Goal: Task Accomplishment & Management: Use online tool/utility

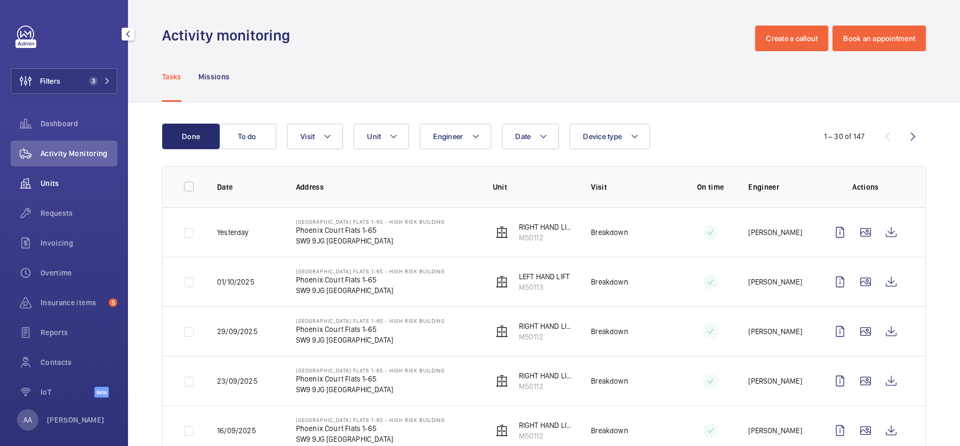
click at [87, 188] on span "Units" at bounding box center [79, 183] width 77 height 11
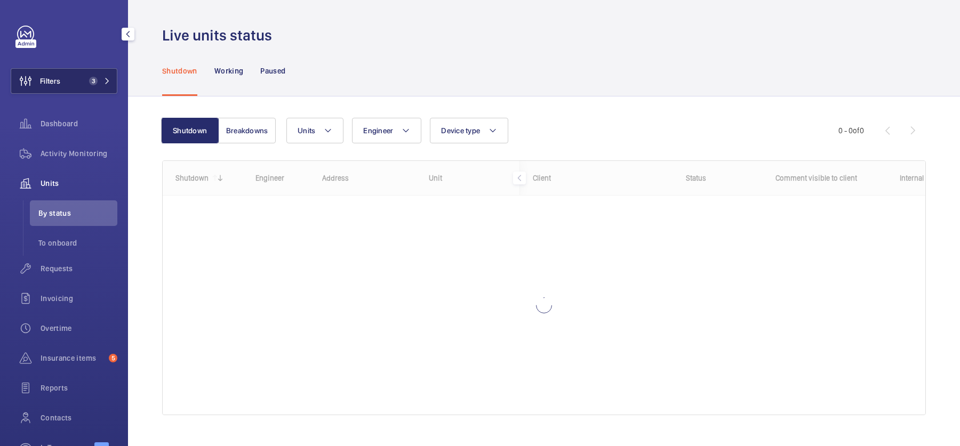
click at [71, 87] on button "Filters 3" at bounding box center [64, 81] width 107 height 26
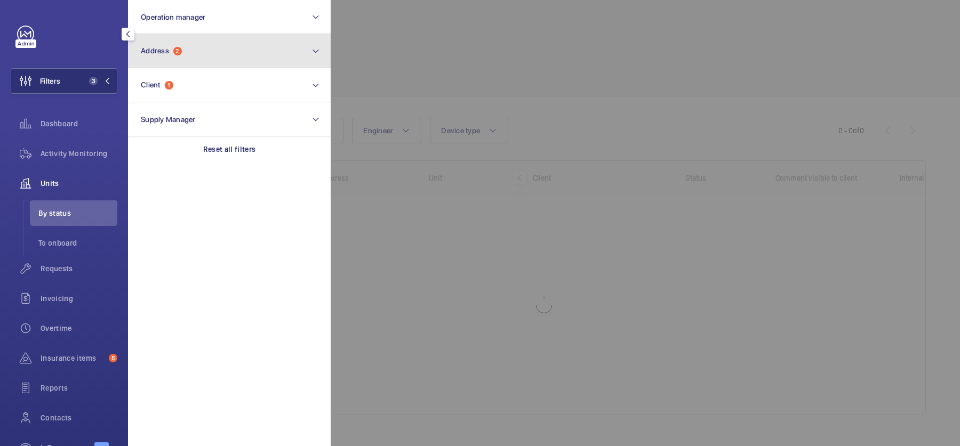
click at [250, 55] on button "Address 2" at bounding box center [229, 51] width 203 height 34
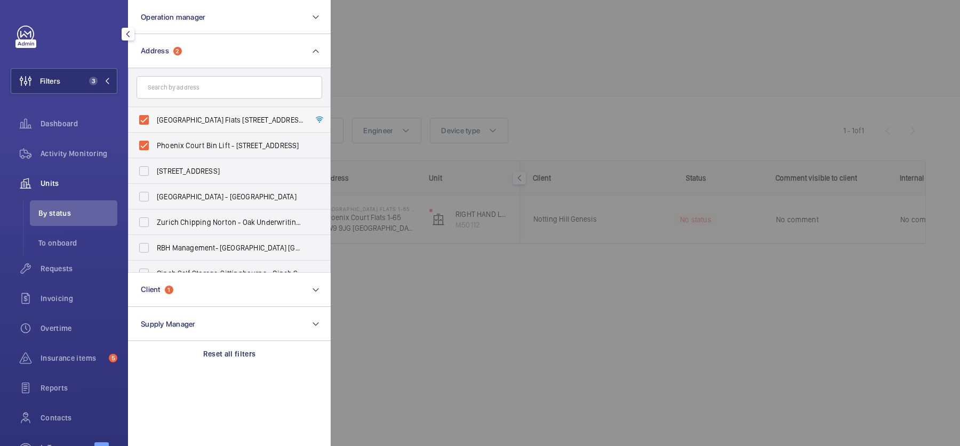
click at [199, 119] on span "Phoenix Court Flats 1-65 - High Risk Building - Phoenix Court Flats 1-65, LONDO…" at bounding box center [230, 120] width 147 height 11
click at [155, 119] on input "Phoenix Court Flats 1-65 - High Risk Building - Phoenix Court Flats 1-65, LONDO…" at bounding box center [143, 119] width 21 height 21
checkbox input "false"
click at [211, 143] on span "Phoenix Court Bin Lift - Phoenix Court Bin Lift, LONDON SW9 9JG" at bounding box center [230, 145] width 147 height 11
click at [155, 143] on input "Phoenix Court Bin Lift - Phoenix Court Bin Lift, LONDON SW9 9JG" at bounding box center [143, 145] width 21 height 21
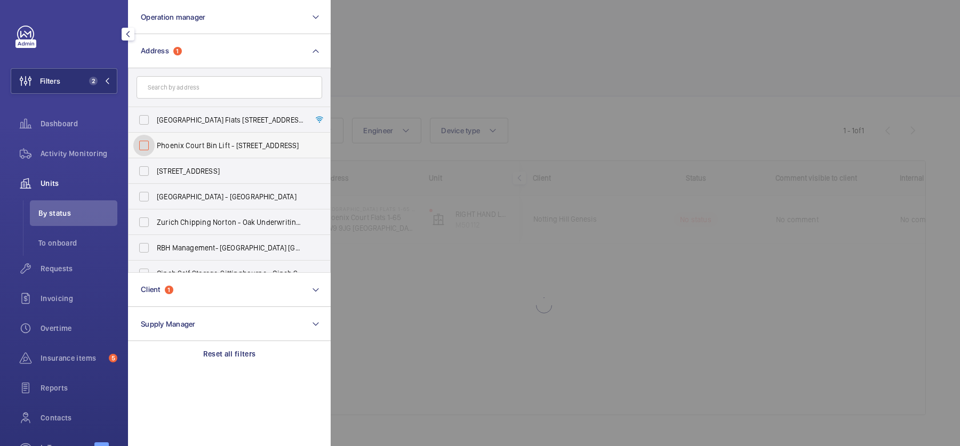
checkbox input "false"
click at [525, 75] on div at bounding box center [811, 223] width 960 height 446
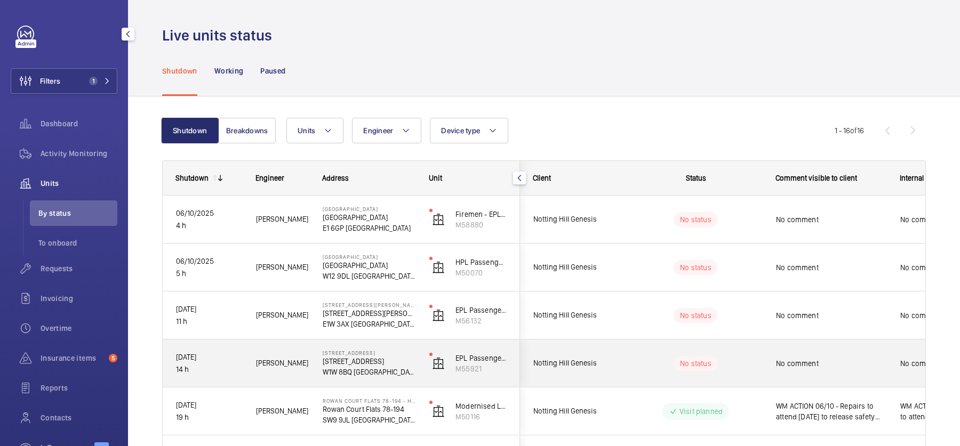
click at [776, 359] on span "No comment" at bounding box center [831, 363] width 110 height 11
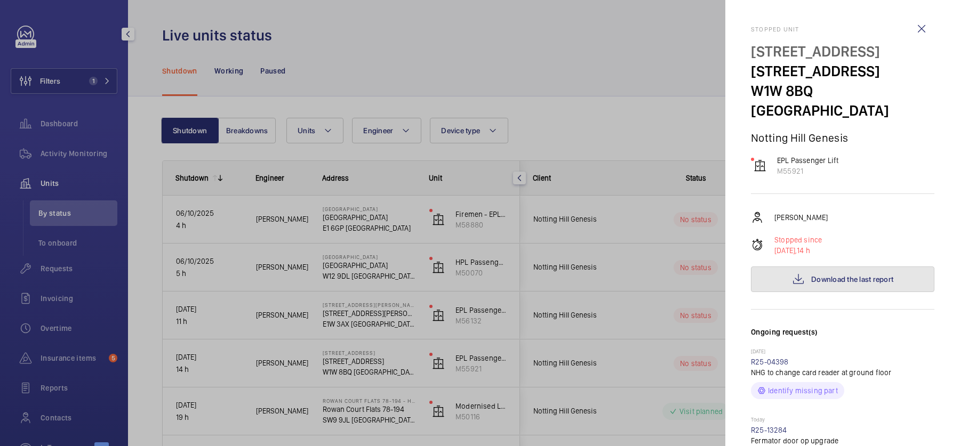
click at [837, 275] on span "Download the last report" at bounding box center [852, 279] width 82 height 9
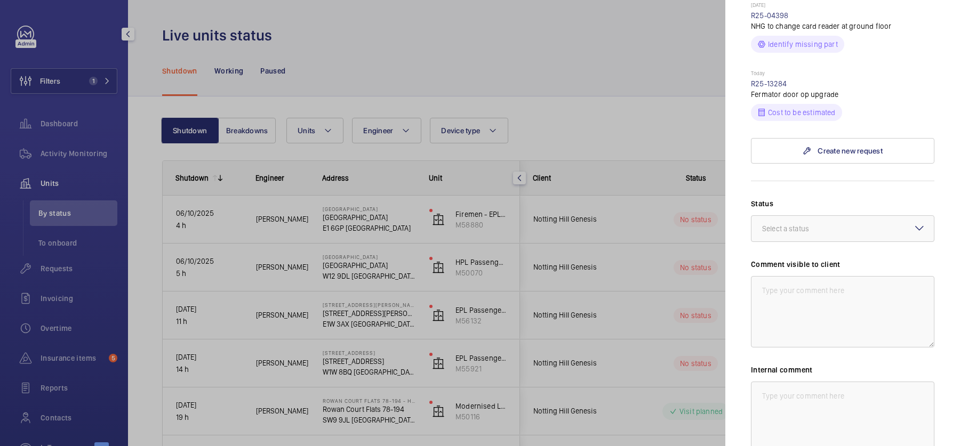
scroll to position [340, 0]
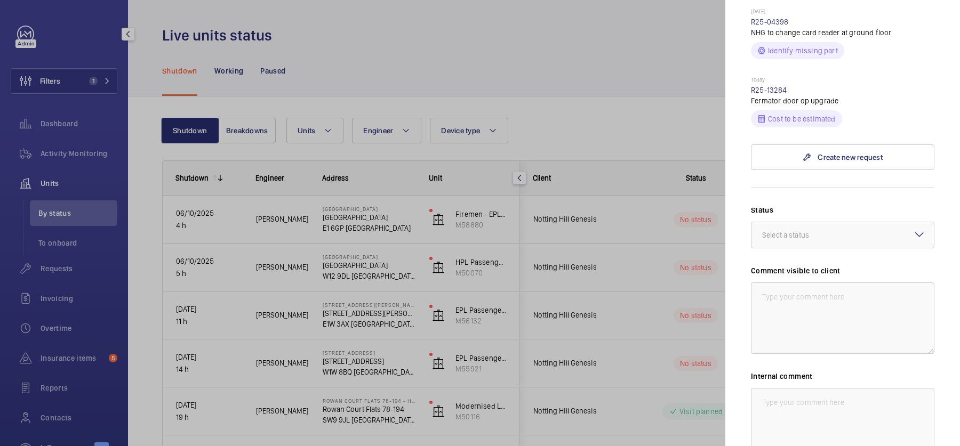
click at [837, 235] on div "Status Select a status Comment visible to client Internal comment Save the chan…" at bounding box center [842, 354] width 183 height 298
click at [817, 230] on div "Select a status" at bounding box center [799, 235] width 74 height 11
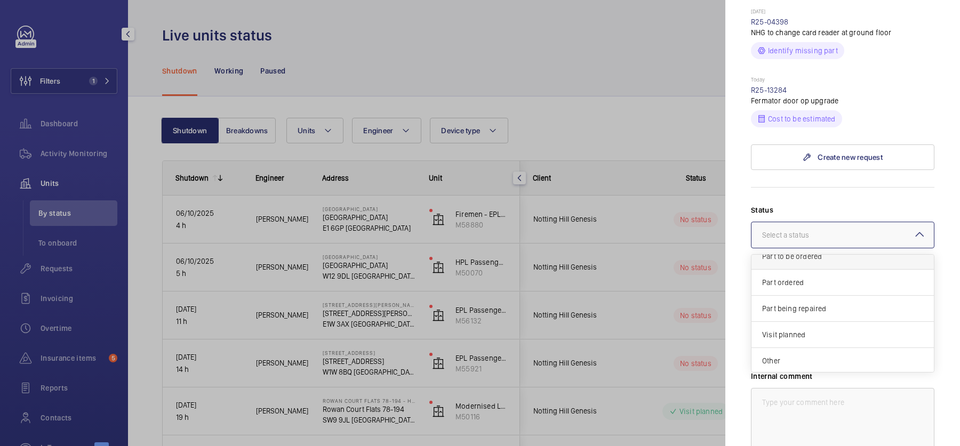
click at [813, 251] on span "Part to be ordered" at bounding box center [842, 256] width 161 height 11
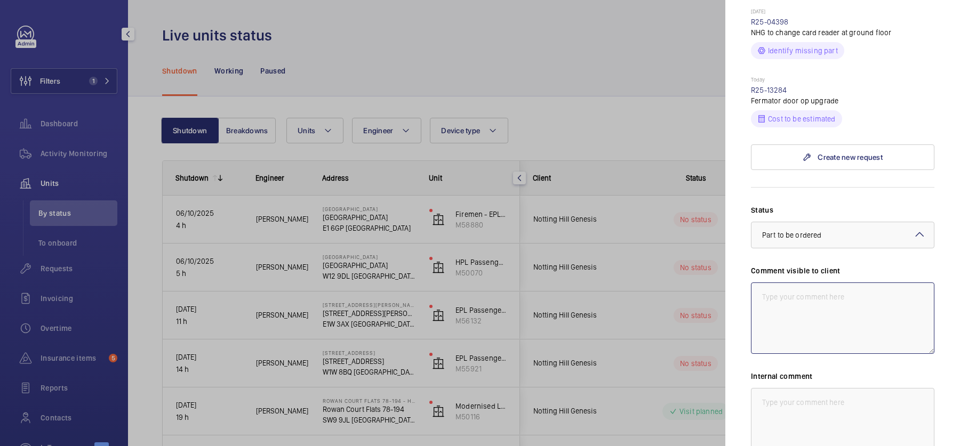
click at [821, 283] on textarea at bounding box center [842, 318] width 183 height 71
click at [844, 283] on textarea "WM ACTION - 05/10 - Door operator failed" at bounding box center [842, 318] width 183 height 71
drag, startPoint x: 862, startPoint y: 310, endPoint x: 728, endPoint y: 218, distance: 162.6
click at [728, 218] on mat-sidenav "Stopped unit 32 Great Titchfield Street 32 Great Titchfield Street W1W 8BQ LOND…" at bounding box center [842, 223] width 235 height 446
type textarea "WM ACTION - 06/10 - Sourcing upgrade 05/10 - Door operator failed"
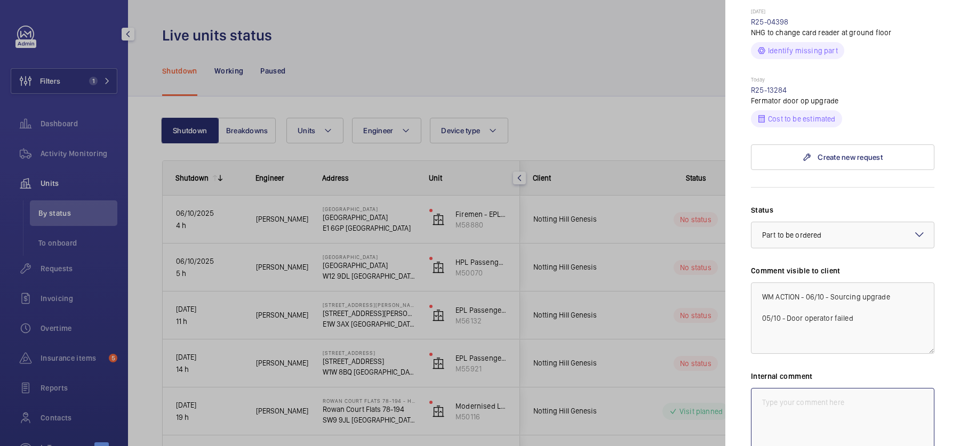
click at [818, 388] on textarea at bounding box center [842, 423] width 183 height 71
paste textarea "WM ACTION - 06/10 - Sourcing upgrade 05/10 - Door operator failed"
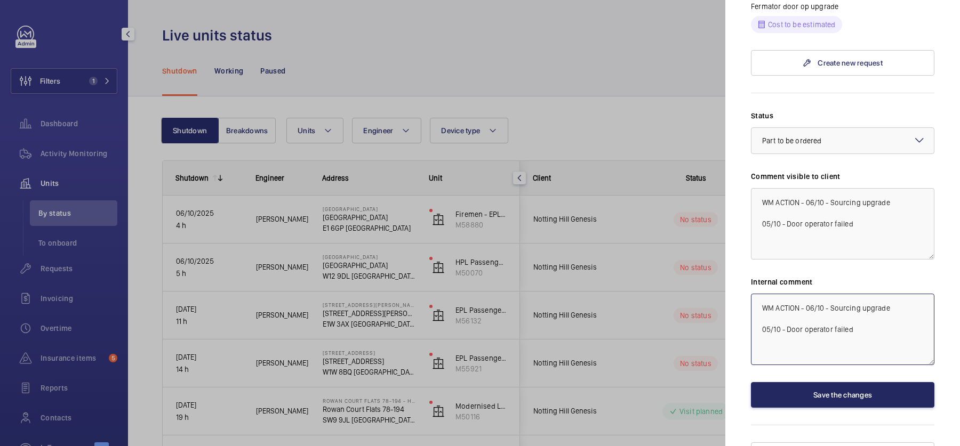
type textarea "WM ACTION - 06/10 - Sourcing upgrade 05/10 - Door operator failed"
click at [821, 382] on button "Save the changes" at bounding box center [842, 395] width 183 height 26
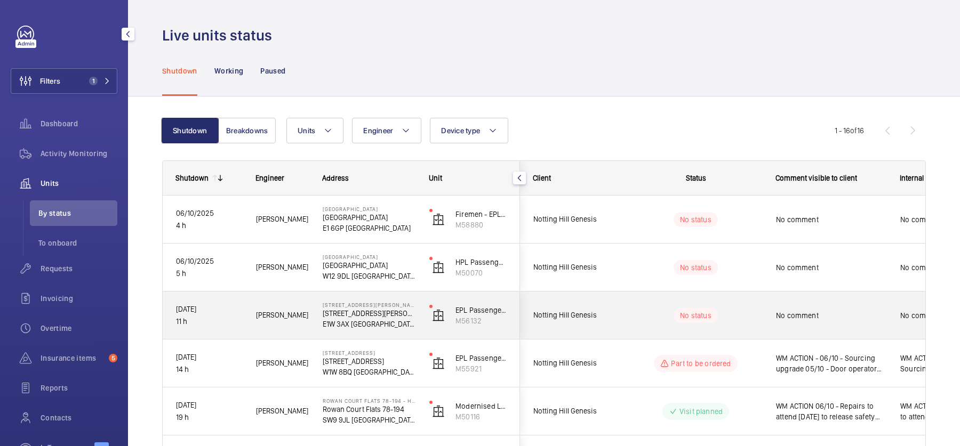
click at [796, 323] on div "No comment" at bounding box center [831, 315] width 110 height 25
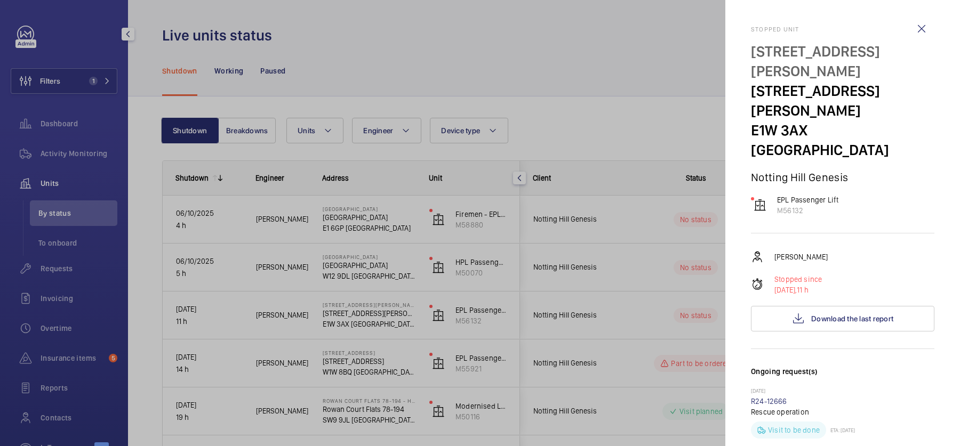
scroll to position [99, 0]
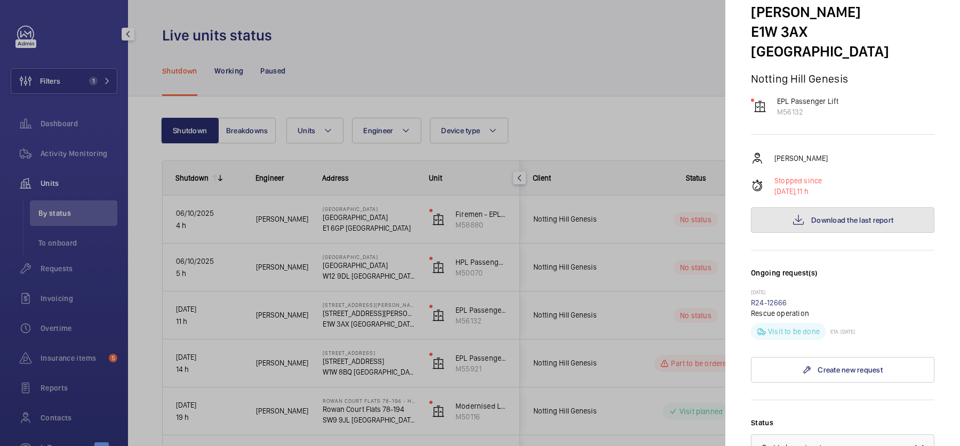
click at [884, 216] on span "Download the last report" at bounding box center [852, 220] width 82 height 9
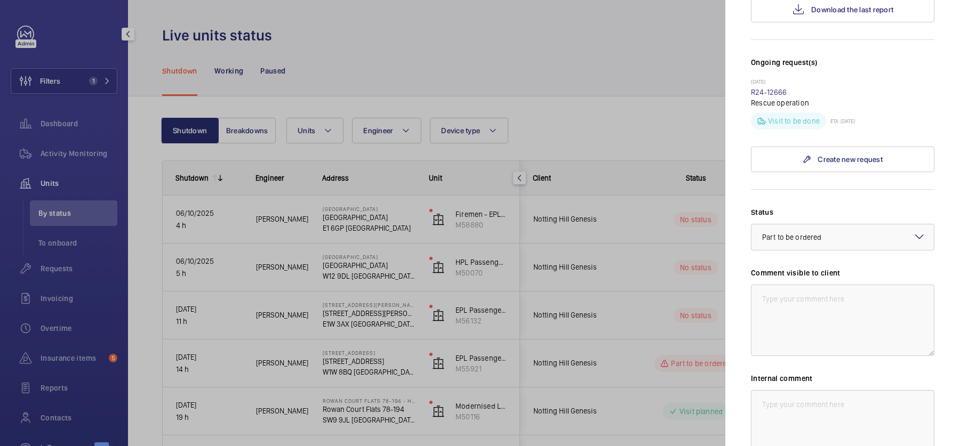
scroll to position [310, 0]
click at [819, 284] on textarea at bounding box center [842, 319] width 183 height 71
click at [808, 284] on textarea "5/10 - No access, follow up in hours" at bounding box center [842, 319] width 183 height 71
drag, startPoint x: 875, startPoint y: 282, endPoint x: 678, endPoint y: 186, distance: 218.9
click at [678, 186] on mat-sidenav-container "Filters 1 Dashboard Activity Monitoring Units By status To onboard Requests Inv…" at bounding box center [480, 223] width 960 height 446
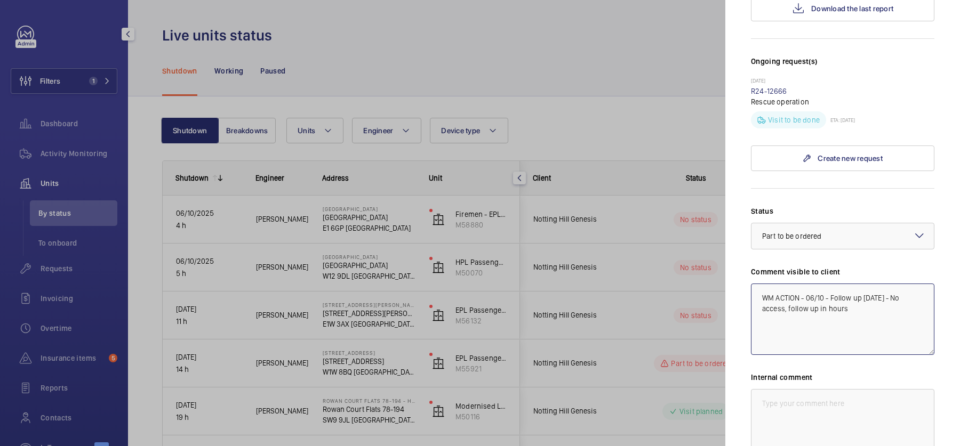
type textarea "WM ACTION - 06/10 - Follow up [DATE] - No access, follow up in hours"
click at [835, 397] on textarea at bounding box center [842, 424] width 183 height 71
paste textarea "WM ACTION - 06/10 - Follow up [DATE] - No access, follow up in hours"
type textarea "WM ACTION - 06/10 - Follow up [DATE] - No access, follow up in hours"
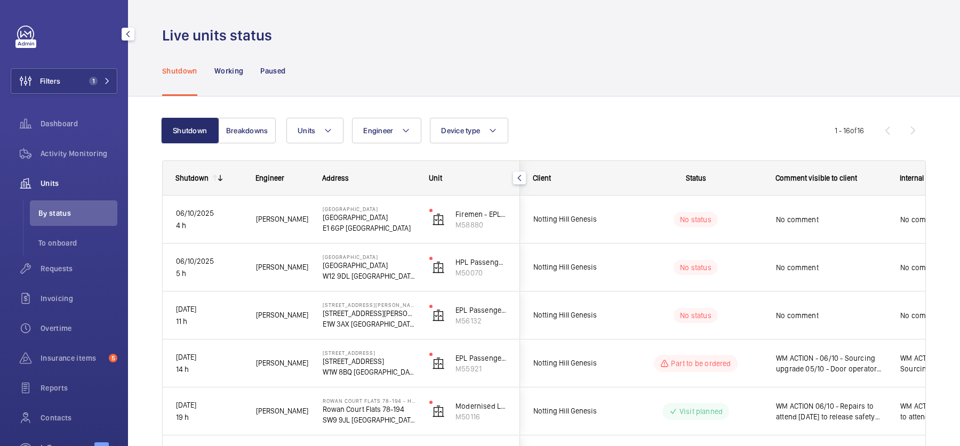
scroll to position [0, 0]
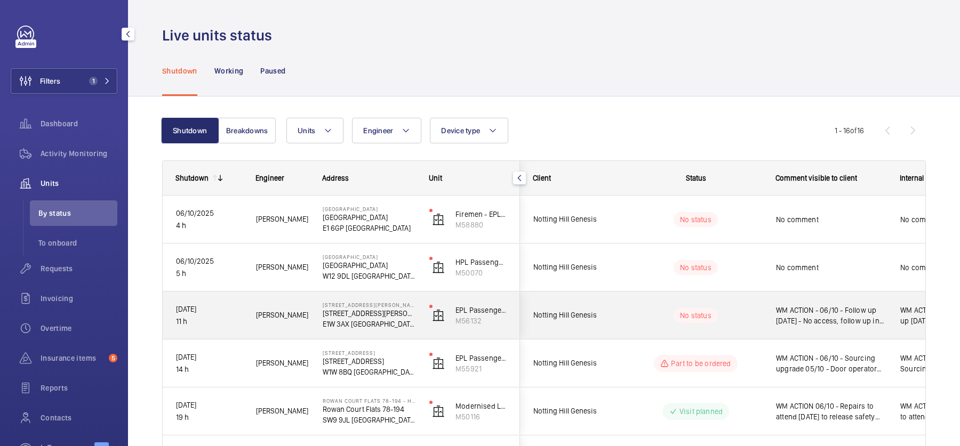
click at [831, 310] on span "WM ACTION - 06/10 - Follow up [DATE] - No access, follow up in hours" at bounding box center [831, 315] width 110 height 21
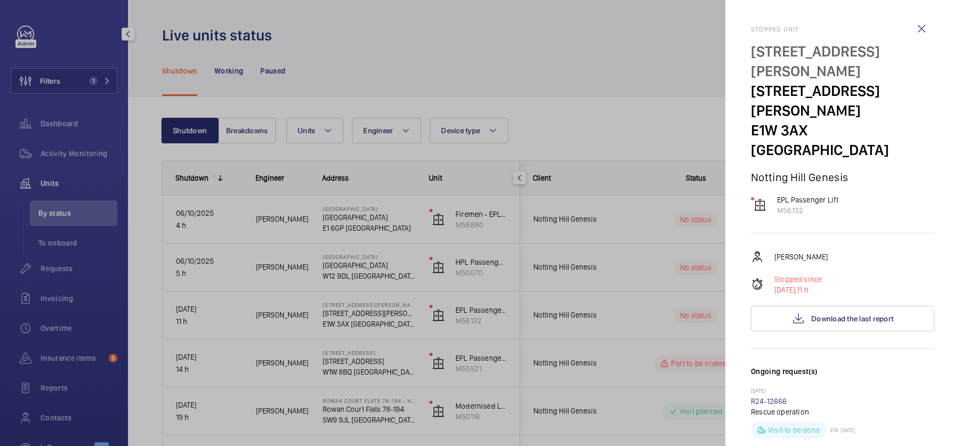
scroll to position [366, 0]
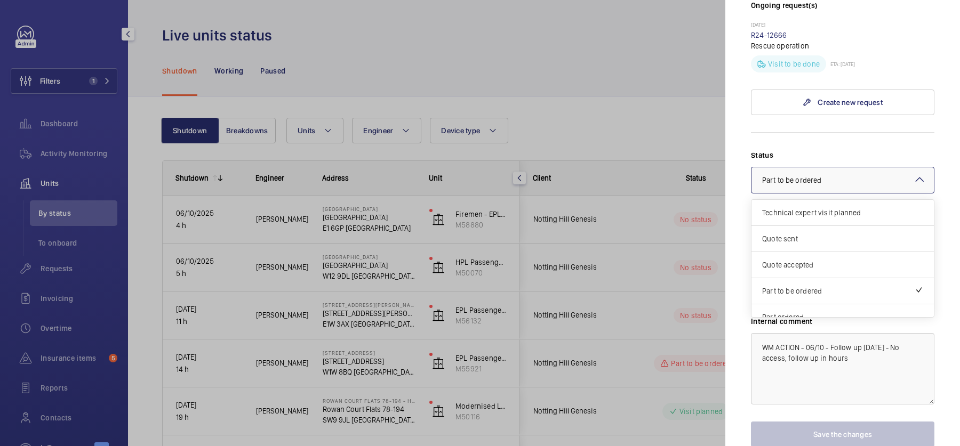
click at [849, 167] on div at bounding box center [842, 180] width 182 height 26
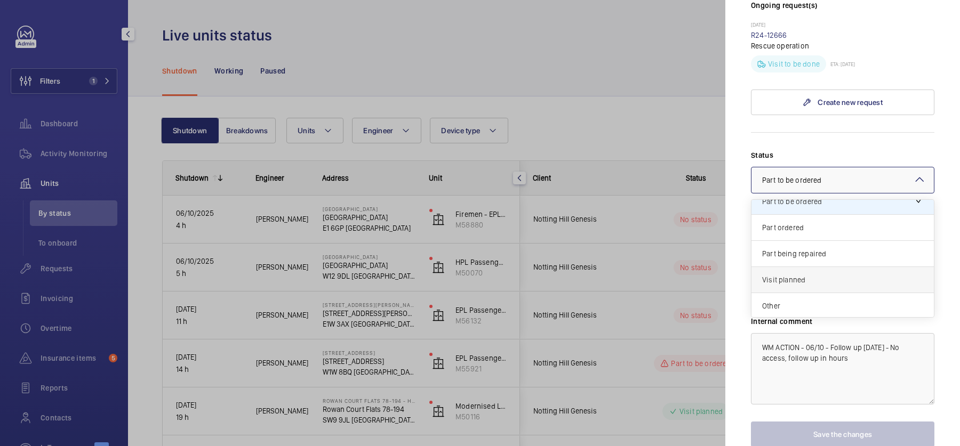
click at [808, 275] on span "Visit planned" at bounding box center [842, 280] width 161 height 11
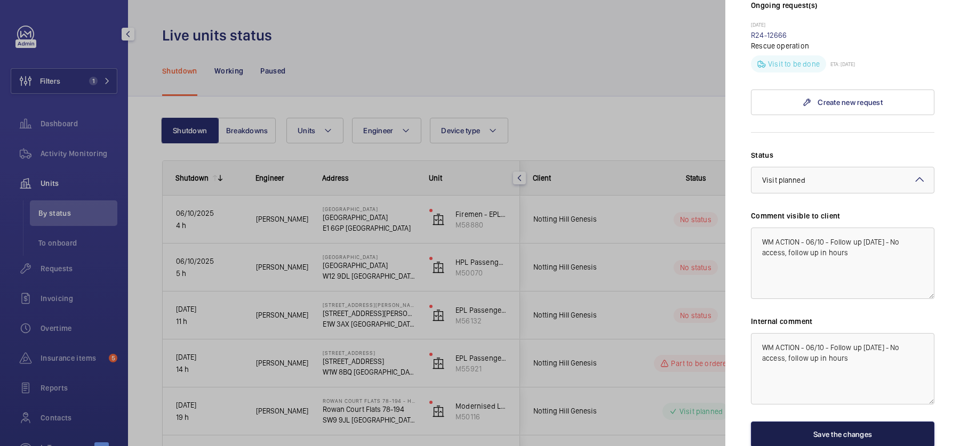
click at [838, 422] on button "Save the changes" at bounding box center [842, 435] width 183 height 26
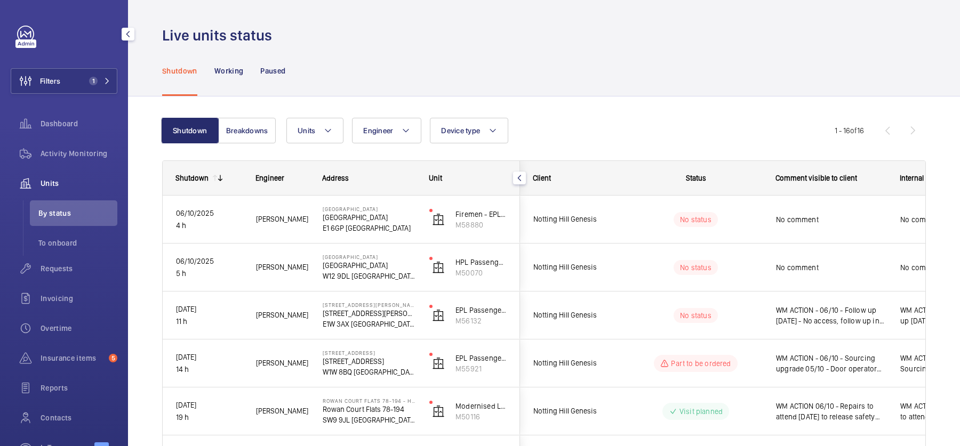
scroll to position [0, 0]
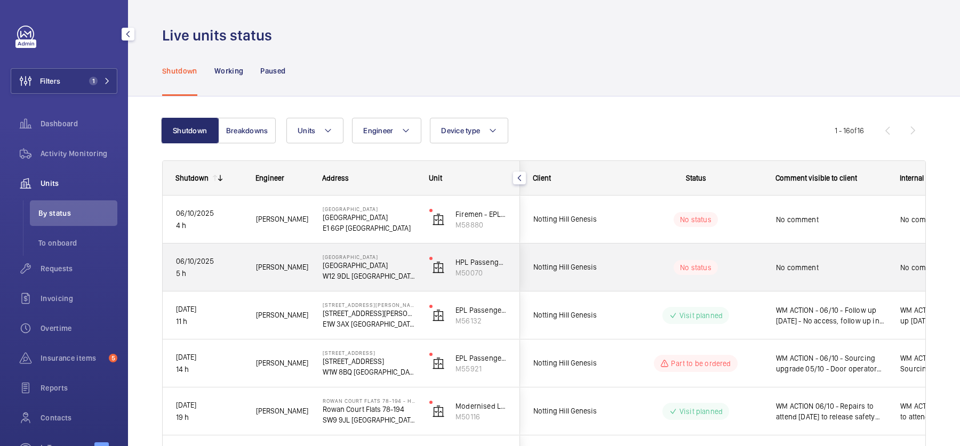
click at [808, 271] on span "No comment" at bounding box center [831, 267] width 110 height 11
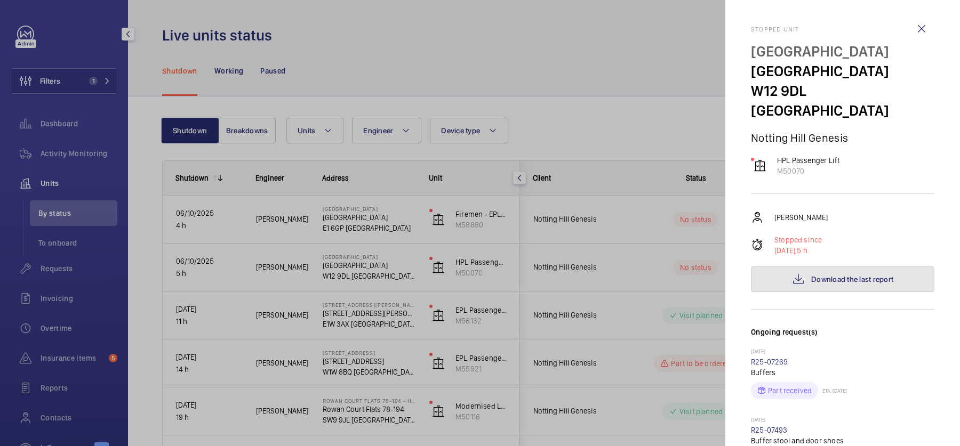
click at [830, 275] on span "Download the last report" at bounding box center [852, 279] width 82 height 9
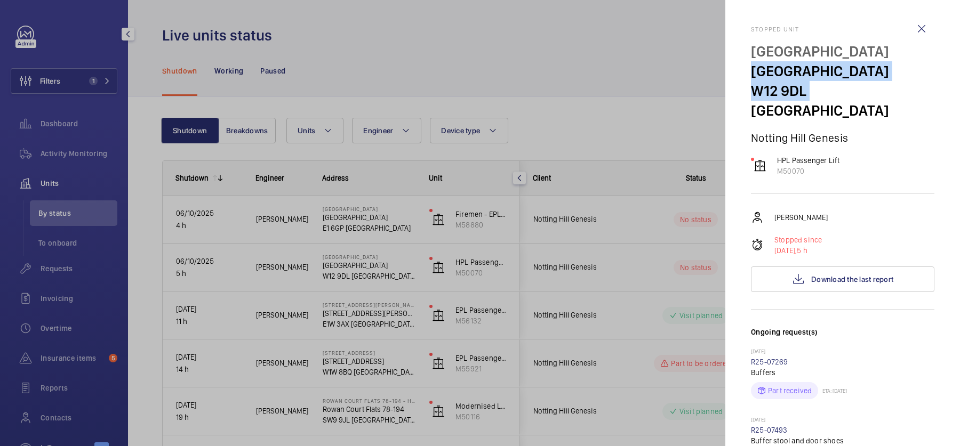
drag, startPoint x: 751, startPoint y: 68, endPoint x: 806, endPoint y: 95, distance: 61.3
click at [806, 95] on div "Trillington House Trillington House W12 9DL LONDON" at bounding box center [842, 81] width 183 height 79
copy div "Trillington House W12 9DL"
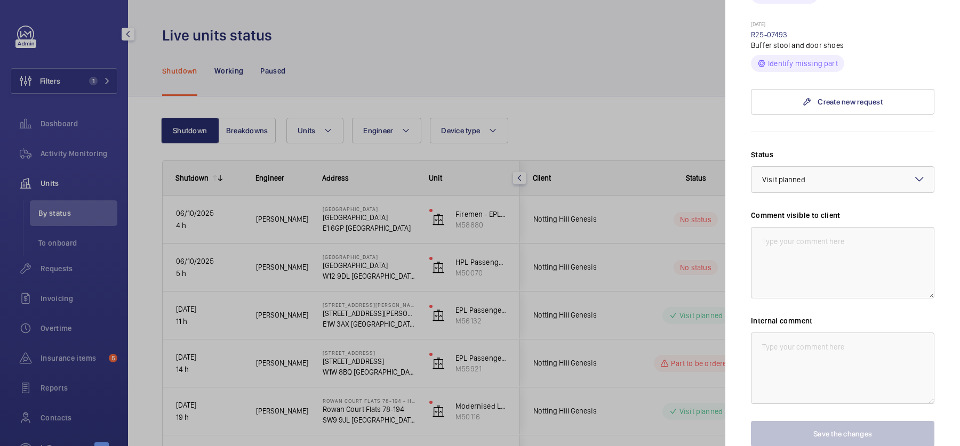
scroll to position [435, 0]
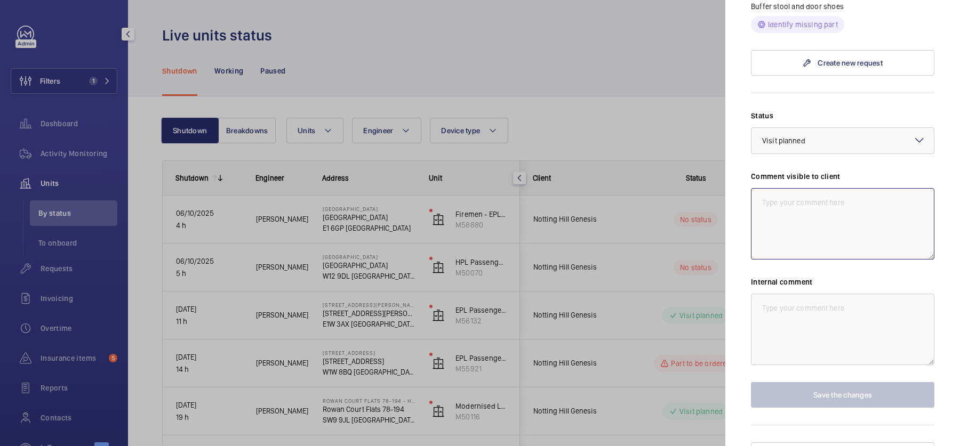
click at [797, 188] on textarea at bounding box center [842, 223] width 183 height 71
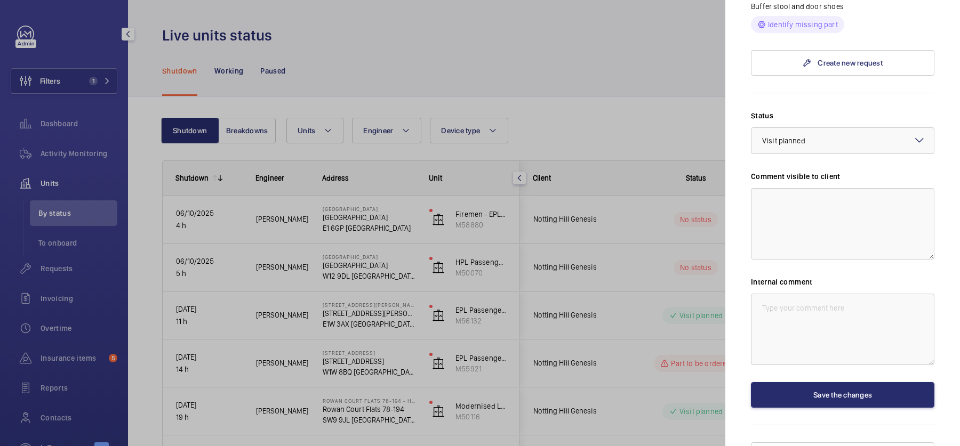
click at [466, 298] on div at bounding box center [480, 223] width 960 height 446
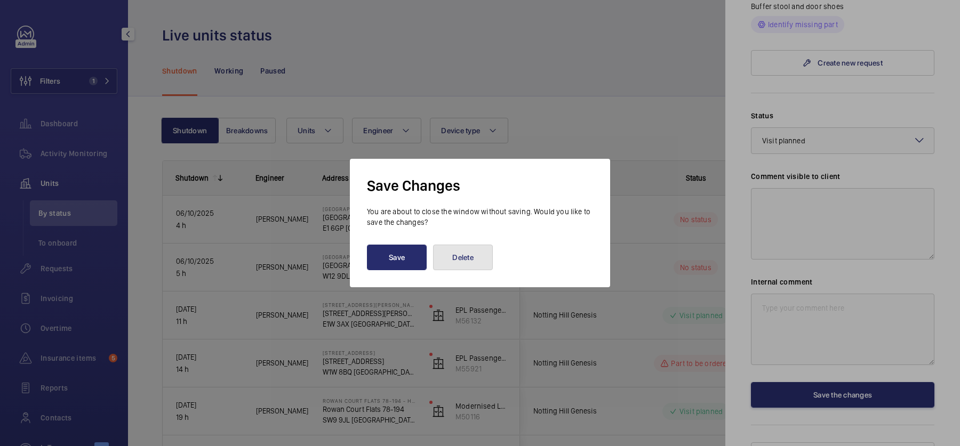
click at [456, 249] on button "Delete" at bounding box center [463, 258] width 60 height 26
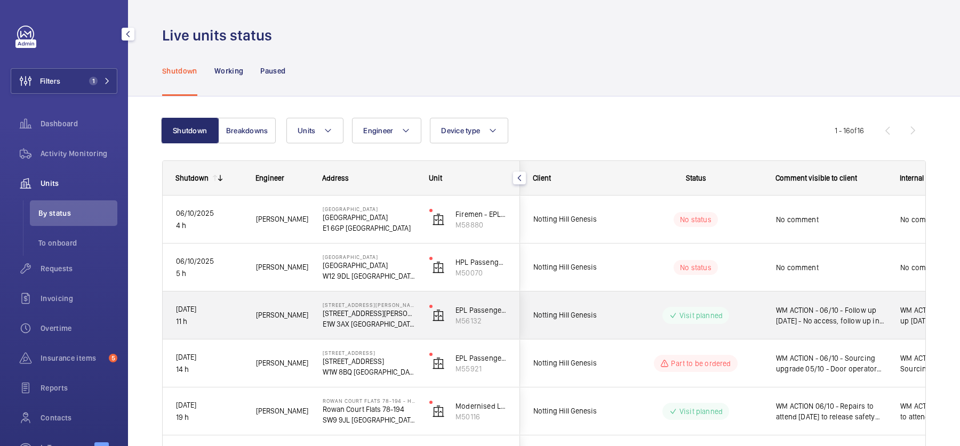
click at [607, 303] on div "Notting Hill Genesis" at bounding box center [567, 316] width 95 height 34
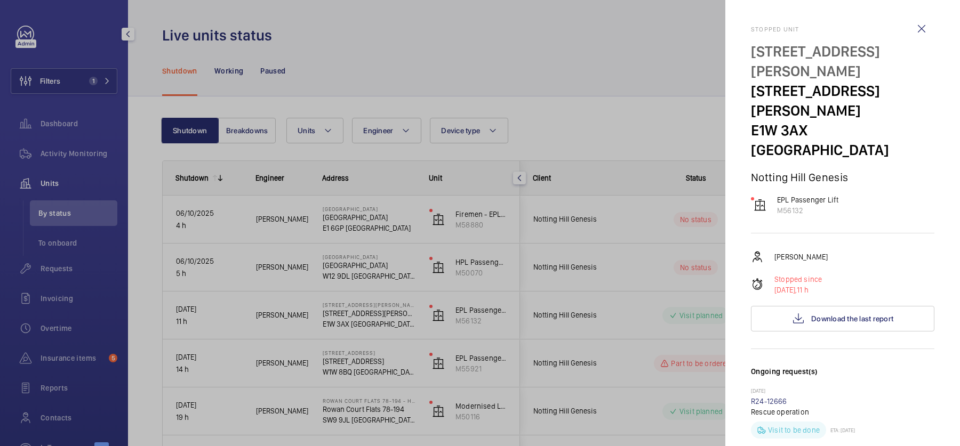
scroll to position [366, 0]
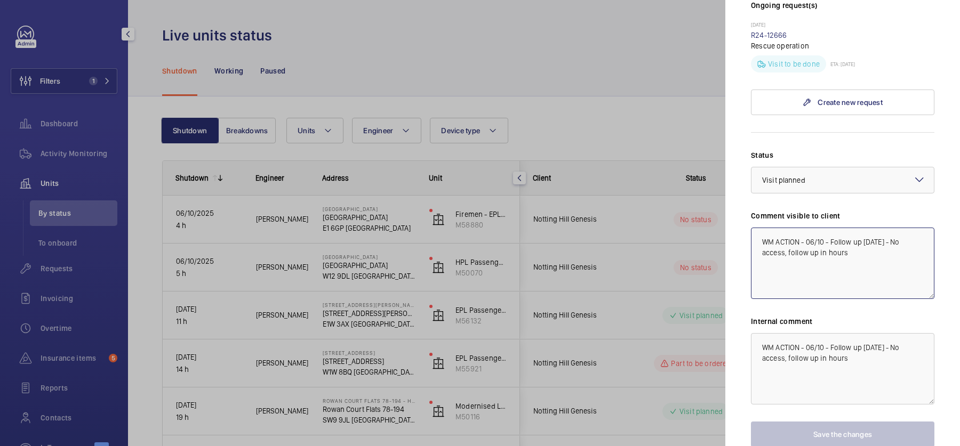
drag, startPoint x: 894, startPoint y: 214, endPoint x: 733, endPoint y: 148, distance: 174.6
click at [733, 148] on mat-sidenav "Stopped unit 63 Morley House 63 Morley House E1W 3AX LONDON Notting Hill Genesi…" at bounding box center [842, 223] width 235 height 446
click at [669, 231] on div at bounding box center [480, 223] width 960 height 446
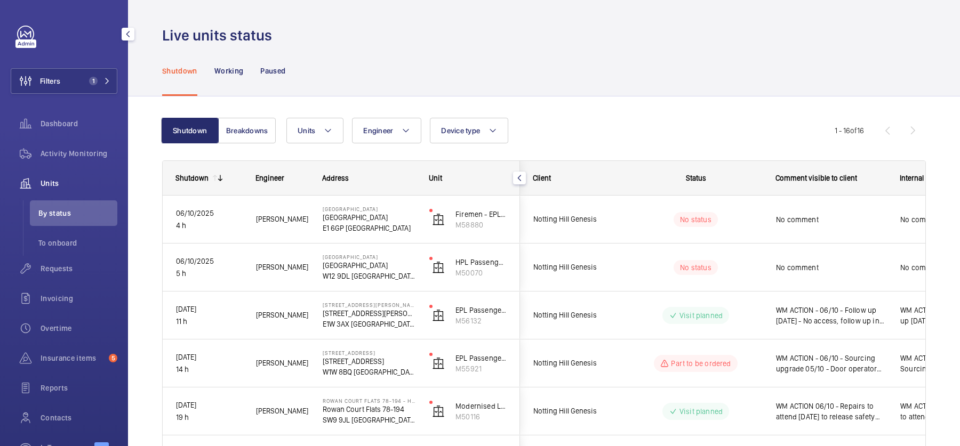
scroll to position [0, 0]
click at [741, 273] on mat-sidenav-container "Filters 1 Dashboard Activity Monitoring Units By status To onboard Requests Inv…" at bounding box center [480, 223] width 960 height 446
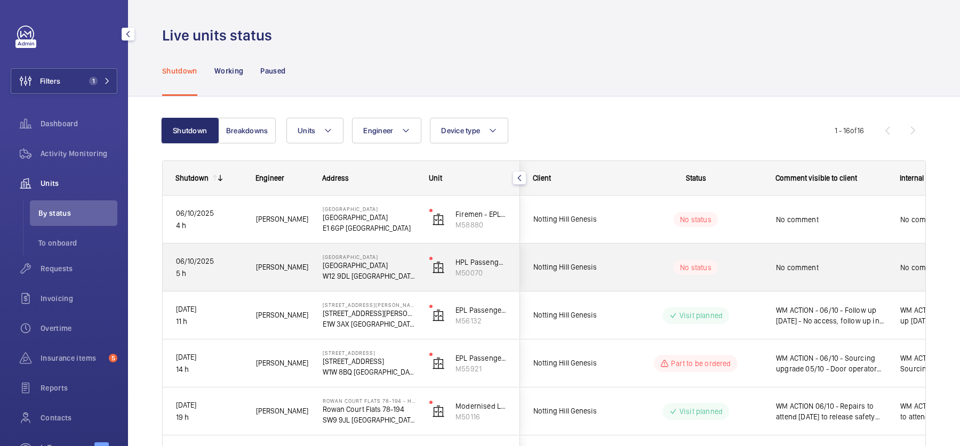
click at [741, 273] on wm-front-pills-cell "No status" at bounding box center [695, 267] width 133 height 15
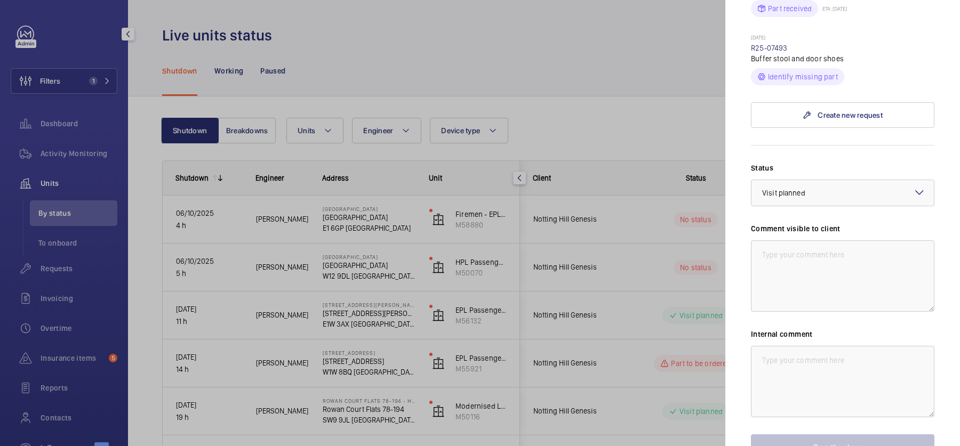
scroll to position [435, 0]
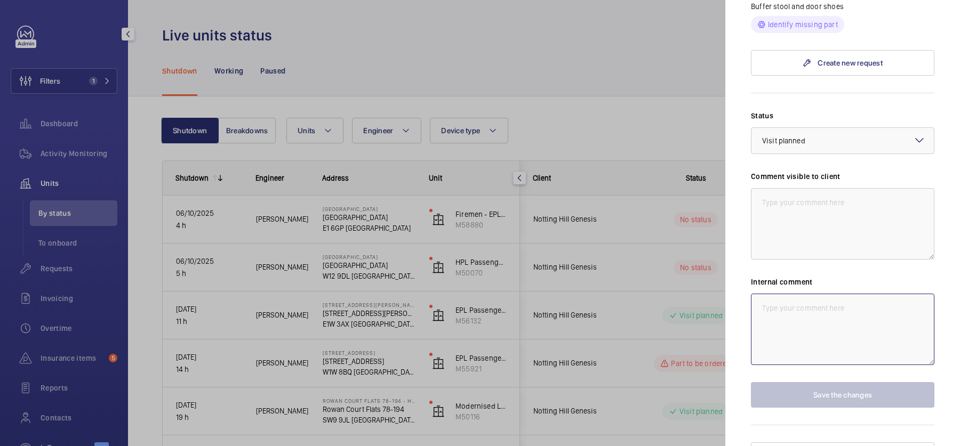
click at [806, 294] on textarea at bounding box center [842, 329] width 183 height 71
click at [786, 205] on textarea at bounding box center [842, 223] width 183 height 71
paste textarea "WM ACTION - 06/10 - Follow up [DATE] - No access, follow up in hours"
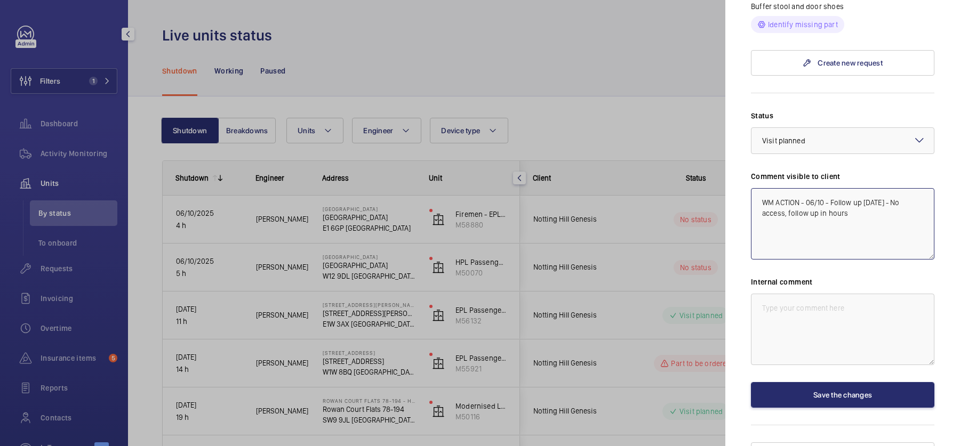
type textarea "WM ACTION - 06/10 - Follow up [DATE] - No access, follow up in hours"
click at [835, 326] on textarea at bounding box center [842, 329] width 183 height 71
paste textarea "WM ACTION - 06/10 - Follow up [DATE] - No access, follow up in hours"
click at [797, 137] on span "Visit planned" at bounding box center [783, 141] width 43 height 9
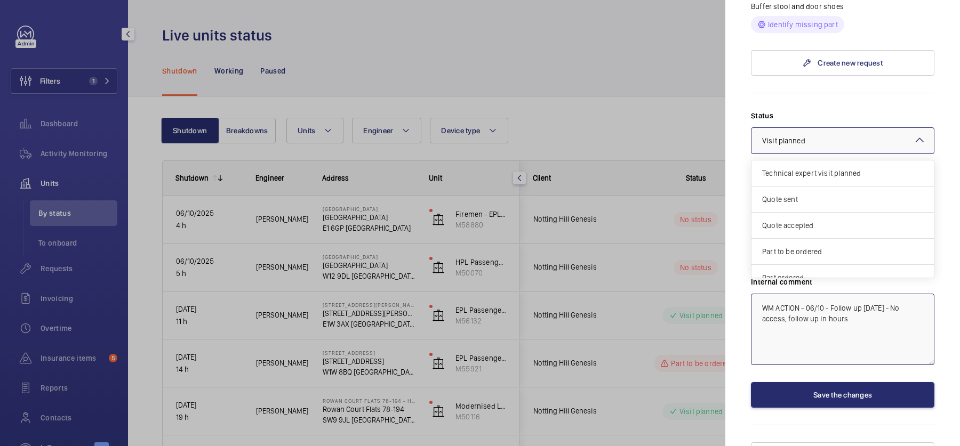
scroll to position [90, 0]
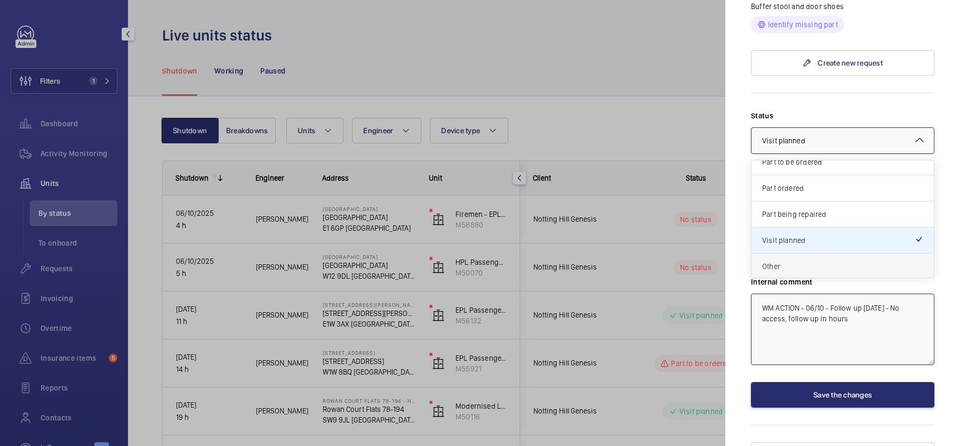
click at [795, 261] on span "Other" at bounding box center [842, 266] width 161 height 11
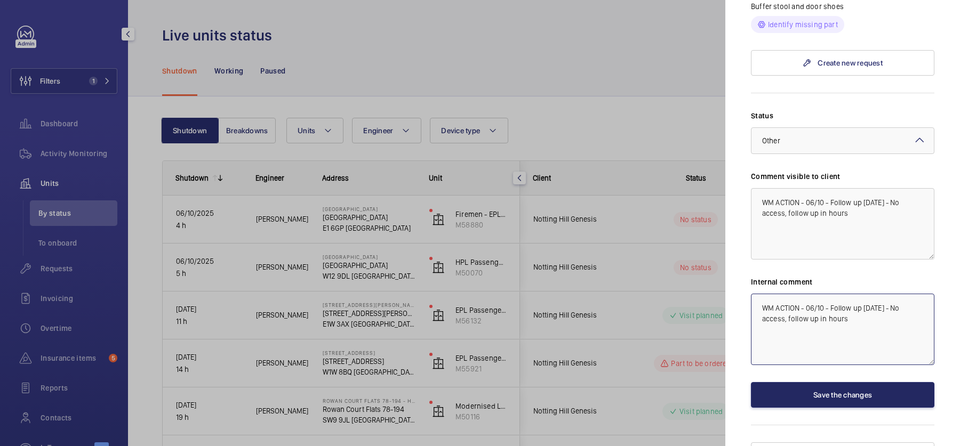
type textarea "WM ACTION - 06/10 - Follow up [DATE] - No access, follow up in hours"
click at [807, 382] on button "Save the changes" at bounding box center [842, 395] width 183 height 26
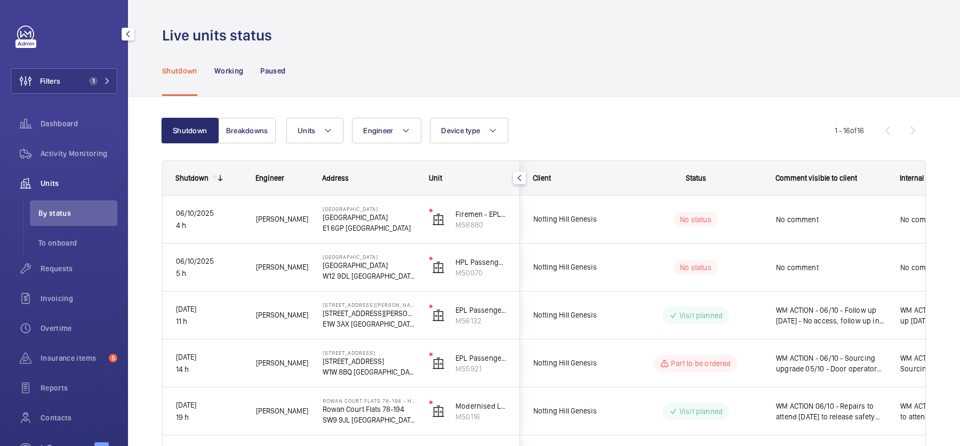
scroll to position [0, 0]
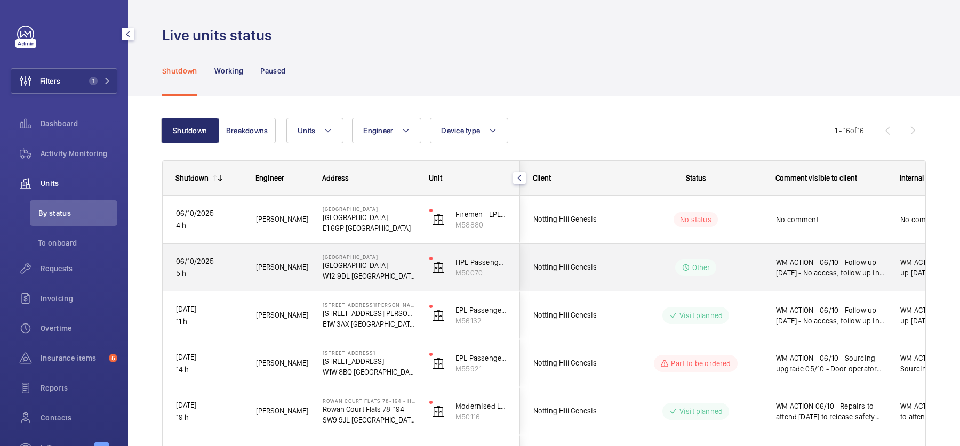
click at [788, 279] on div "WM ACTION - 06/10 - Follow up [DATE] - No access, follow up in hours" at bounding box center [831, 267] width 110 height 25
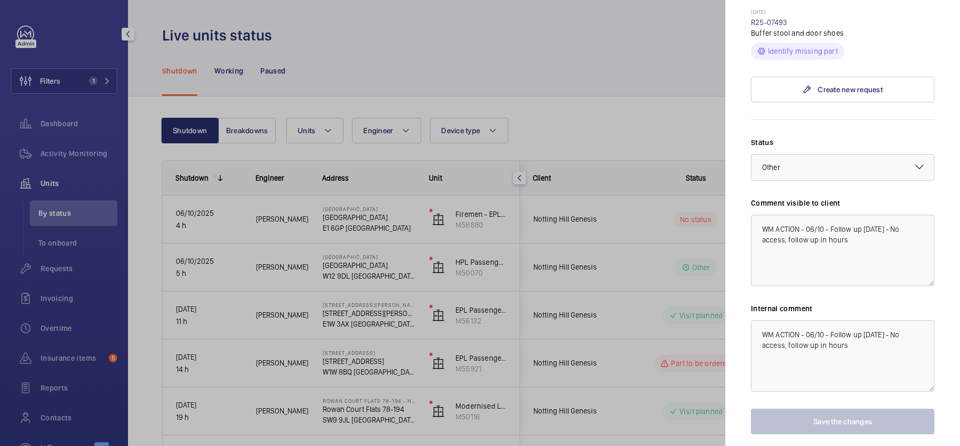
scroll to position [435, 0]
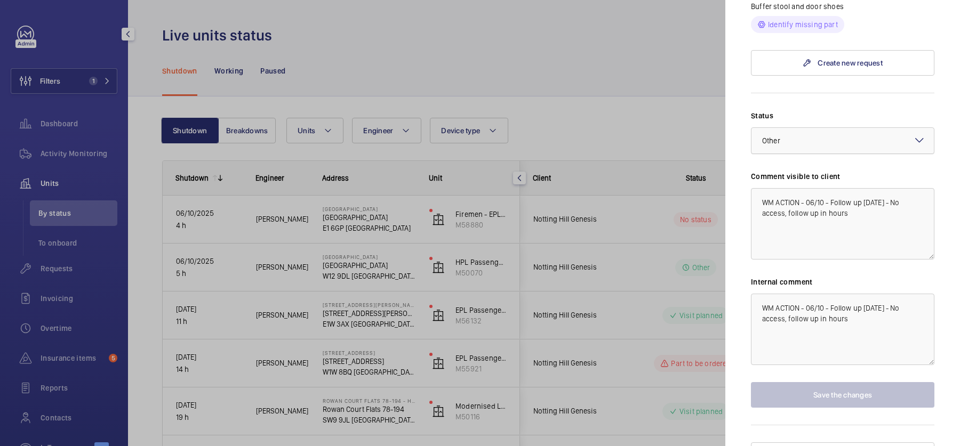
click at [820, 128] on div at bounding box center [842, 141] width 182 height 26
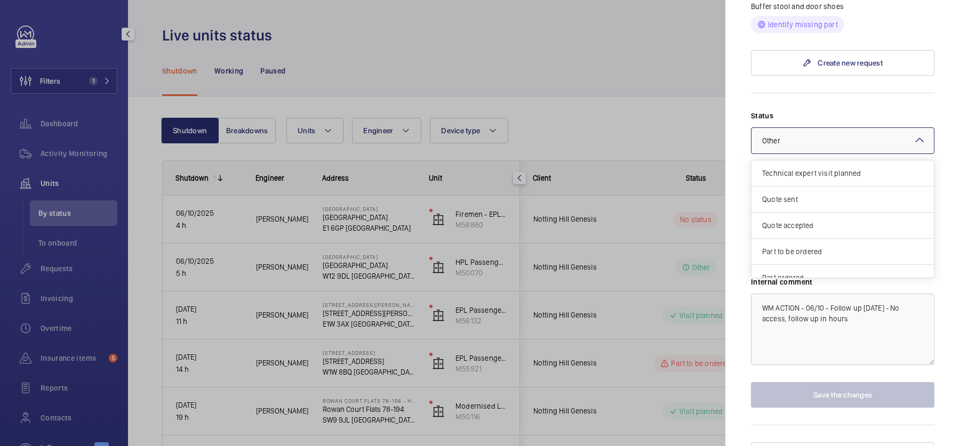
scroll to position [90, 0]
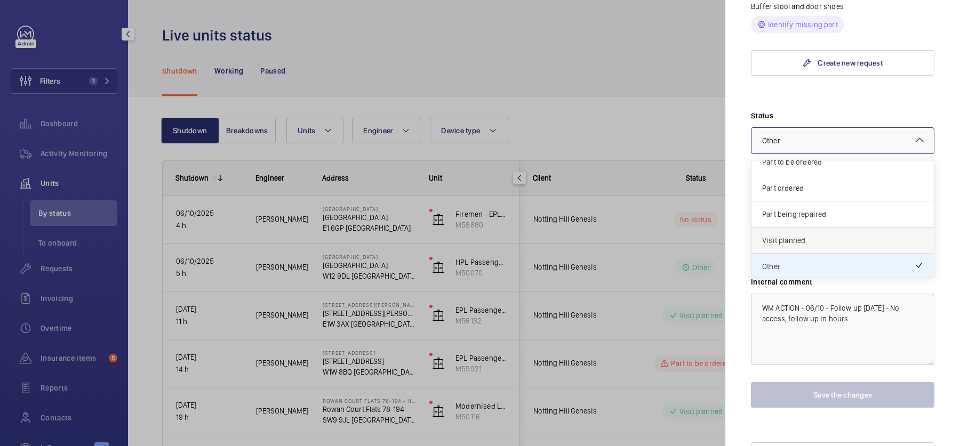
click at [792, 228] on div "Visit planned" at bounding box center [842, 241] width 182 height 26
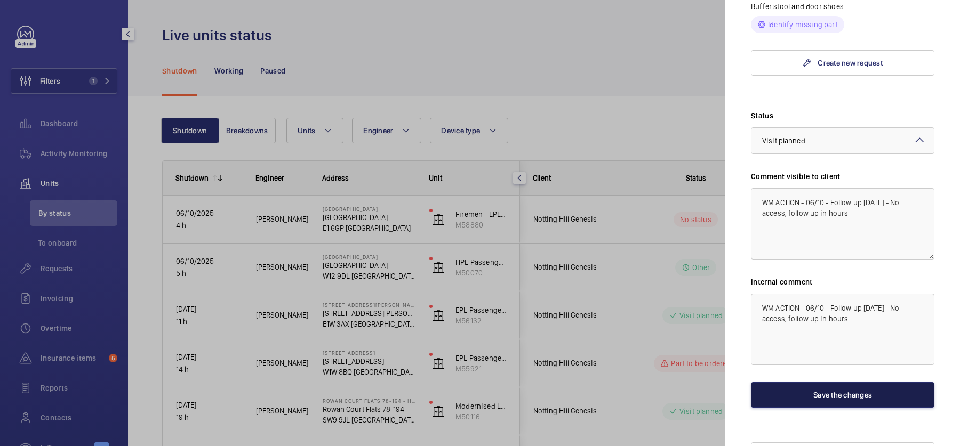
click at [811, 382] on button "Save the changes" at bounding box center [842, 395] width 183 height 26
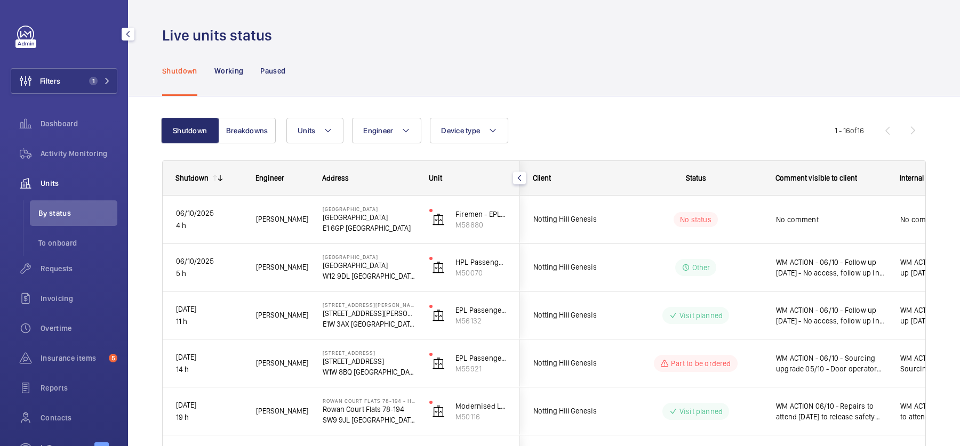
scroll to position [0, 0]
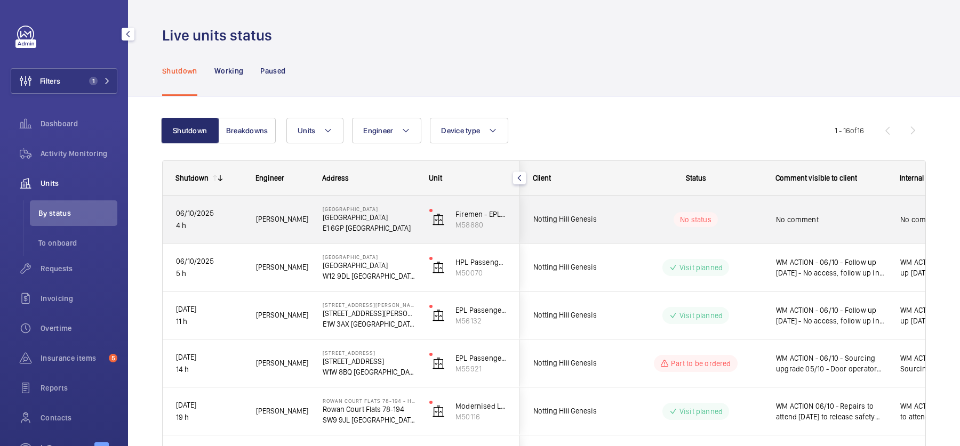
click at [777, 210] on div "No comment" at bounding box center [831, 219] width 110 height 25
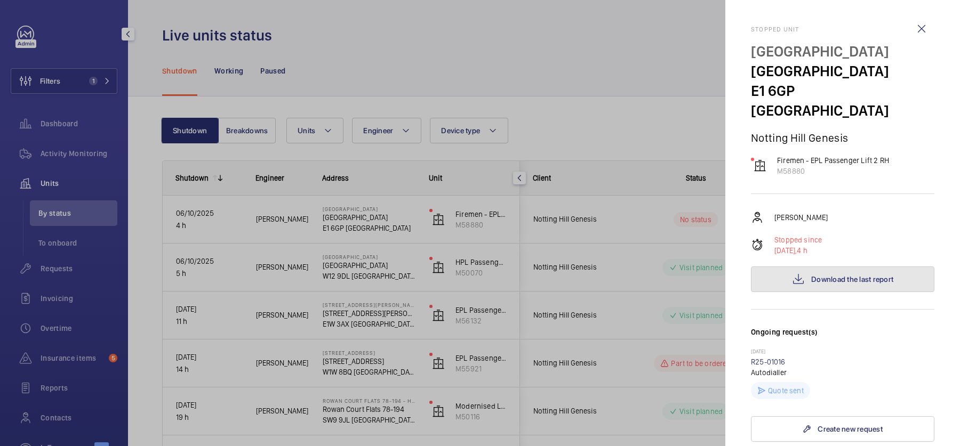
click at [865, 267] on button "Download the last report" at bounding box center [842, 280] width 183 height 26
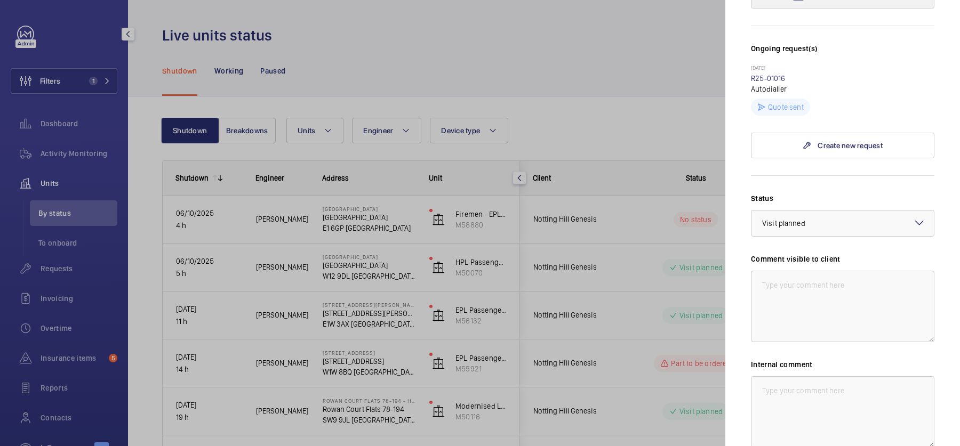
scroll to position [366, 0]
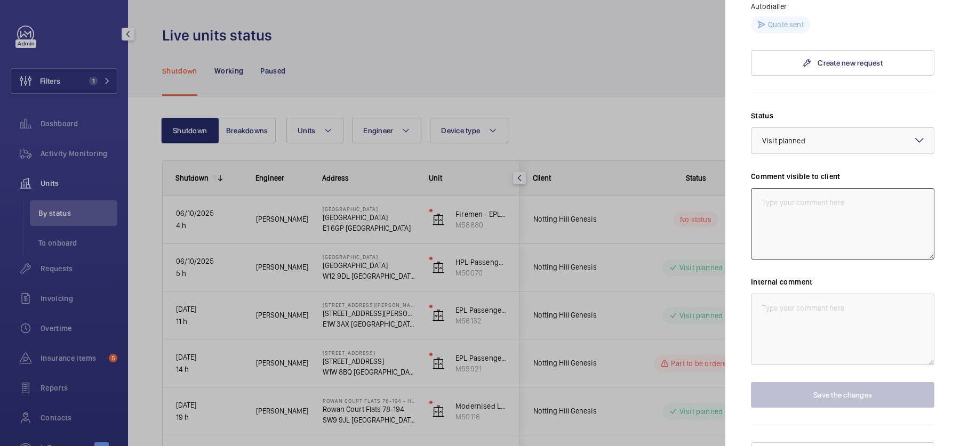
click at [796, 199] on textarea at bounding box center [842, 223] width 183 height 71
paste textarea "WM ACTION - 06/10 - Follow up [DATE] - No access, follow up in hours"
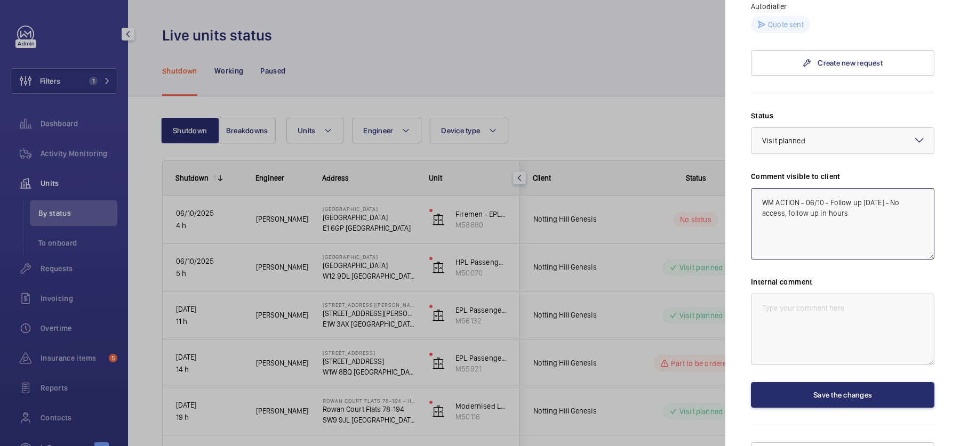
type textarea "WM ACTION - 06/10 - Follow up [DATE] - No access, follow up in hours"
click at [804, 294] on textarea at bounding box center [842, 329] width 183 height 71
paste textarea "WM ACTION - 06/10 - Follow up [DATE] - No access, follow up in hours"
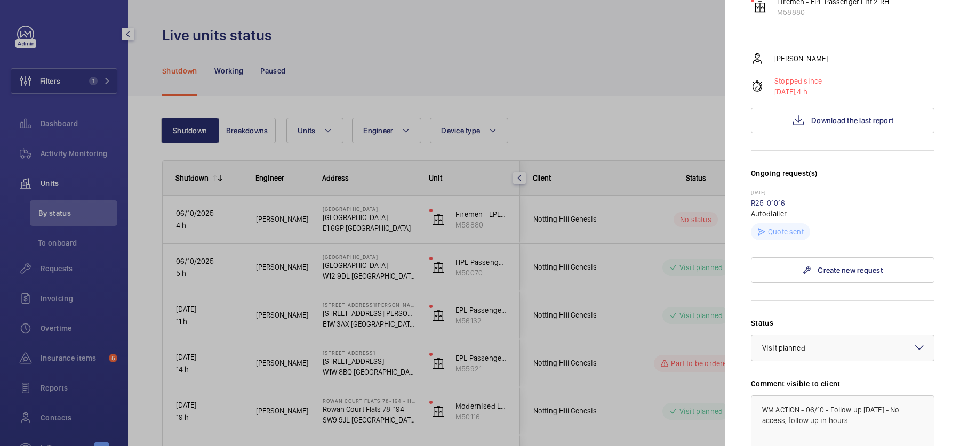
scroll to position [0, 0]
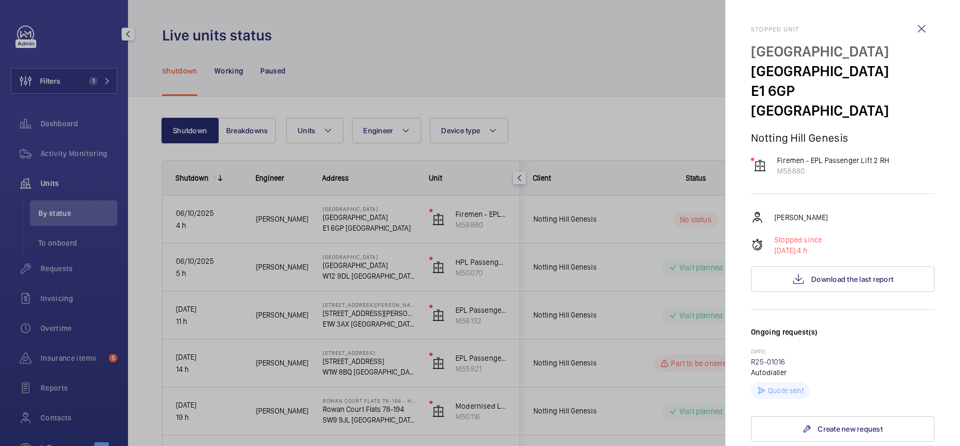
type textarea "WM ACTION - 06/10 - Follow up [DATE] - No access, follow up in hours"
drag, startPoint x: 750, startPoint y: 69, endPoint x: 792, endPoint y: 93, distance: 48.5
click at [792, 93] on mat-sidenav "Stopped unit Edison Heights Edison Heights E1 6GP LONDON Notting Hill Genesis F…" at bounding box center [842, 223] width 235 height 446
copy div "Edison Heights E1 6GP"
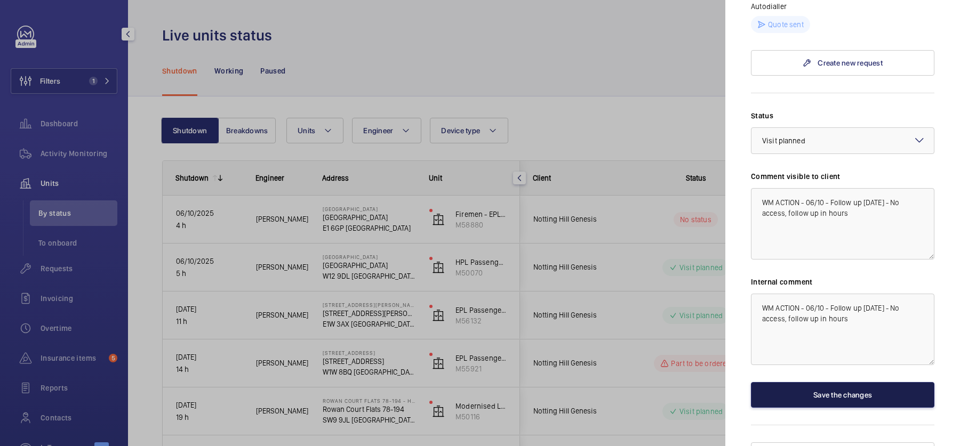
click at [839, 382] on button "Save the changes" at bounding box center [842, 395] width 183 height 26
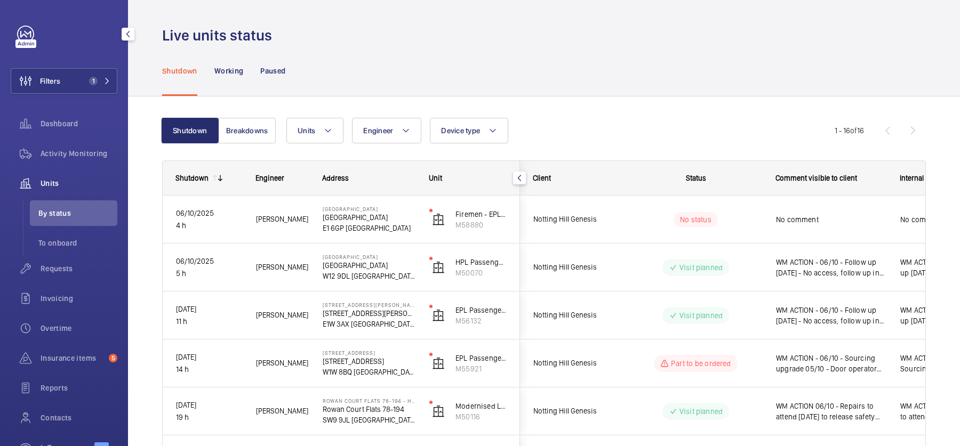
scroll to position [0, 0]
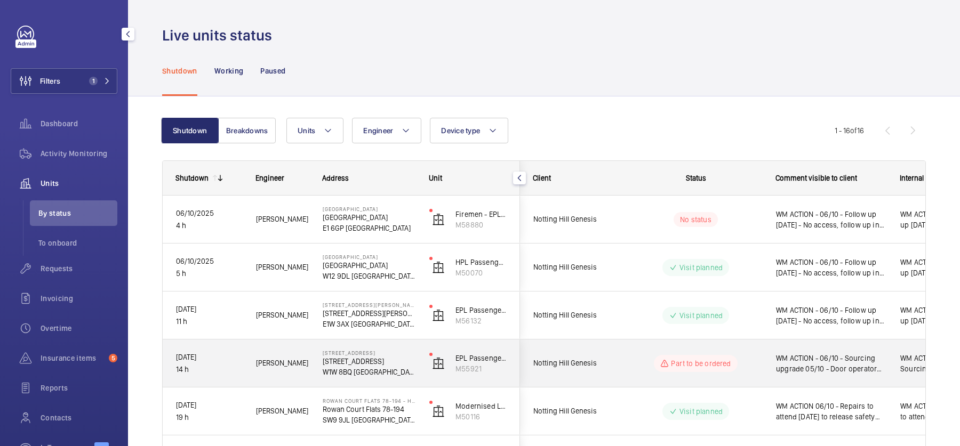
click at [777, 370] on span "WM ACTION - 06/10 - Sourcing upgrade 05/10 - Door operator failed" at bounding box center [831, 363] width 110 height 21
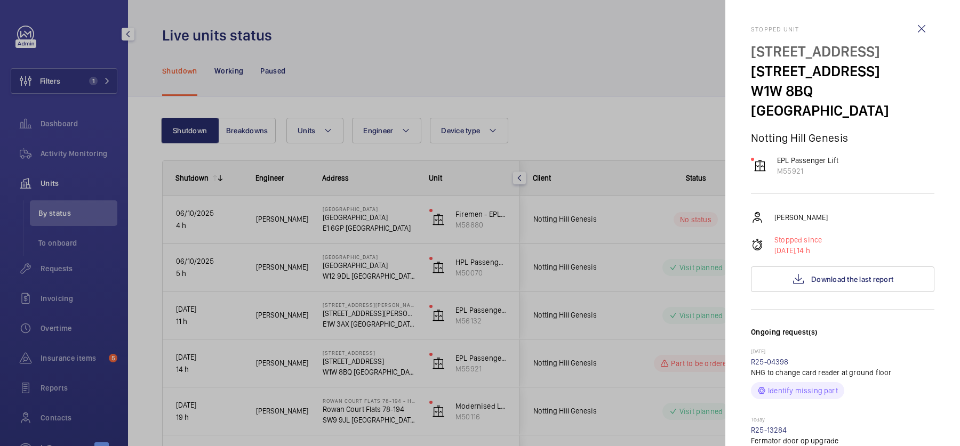
scroll to position [435, 0]
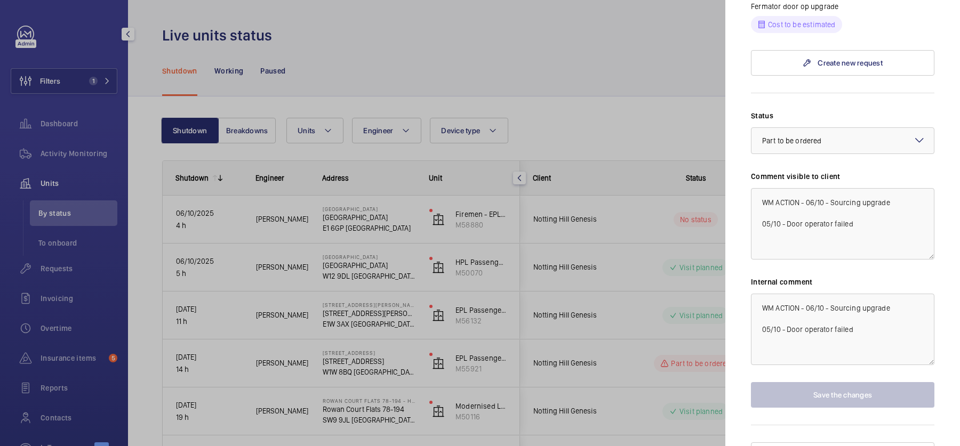
click at [523, 275] on div at bounding box center [480, 223] width 960 height 446
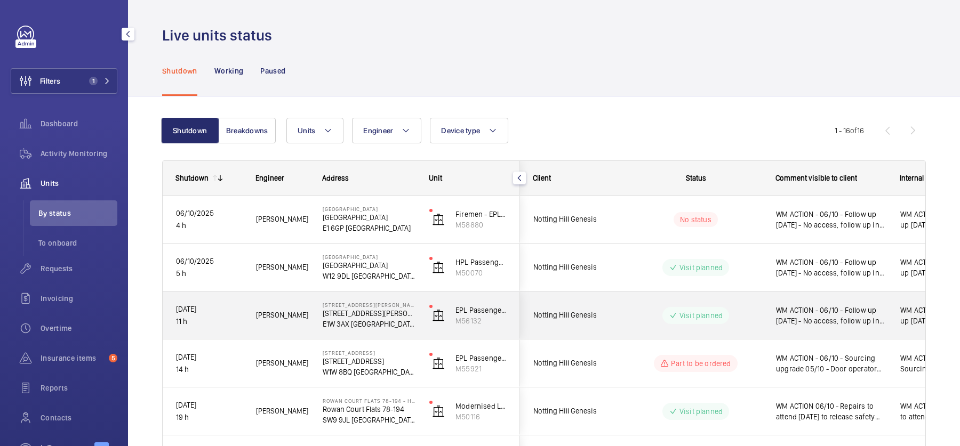
click at [604, 328] on div "Notting Hill Genesis" at bounding box center [567, 316] width 95 height 34
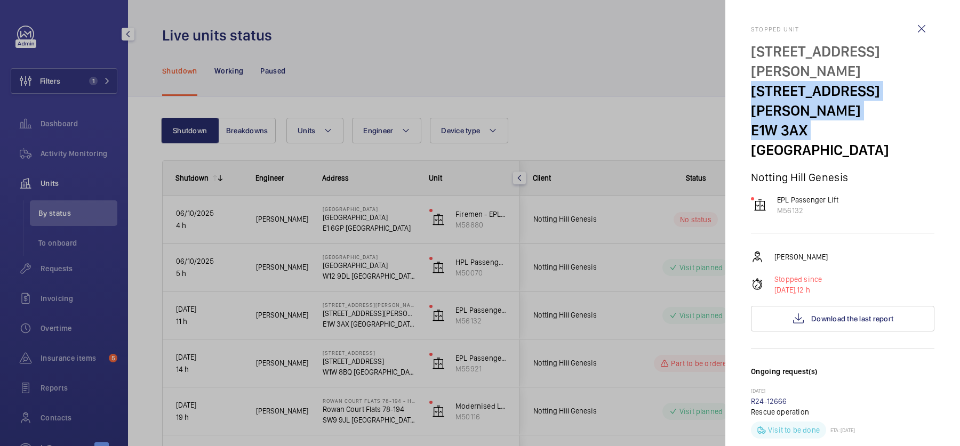
drag, startPoint x: 752, startPoint y: 71, endPoint x: 804, endPoint y: 95, distance: 57.5
click at [804, 95] on div "63 Morley House 63 Morley House E1W 3AX LONDON" at bounding box center [842, 101] width 183 height 118
copy div "63 Morley House E1W 3AX"
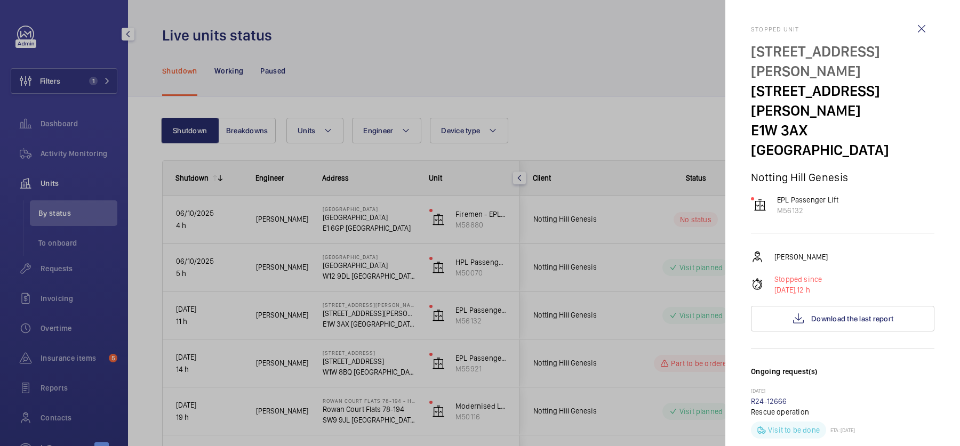
click at [158, 98] on div at bounding box center [480, 223] width 960 height 446
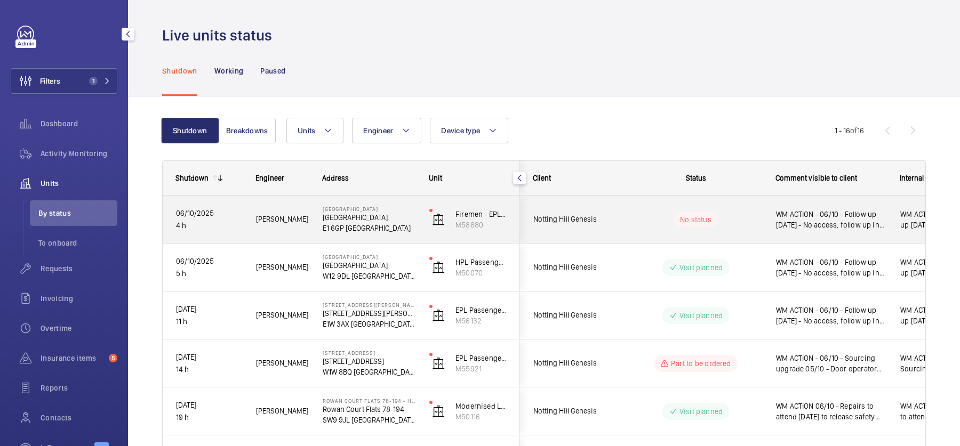
click at [745, 230] on div "No status" at bounding box center [689, 220] width 146 height 36
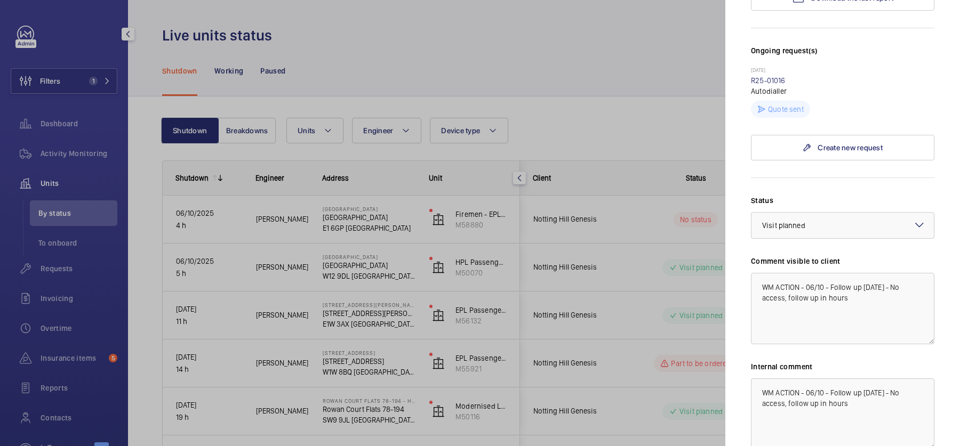
scroll to position [366, 0]
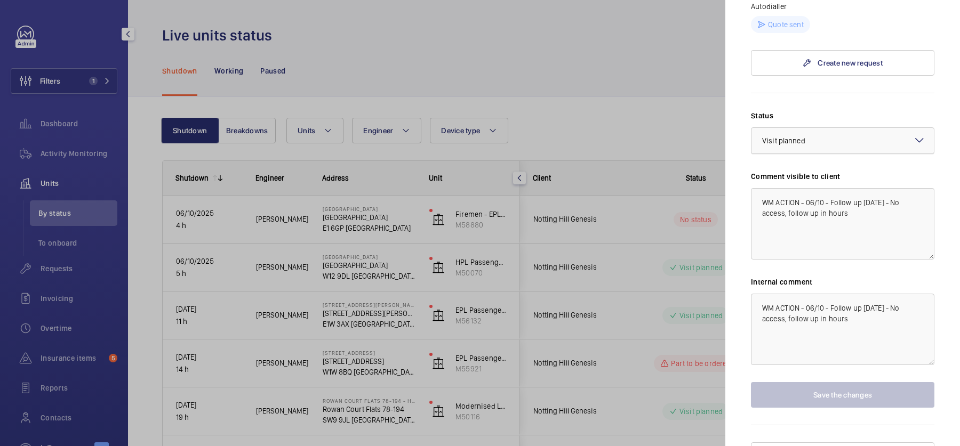
click at [841, 128] on div at bounding box center [842, 141] width 182 height 26
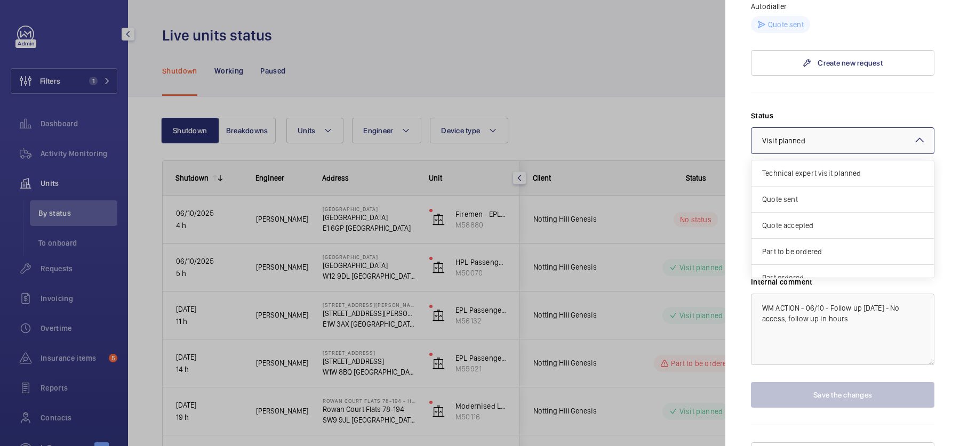
scroll to position [90, 0]
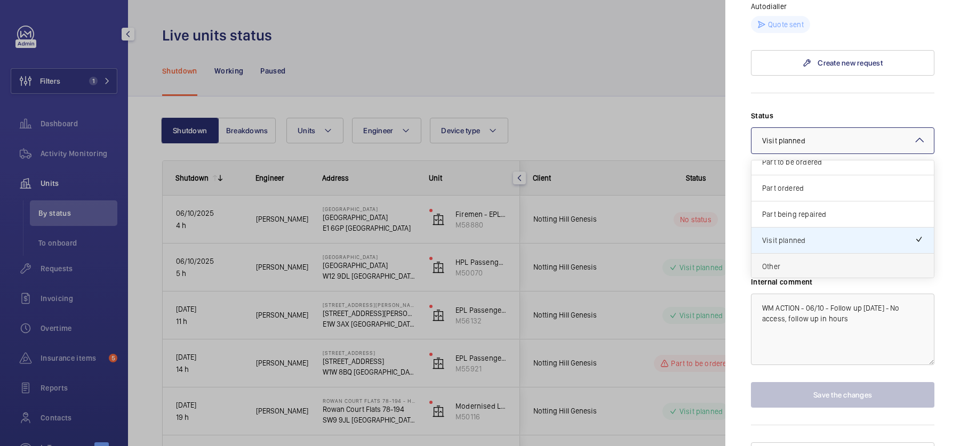
click at [821, 254] on div "Other" at bounding box center [842, 267] width 182 height 26
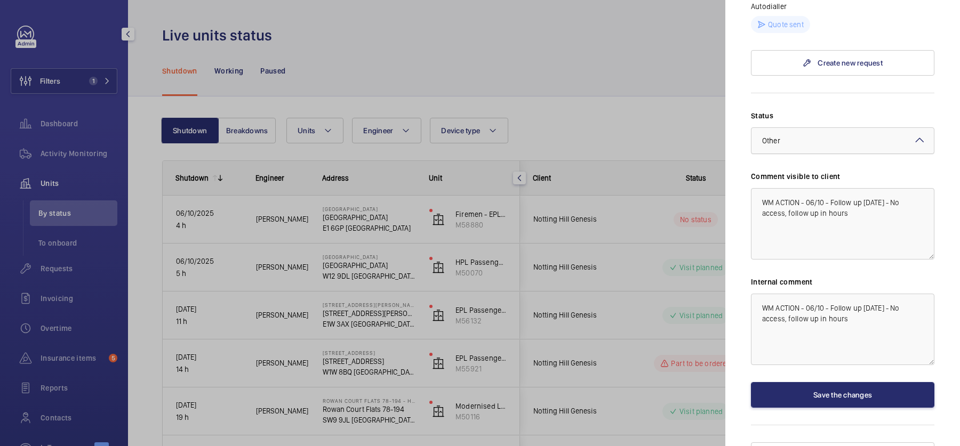
click at [817, 128] on div at bounding box center [842, 141] width 182 height 26
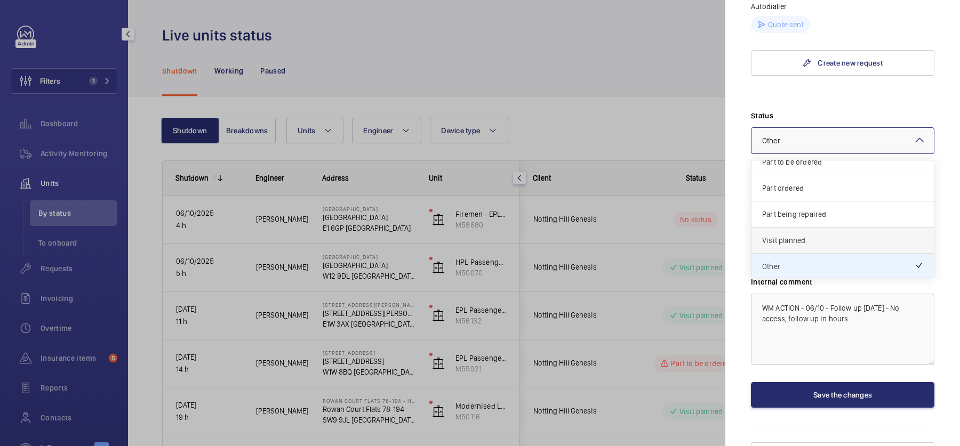
click at [816, 235] on span "Visit planned" at bounding box center [842, 240] width 161 height 11
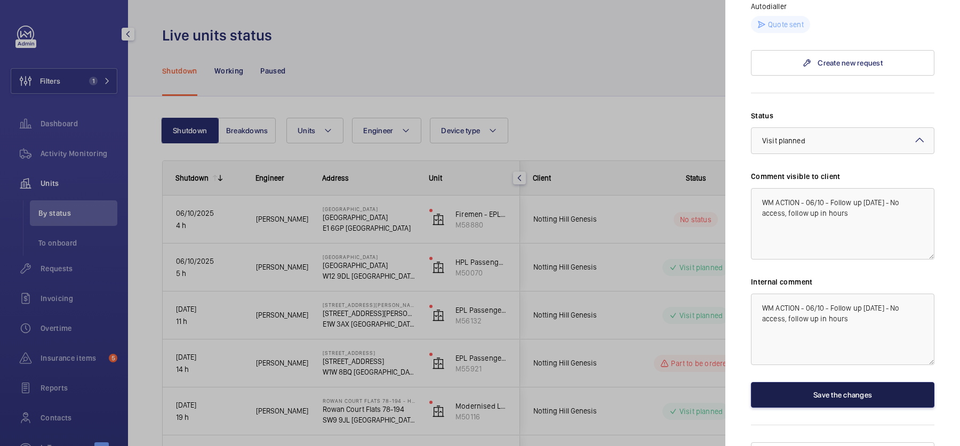
click at [853, 382] on button "Save the changes" at bounding box center [842, 395] width 183 height 26
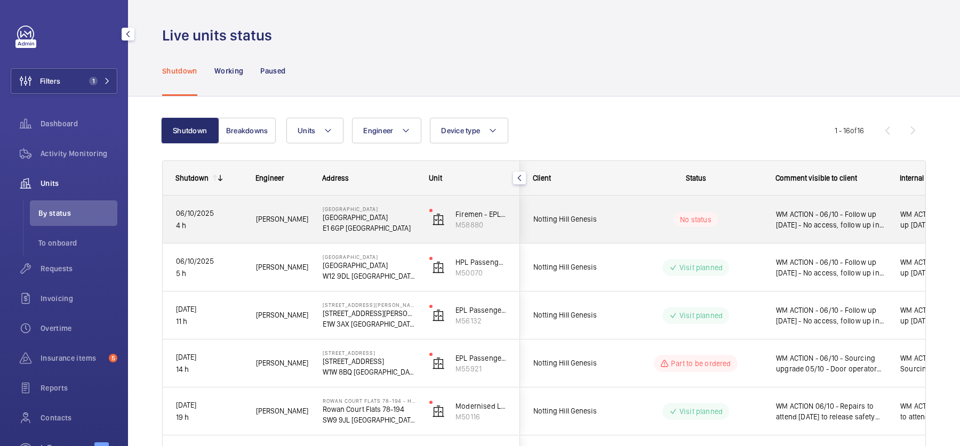
click at [710, 221] on p "No status" at bounding box center [695, 219] width 31 height 11
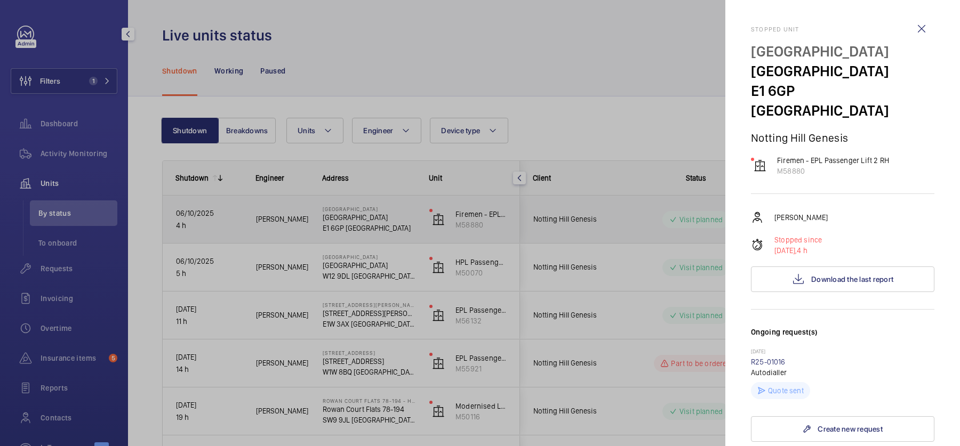
click at [579, 210] on div at bounding box center [480, 223] width 960 height 446
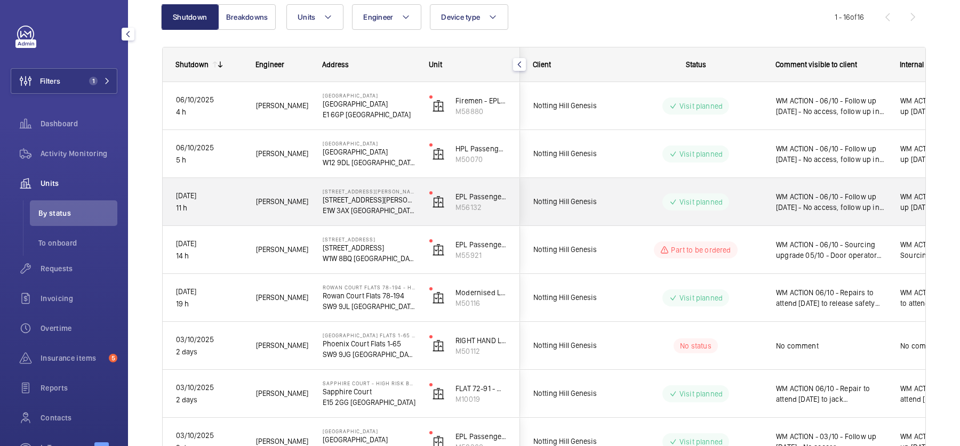
scroll to position [131, 0]
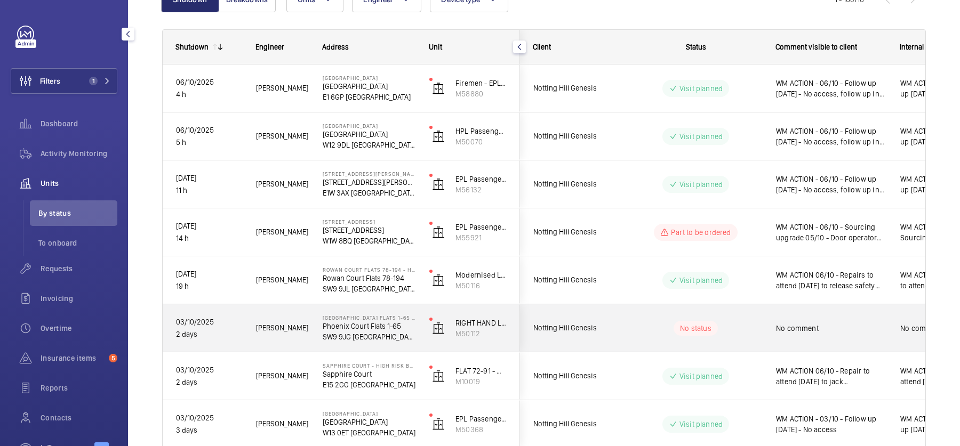
click at [739, 340] on div "No status" at bounding box center [689, 328] width 146 height 36
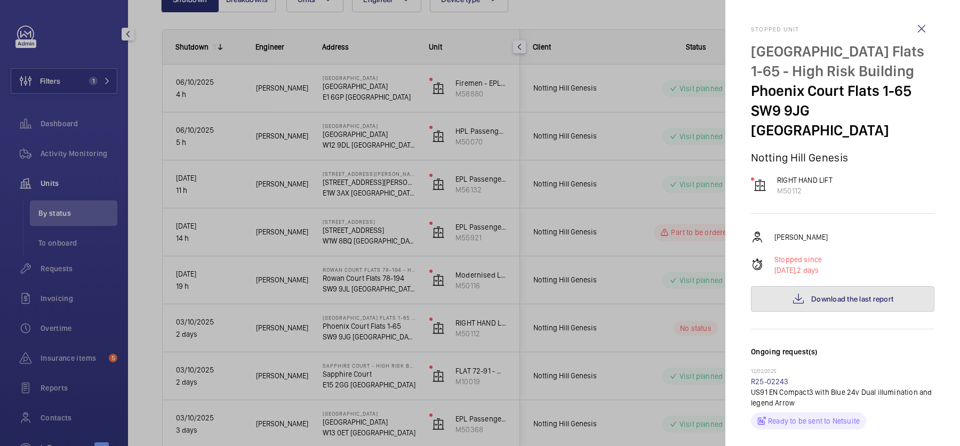
click at [846, 295] on span "Download the last report" at bounding box center [852, 299] width 82 height 9
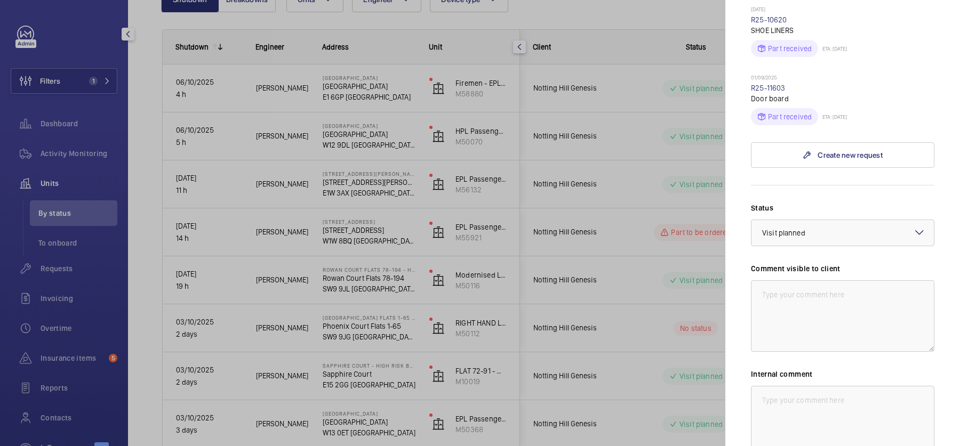
scroll to position [510, 0]
click at [918, 327] on textarea at bounding box center [842, 314] width 183 height 71
click at [762, 279] on textarea "03/10 - Lift overheating tech follow up required" at bounding box center [842, 314] width 183 height 71
click at [776, 279] on textarea "03/10 - Lift overheating tech follow up required" at bounding box center [842, 314] width 183 height 71
drag, startPoint x: 879, startPoint y: 315, endPoint x: 715, endPoint y: 258, distance: 173.9
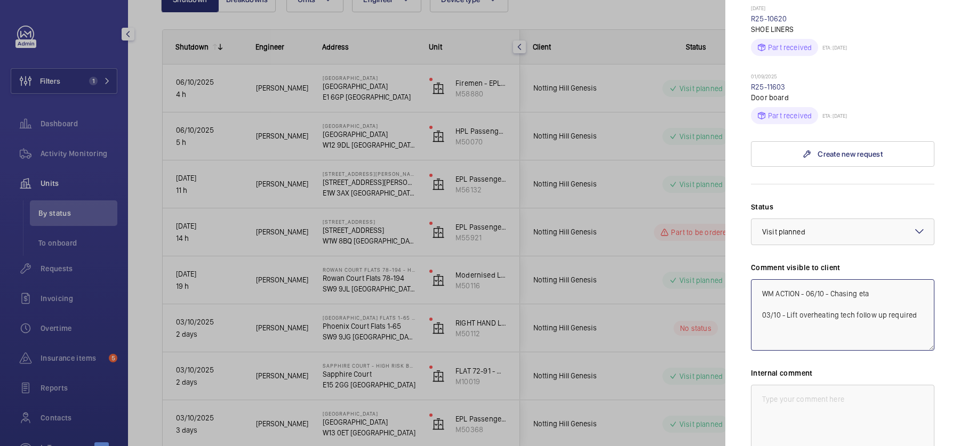
click at [715, 258] on mat-sidenav-container "Filters 1 Dashboard Activity Monitoring Units By status To onboard Requests Inv…" at bounding box center [480, 223] width 960 height 446
type textarea "WM ACTION - 06/10 - Chasing eta 03/10 - Lift overheating tech follow up required"
click at [845, 392] on textarea at bounding box center [842, 420] width 183 height 71
paste textarea "WM ACTION - 06/10 - Chasing eta 03/10 - Lift overheating tech follow up required"
click at [808, 227] on div "× Visit planned" at bounding box center [797, 232] width 70 height 11
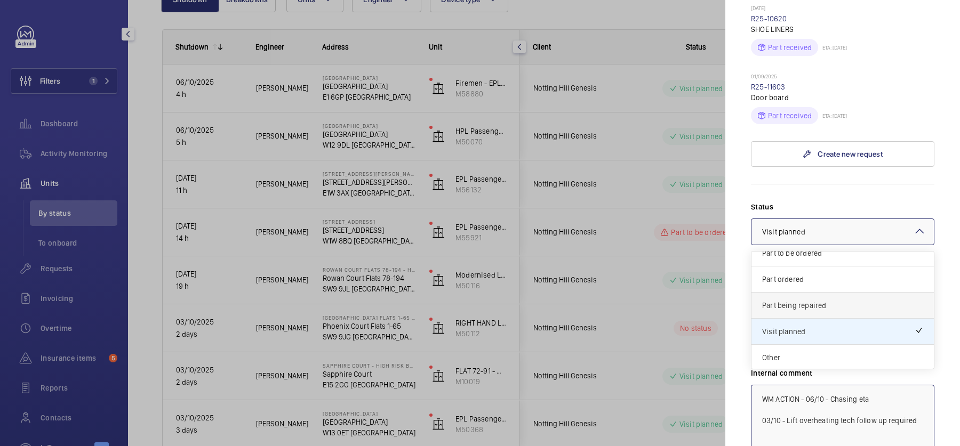
scroll to position [602, 0]
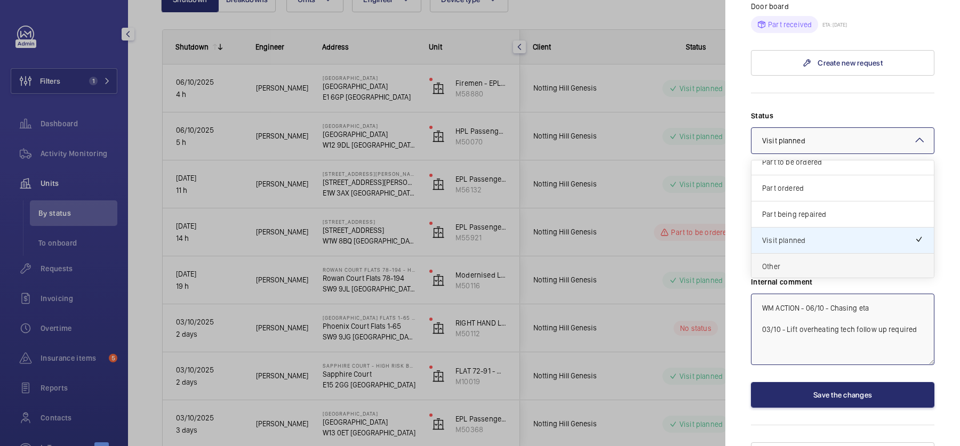
click at [807, 254] on div "Other" at bounding box center [842, 267] width 182 height 26
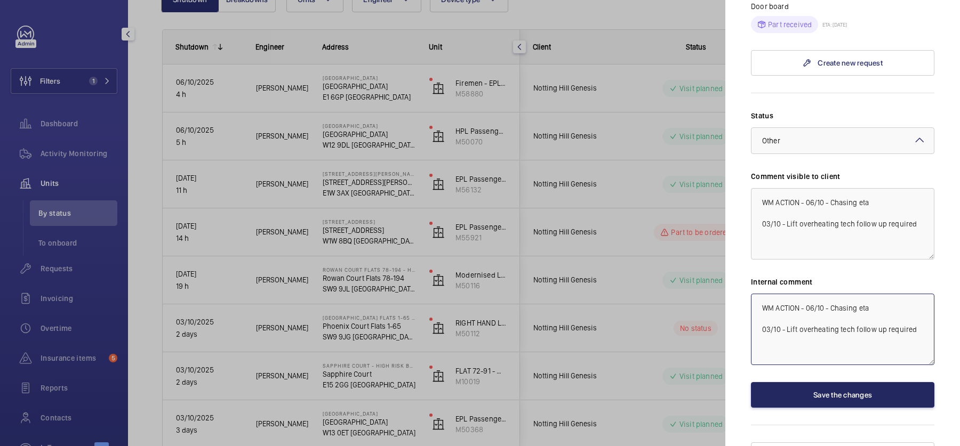
type textarea "WM ACTION - 06/10 - Chasing eta 03/10 - Lift overheating tech follow up required"
click at [825, 382] on button "Save the changes" at bounding box center [842, 395] width 183 height 26
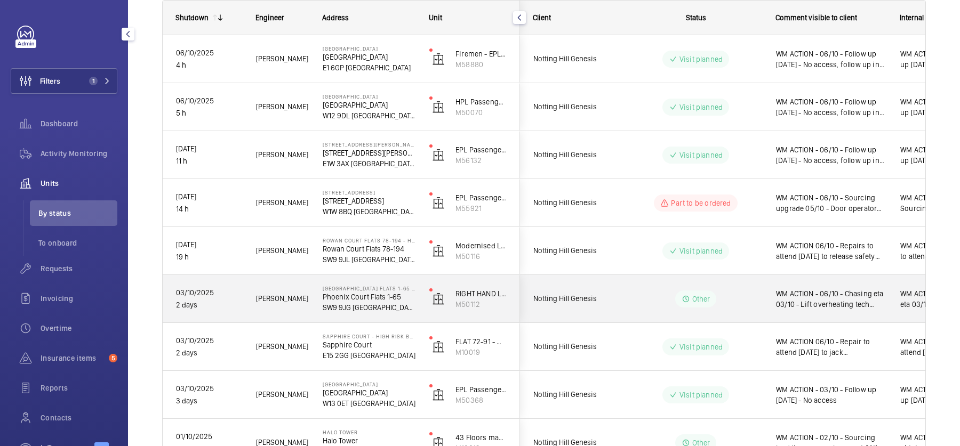
scroll to position [167, 0]
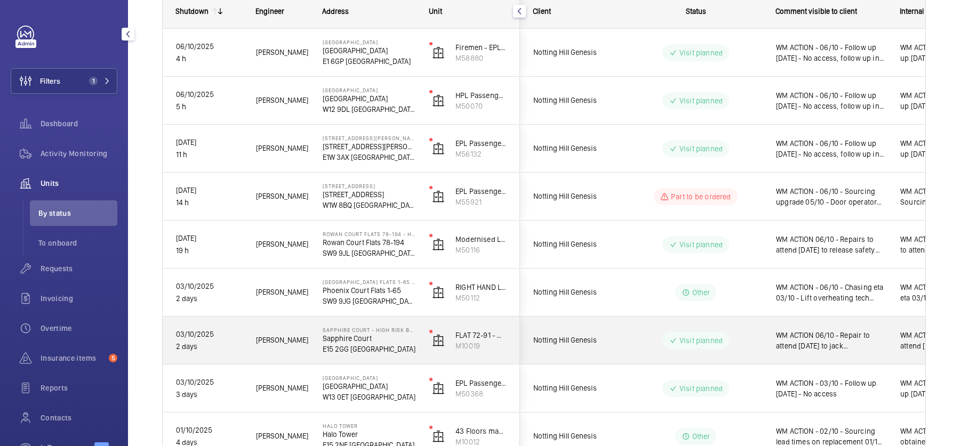
click at [809, 333] on span "WM ACTION 06/10 - Repair to attend [DATE] to jack counterweight so further inve…" at bounding box center [831, 340] width 110 height 21
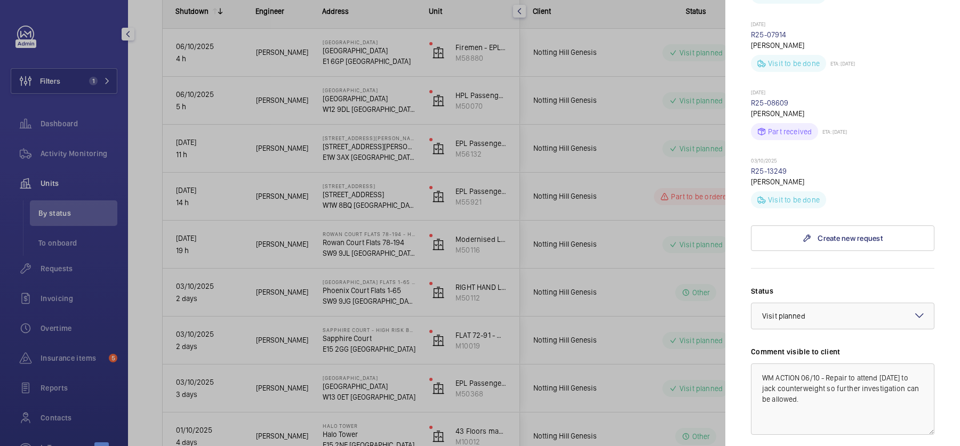
scroll to position [727, 0]
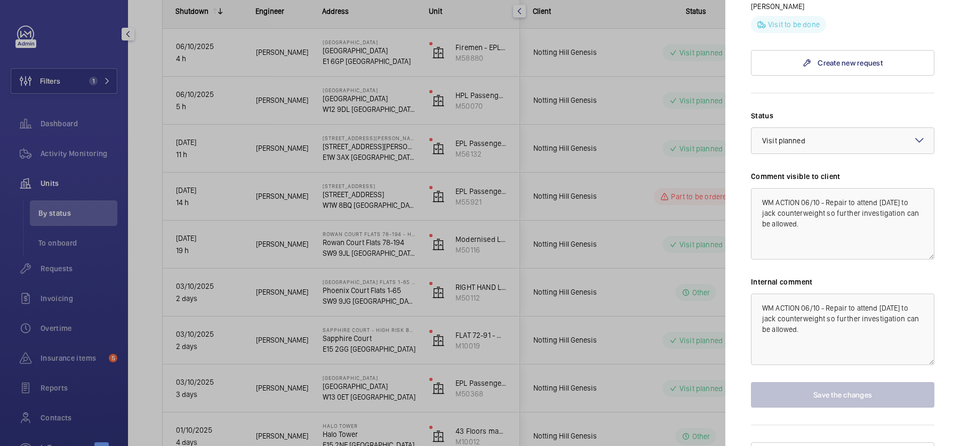
click at [580, 341] on div at bounding box center [480, 223] width 960 height 446
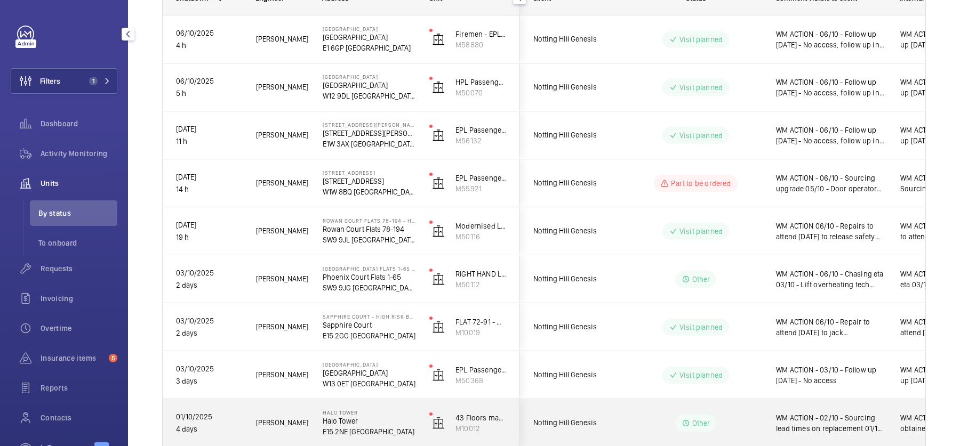
scroll to position [182, 0]
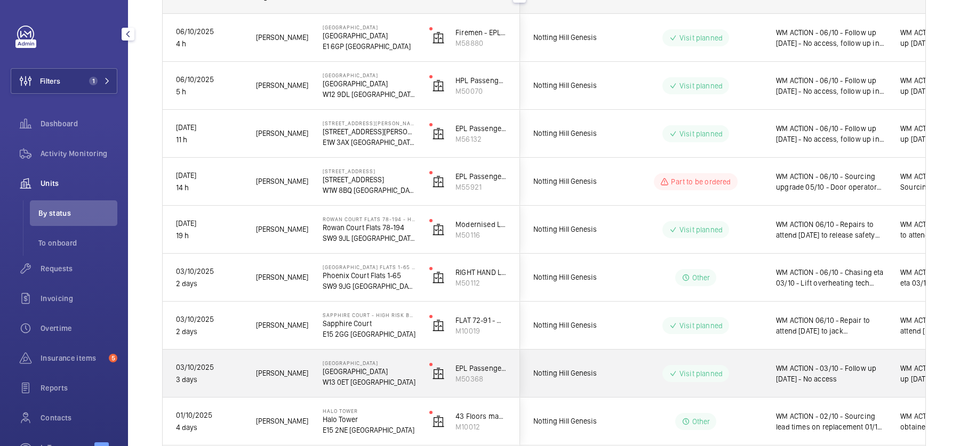
click at [703, 373] on p "Visit planned" at bounding box center [700, 373] width 43 height 11
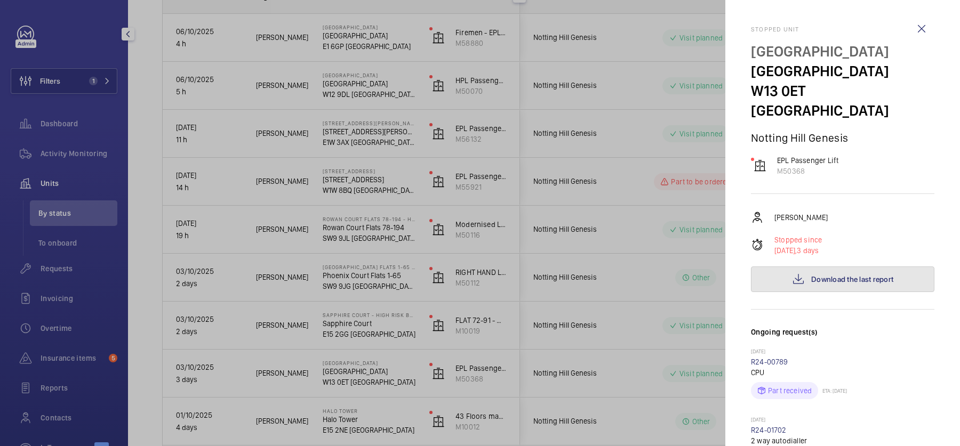
click at [865, 275] on span "Download the last report" at bounding box center [852, 279] width 82 height 9
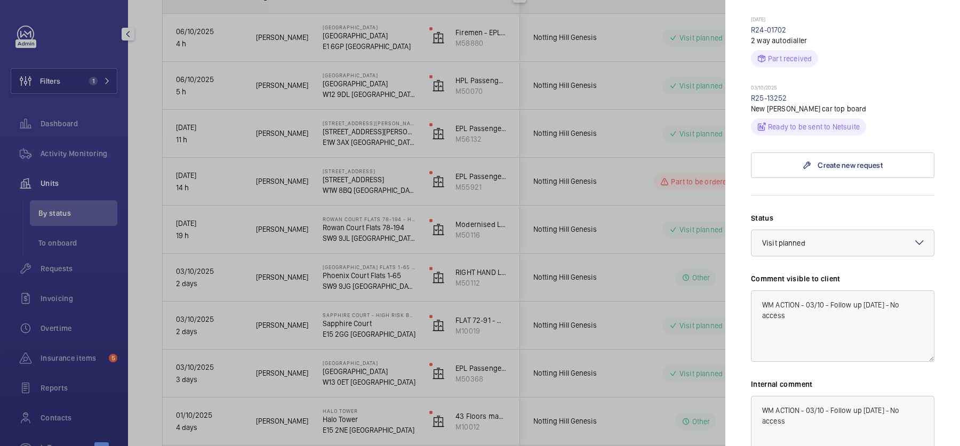
scroll to position [403, 0]
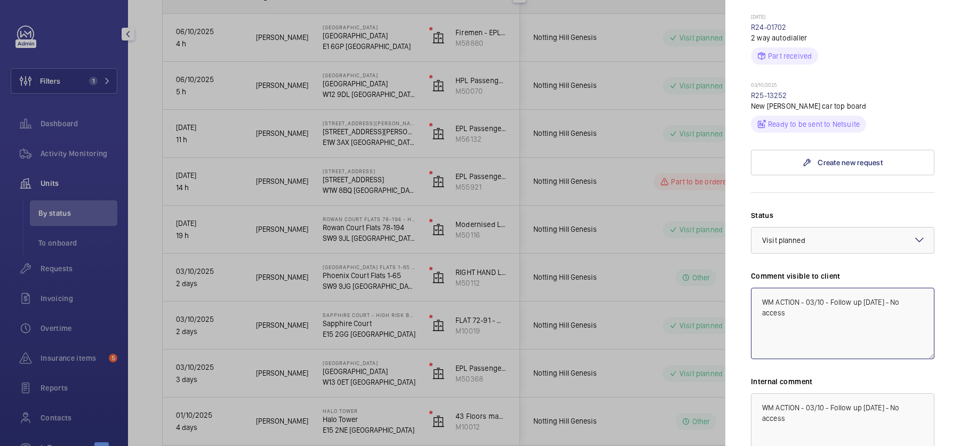
click at [804, 288] on textarea "WM ACTION - 03/10 - Follow up [DATE] - No access" at bounding box center [842, 323] width 183 height 71
click at [839, 288] on textarea "WM ACTION - 03/10 - Follow up today 02/10 - No access" at bounding box center [842, 323] width 183 height 71
click at [845, 288] on textarea "WM ACTION - 03/10 - Follow up today 02/10 - No access" at bounding box center [842, 323] width 183 height 71
click at [803, 288] on textarea "WM ACTION - 03/10 - Car top board required, sourcing 03/10 - Follow up today 02…" at bounding box center [842, 323] width 183 height 71
click at [831, 288] on textarea "WM ACTION - 03/10 - Car top board required, sourcing 03/10 - Follow up today 02…" at bounding box center [842, 323] width 183 height 71
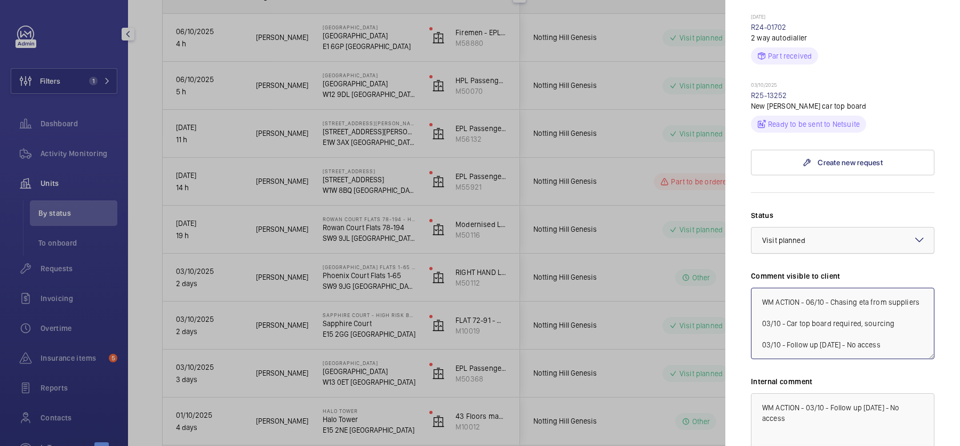
click at [810, 235] on div "× Visit planned" at bounding box center [797, 240] width 70 height 11
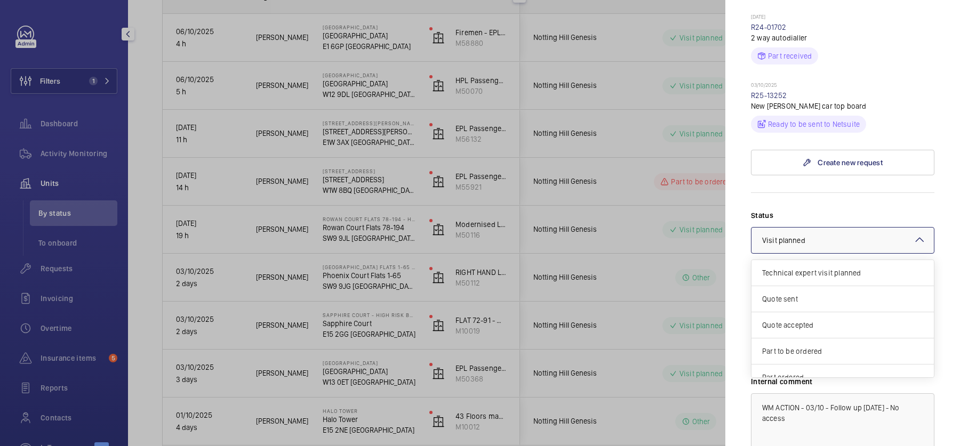
scroll to position [90, 0]
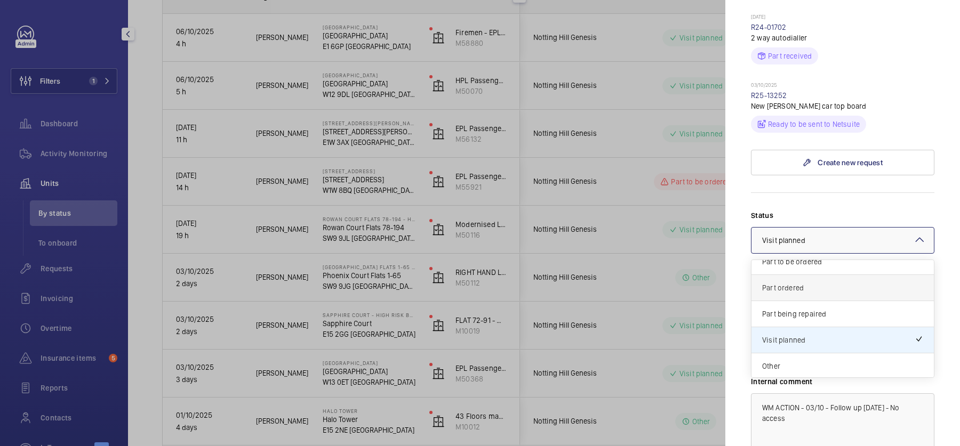
click at [817, 275] on div "Part ordered" at bounding box center [842, 288] width 182 height 26
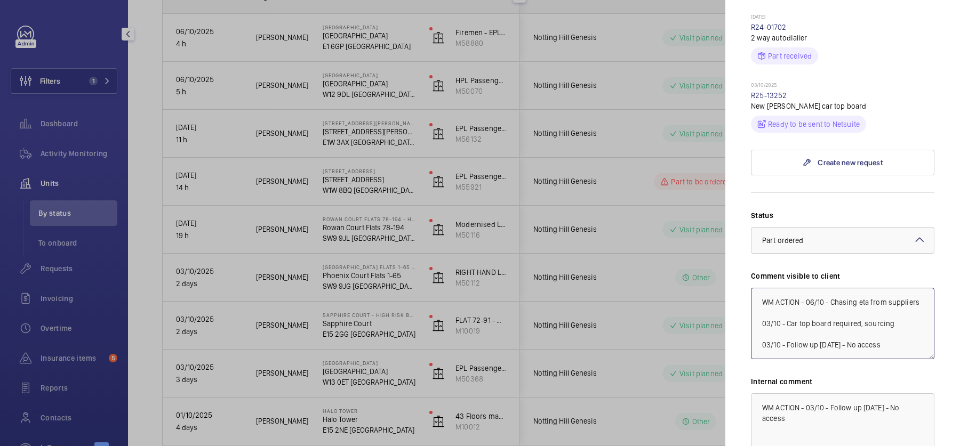
scroll to position [503, 0]
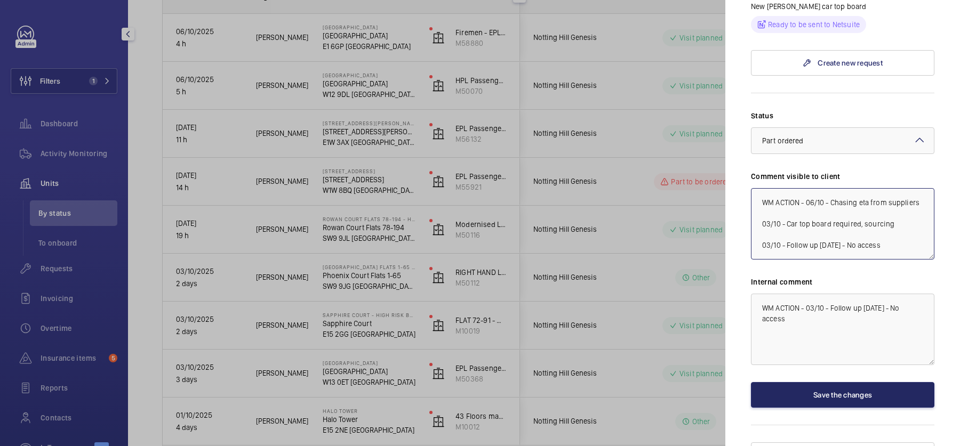
type textarea "WM ACTION - 06/10 - Chasing eta from suppliers 03/10 - Car top board required, …"
click at [838, 382] on button "Save the changes" at bounding box center [842, 395] width 183 height 26
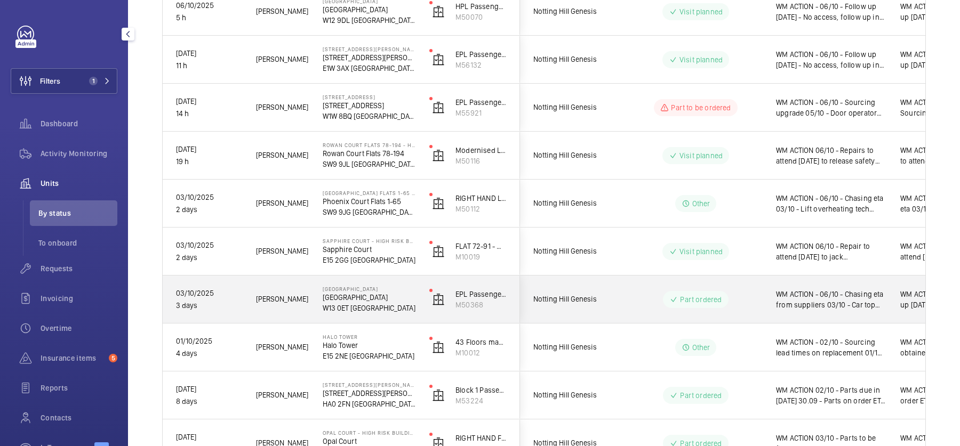
scroll to position [258, 0]
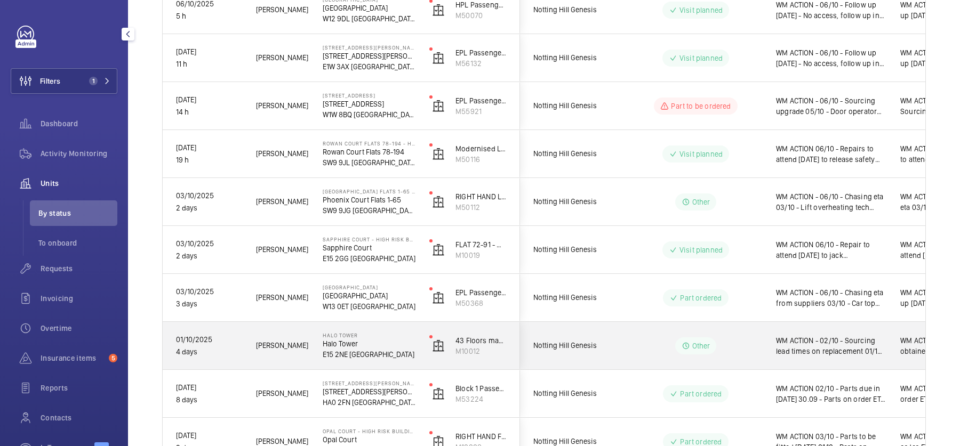
click at [780, 354] on span "WM ACTION - 02/10 - Sourcing lead times on replacement 01/10 - Technical attend…" at bounding box center [831, 345] width 110 height 21
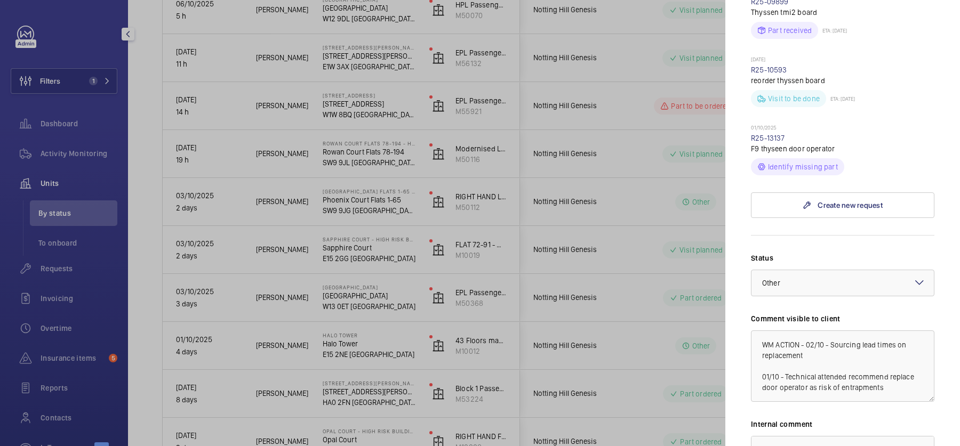
scroll to position [429, 0]
click at [808, 331] on textarea "WM ACTION - 02/10 - Sourcing lead times on replacement 01/10 - Technical attend…" at bounding box center [842, 366] width 183 height 71
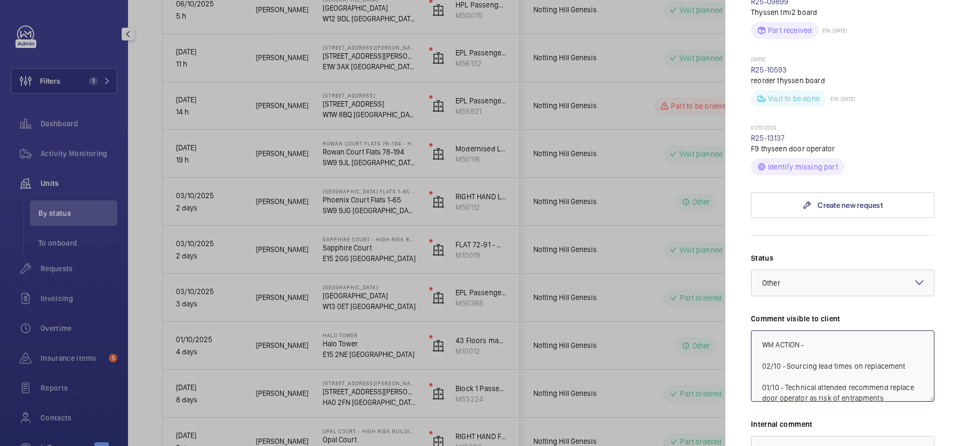
click at [845, 331] on textarea "WM ACTION - 02/10 - Sourcing lead times on replacement 01/10 - Technical attend…" at bounding box center [842, 366] width 183 height 71
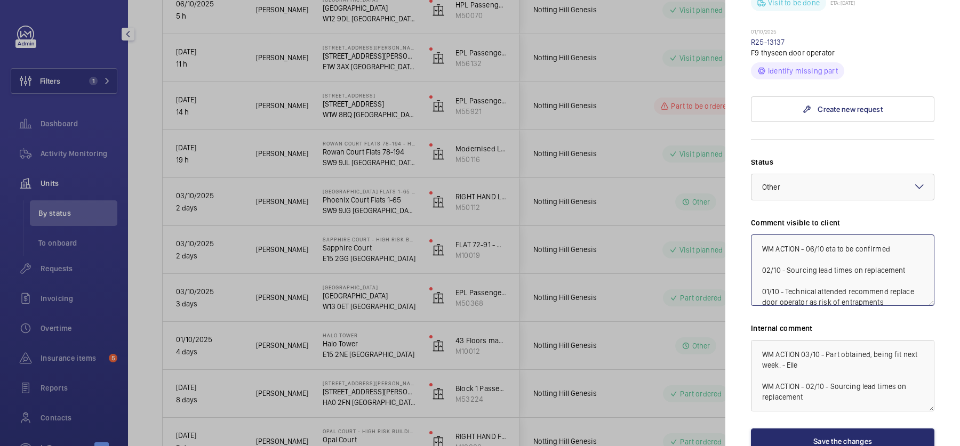
scroll to position [571, 0]
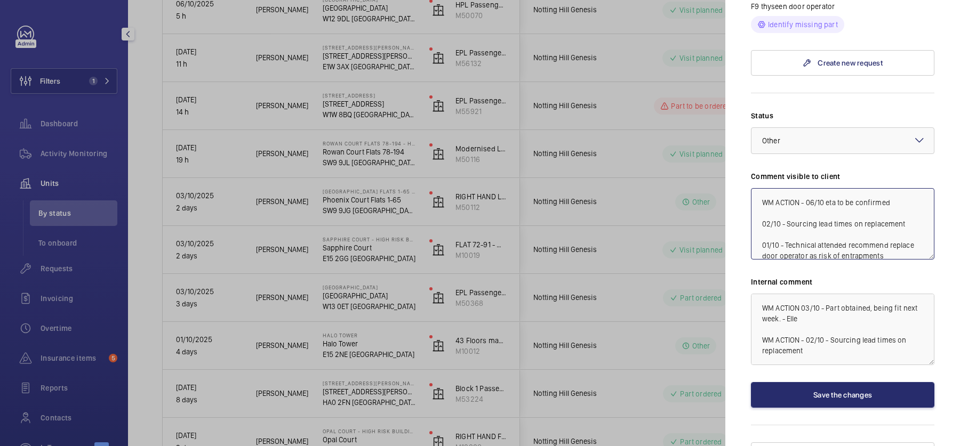
type textarea "WM ACTION - 06/10 eta to be confirmed 02/10 - Sourcing lead times on replacemen…"
click at [862, 382] on button "Save the changes" at bounding box center [842, 395] width 183 height 26
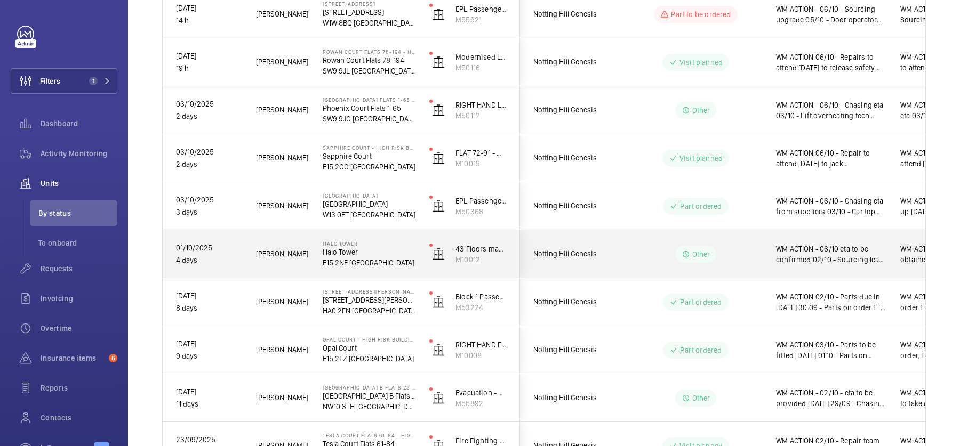
scroll to position [350, 0]
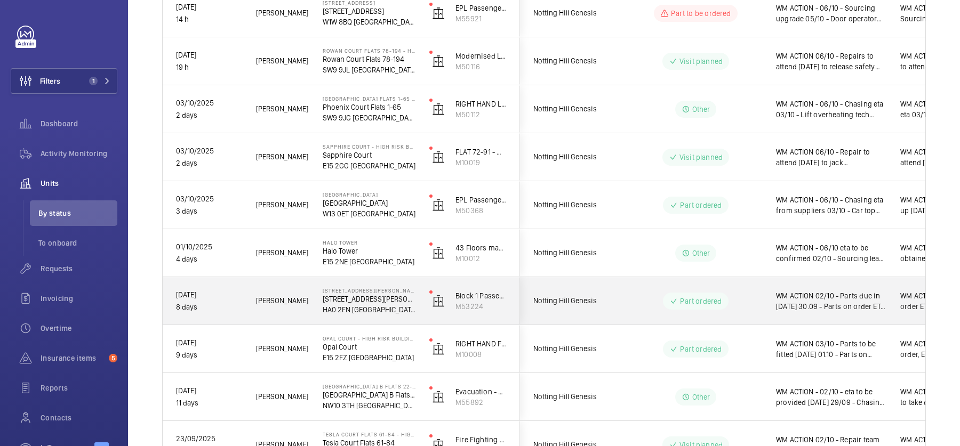
click at [798, 294] on span "WM ACTION 02/10 - Parts due in tomorrow 30.09 - Parts on order ETA Friday WM AC…" at bounding box center [831, 301] width 110 height 21
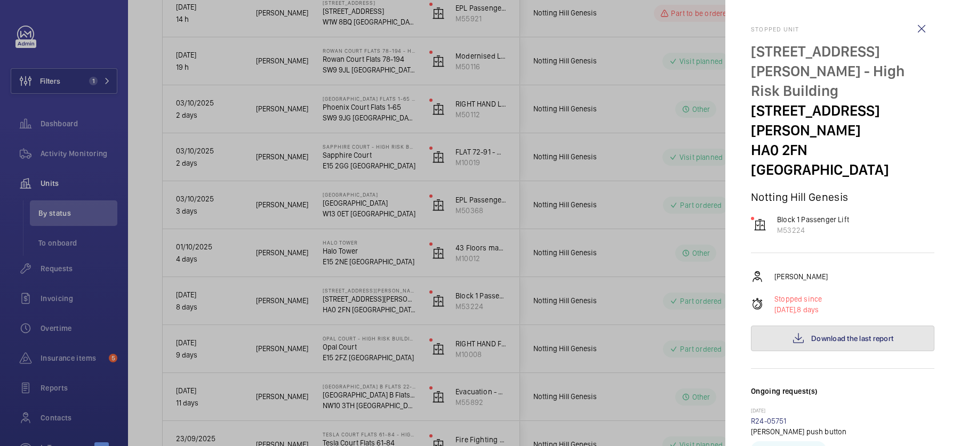
click at [862, 334] on span "Download the last report" at bounding box center [852, 338] width 82 height 9
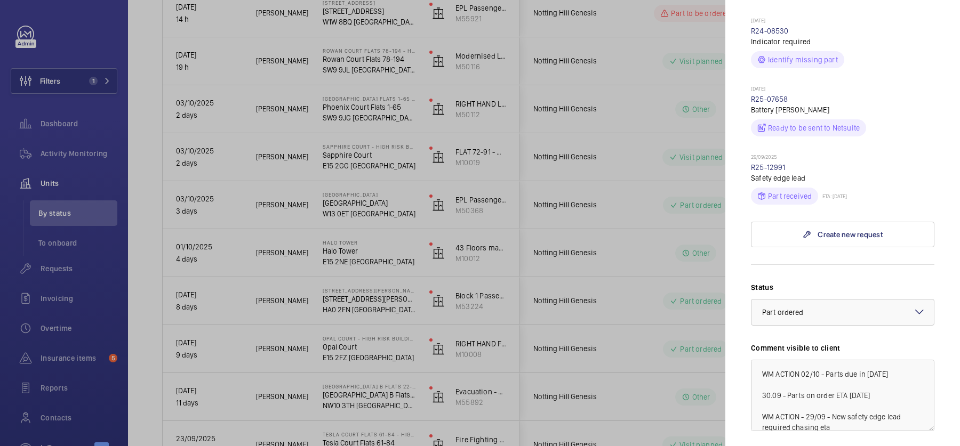
scroll to position [462, 0]
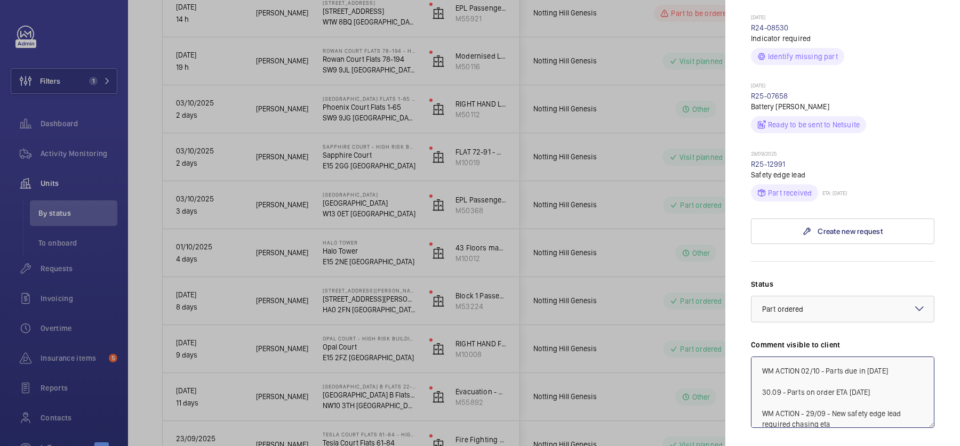
click at [802, 357] on textarea "WM ACTION 02/10 - Parts due in tomorrow 30.09 - Parts on order ETA Friday WM AC…" at bounding box center [842, 392] width 183 height 71
click at [827, 357] on textarea "WM ACTION 02/10 - Parts due in tomorrow 30.09 - Parts on order ETA Friday WM AC…" at bounding box center [842, 392] width 183 height 71
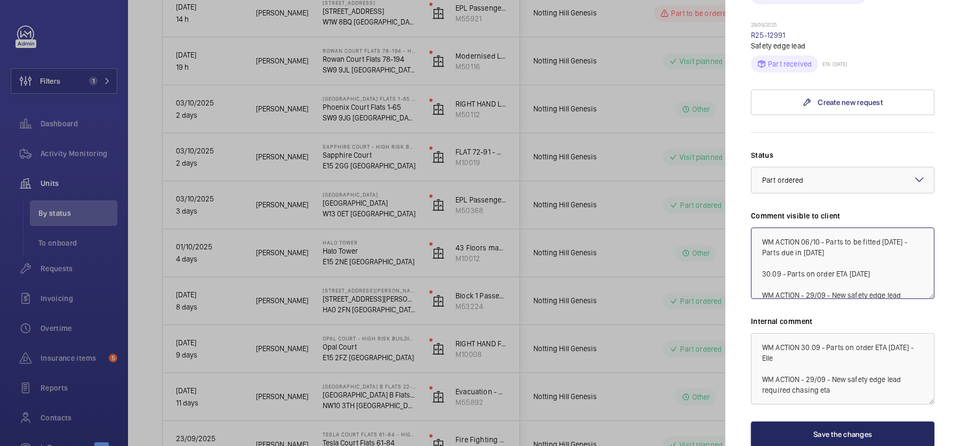
type textarea "WM ACTION 06/10 - Parts to be fitted [DATE] - Parts due in [DATE] 30.09 - Parts…"
click at [823, 422] on button "Save the changes" at bounding box center [842, 435] width 183 height 26
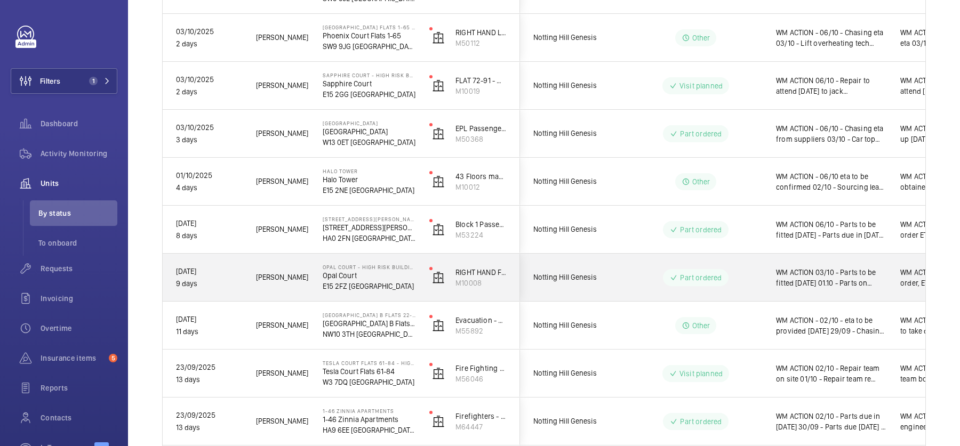
scroll to position [422, 0]
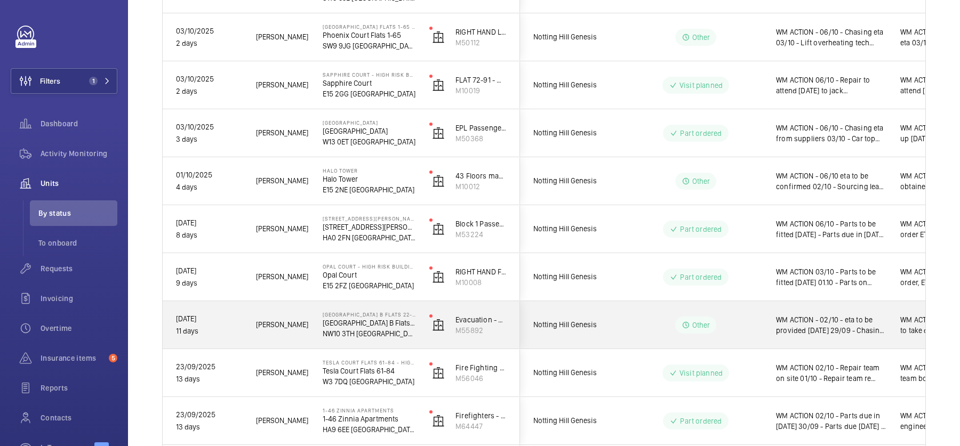
click at [825, 334] on span "WM ACTION - 02/10 - eta to be provided [DATE] 29/09 - Chasing eta on repair 26/…" at bounding box center [831, 325] width 110 height 21
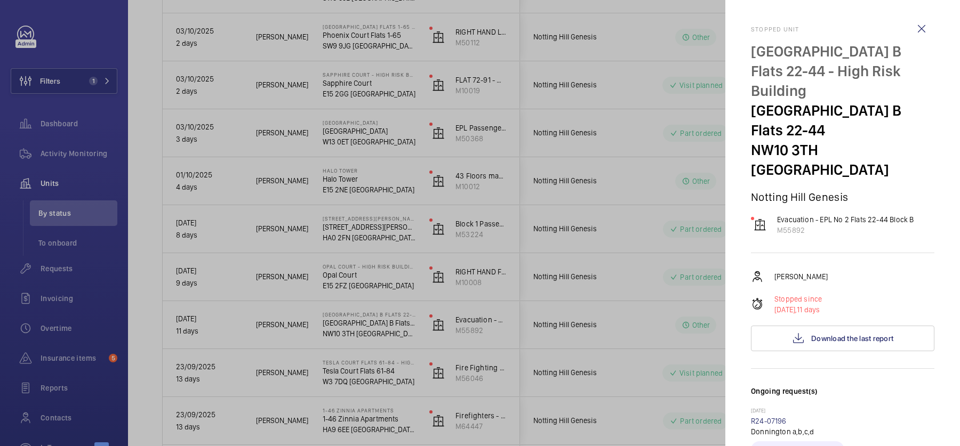
scroll to position [630, 0]
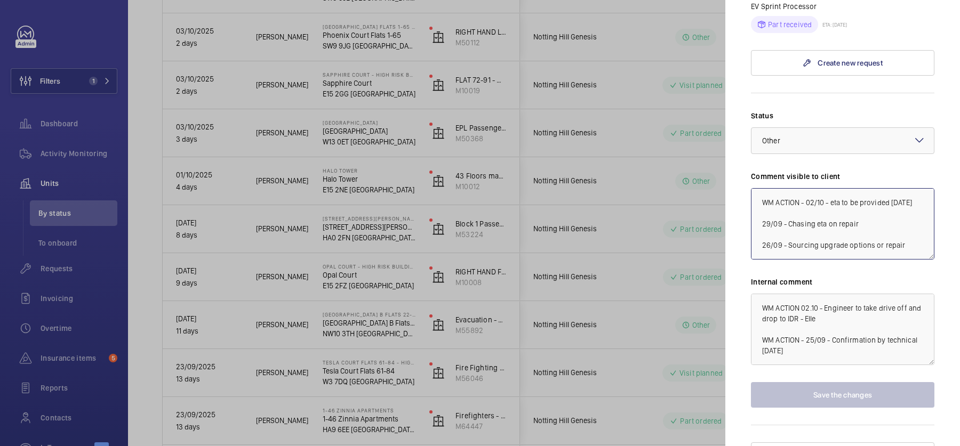
click at [805, 188] on textarea "WM ACTION - 02/10 - eta to be provided [DATE] 29/09 - Chasing eta on repair 26/…" at bounding box center [842, 223] width 183 height 71
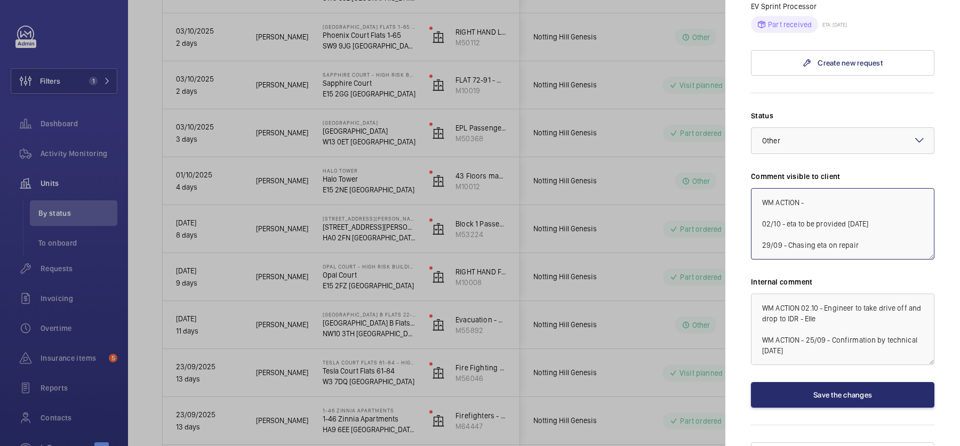
type textarea "WM ACTION - 02/10 - eta to be provided tomorrow 29/09 - Chasing eta on repair 2…"
click at [646, 261] on div at bounding box center [480, 223] width 960 height 446
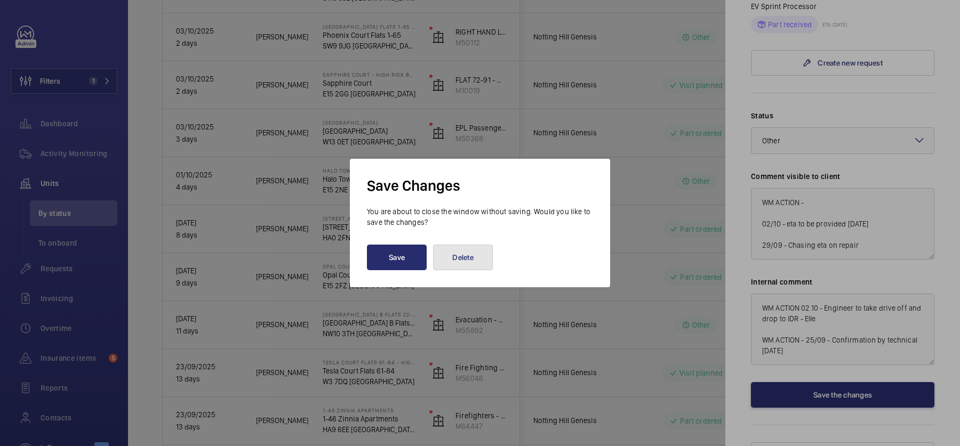
click at [457, 256] on button "Delete" at bounding box center [463, 258] width 60 height 26
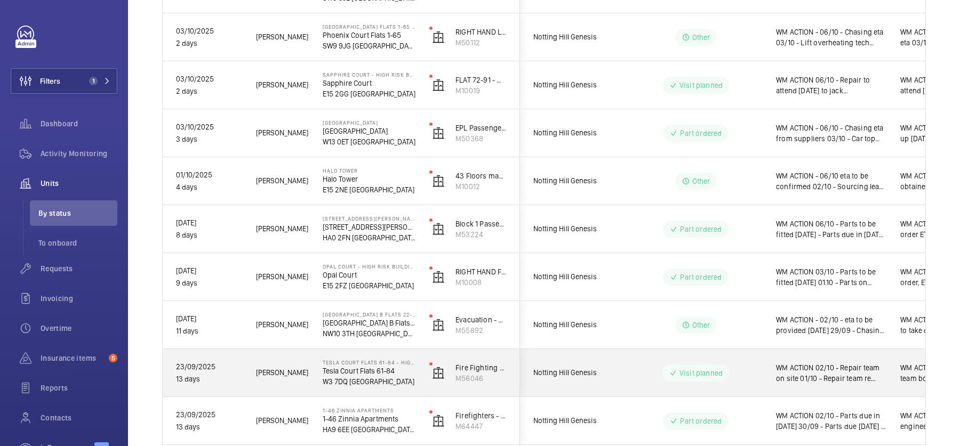
click at [637, 354] on div "Visit planned" at bounding box center [689, 373] width 146 height 38
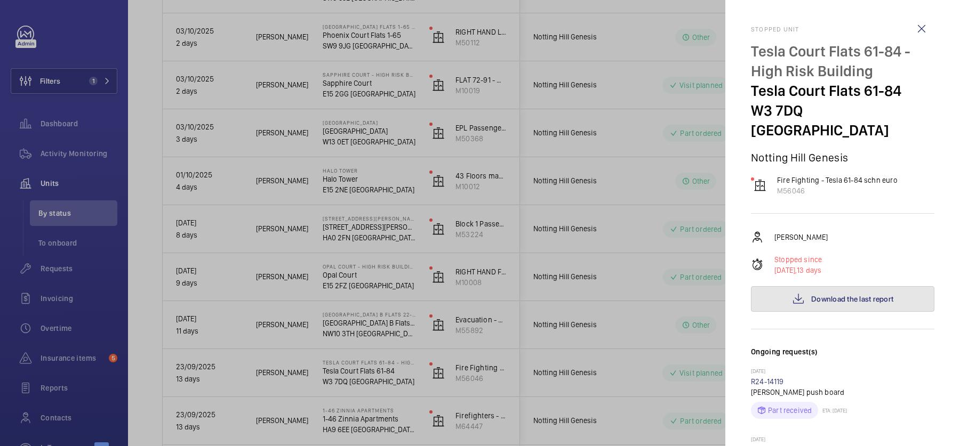
click at [836, 295] on span "Download the last report" at bounding box center [852, 299] width 82 height 9
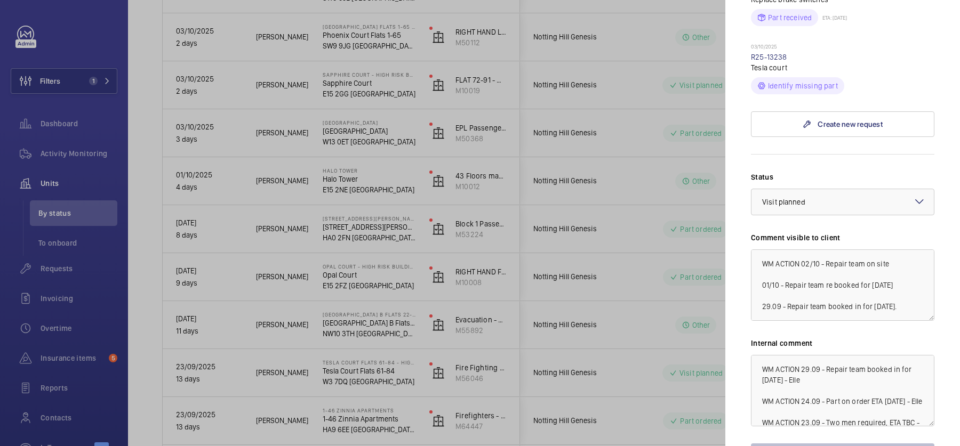
scroll to position [600, 0]
click at [802, 247] on textarea "WM ACTION 02/10 - Repair team on site 01/10 - Repair team re booked for tomorro…" at bounding box center [842, 282] width 183 height 71
click at [824, 247] on textarea "WM ACTION 02/10 - Repair team on site 01/10 - Repair team re booked for tomorro…" at bounding box center [842, 282] width 183 height 71
click at [802, 247] on textarea "WM ACTION 03/10 - PCB required, sourcing 02/10 - Repair team on site 01/10 - Re…" at bounding box center [842, 282] width 183 height 71
click at [822, 247] on textarea "WM ACTION 03/10 - PCB required, sourcing 02/10 - Repair team on site 01/10 - Re…" at bounding box center [842, 282] width 183 height 71
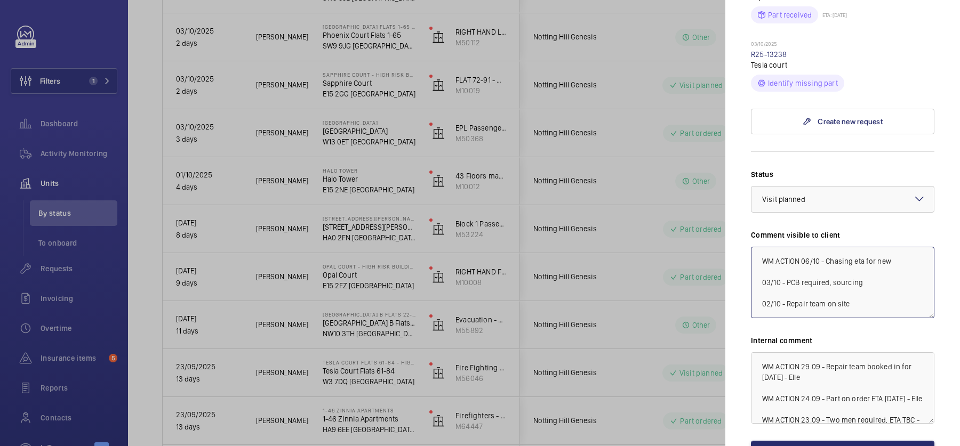
scroll to position [659, 0]
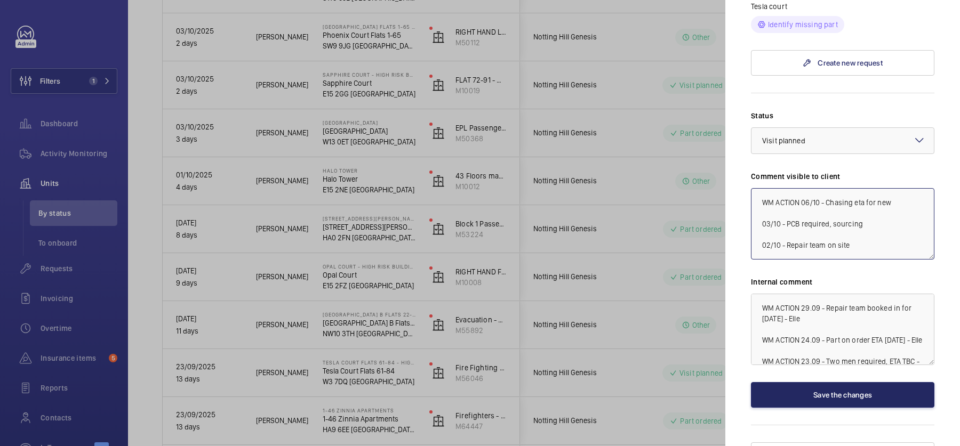
type textarea "WM ACTION 06/10 - Chasing eta for new 03/10 - PCB required, sourcing 02/10 - Re…"
click at [817, 382] on button "Save the changes" at bounding box center [842, 395] width 183 height 26
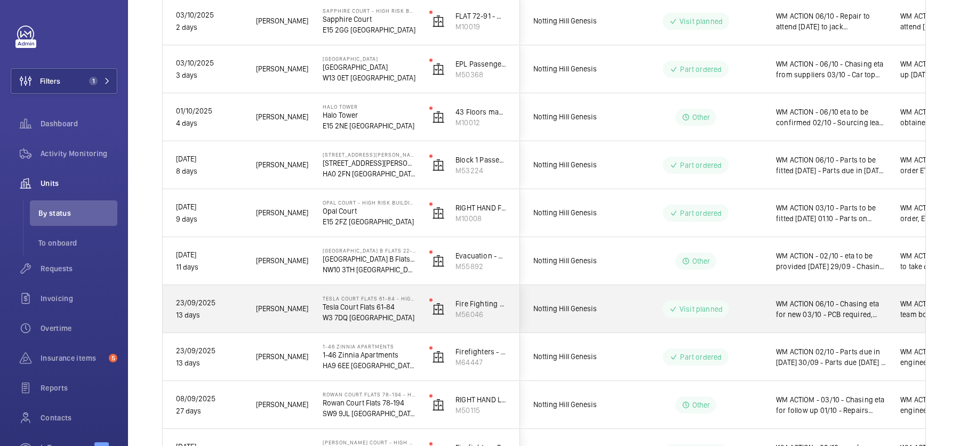
scroll to position [518, 0]
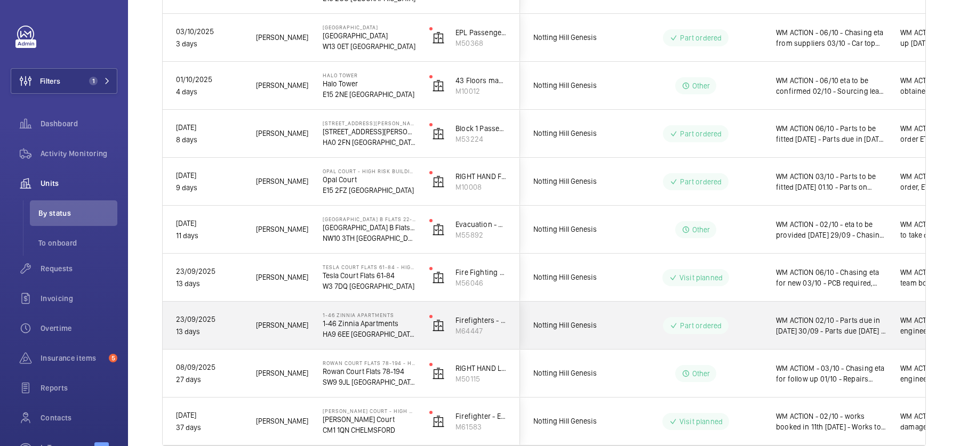
click at [847, 327] on span "WM ACTION 02/10 - Parts due in today 30/09 - Parts due Thursday 25/09 - request…" at bounding box center [831, 325] width 110 height 21
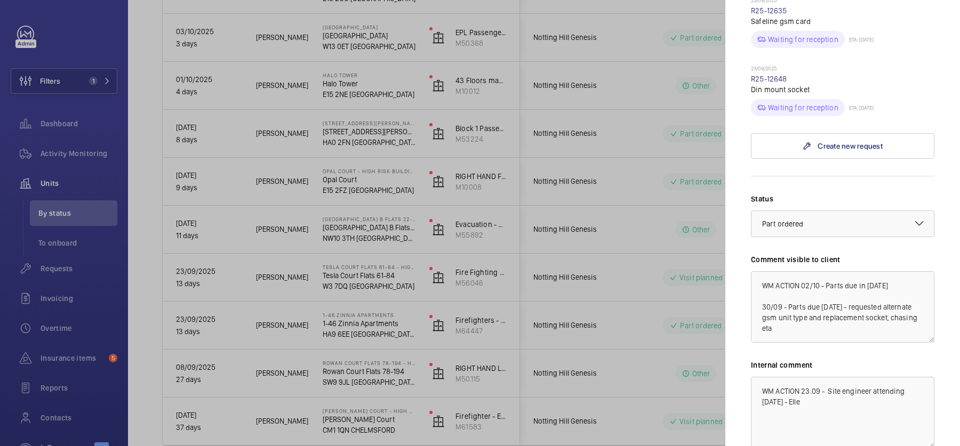
scroll to position [493, 0]
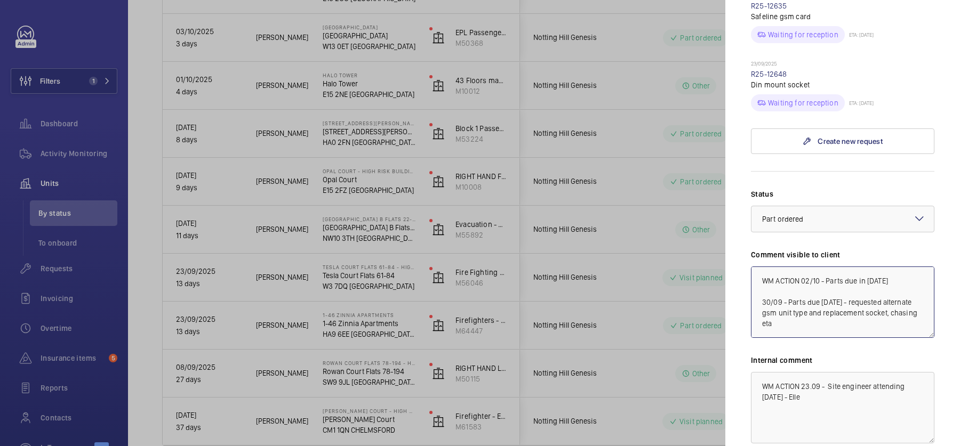
drag, startPoint x: 895, startPoint y: 259, endPoint x: 881, endPoint y: 258, distance: 13.9
click at [881, 267] on textarea "WM ACTION 02/10 - Parts due in today 30/09 - Parts due Thursday 25/09 - request…" at bounding box center [842, 302] width 183 height 71
drag, startPoint x: 854, startPoint y: 277, endPoint x: 819, endPoint y: 276, distance: 35.2
click at [819, 276] on textarea "WM ACTION 02/10 - Parts due in today 30/09 - Parts due Thursday 25/09 - request…" at bounding box center [842, 302] width 183 height 71
click at [857, 285] on textarea "WM ACTION 02/10 - Parts due in today 30/09 - Parts due Thursday 25/09 - request…" at bounding box center [842, 302] width 183 height 71
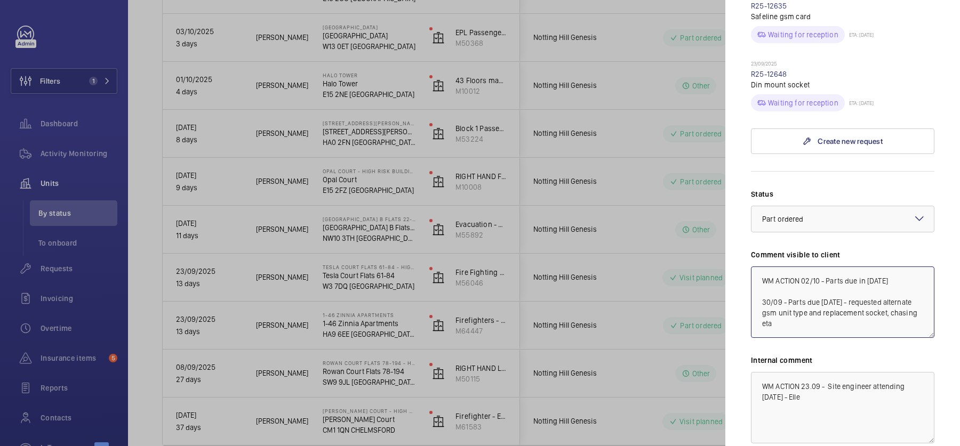
drag, startPoint x: 886, startPoint y: 261, endPoint x: 865, endPoint y: 263, distance: 20.9
click at [865, 267] on textarea "WM ACTION 02/10 - Parts due in today 30/09 - Parts due Friday 25/09 - requested…" at bounding box center [842, 302] width 183 height 71
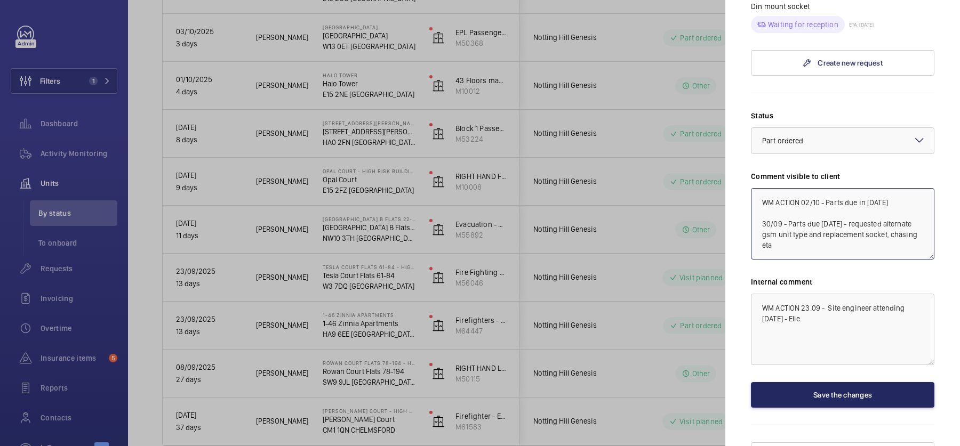
type textarea "WM ACTION 02/10 - Parts due in [DATE] 30/09 - Parts due [DATE] - requested alte…"
click at [822, 382] on button "Save the changes" at bounding box center [842, 395] width 183 height 26
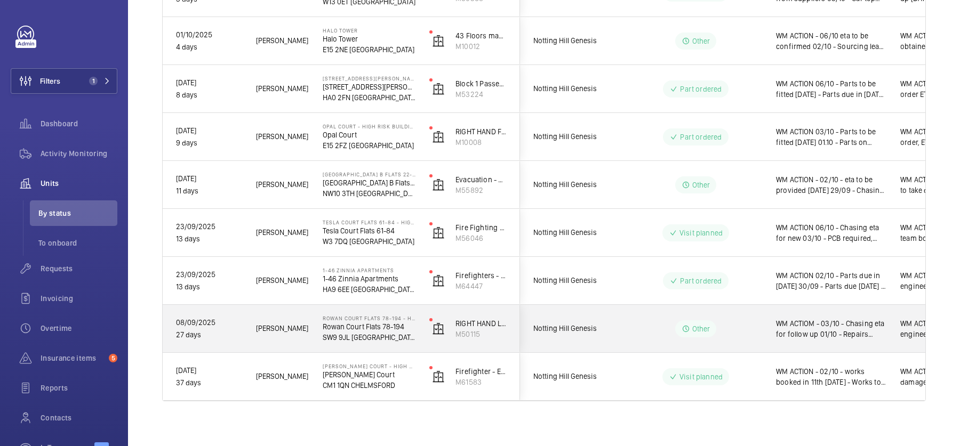
scroll to position [568, 0]
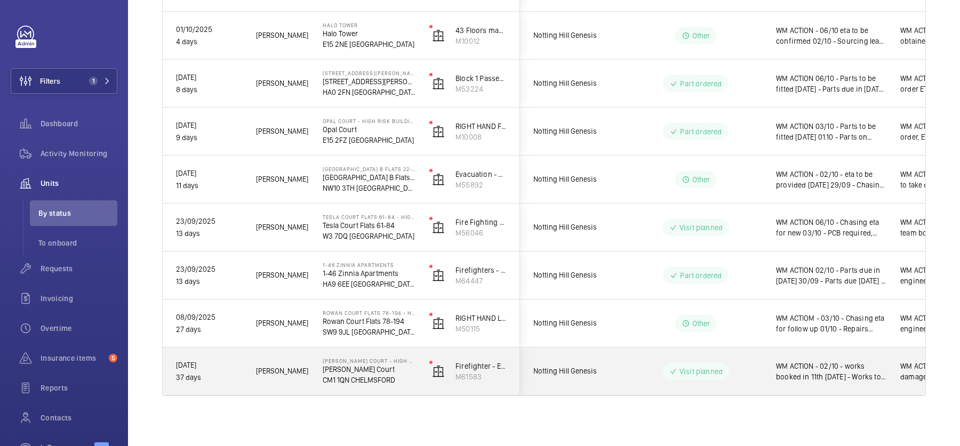
click at [822, 380] on span "WM ACTION - 02/10 - works booked in 11th November 25/09 - Works to be booked in…" at bounding box center [831, 371] width 110 height 21
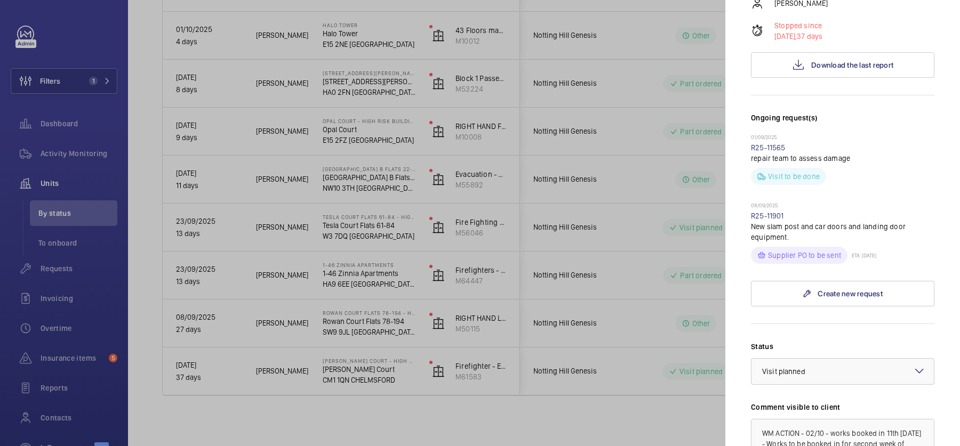
scroll to position [465, 0]
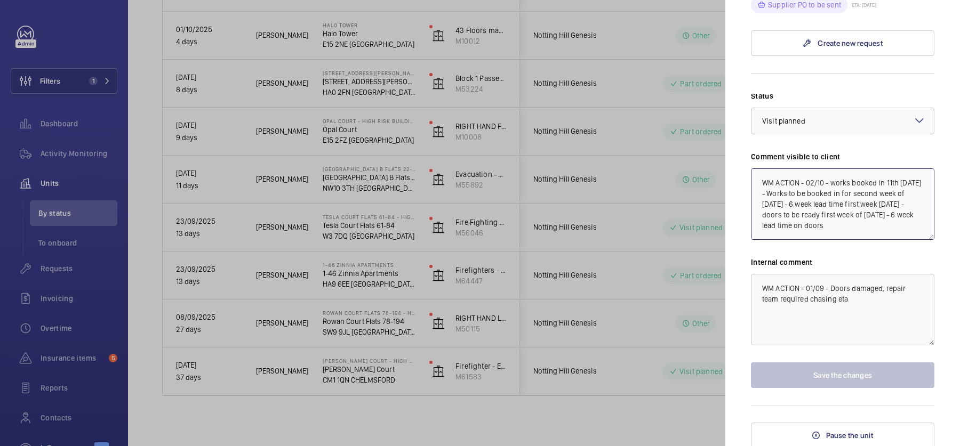
click at [805, 180] on textarea "WM ACTION - 02/10 - works booked in 11th November 25/09 - Works to be booked in…" at bounding box center [842, 204] width 183 height 71
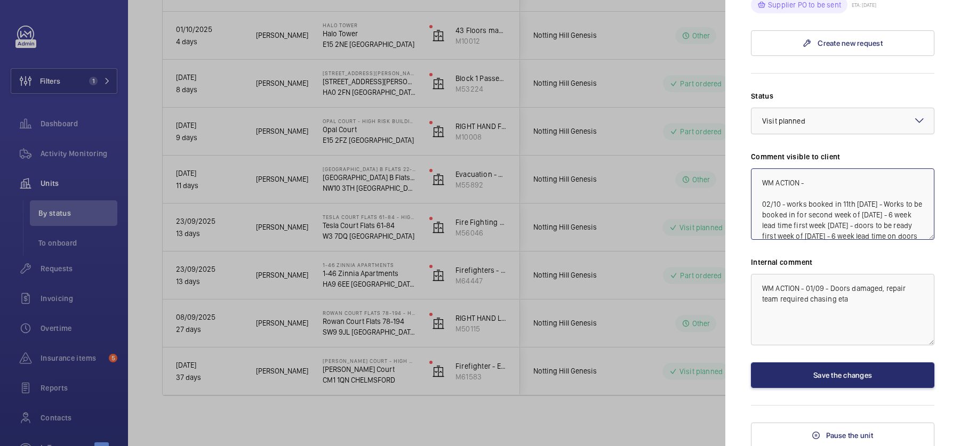
click at [823, 181] on textarea "WM ACTION - 02/10 - works booked in 11th November 25/09 - Works to be booked in…" at bounding box center [842, 204] width 183 height 71
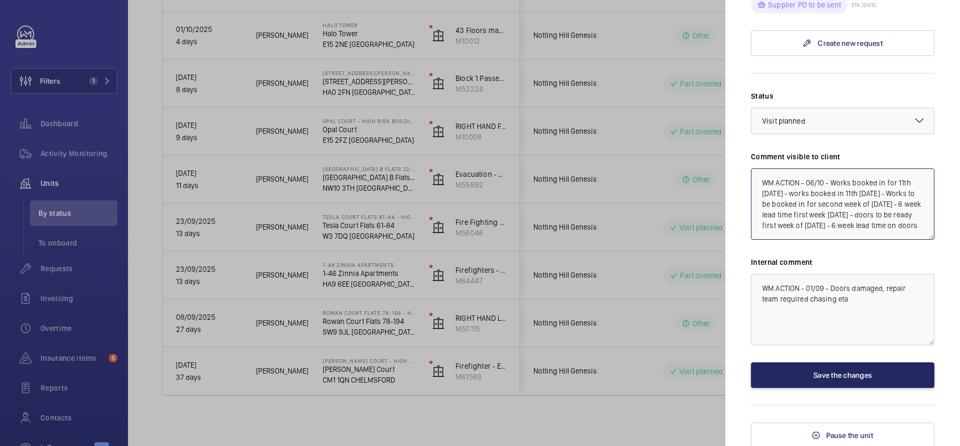
type textarea "WM ACTION - 06/10 - Works booked in for 11th [DATE] - works booked in 11th [DAT…"
click at [836, 374] on button "Save the changes" at bounding box center [842, 376] width 183 height 26
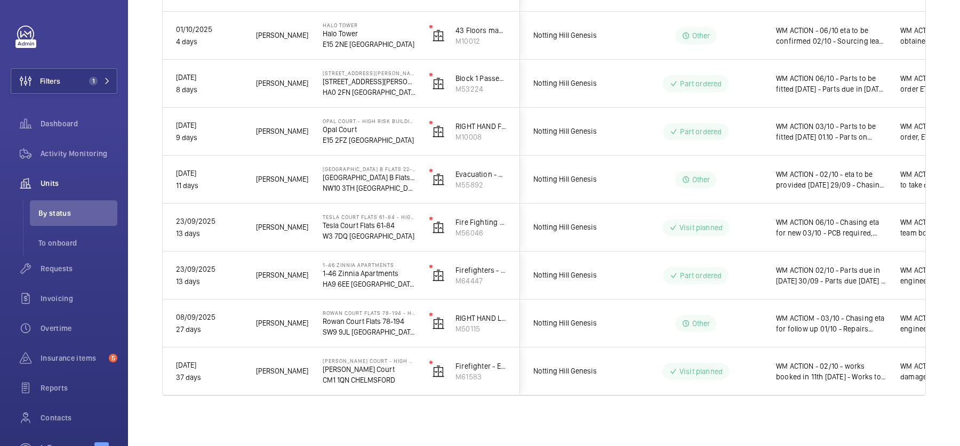
scroll to position [0, 0]
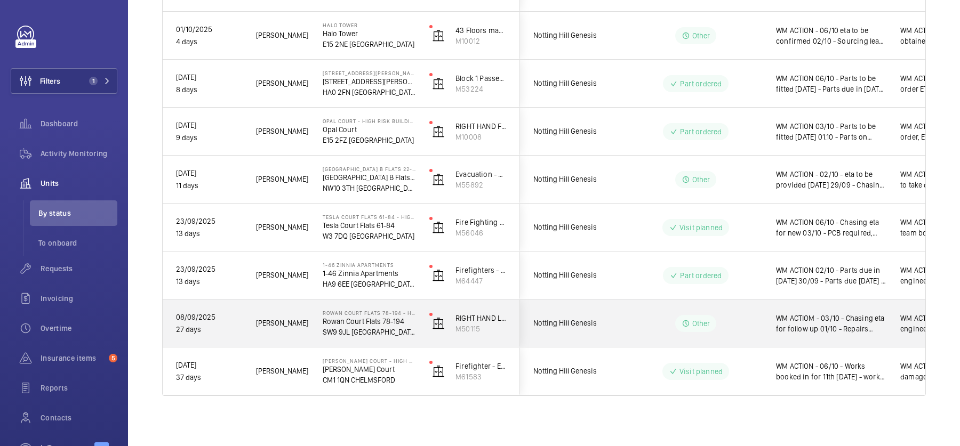
click at [819, 326] on span "WM ACTIOM - 03/10 - Chasing eta for follow up 01/10 - Repairs attended and repl…" at bounding box center [831, 323] width 110 height 21
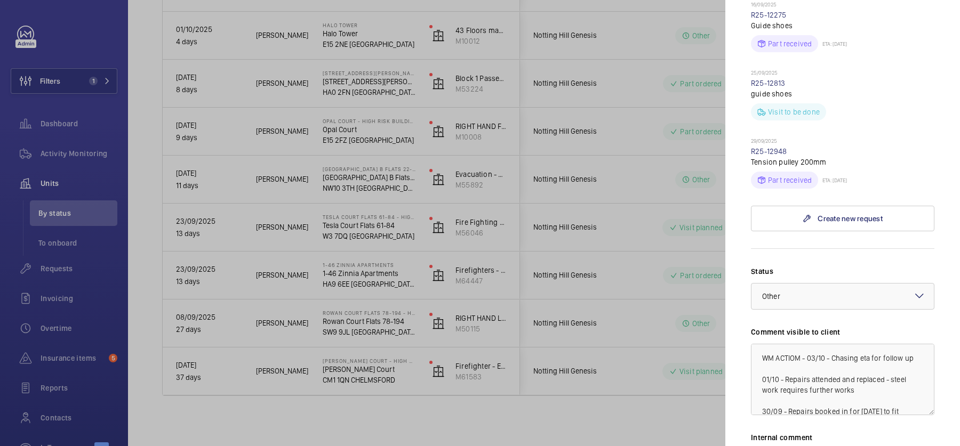
scroll to position [604, 0]
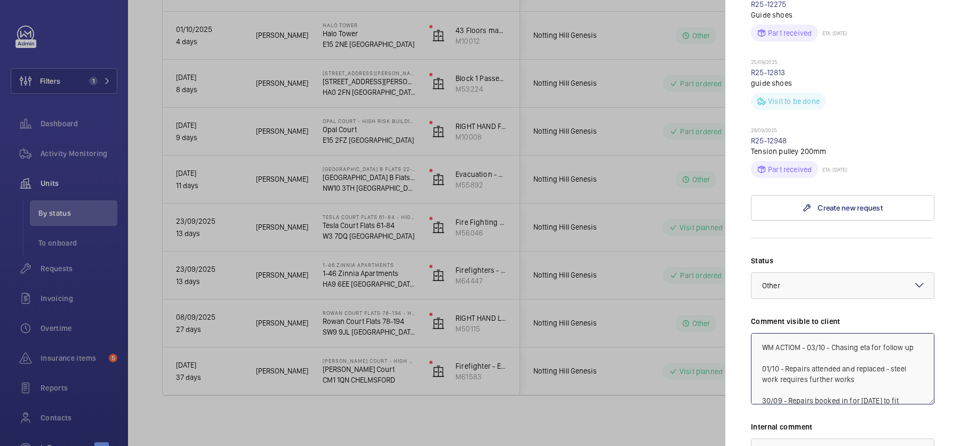
click at [807, 333] on textarea "WM ACTIOM - 03/10 - Chasing eta for follow up 01/10 - Repairs attended and repl…" at bounding box center [842, 368] width 183 height 71
click at [860, 333] on textarea "WM ACTIOM - 03/10 - Chasing eta for follow up 01/10 - Repairs attended and repl…" at bounding box center [842, 368] width 183 height 71
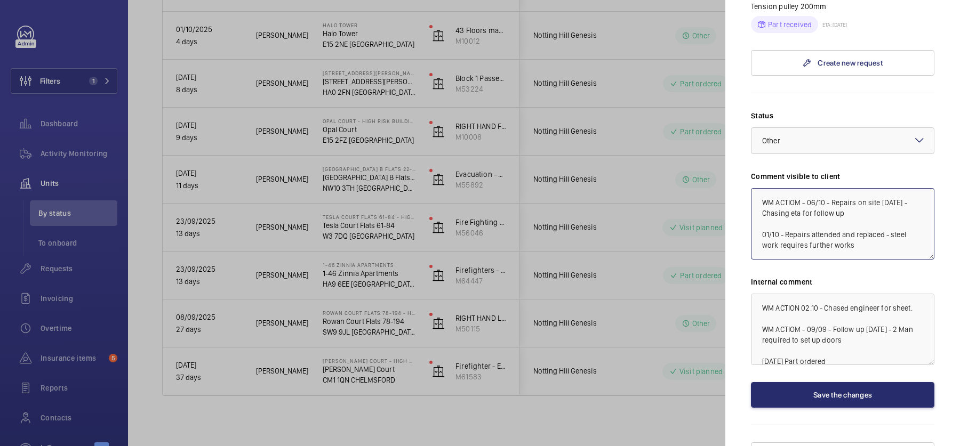
scroll to position [21, 0]
type textarea "WM ACTIOM - 06/10 - Repairs on site [DATE] - Chasing eta for follow up 01/10 - …"
click at [831, 137] on div "Status Select a status × Other × Comment visible to client WM ACTIOM - 06/10 - …" at bounding box center [842, 259] width 183 height 298
click at [826, 128] on div at bounding box center [842, 141] width 182 height 26
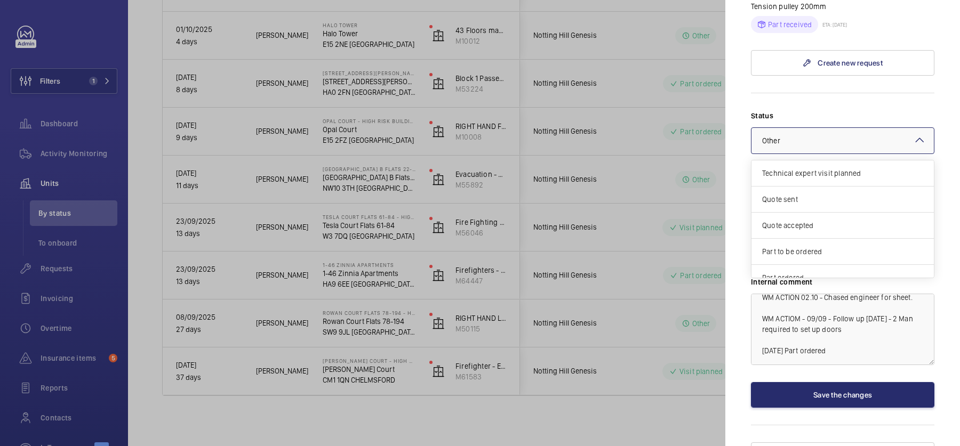
scroll to position [90, 0]
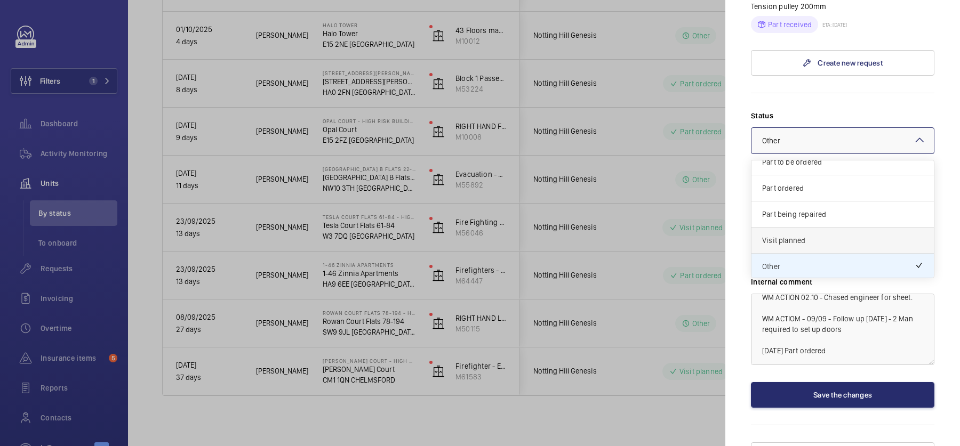
click at [801, 235] on span "Visit planned" at bounding box center [842, 240] width 161 height 11
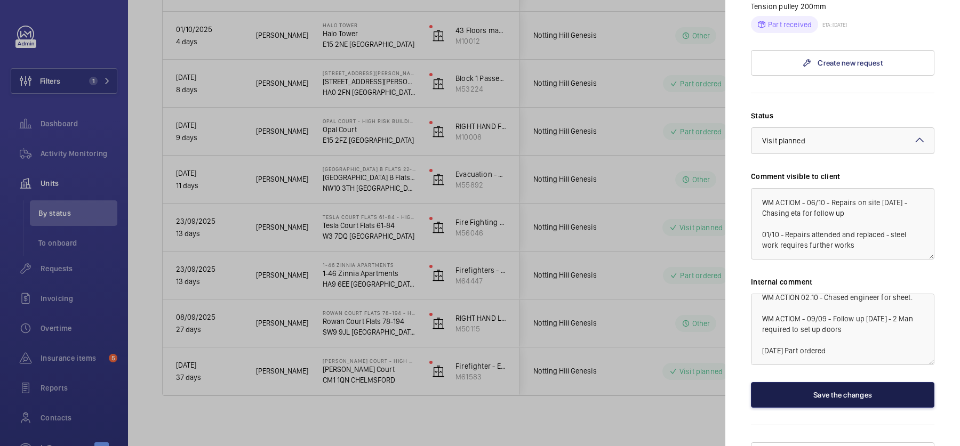
click at [846, 382] on button "Save the changes" at bounding box center [842, 395] width 183 height 26
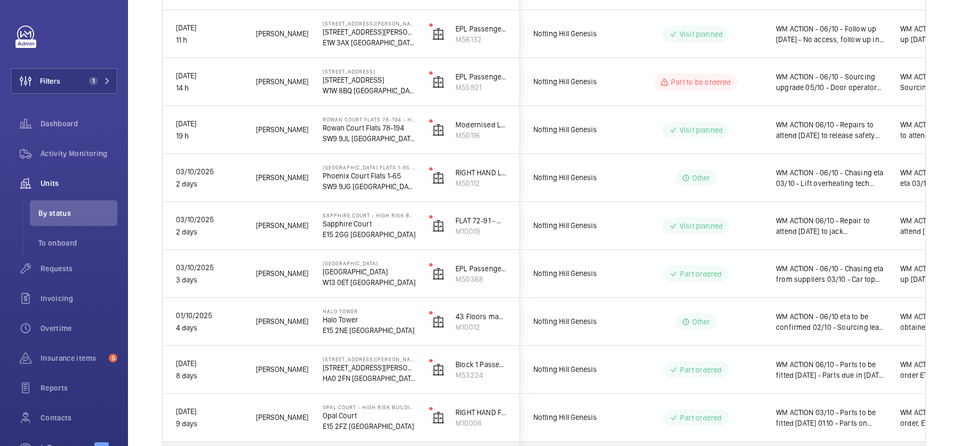
scroll to position [0, 0]
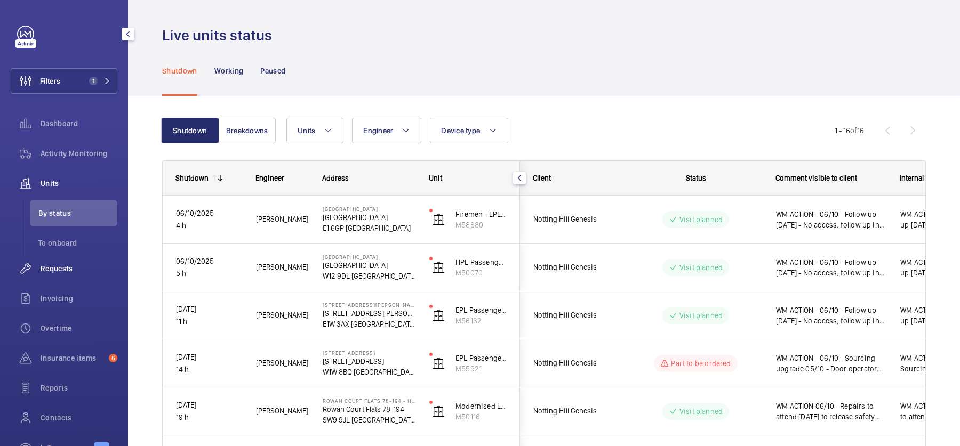
click at [82, 270] on span "Requests" at bounding box center [79, 268] width 77 height 11
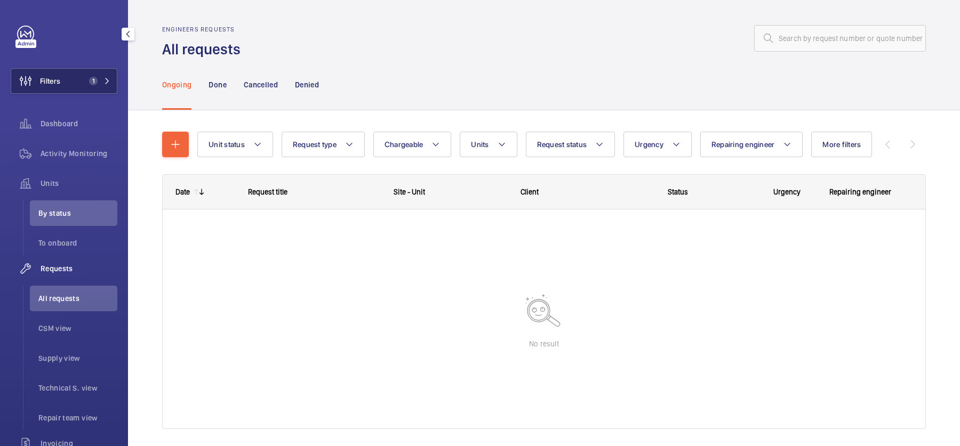
click at [69, 89] on button "Filters 1" at bounding box center [64, 81] width 107 height 26
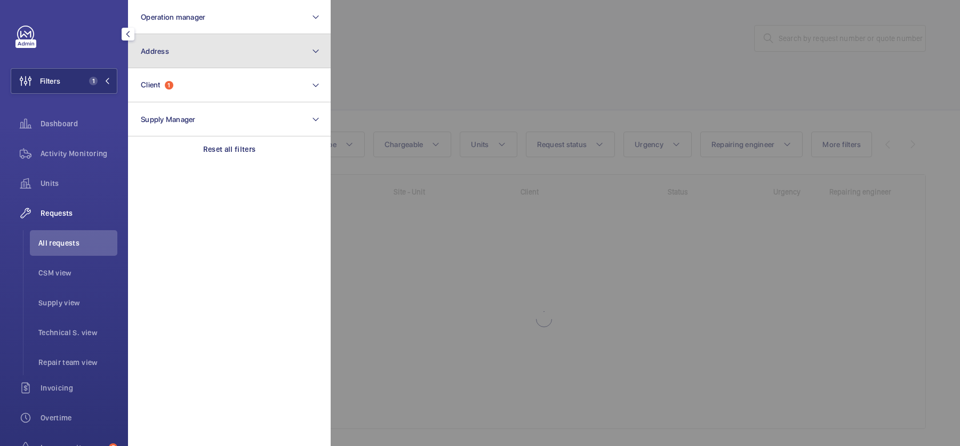
click at [178, 57] on button "Address" at bounding box center [229, 51] width 203 height 34
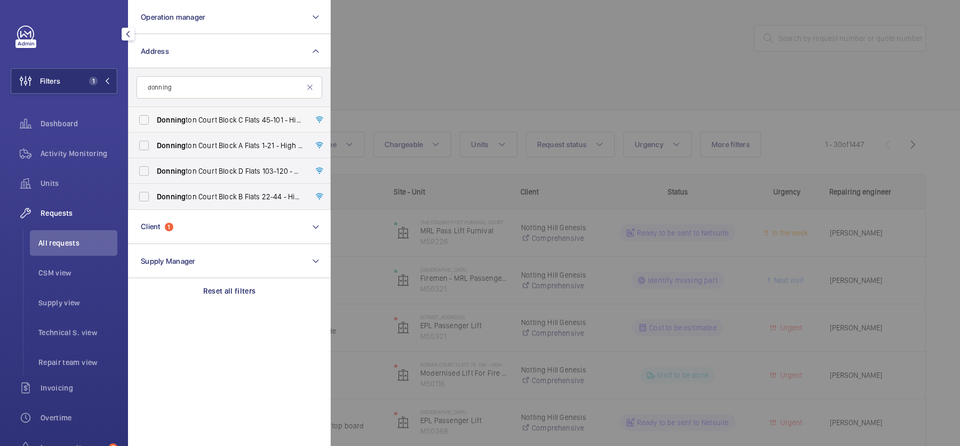
type input "donning"
click at [216, 117] on span "Donning ton Court Block C Flats 45-101 - High Risk Building - Donning ton Court…" at bounding box center [230, 120] width 147 height 11
click at [155, 117] on input "Donning ton Court Block C Flats 45-101 - High Risk Building - Donning ton Court…" at bounding box center [143, 119] width 21 height 21
checkbox input "true"
click at [220, 150] on span "Donning ton Court Block A Flats 1-21 - High Risk Building - Donning ton Court B…" at bounding box center [230, 145] width 147 height 11
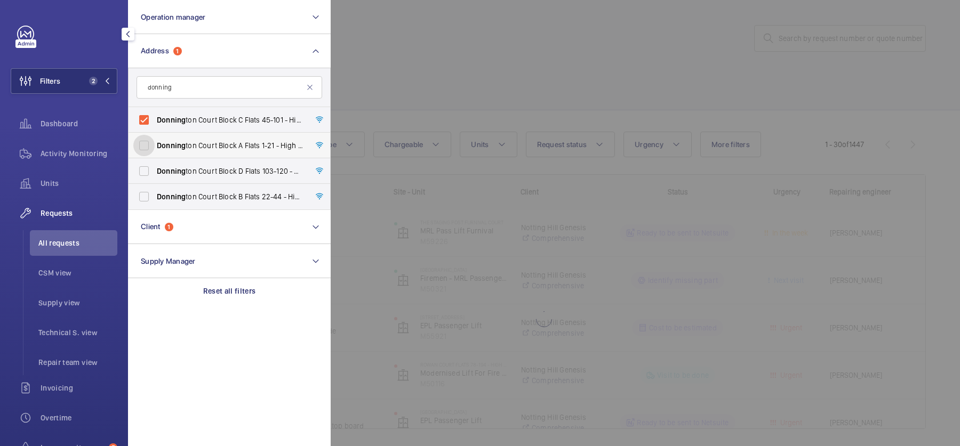
click at [155, 150] on input "Donning ton Court Block A Flats 1-21 - High Risk Building - Donning ton Court B…" at bounding box center [143, 145] width 21 height 21
checkbox input "true"
click at [221, 174] on span "Donning ton Court Block D Flats 103-120 - High Risk Building - Donning ton Cour…" at bounding box center [230, 171] width 147 height 11
click at [155, 174] on input "Donning ton Court Block D Flats 103-120 - High Risk Building - Donning ton Cour…" at bounding box center [143, 171] width 21 height 21
checkbox input "true"
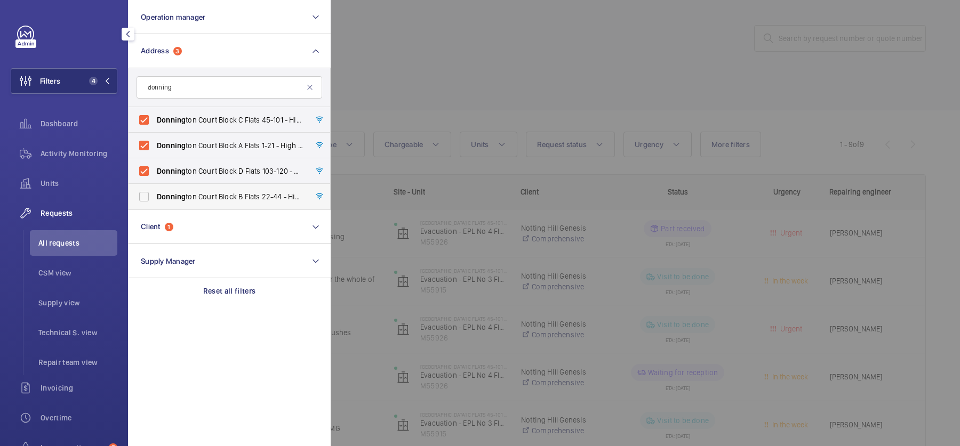
click at [226, 191] on span "Donning ton Court Block B Flats 22-44 - High Risk Building - Donning ton Court …" at bounding box center [230, 196] width 147 height 11
click at [155, 191] on input "Donning ton Court Block B Flats 22-44 - High Risk Building - Donning ton Court …" at bounding box center [143, 196] width 21 height 21
checkbox input "true"
click at [443, 103] on div at bounding box center [811, 223] width 960 height 446
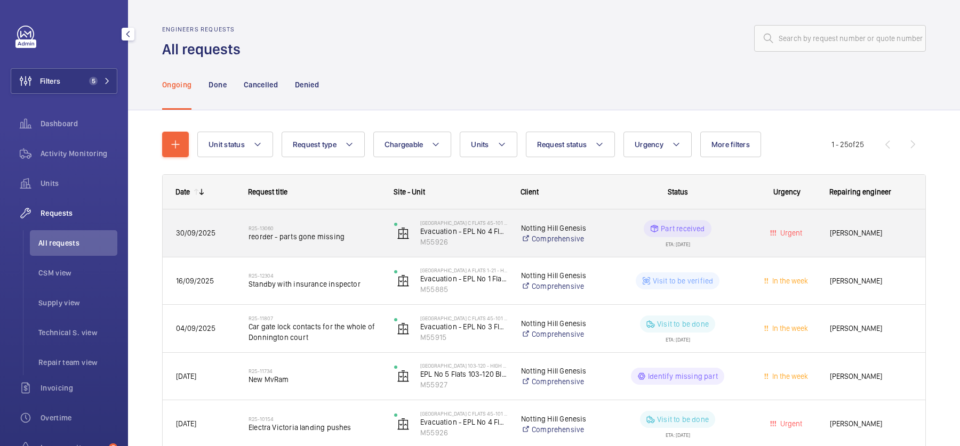
click at [350, 214] on div "R25-13060 reorder - parts gone missing" at bounding box center [308, 234] width 145 height 48
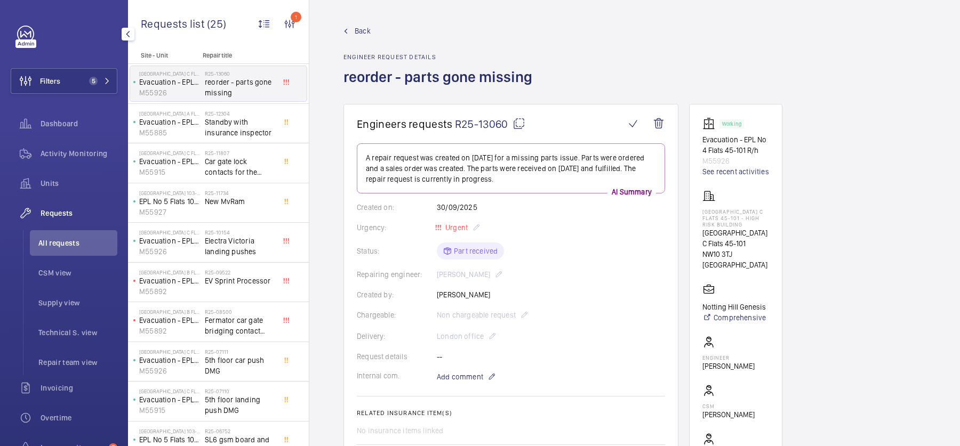
click at [517, 123] on mat-icon at bounding box center [518, 123] width 13 height 13
click at [79, 199] on div "Units" at bounding box center [64, 186] width 107 height 30
click at [59, 184] on span "Units" at bounding box center [79, 183] width 77 height 11
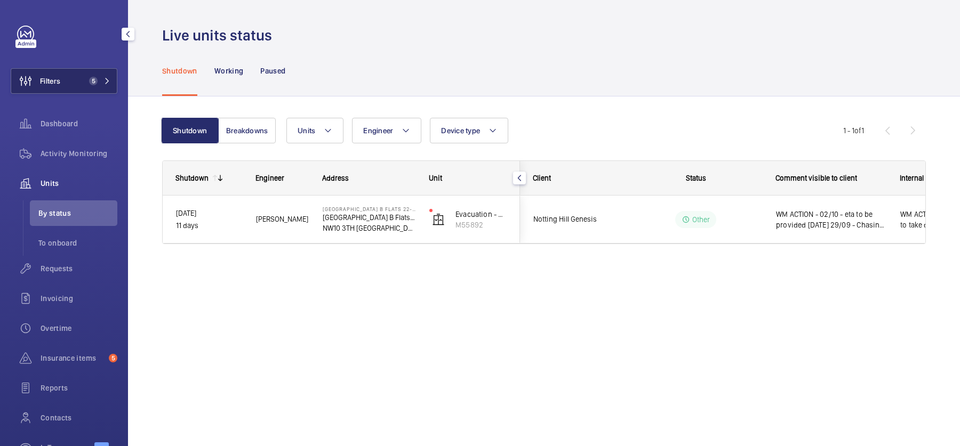
click at [111, 93] on button "Filters 5" at bounding box center [64, 81] width 107 height 26
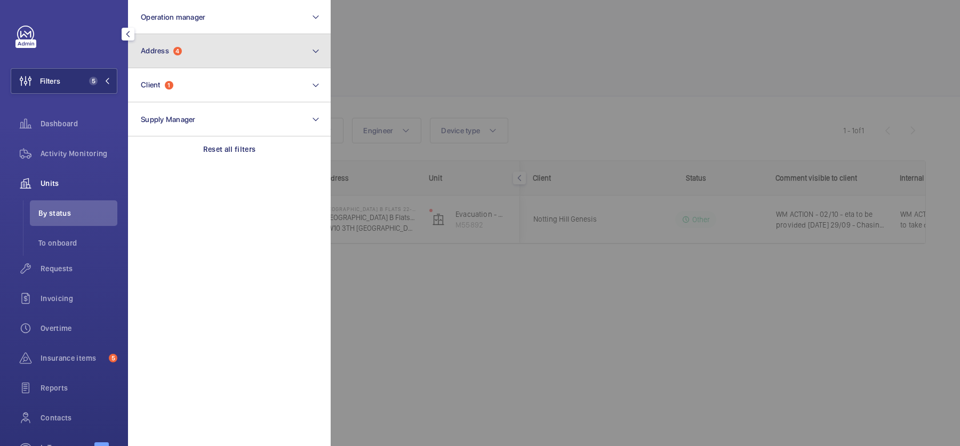
click at [226, 54] on button "Address 4" at bounding box center [229, 51] width 203 height 34
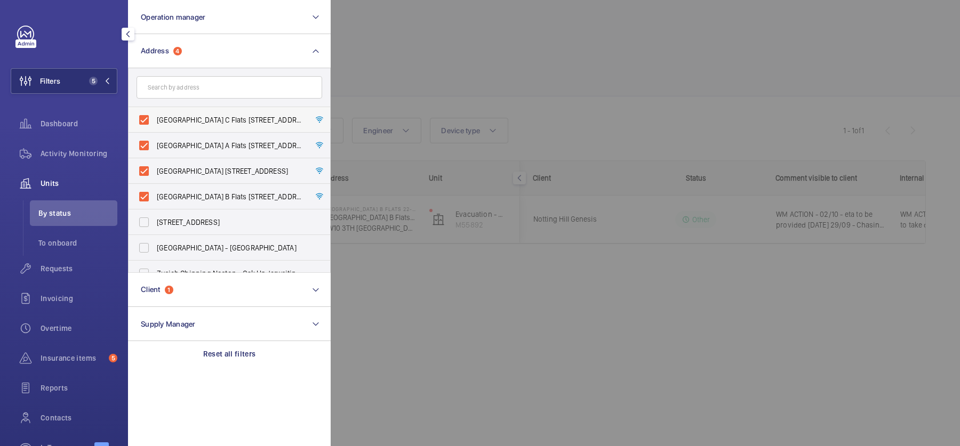
click at [217, 118] on span "Donnington Court Block C Flats 45-101 - High Risk Building - Donnington Court B…" at bounding box center [230, 120] width 147 height 11
click at [155, 118] on input "Donnington Court Block C Flats 45-101 - High Risk Building - Donnington Court B…" at bounding box center [143, 119] width 21 height 21
checkbox input "false"
click at [223, 142] on span "Donnington Court Block A Flats 1-21 - High Risk Building - Donnington Court Blo…" at bounding box center [230, 145] width 147 height 11
click at [155, 142] on input "Donnington Court Block A Flats 1-21 - High Risk Building - Donnington Court Blo…" at bounding box center [143, 145] width 21 height 21
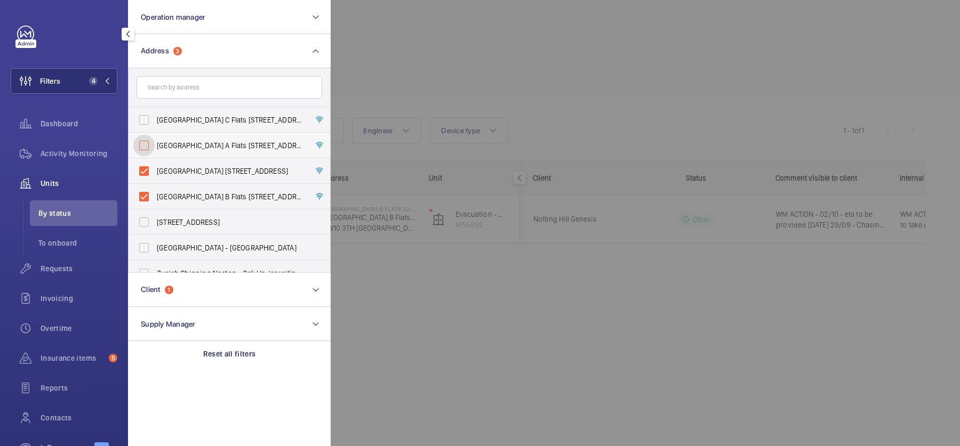
checkbox input "false"
click at [230, 170] on span "Donnington Court Block D Flats 103-120 - High Risk Building - Donnington Court …" at bounding box center [230, 171] width 147 height 11
click at [155, 170] on input "Donnington Court Block D Flats 103-120 - High Risk Building - Donnington Court …" at bounding box center [143, 171] width 21 height 21
checkbox input "false"
click at [238, 196] on span "Donnington Court Block B Flats 22-44 - High Risk Building - Donnington Court Bl…" at bounding box center [230, 196] width 147 height 11
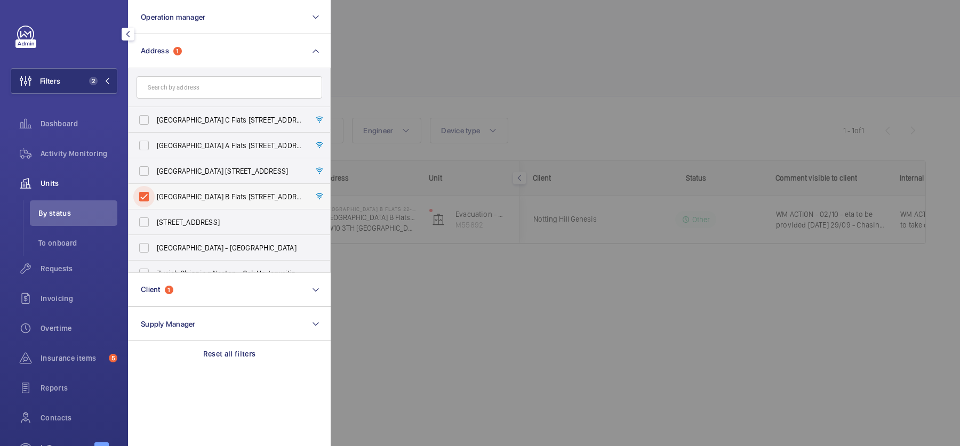
click at [155, 196] on input "Donnington Court Block B Flats 22-44 - High Risk Building - Donnington Court Bl…" at bounding box center [143, 196] width 21 height 21
checkbox input "false"
click at [795, 82] on div at bounding box center [811, 223] width 960 height 446
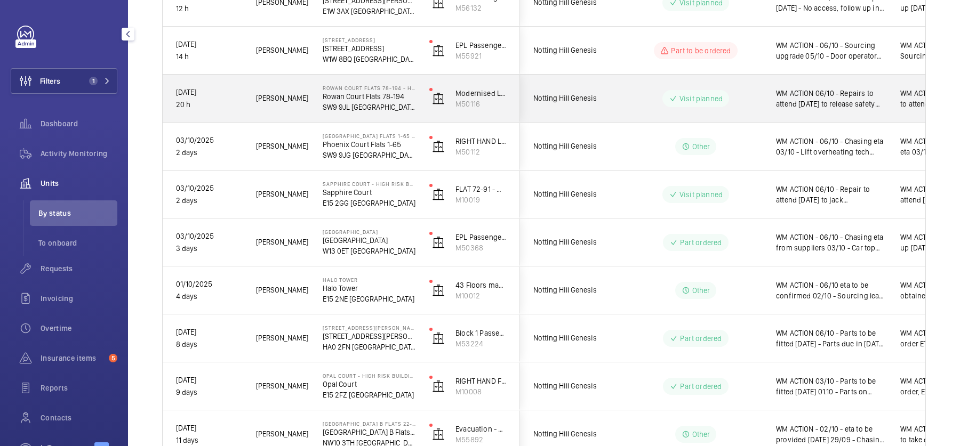
scroll to position [314, 0]
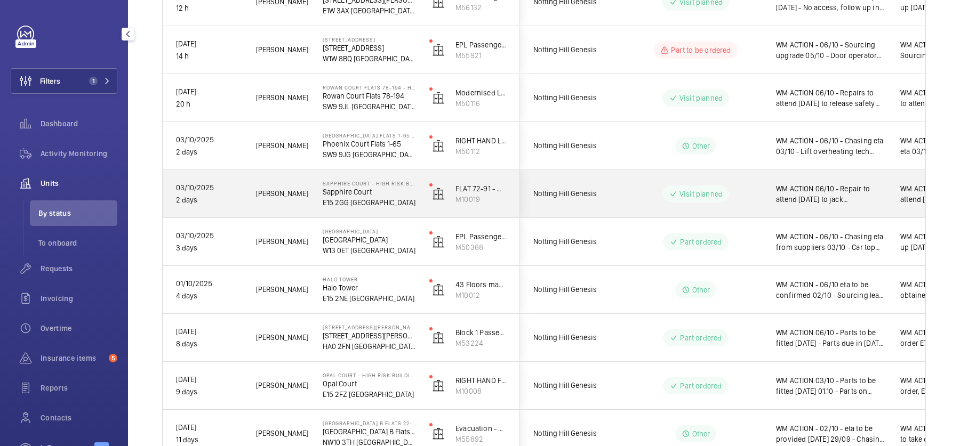
click at [607, 201] on div "Notting Hill Genesis" at bounding box center [567, 194] width 95 height 34
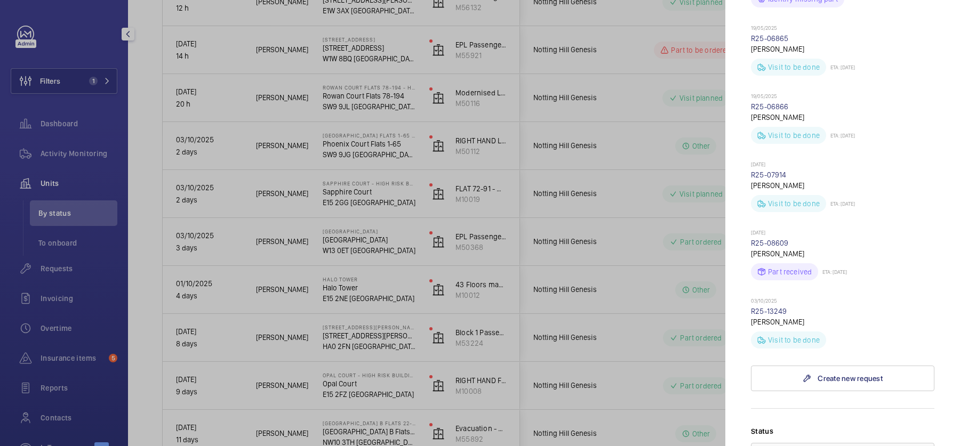
scroll to position [727, 0]
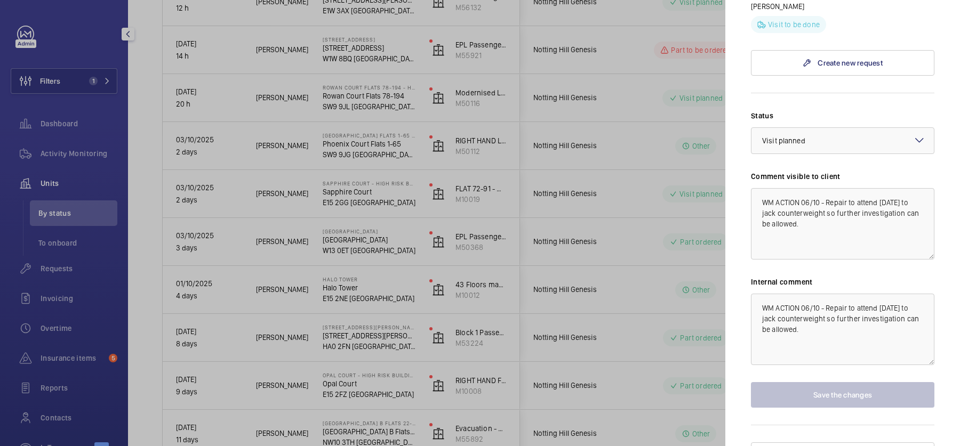
click at [620, 173] on div at bounding box center [480, 223] width 960 height 446
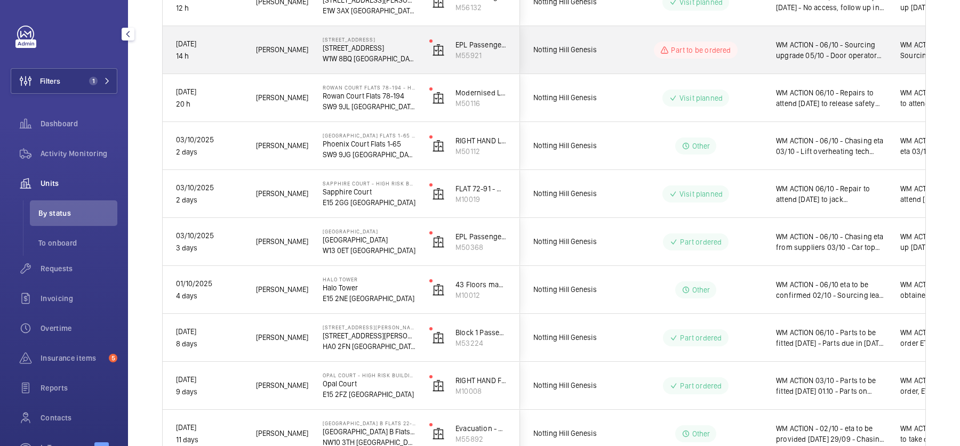
scroll to position [0, 0]
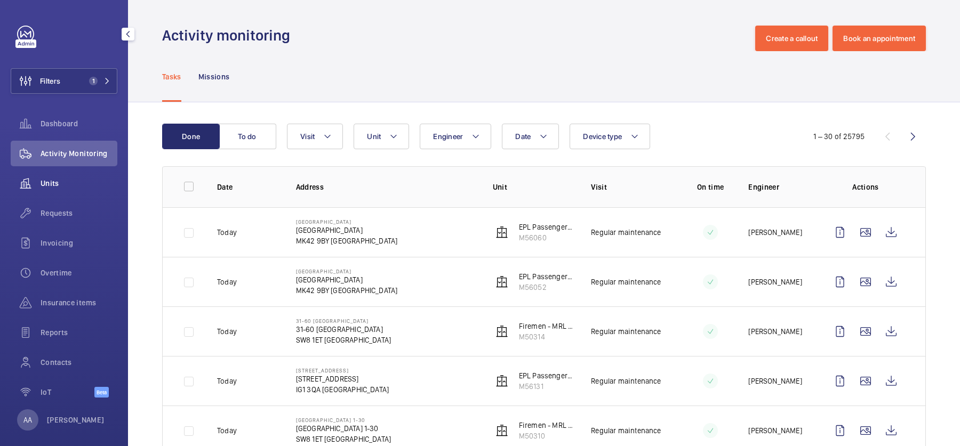
click at [77, 183] on span "Units" at bounding box center [79, 183] width 77 height 11
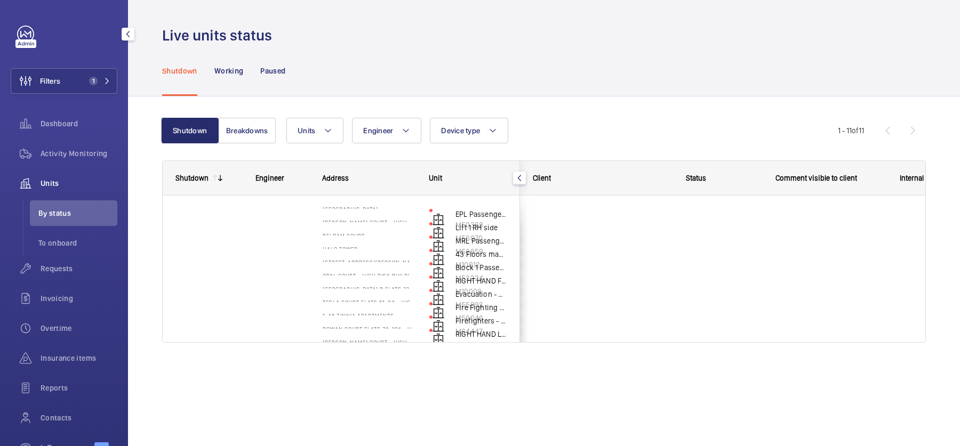
click at [76, 65] on div "Filters 1 Dashboard Activity Monitoring Units By status To onboard Requests Inv…" at bounding box center [64, 245] width 107 height 439
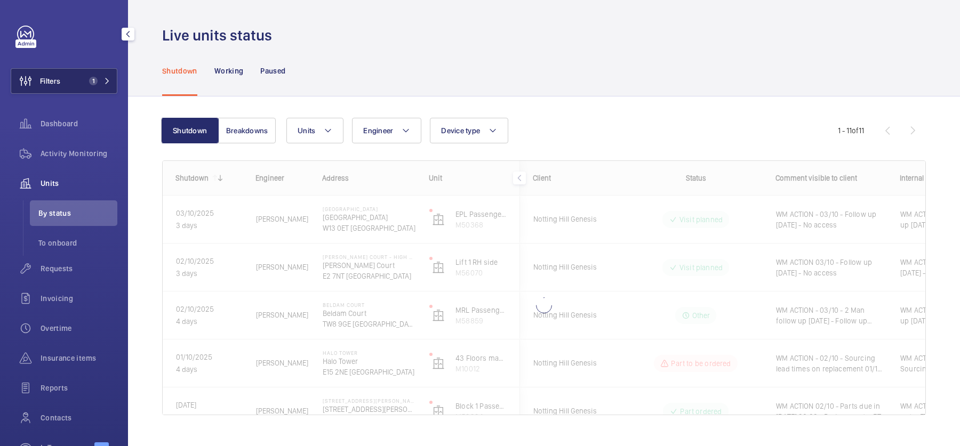
click at [84, 75] on button "Filters 1" at bounding box center [64, 81] width 107 height 26
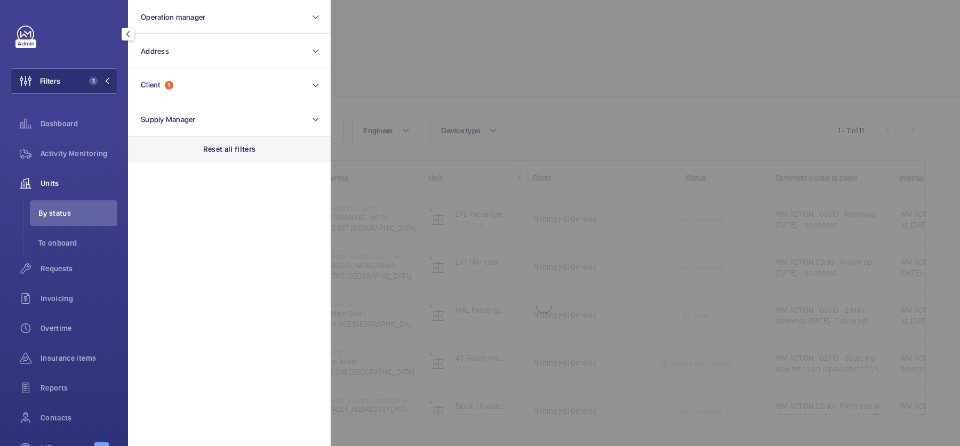
click at [270, 151] on div "Reset all filters" at bounding box center [229, 150] width 203 height 26
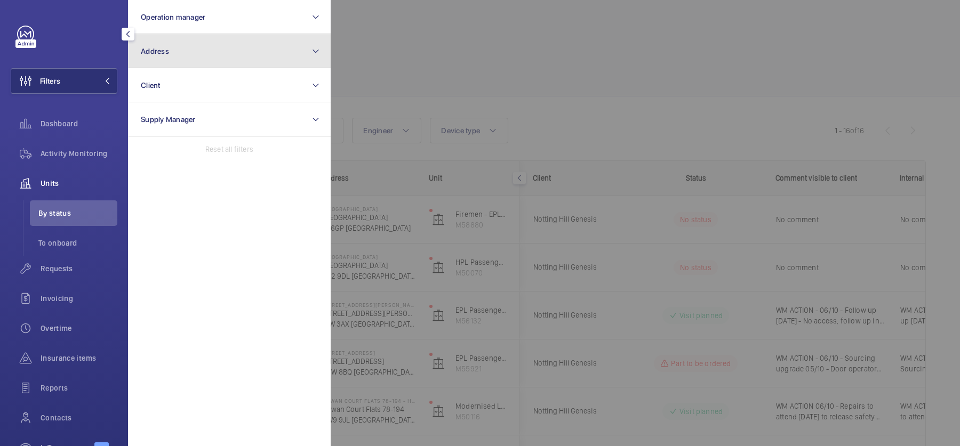
click at [227, 36] on button "Address" at bounding box center [229, 51] width 203 height 34
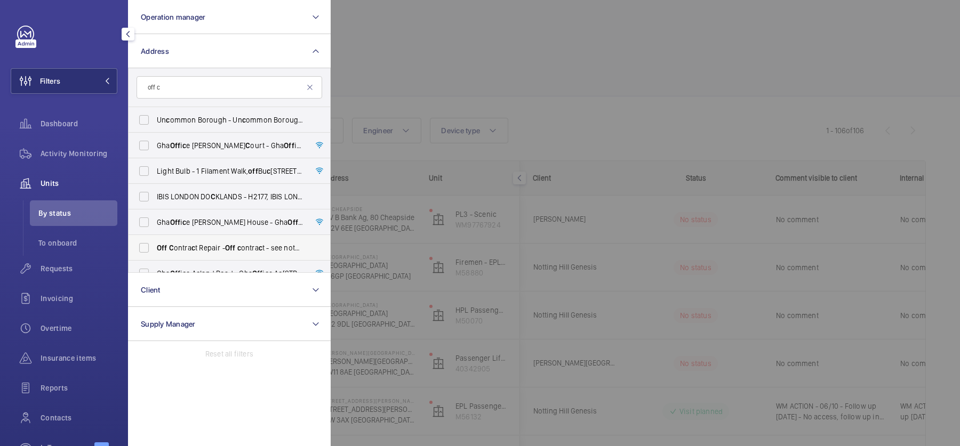
type input "off c"
click at [239, 244] on span "c" at bounding box center [239, 248] width 4 height 9
click at [155, 243] on input "Off C ontra c t Repair - Off c ontra c t - see notes in des c ription, LONDON X…" at bounding box center [143, 247] width 21 height 21
checkbox input "true"
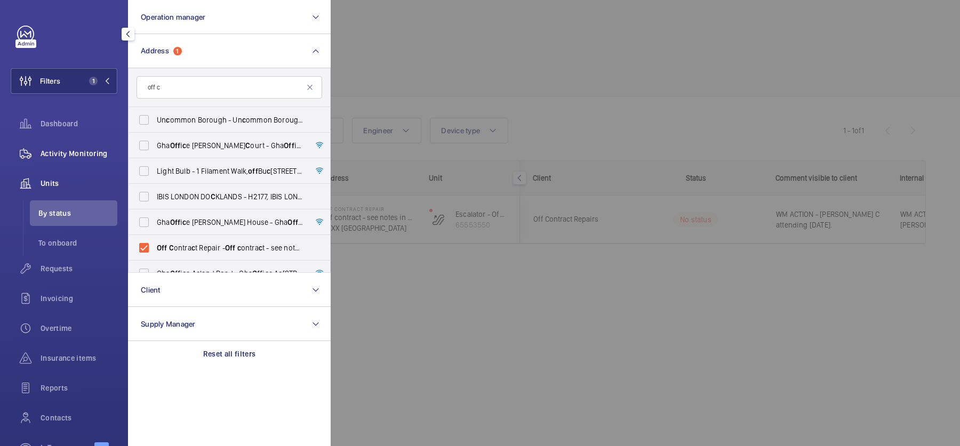
click at [53, 159] on div "Activity Monitoring" at bounding box center [64, 154] width 107 height 26
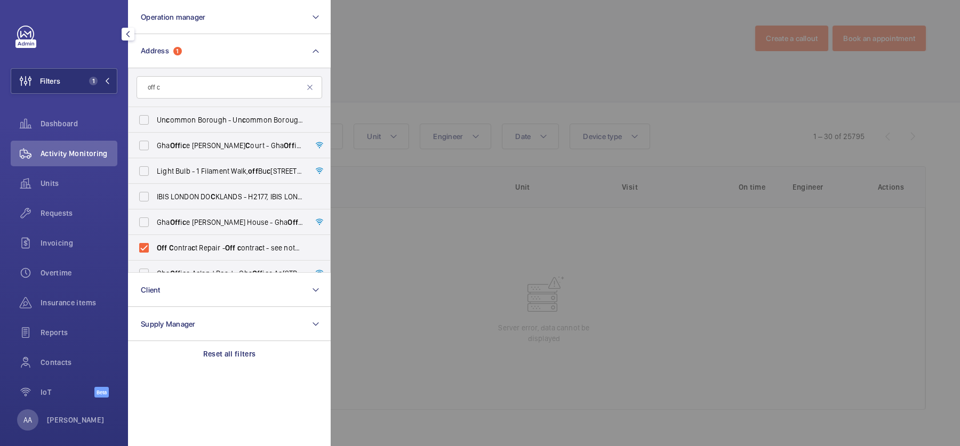
click at [735, 113] on div at bounding box center [811, 223] width 960 height 446
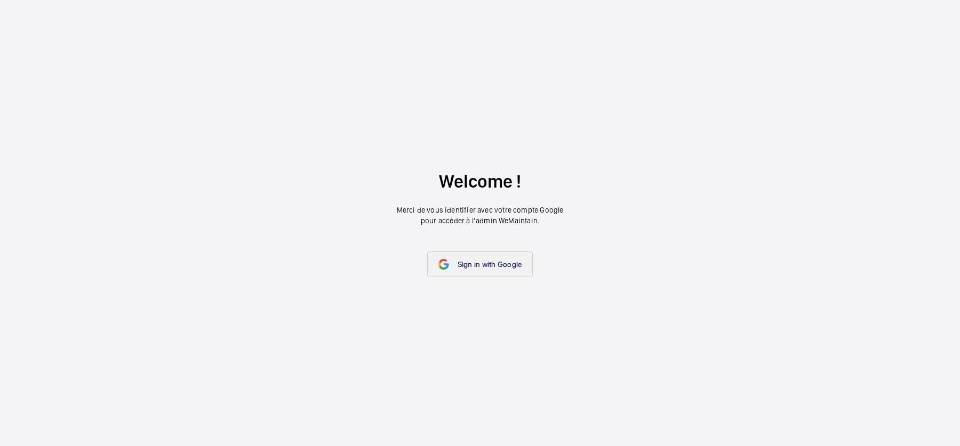
click at [510, 259] on link "Sign in with Google" at bounding box center [480, 265] width 106 height 26
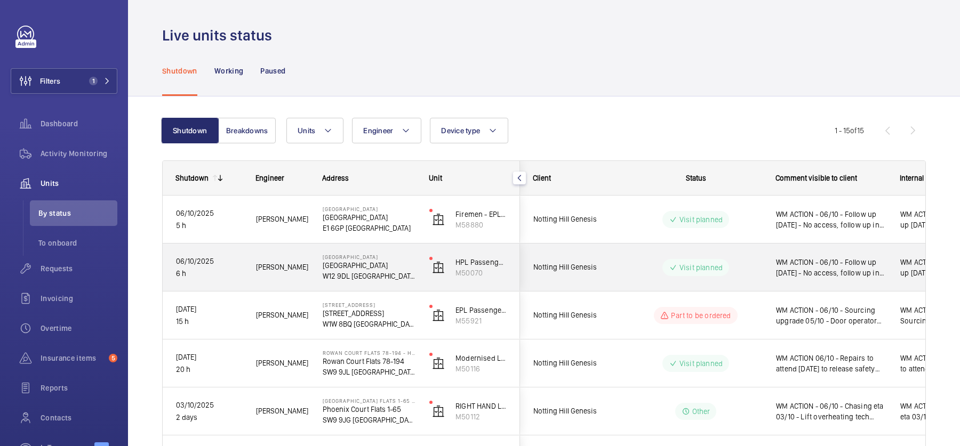
scroll to position [520, 0]
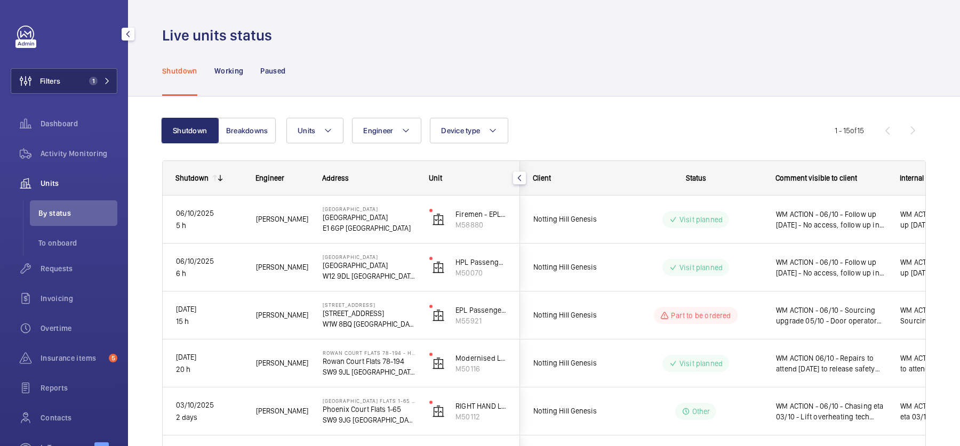
click at [73, 85] on button "Filters 1" at bounding box center [64, 81] width 107 height 26
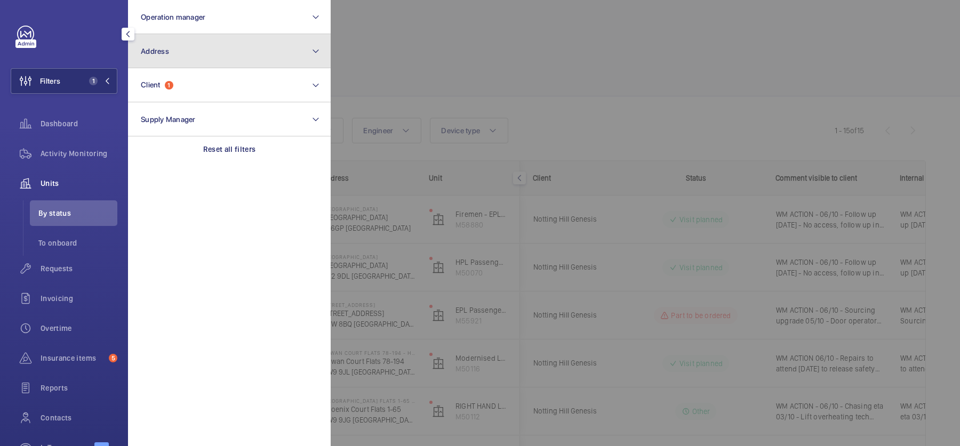
click at [188, 62] on button "Address" at bounding box center [229, 51] width 203 height 34
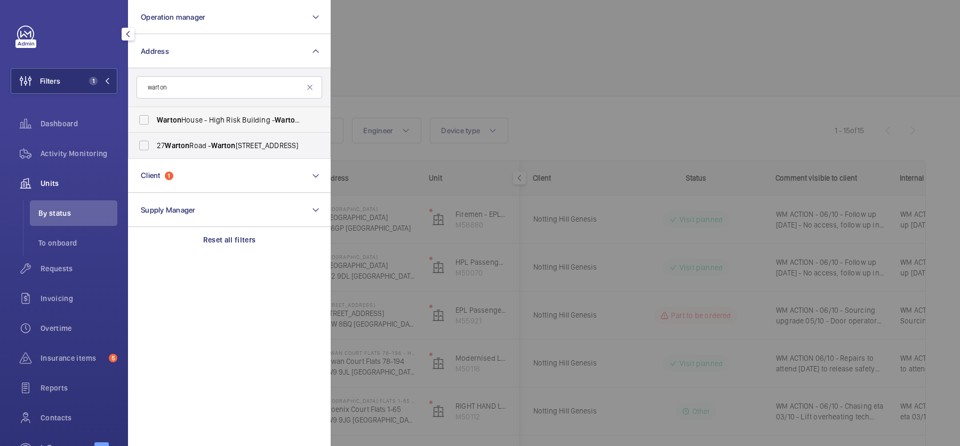
type input "warton"
click at [198, 129] on label "Warton House - High Risk Building - Warton House, LONDON E15 2NE" at bounding box center [222, 120] width 186 height 26
click at [155, 129] on input "Warton House - High Risk Building - Warton House, LONDON E15 2NE" at bounding box center [143, 119] width 21 height 21
checkbox input "true"
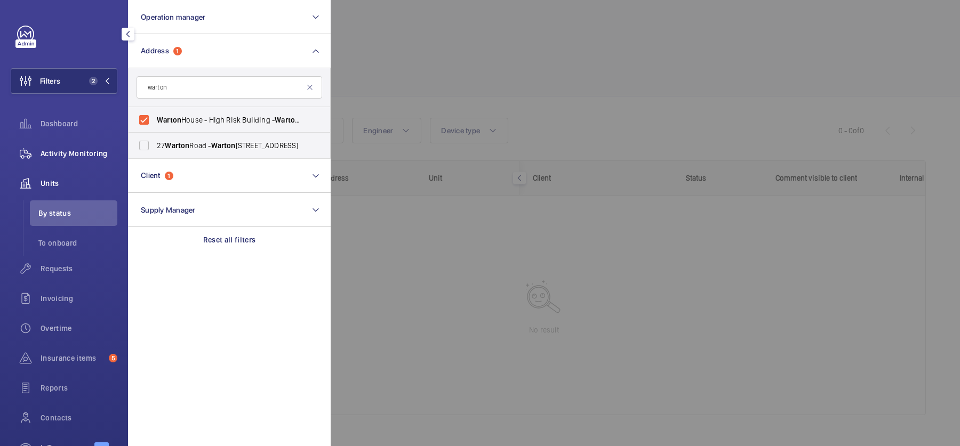
click at [89, 156] on span "Activity Monitoring" at bounding box center [79, 153] width 77 height 11
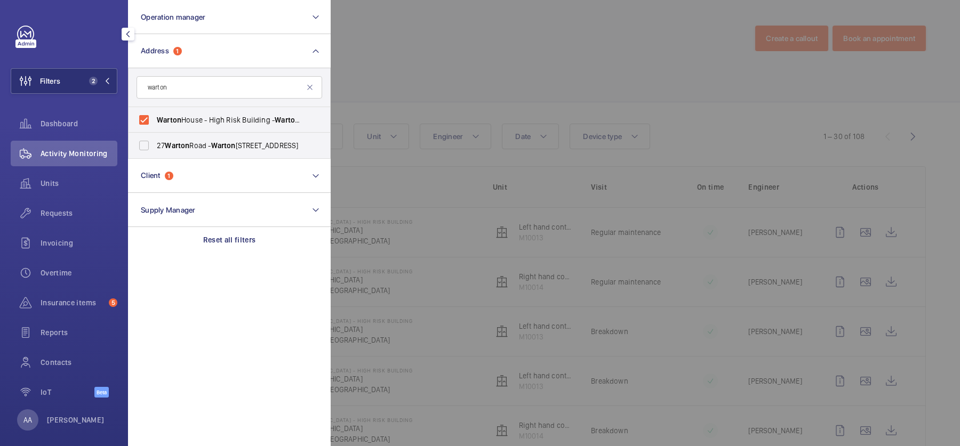
click at [660, 91] on div at bounding box center [811, 223] width 960 height 446
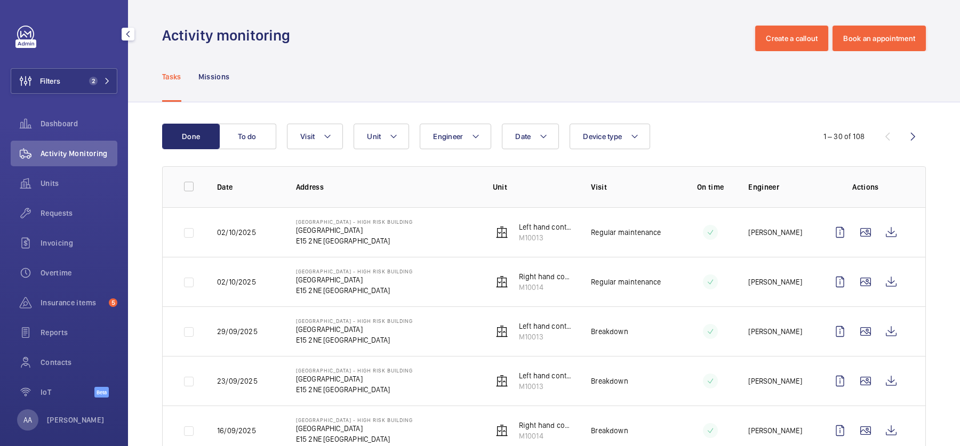
click at [344, 129] on div "Date Engineer Unit Device type Visit" at bounding box center [542, 137] width 511 height 26
click at [385, 134] on button "Unit" at bounding box center [381, 137] width 55 height 26
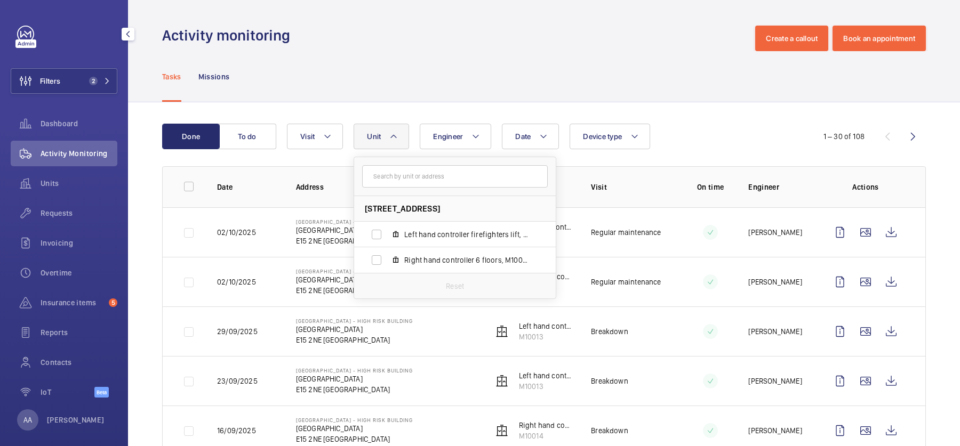
click at [385, 89] on div "Tasks Missions" at bounding box center [544, 76] width 764 height 51
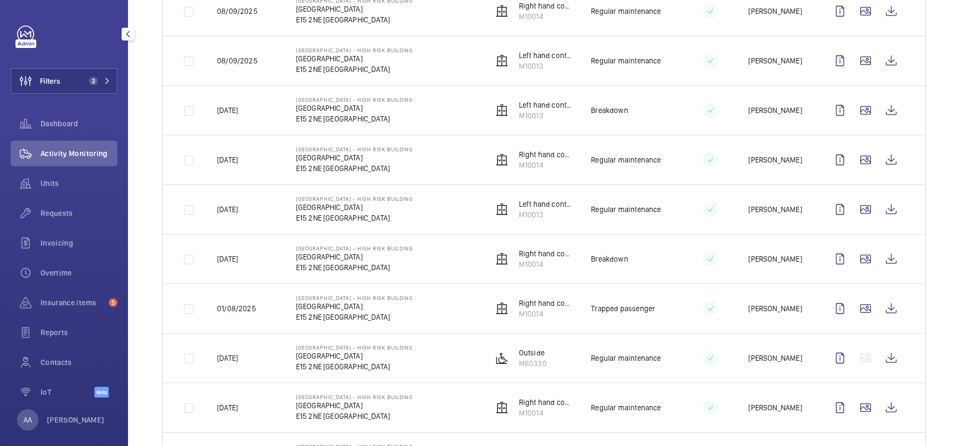
scroll to position [487, 0]
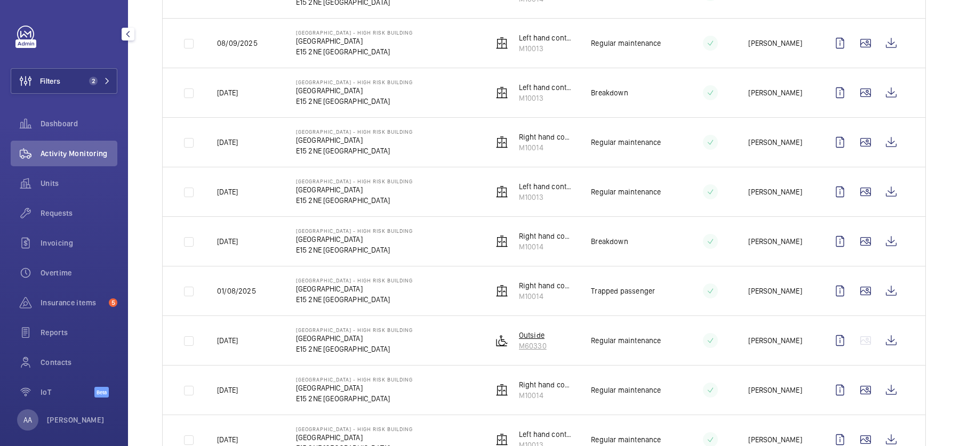
drag, startPoint x: 553, startPoint y: 344, endPoint x: 516, endPoint y: 343, distance: 37.3
click at [516, 343] on td "Outside M60330" at bounding box center [525, 341] width 99 height 50
copy p "M60330"
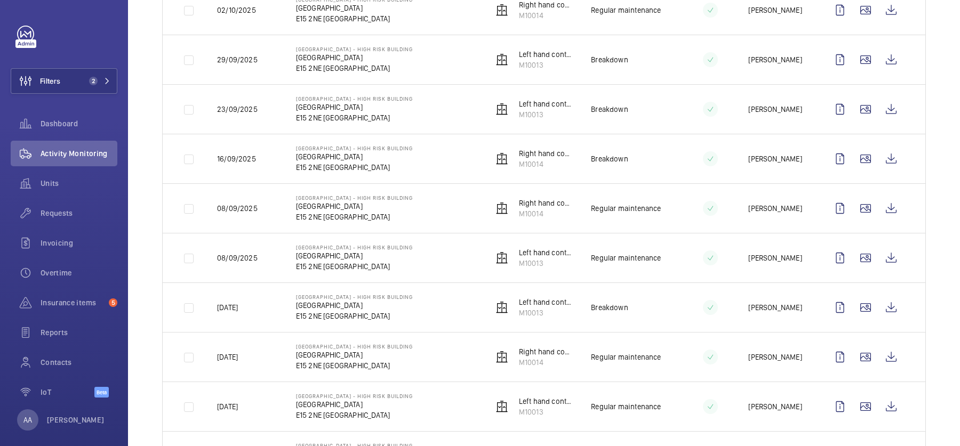
scroll to position [0, 0]
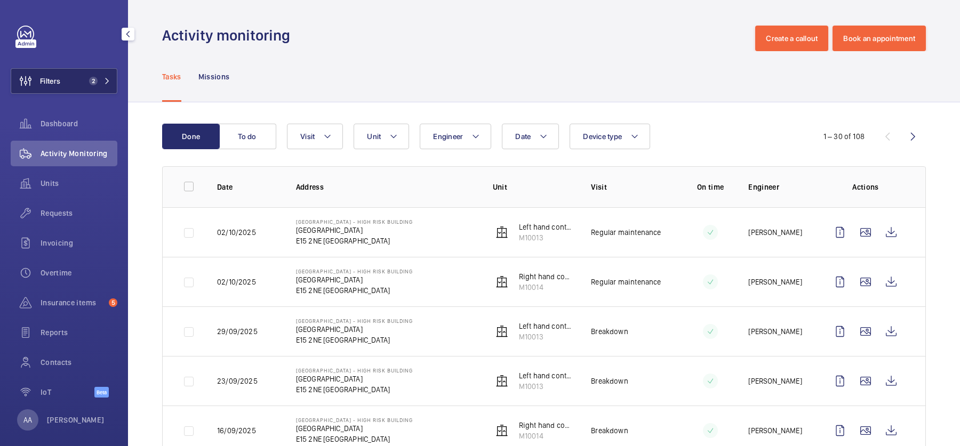
click at [95, 80] on span "2" at bounding box center [93, 81] width 9 height 9
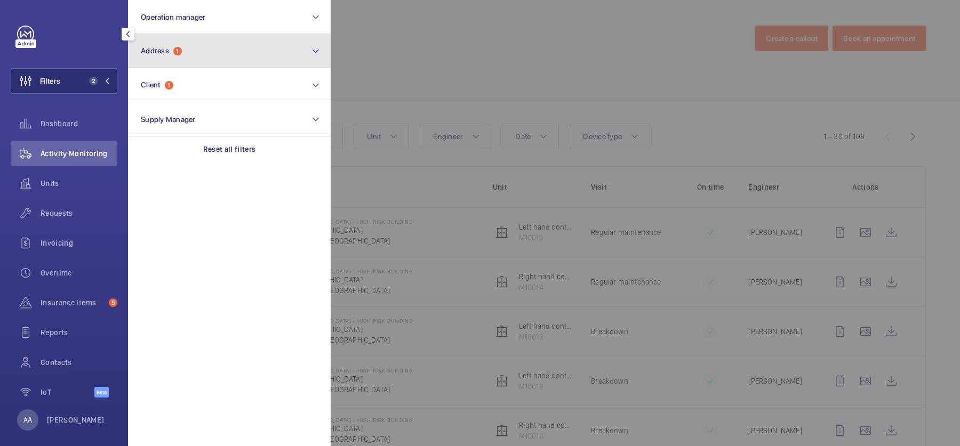
click at [218, 50] on button "Address 1" at bounding box center [229, 51] width 203 height 34
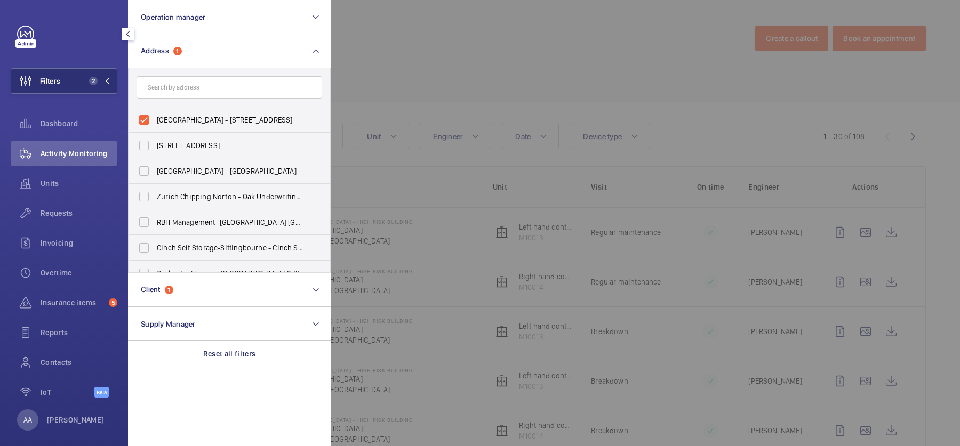
click at [224, 88] on input "text" at bounding box center [230, 87] width 186 height 22
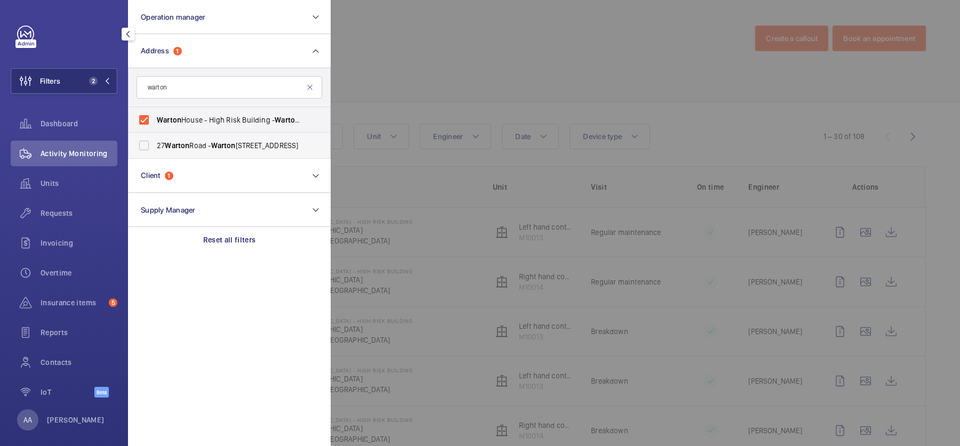
type input "warton"
click at [304, 142] on label "27 Warton Road - Warton Road, LONDON E15 2JU" at bounding box center [222, 146] width 186 height 26
click at [155, 142] on input "27 Warton Road - Warton Road, LONDON E15 2JU" at bounding box center [143, 145] width 21 height 21
click at [282, 140] on span "27 Warton Road - Warton Road, LONDON E15 2JU" at bounding box center [230, 145] width 147 height 11
click at [155, 140] on input "27 Warton Road - Warton Road, LONDON E15 2JU" at bounding box center [143, 145] width 21 height 21
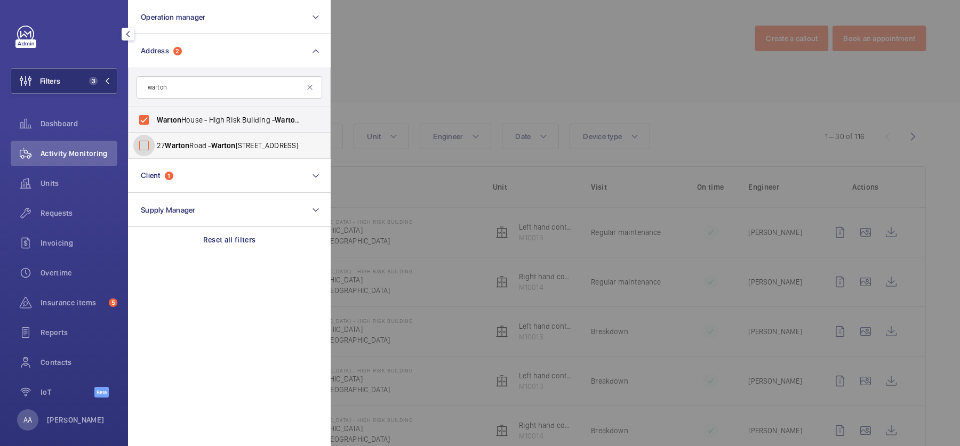
checkbox input "false"
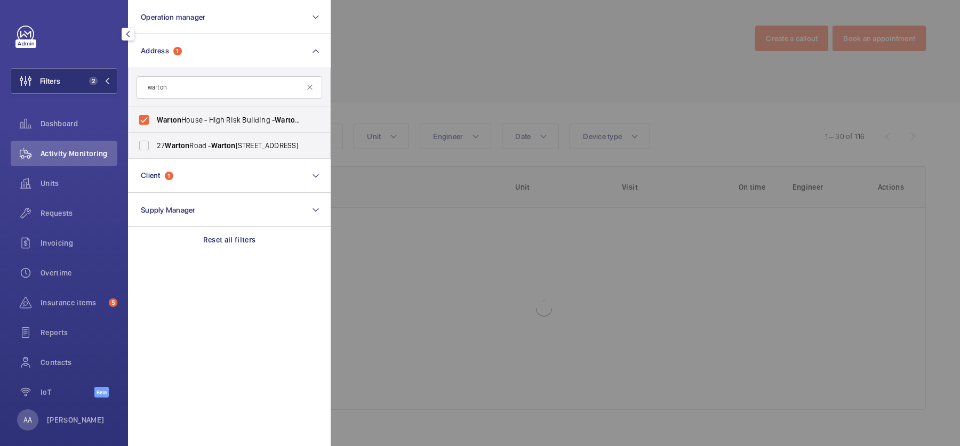
click at [459, 79] on div at bounding box center [811, 223] width 960 height 446
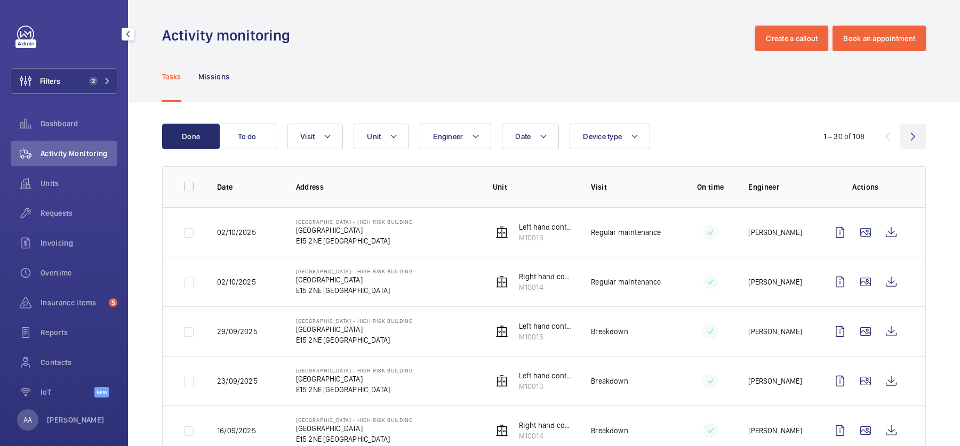
click at [907, 140] on wm-front-icon-button at bounding box center [913, 137] width 26 height 26
click at [925, 139] on wm-front-icon-button at bounding box center [913, 137] width 26 height 26
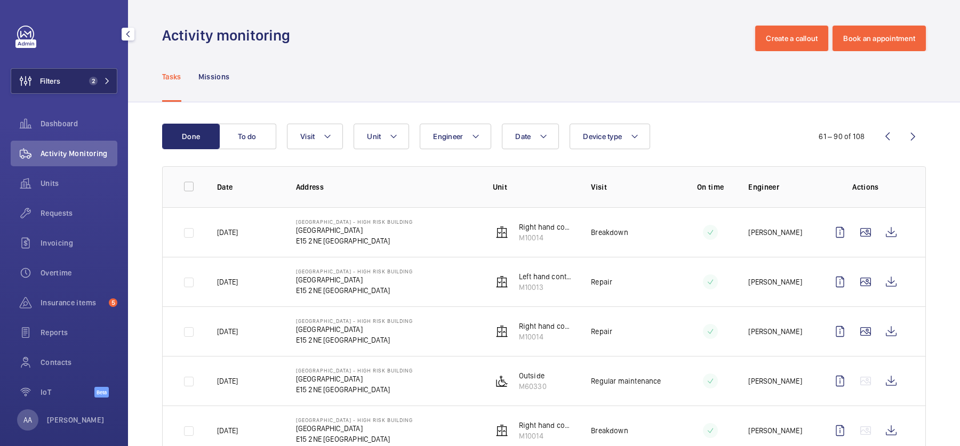
click at [91, 77] on span "2" at bounding box center [93, 81] width 9 height 9
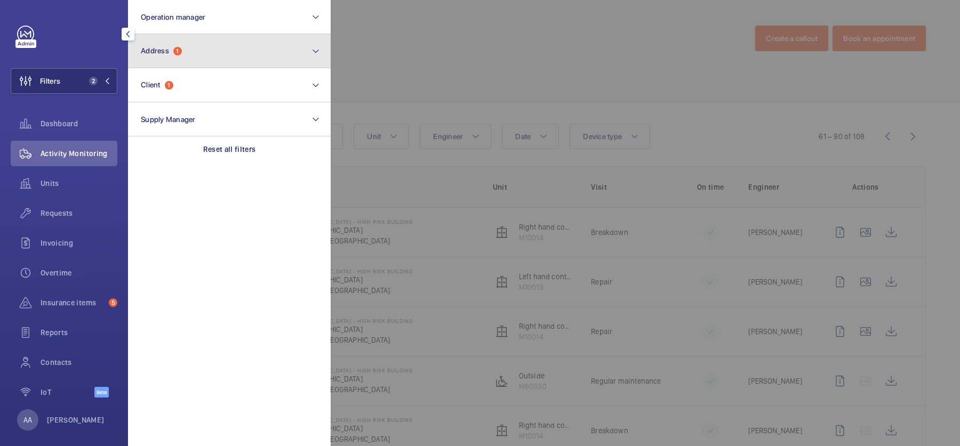
click at [147, 58] on button "Address 1" at bounding box center [229, 51] width 203 height 34
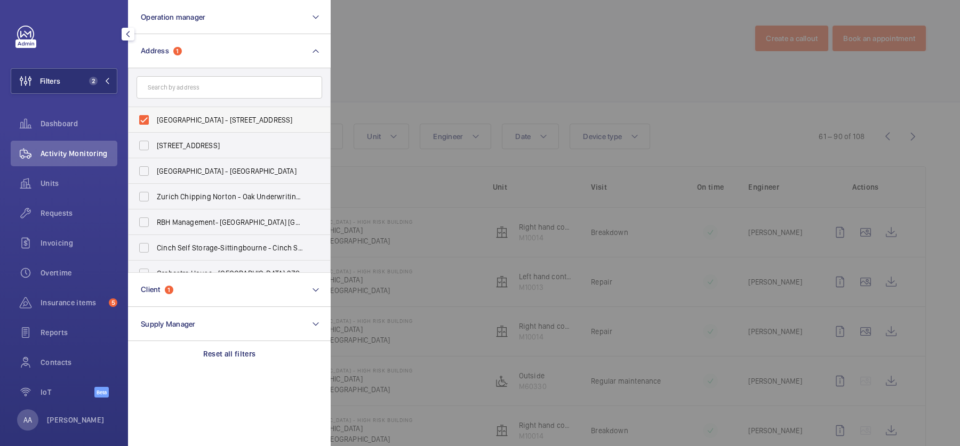
click at [188, 121] on span "Warton House - High Risk Building - Warton House, LONDON E15 2NE" at bounding box center [230, 120] width 147 height 11
click at [155, 121] on input "Warton House - High Risk Building - Warton House, LONDON E15 2NE" at bounding box center [143, 119] width 21 height 21
checkbox input "false"
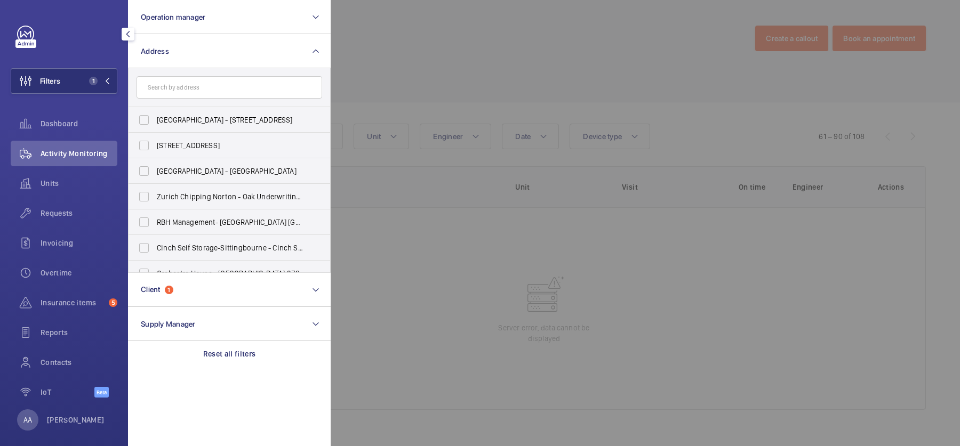
click at [512, 181] on div at bounding box center [811, 223] width 960 height 446
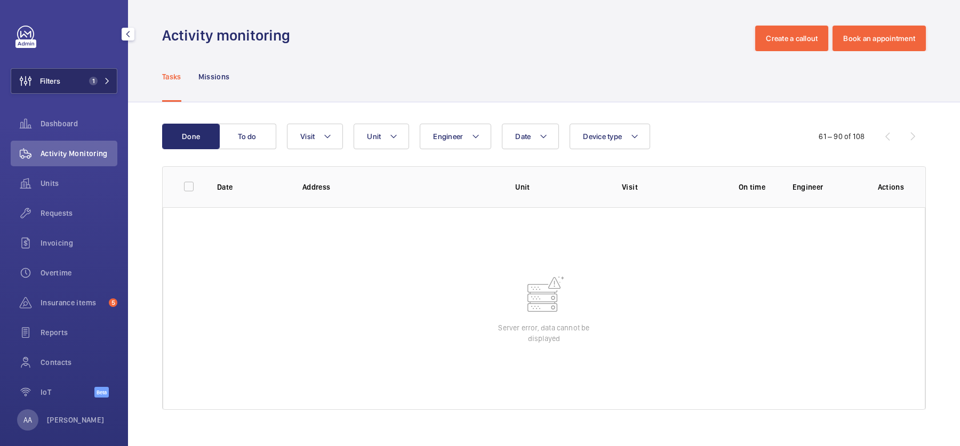
click at [58, 71] on span "Filters" at bounding box center [35, 81] width 49 height 26
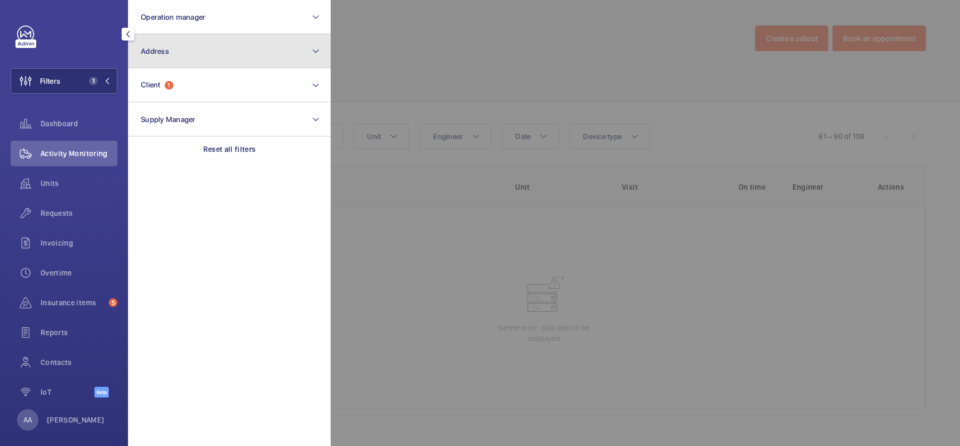
click at [179, 53] on button "Address" at bounding box center [229, 51] width 203 height 34
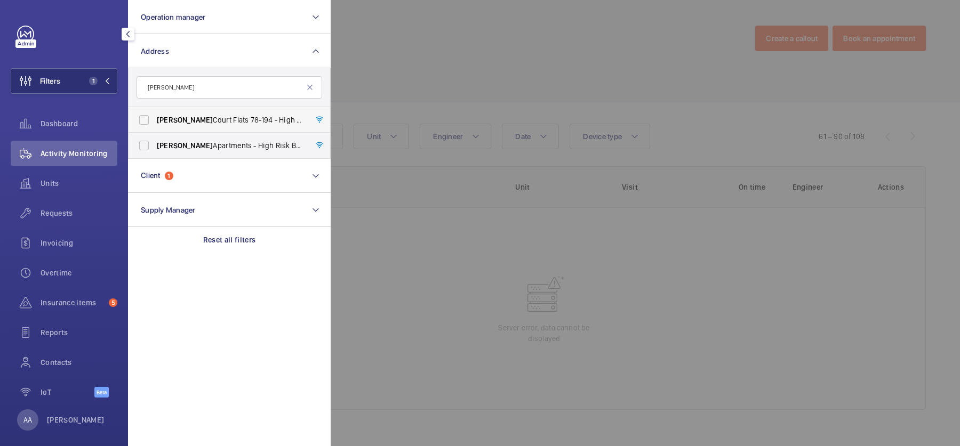
type input "rowan"
click at [185, 119] on span "Rowan Court Flats 78-194 - High Risk Building - Rowan Court Flats 78-194, LONDO…" at bounding box center [230, 120] width 147 height 11
click at [155, 119] on input "Rowan Court Flats 78-194 - High Risk Building - Rowan Court Flats 78-194, LONDO…" at bounding box center [143, 119] width 21 height 21
checkbox input "true"
click at [567, 89] on div at bounding box center [811, 223] width 960 height 446
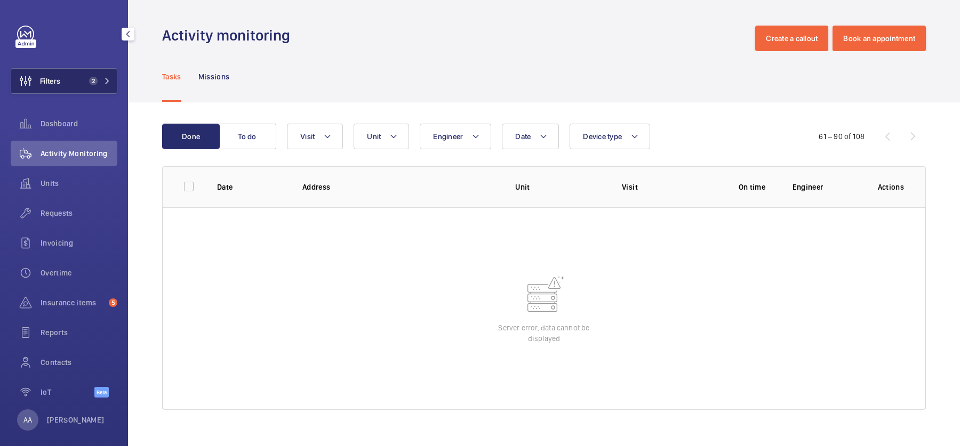
click at [82, 92] on button "Filters 2" at bounding box center [64, 81] width 107 height 26
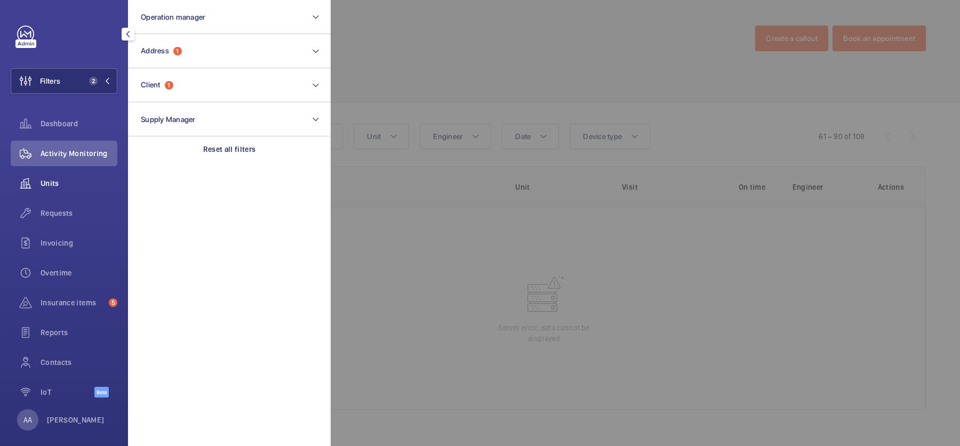
click at [74, 179] on span "Units" at bounding box center [79, 183] width 77 height 11
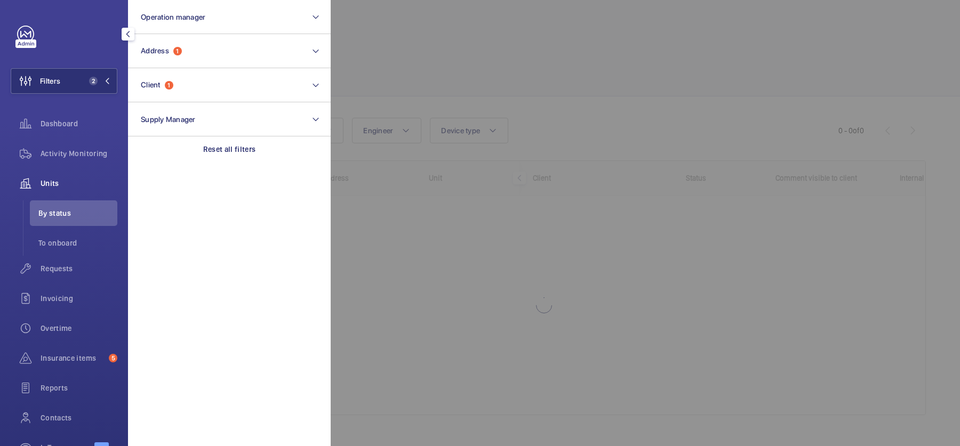
click at [581, 65] on div at bounding box center [811, 223] width 960 height 446
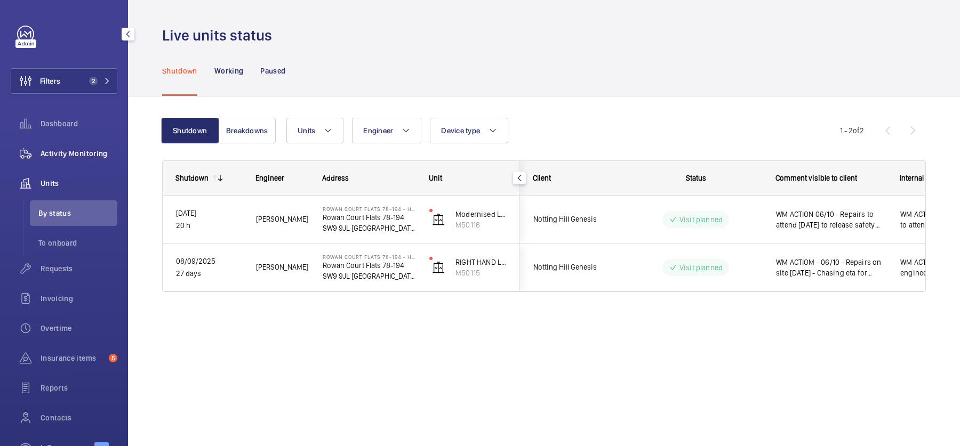
click at [86, 154] on span "Activity Monitoring" at bounding box center [79, 153] width 77 height 11
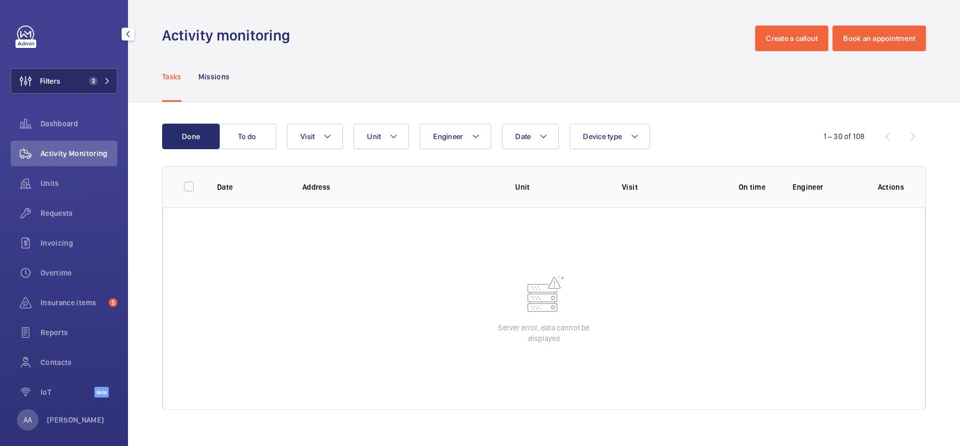
click at [89, 77] on span "2" at bounding box center [91, 81] width 13 height 9
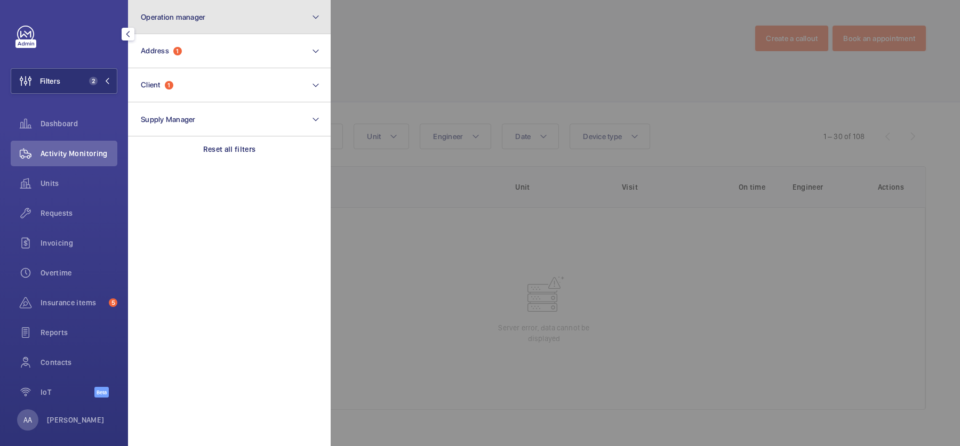
click at [236, 29] on button "Operation manager" at bounding box center [229, 17] width 203 height 34
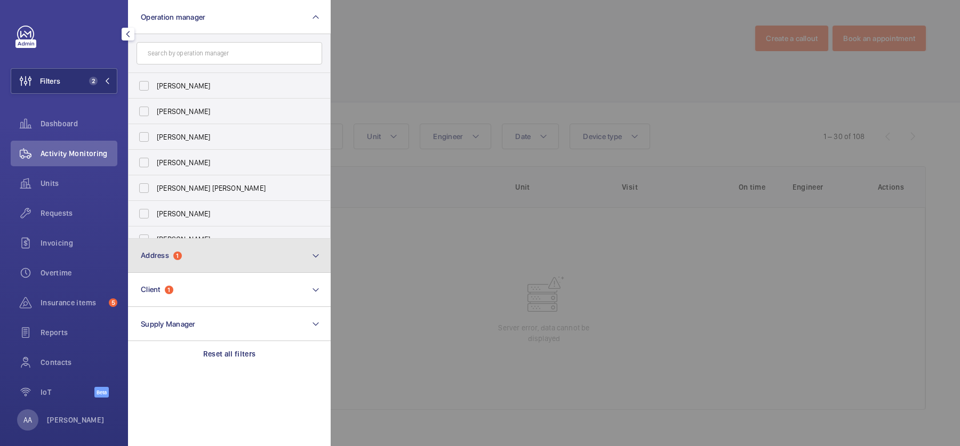
click at [231, 266] on button "Address 1" at bounding box center [229, 256] width 203 height 34
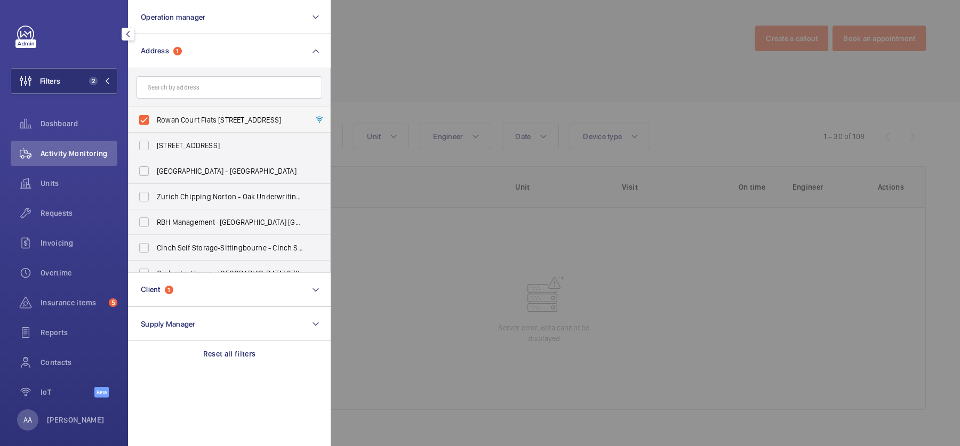
click at [220, 111] on label "Rowan Court Flats 78-194 - High Risk Building - Rowan Court Flats 78-194, LONDO…" at bounding box center [222, 120] width 186 height 26
click at [155, 111] on input "Rowan Court Flats 78-194 - High Risk Building - Rowan Court Flats 78-194, LONDO…" at bounding box center [143, 119] width 21 height 21
checkbox input "false"
click at [406, 95] on div at bounding box center [811, 223] width 960 height 446
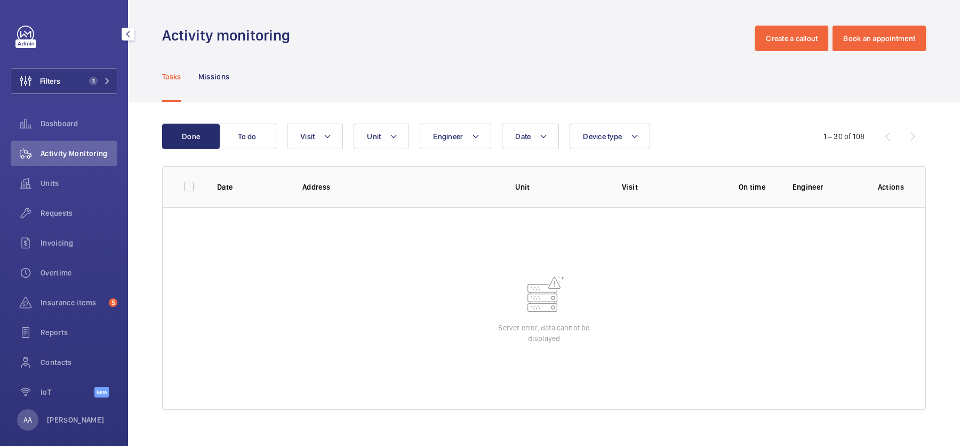
click at [102, 63] on div "Filters 1 Dashboard Activity Monitoring Units Requests Invoicing Overtime Insur…" at bounding box center [64, 218] width 107 height 384
click at [106, 74] on button "Filters 1" at bounding box center [64, 81] width 107 height 26
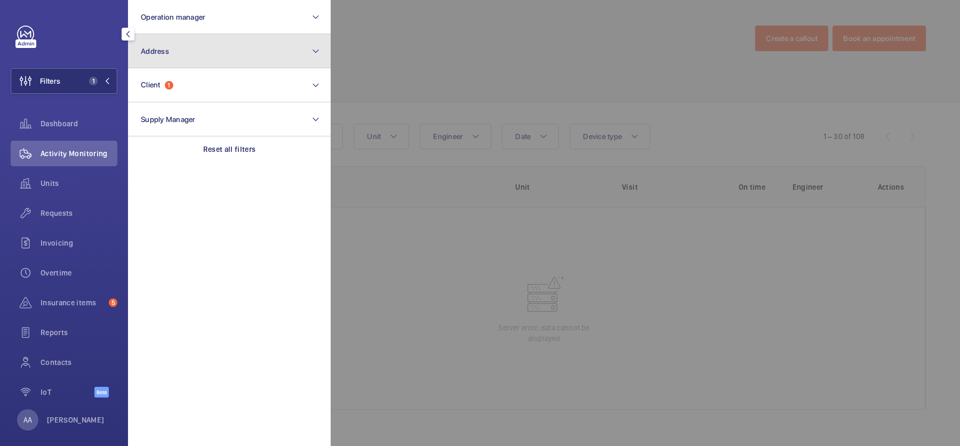
click at [250, 35] on button "Address" at bounding box center [229, 51] width 203 height 34
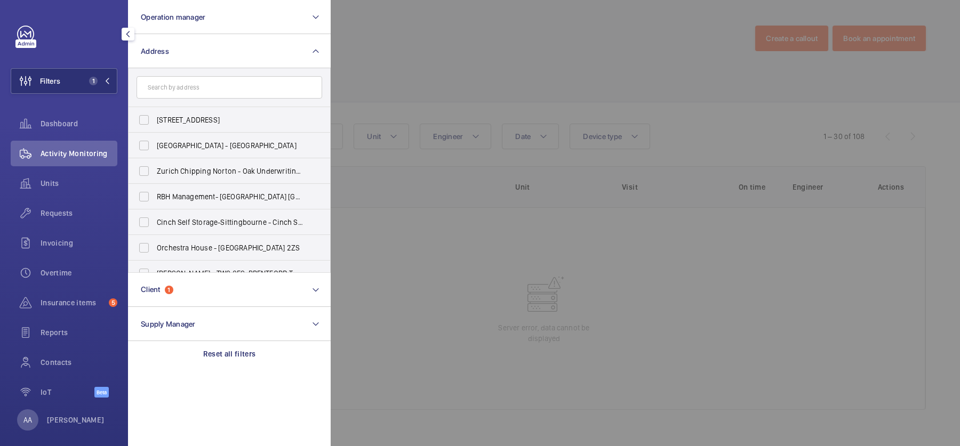
click at [519, 54] on div at bounding box center [811, 223] width 960 height 446
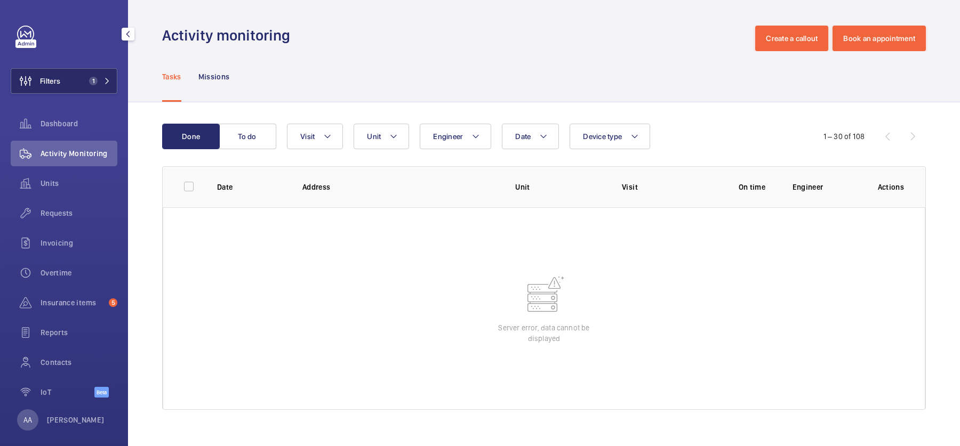
click at [111, 82] on button "Filters 1" at bounding box center [64, 81] width 107 height 26
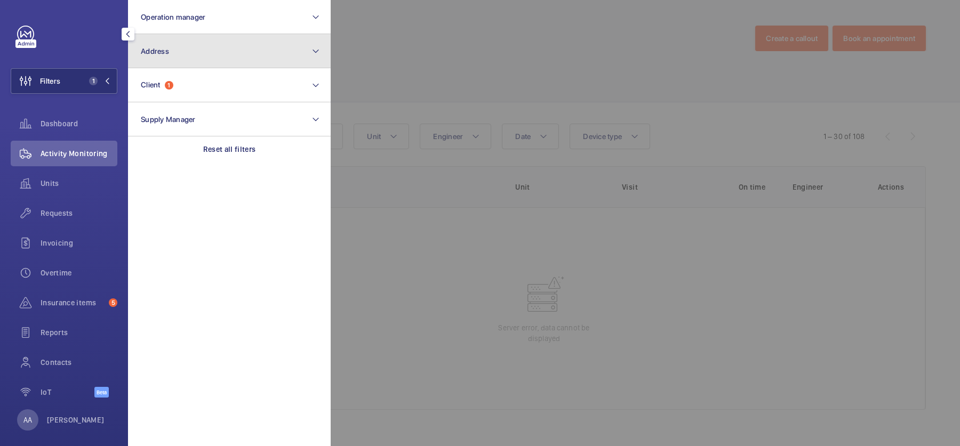
click at [195, 60] on button "Address" at bounding box center [229, 51] width 203 height 34
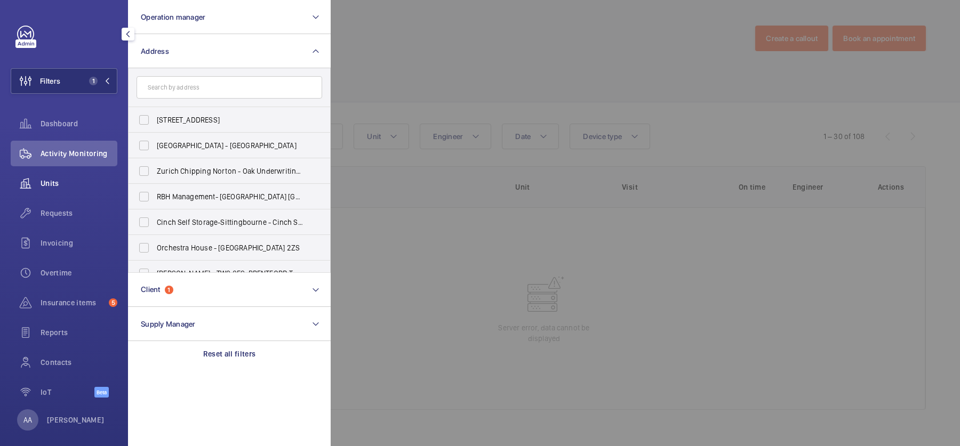
click at [61, 182] on span "Units" at bounding box center [79, 183] width 77 height 11
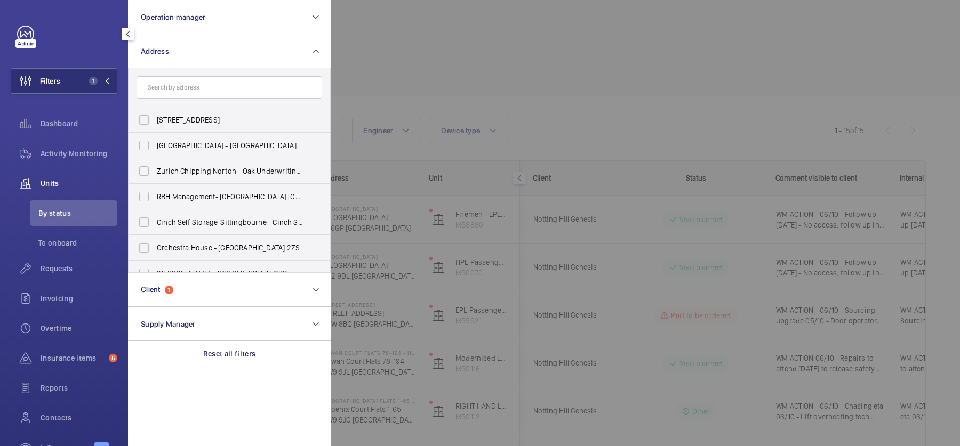
click at [555, 92] on div at bounding box center [811, 223] width 960 height 446
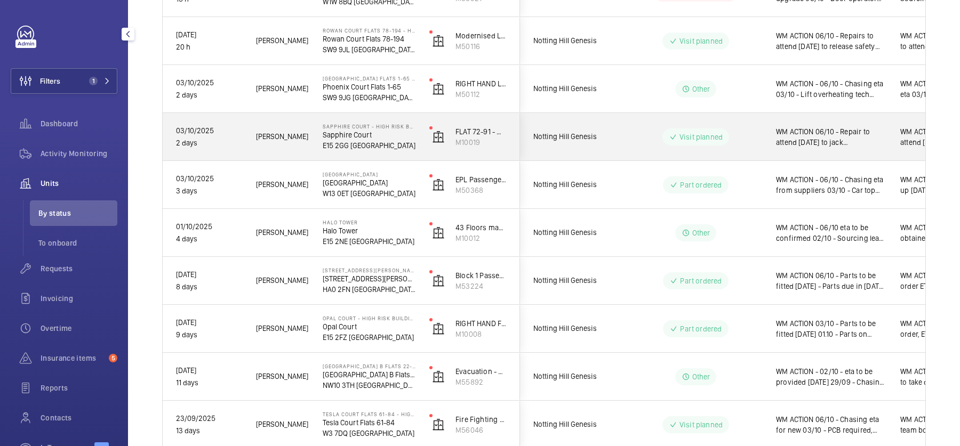
scroll to position [316, 0]
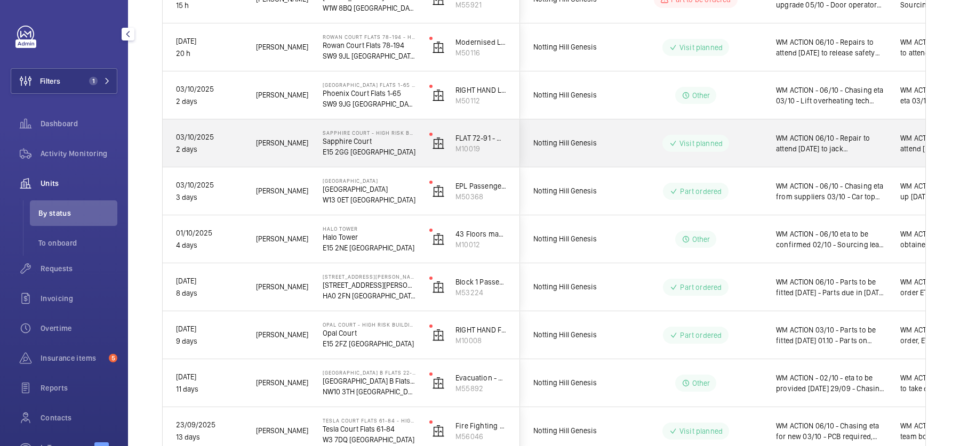
click at [380, 155] on p "E15 2GG LONDON" at bounding box center [369, 152] width 93 height 11
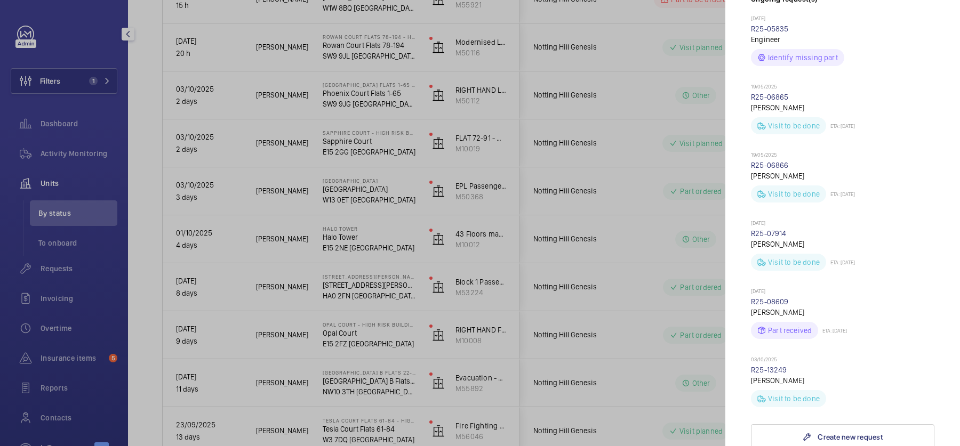
scroll to position [727, 0]
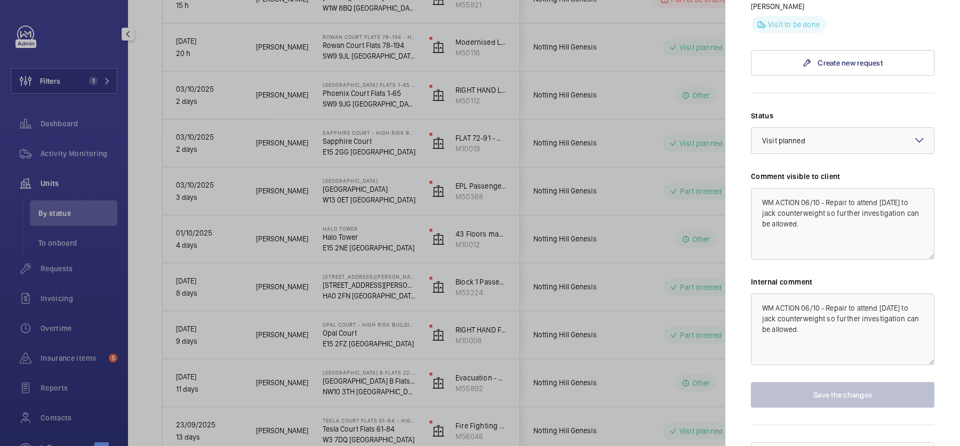
click at [608, 177] on div at bounding box center [480, 223] width 960 height 446
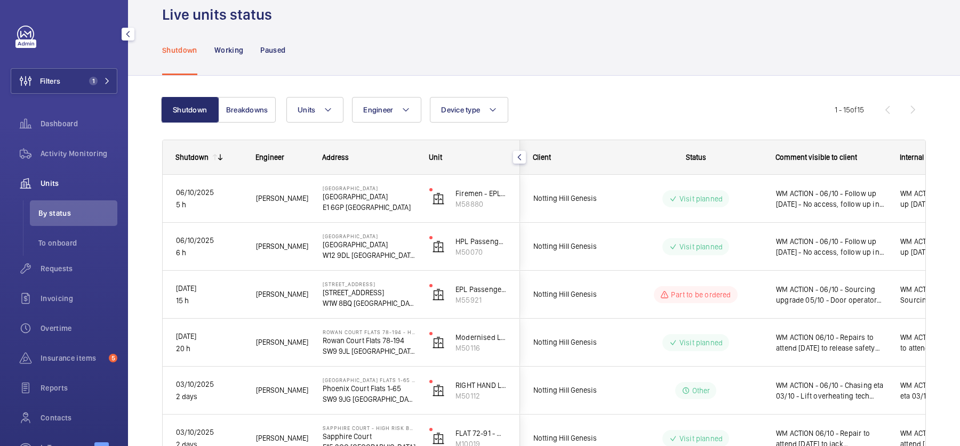
scroll to position [0, 0]
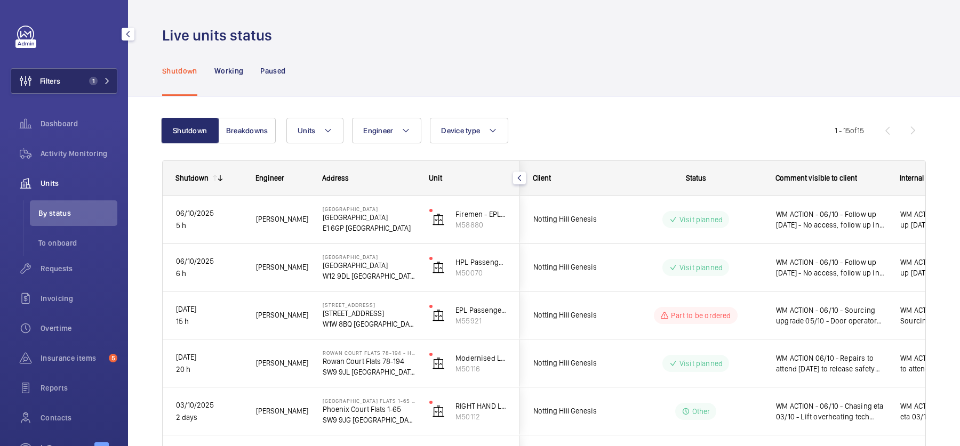
click at [65, 78] on button "Filters 1" at bounding box center [64, 81] width 107 height 26
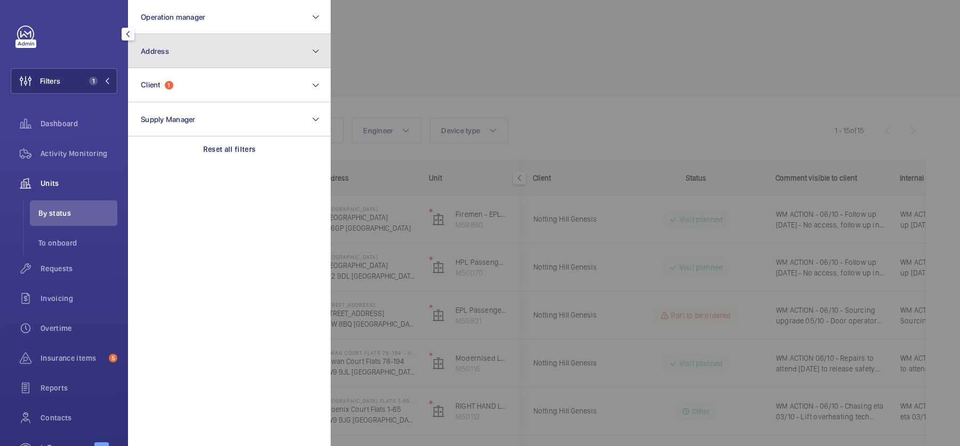
click at [251, 55] on button "Address" at bounding box center [229, 51] width 203 height 34
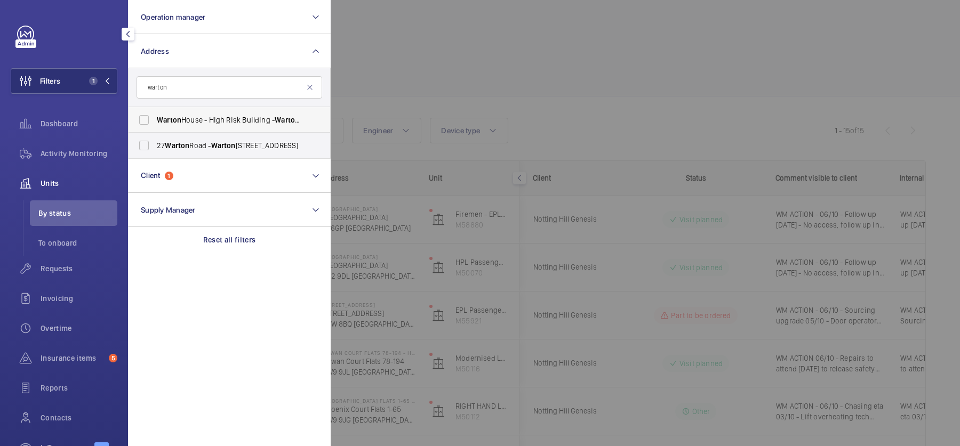
type input "warton"
click at [277, 118] on span "Warton" at bounding box center [287, 120] width 25 height 9
click at [155, 118] on input "Warton House - High Risk Building - Warton House, LONDON E15 2NE" at bounding box center [143, 119] width 21 height 21
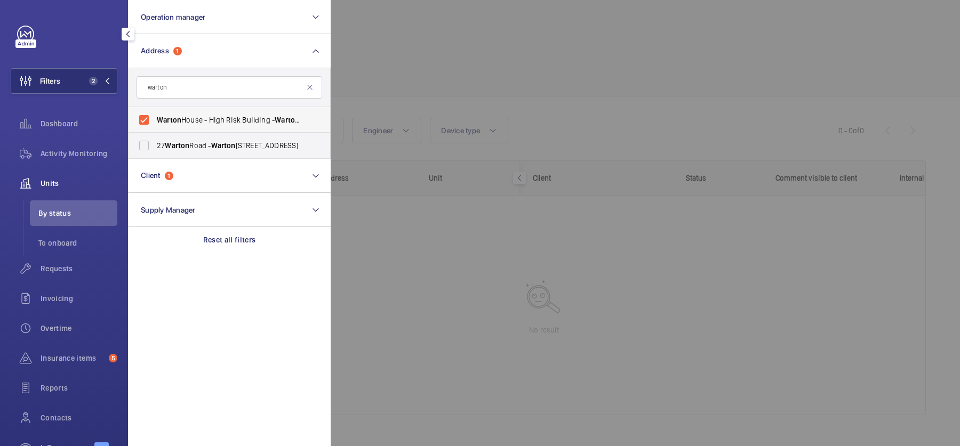
click at [207, 116] on span "Warton House - High Risk Building - Warton House, LONDON E15 2NE" at bounding box center [230, 120] width 147 height 11
click at [155, 116] on input "Warton House - High Risk Building - Warton House, LONDON E15 2NE" at bounding box center [143, 119] width 21 height 21
checkbox input "false"
click at [81, 150] on span "Activity Monitoring" at bounding box center [79, 153] width 77 height 11
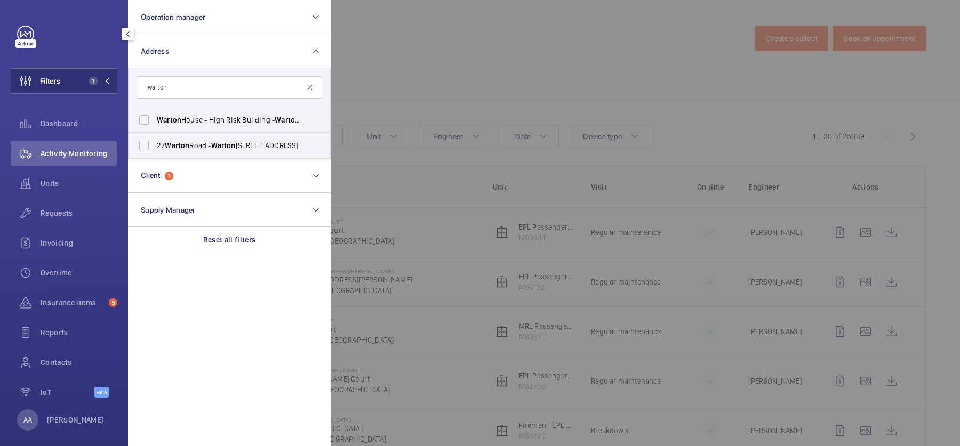
click at [702, 34] on div at bounding box center [811, 223] width 960 height 446
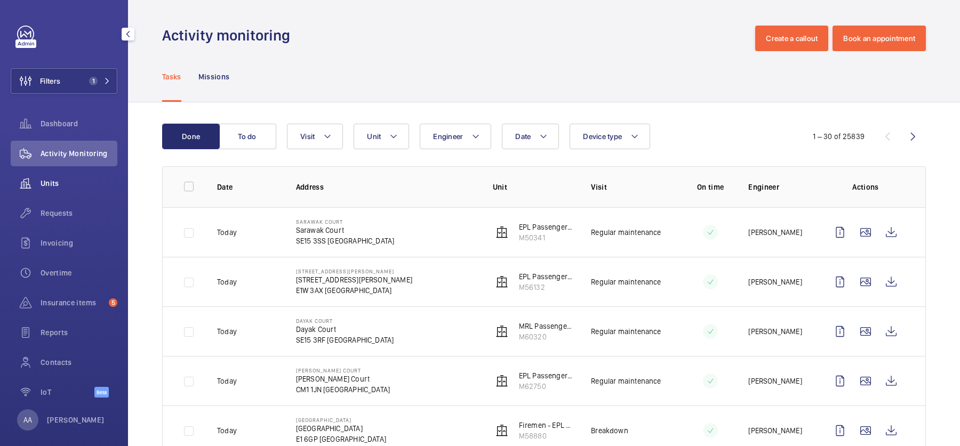
click at [81, 182] on span "Units" at bounding box center [79, 183] width 77 height 11
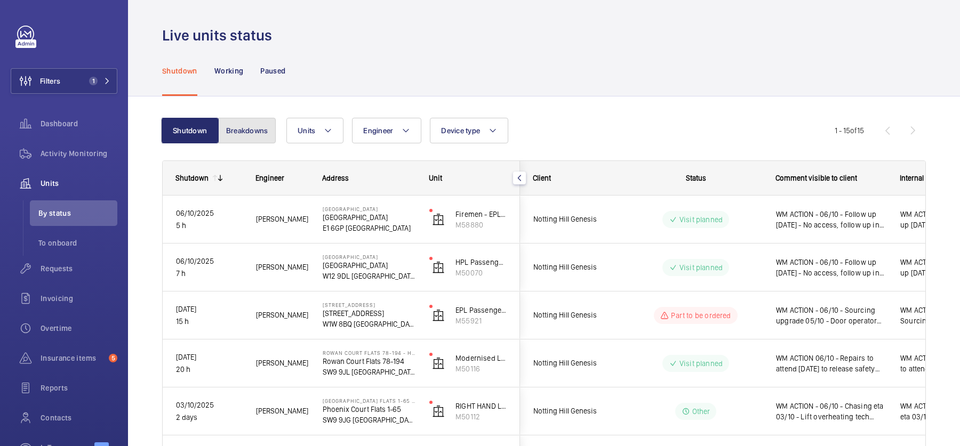
click at [235, 121] on button "Breakdowns" at bounding box center [247, 131] width 58 height 26
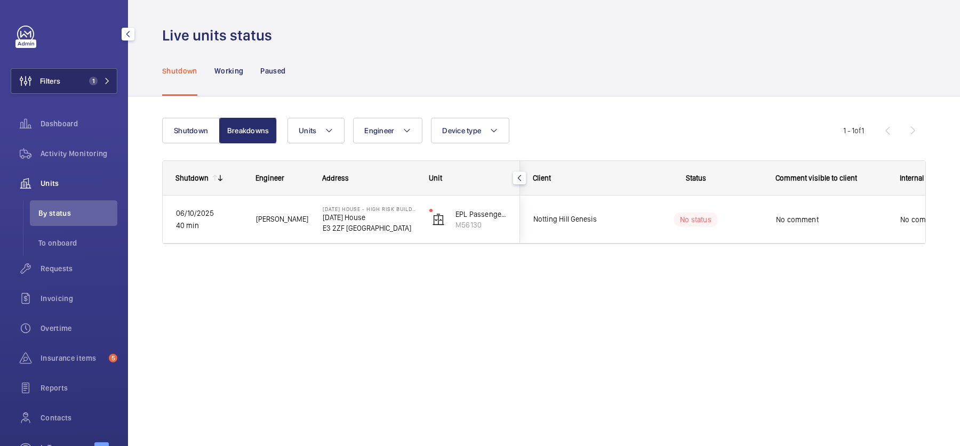
click at [92, 82] on span "1" at bounding box center [93, 81] width 9 height 9
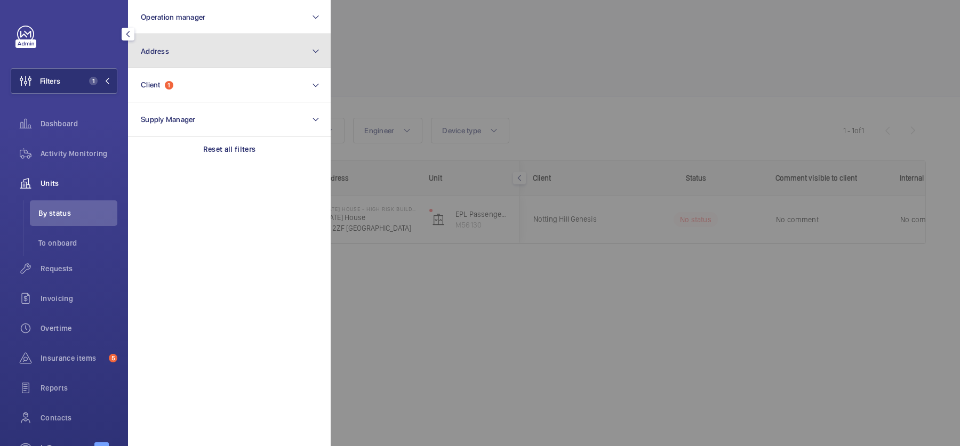
click at [190, 46] on button "Address" at bounding box center [229, 51] width 203 height 34
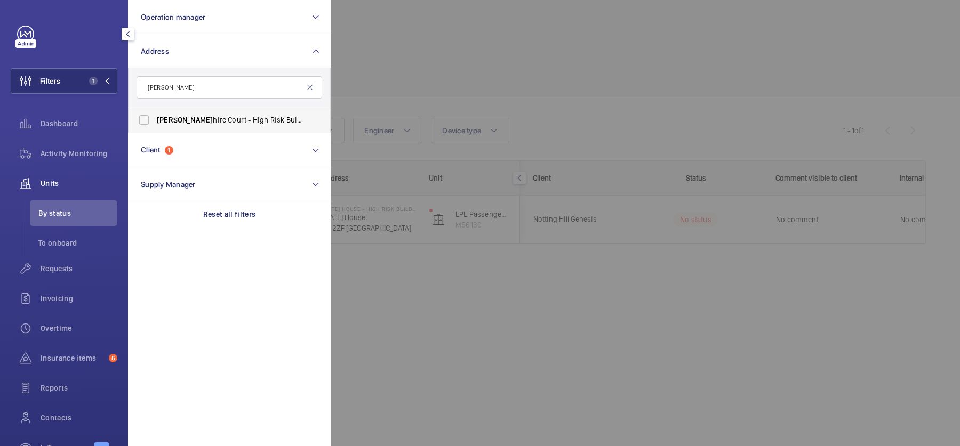
type input "sapp"
click at [212, 113] on label "Sapp hire Court - High Risk Building - Sapp hire Court, LONDON E15 2GG" at bounding box center [222, 120] width 186 height 26
click at [155, 113] on input "Sapp hire Court - High Risk Building - Sapp hire Court, LONDON E15 2GG" at bounding box center [143, 119] width 21 height 21
checkbox input "true"
click at [380, 80] on div at bounding box center [811, 223] width 960 height 446
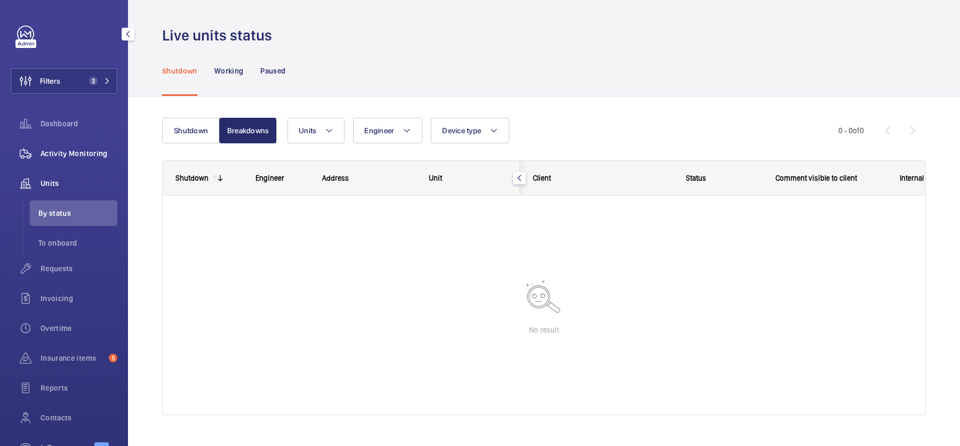
click at [102, 155] on span "Activity Monitoring" at bounding box center [79, 153] width 77 height 11
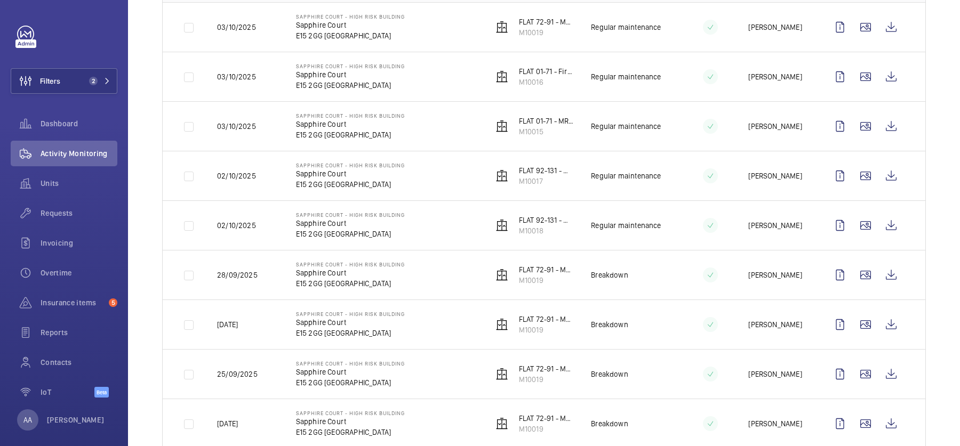
scroll to position [207, 0]
click at [899, 267] on wm-front-icon-button at bounding box center [891, 274] width 26 height 26
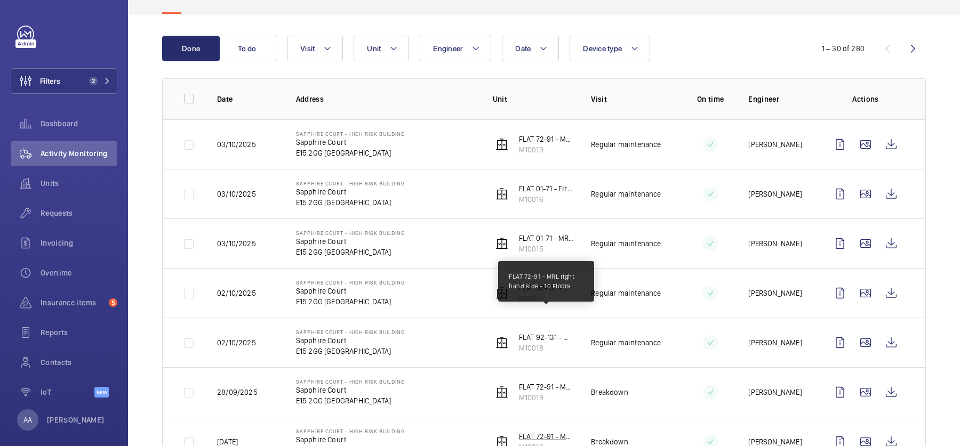
scroll to position [0, 0]
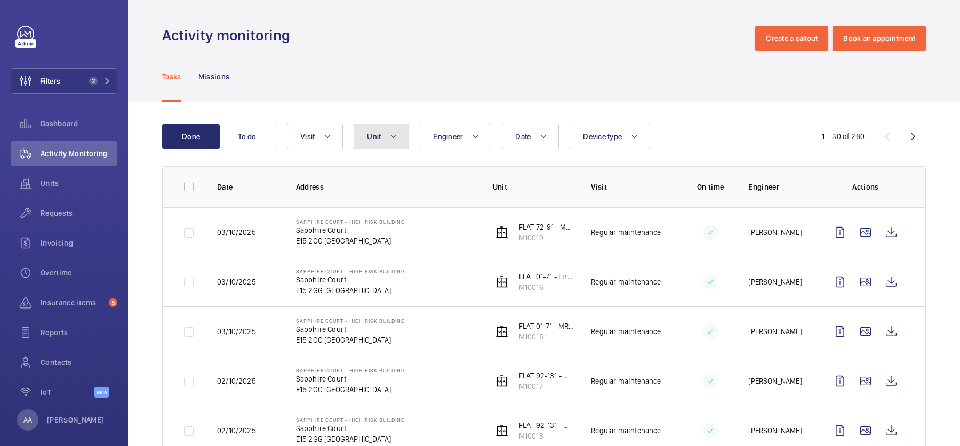
click at [397, 135] on mat-icon at bounding box center [393, 136] width 9 height 13
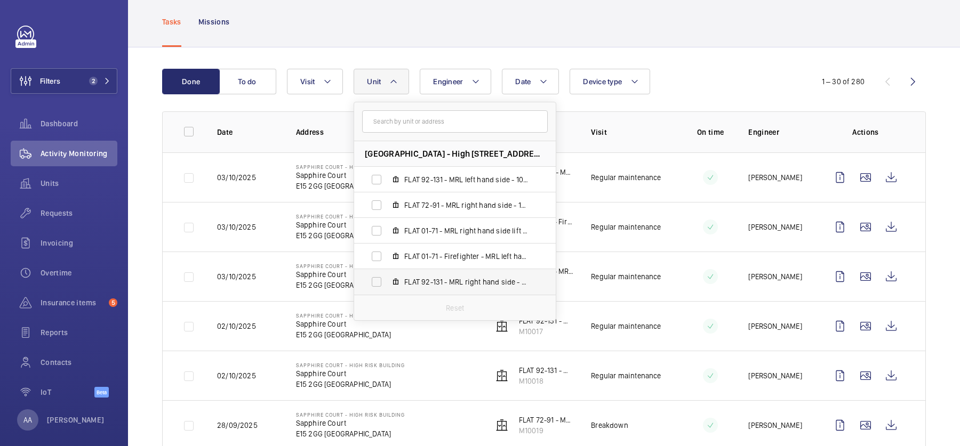
scroll to position [63, 0]
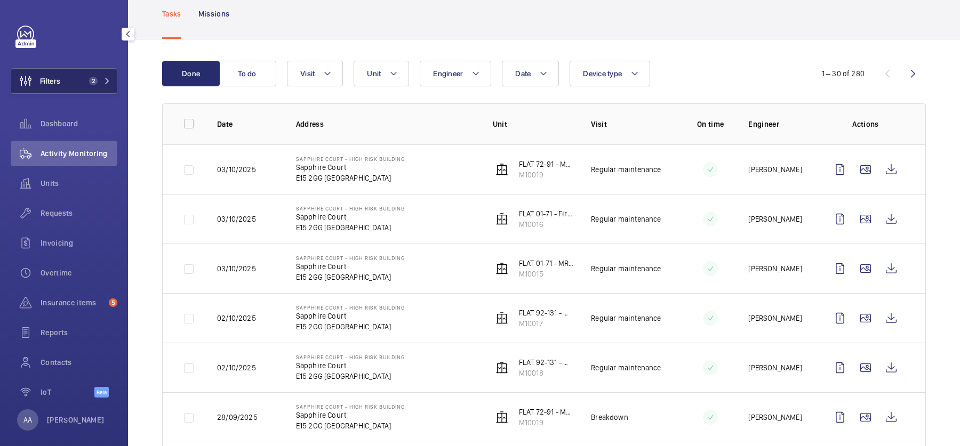
click at [100, 80] on span "2" at bounding box center [98, 81] width 26 height 9
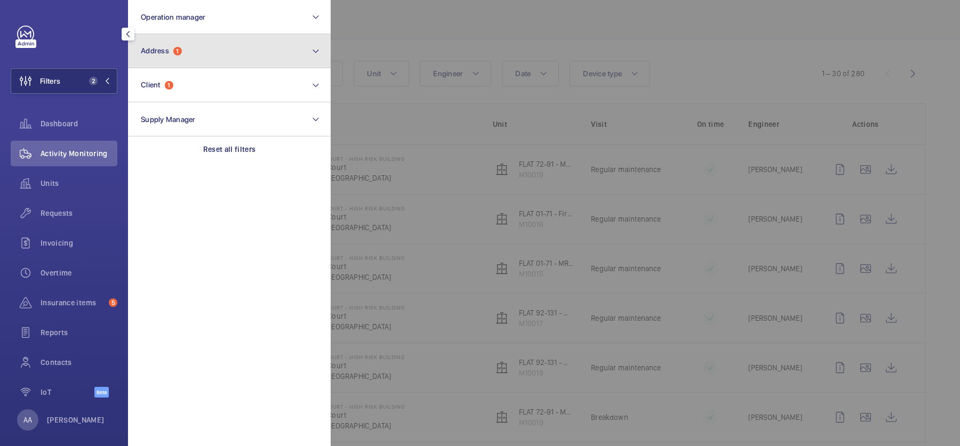
click at [199, 50] on button "Address 1" at bounding box center [229, 51] width 203 height 34
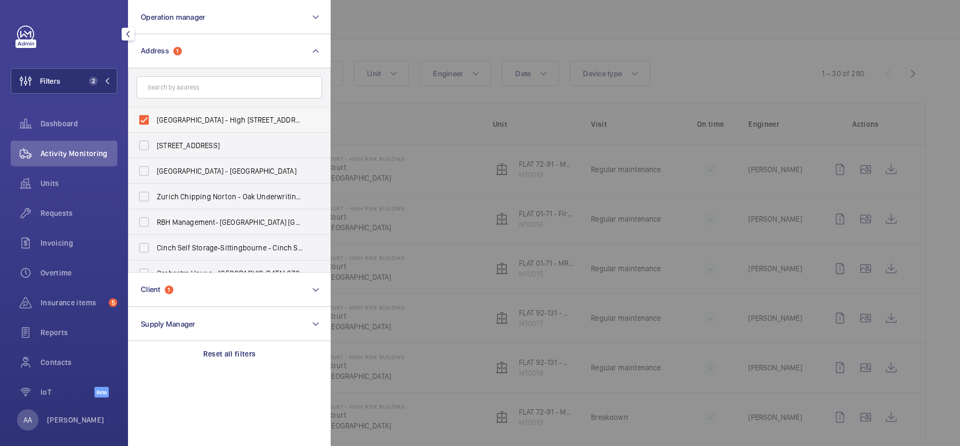
click at [225, 111] on label "Sapphire Court - High Risk Building - Sapphire Court, LONDON E15 2GG" at bounding box center [222, 120] width 186 height 26
click at [155, 111] on input "Sapphire Court - High Risk Building - Sapphire Court, LONDON E15 2GG" at bounding box center [143, 119] width 21 height 21
checkbox input "false"
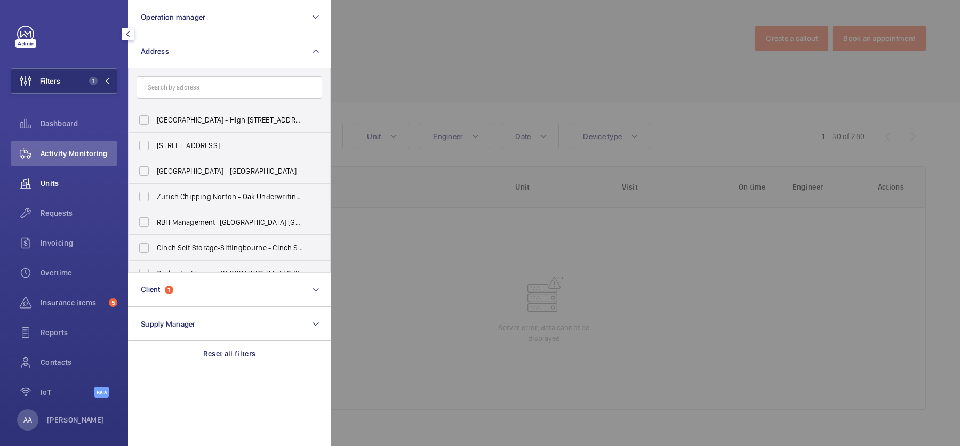
click at [89, 184] on span "Units" at bounding box center [79, 183] width 77 height 11
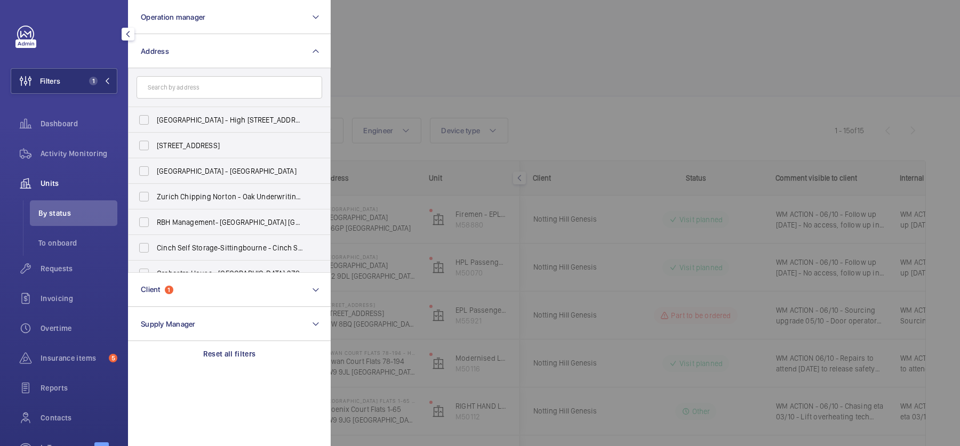
click at [389, 48] on div at bounding box center [811, 223] width 960 height 446
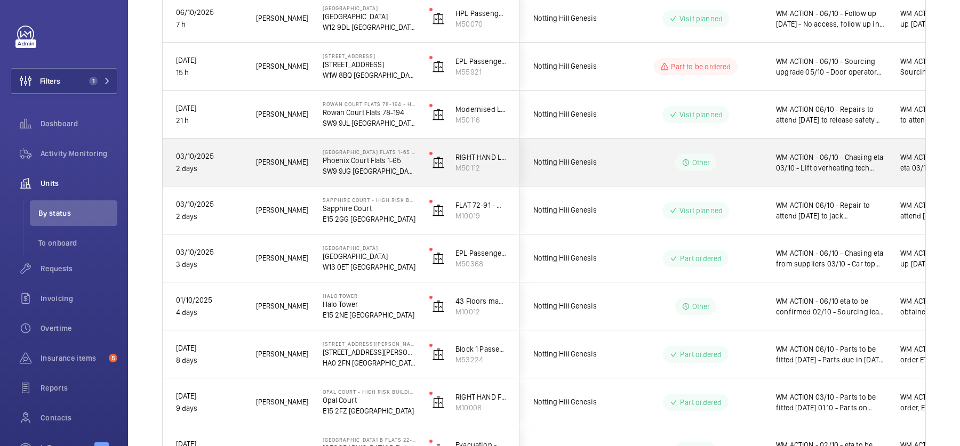
scroll to position [251, 0]
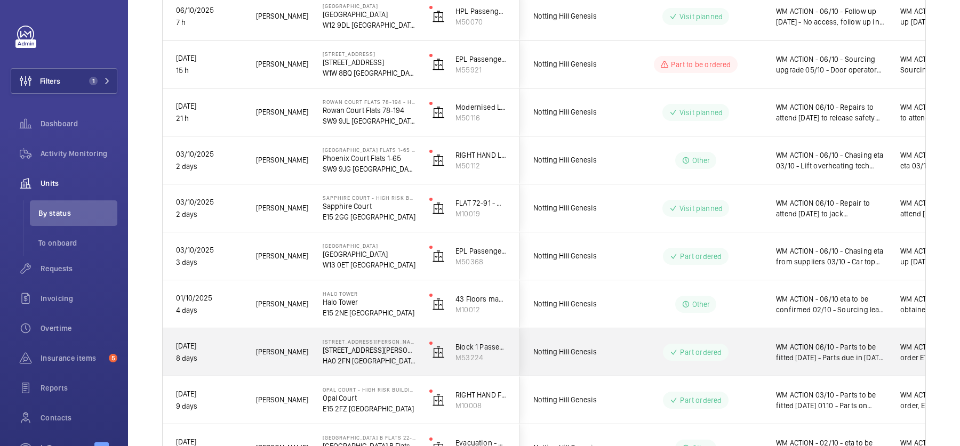
click at [629, 362] on div "Part ordered" at bounding box center [689, 352] width 146 height 38
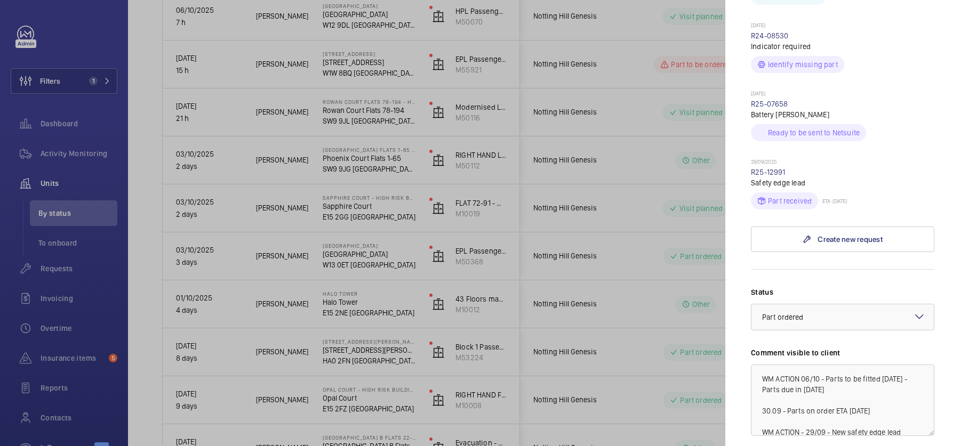
scroll to position [542, 0]
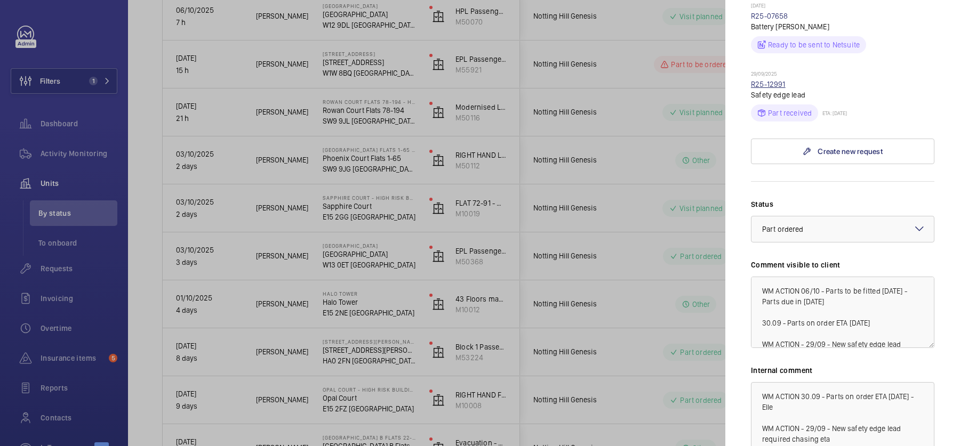
click at [769, 80] on link "R25-12991" at bounding box center [768, 84] width 35 height 9
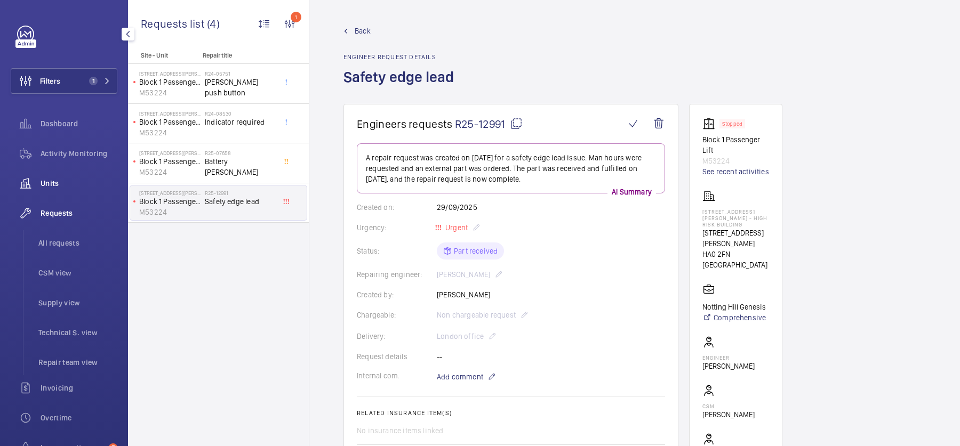
click at [73, 185] on span "Units" at bounding box center [79, 183] width 77 height 11
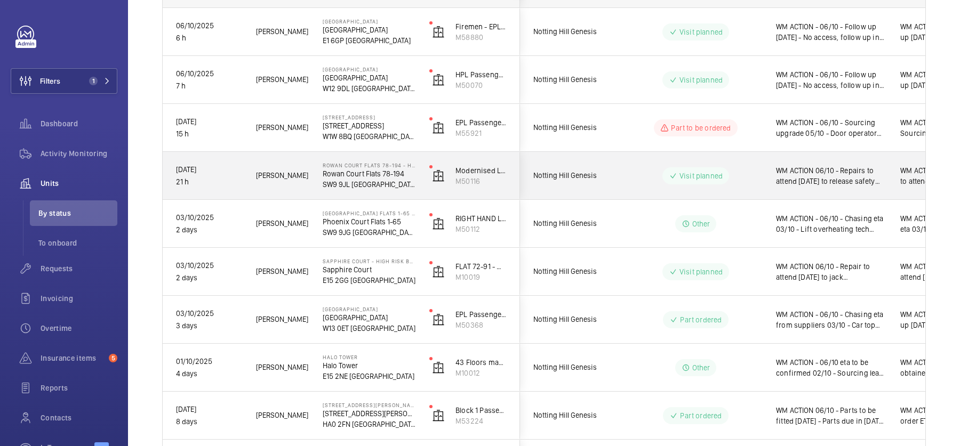
scroll to position [201, 0]
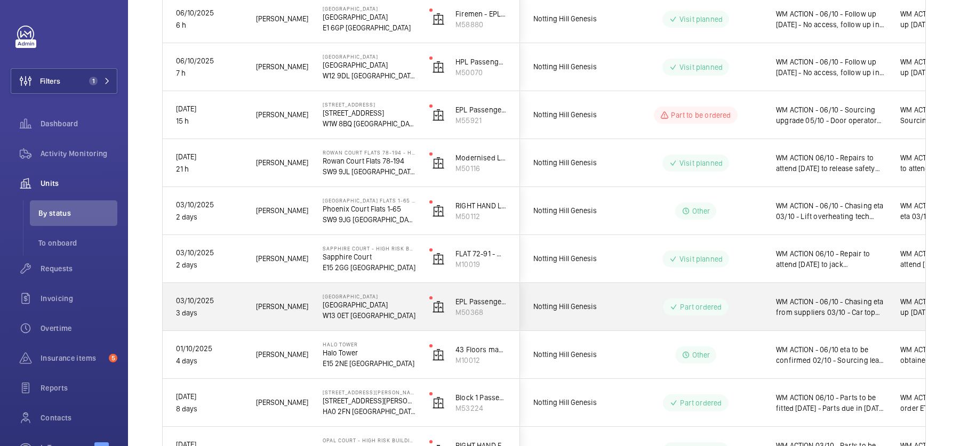
click at [632, 296] on div "Part ordered" at bounding box center [689, 307] width 146 height 38
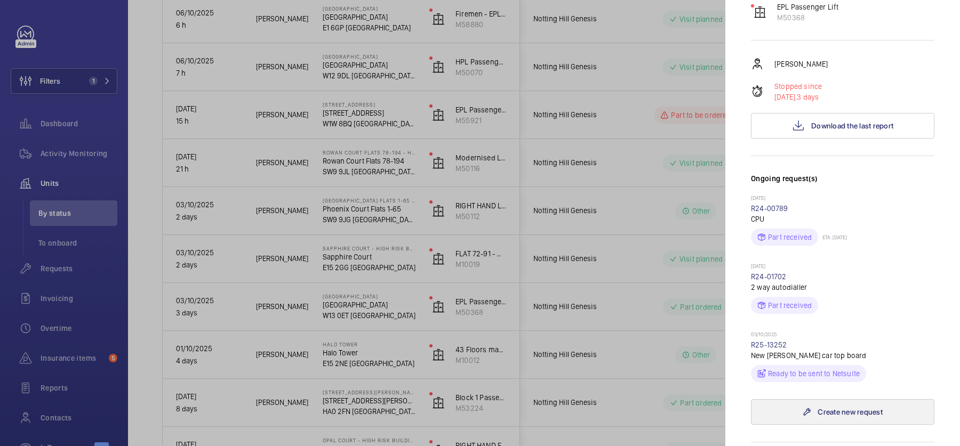
scroll to position [0, 0]
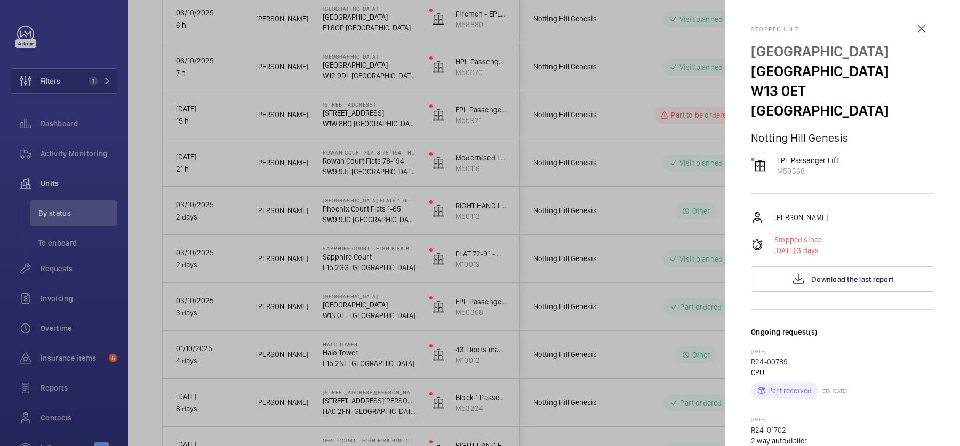
click at [680, 225] on div at bounding box center [480, 223] width 960 height 446
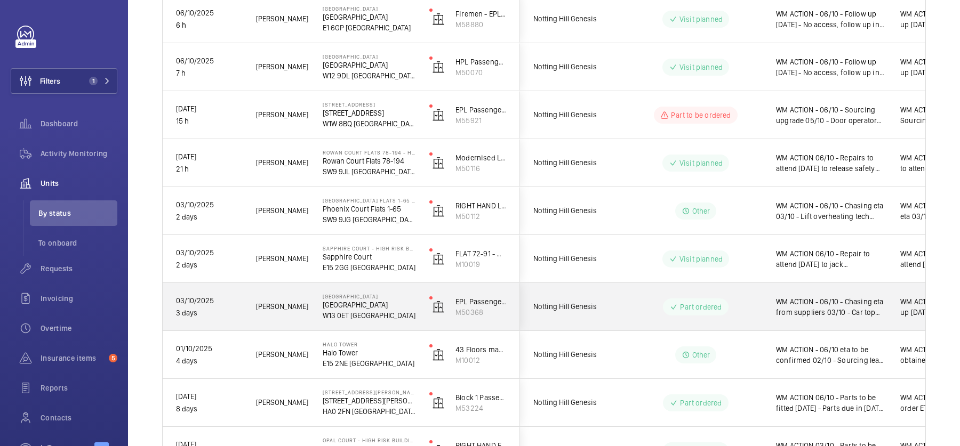
click at [761, 299] on wm-front-pills-cell "Part ordered" at bounding box center [695, 307] width 133 height 17
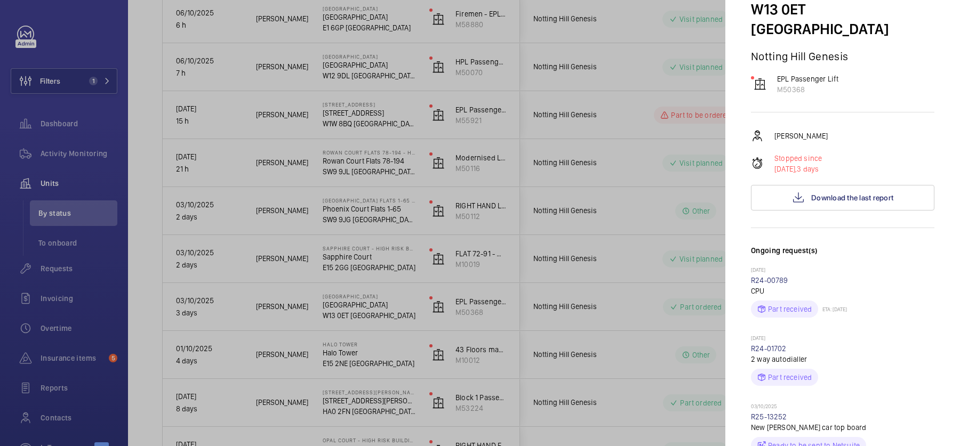
scroll to position [97, 0]
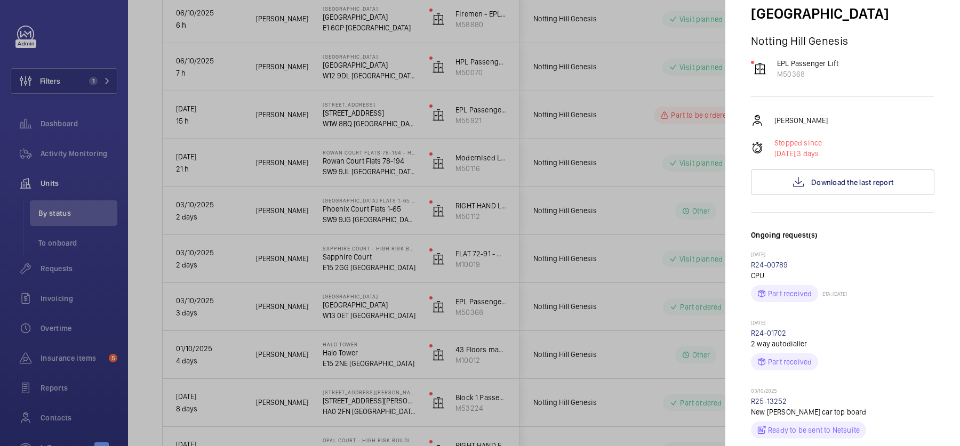
click at [673, 247] on div at bounding box center [480, 223] width 960 height 446
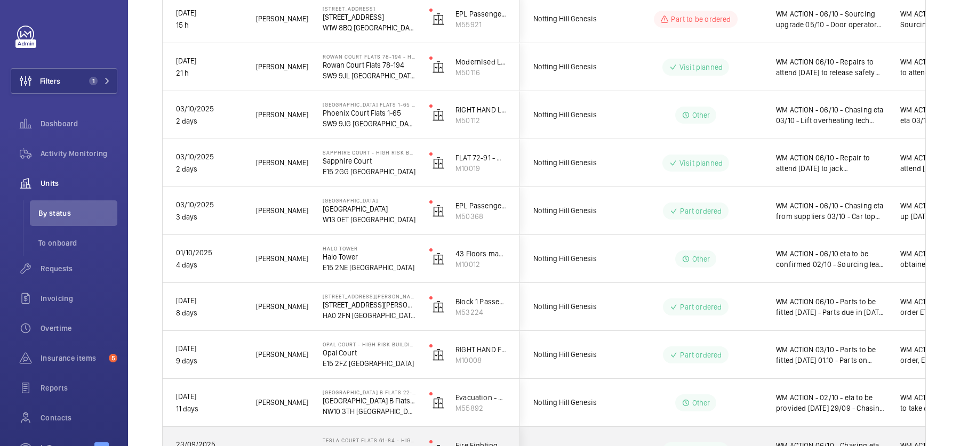
scroll to position [119, 0]
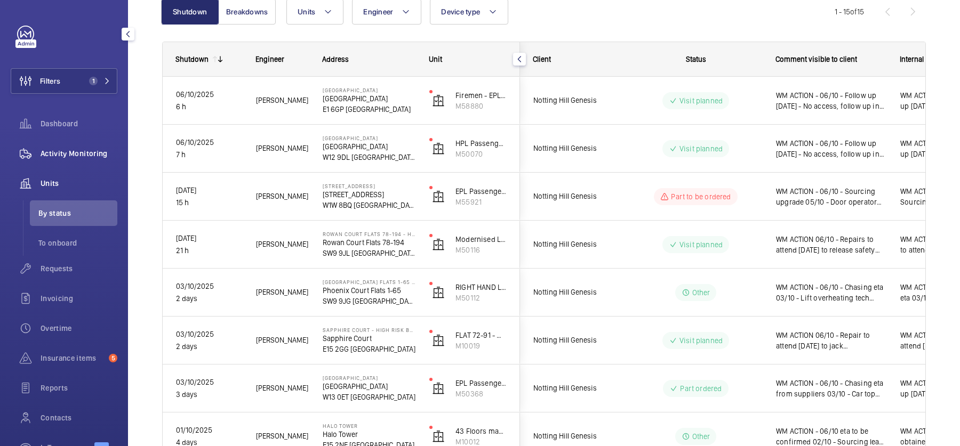
click at [104, 149] on span "Activity Monitoring" at bounding box center [79, 153] width 77 height 11
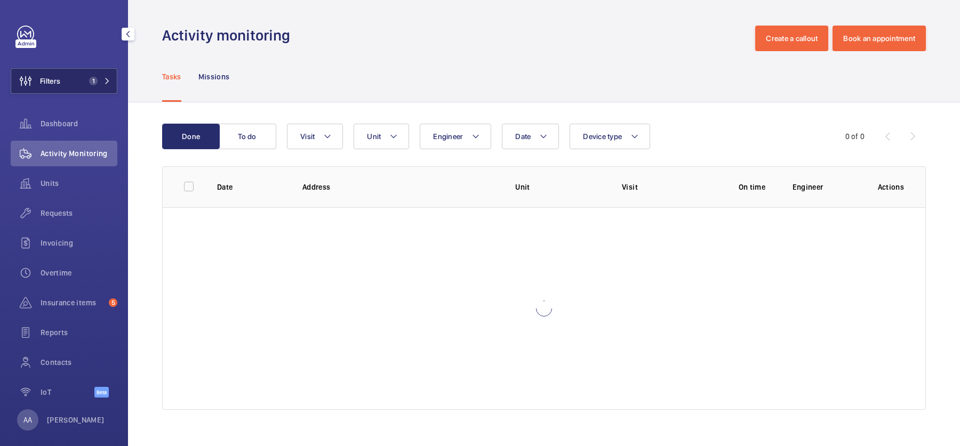
click at [85, 83] on span "1" at bounding box center [91, 81] width 13 height 9
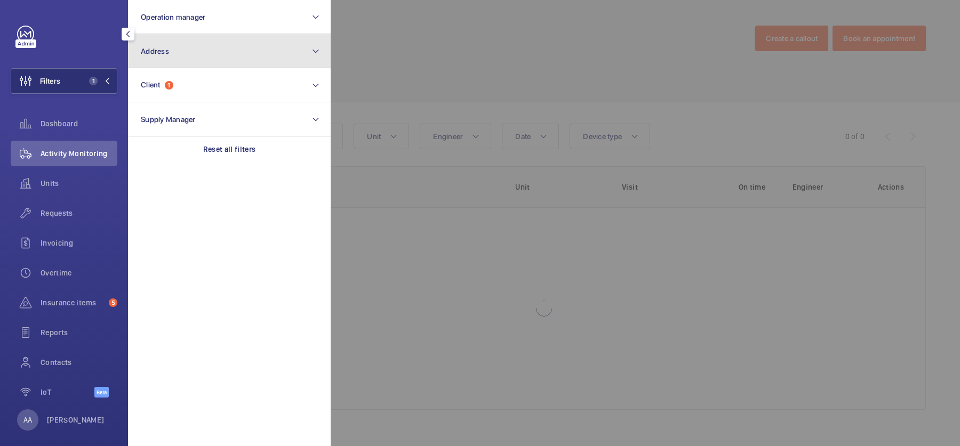
click at [207, 40] on button "Address" at bounding box center [229, 51] width 203 height 34
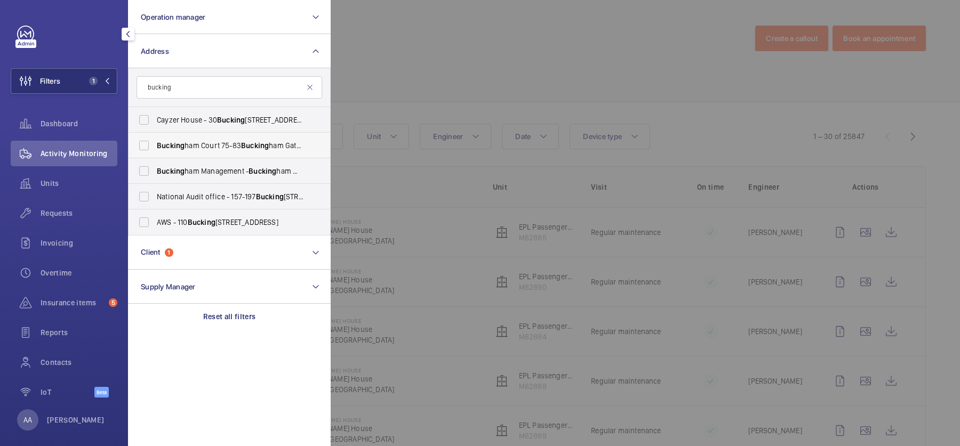
type input "bucking"
click at [256, 146] on span "Bucking" at bounding box center [255, 145] width 28 height 9
click at [155, 146] on input "Bucking ham Court [STREET_ADDRESS]" at bounding box center [143, 145] width 21 height 21
checkbox input "true"
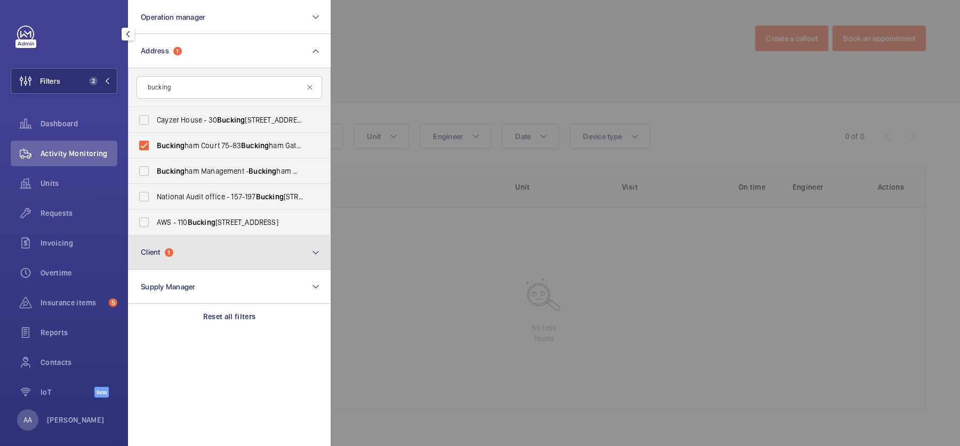
click at [201, 242] on button "Client 1" at bounding box center [229, 253] width 203 height 34
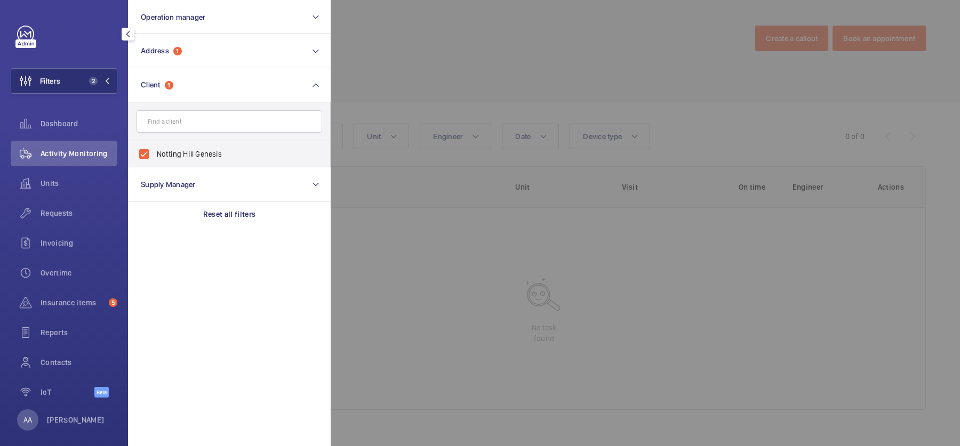
click at [206, 160] on label "Notting Hill Genesis" at bounding box center [222, 154] width 186 height 26
click at [155, 160] on input "Notting Hill Genesis" at bounding box center [143, 153] width 21 height 21
checkbox input "false"
click at [410, 83] on div at bounding box center [811, 223] width 960 height 446
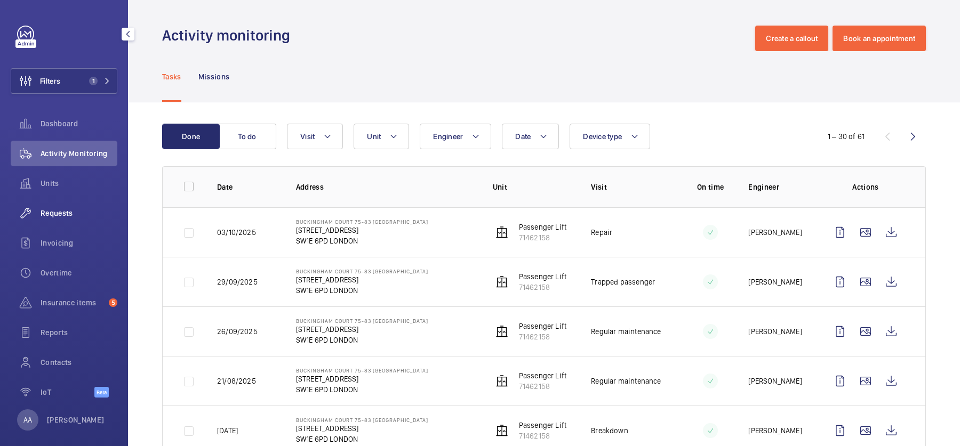
click at [61, 217] on span "Requests" at bounding box center [79, 213] width 77 height 11
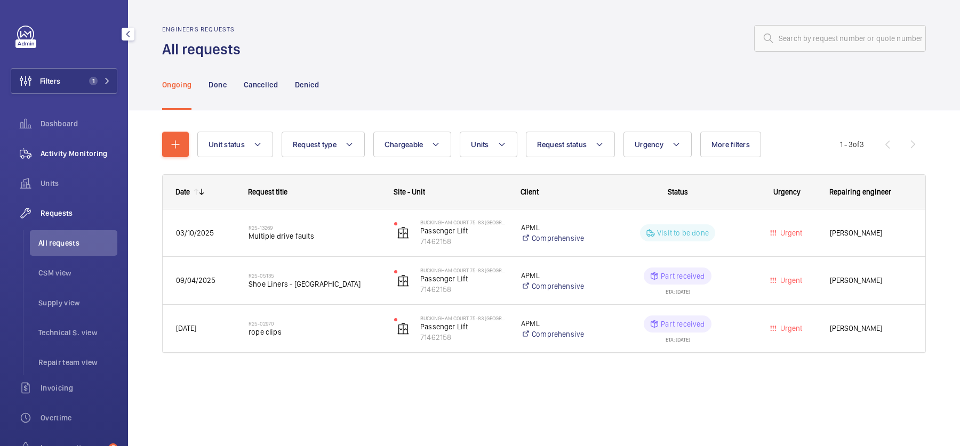
click at [106, 165] on div "Activity Monitoring" at bounding box center [64, 154] width 107 height 26
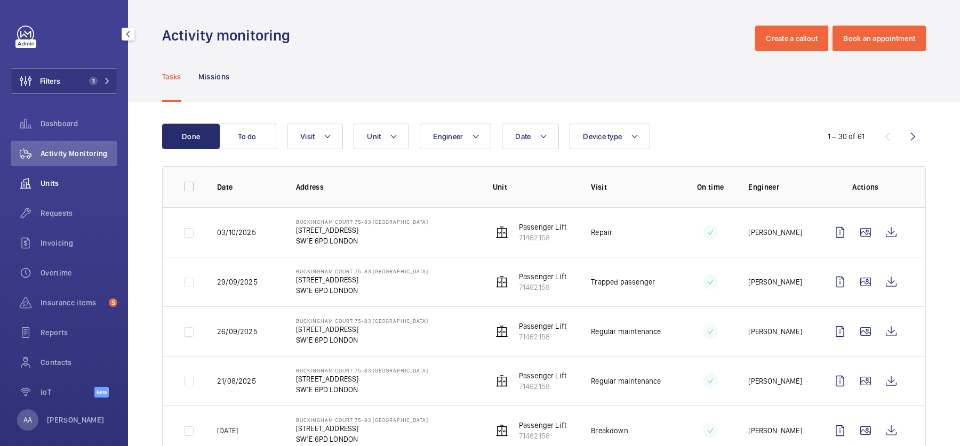
click at [44, 178] on span "Units" at bounding box center [79, 183] width 77 height 11
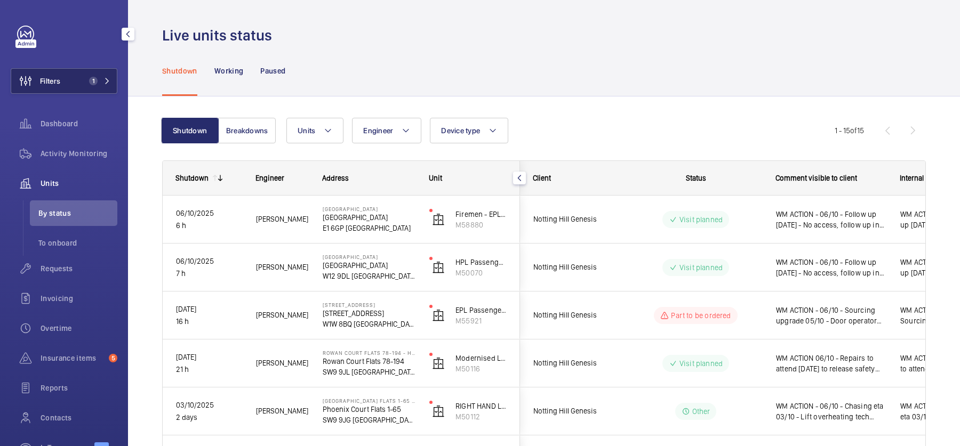
click at [102, 89] on button "Filters 1" at bounding box center [64, 81] width 107 height 26
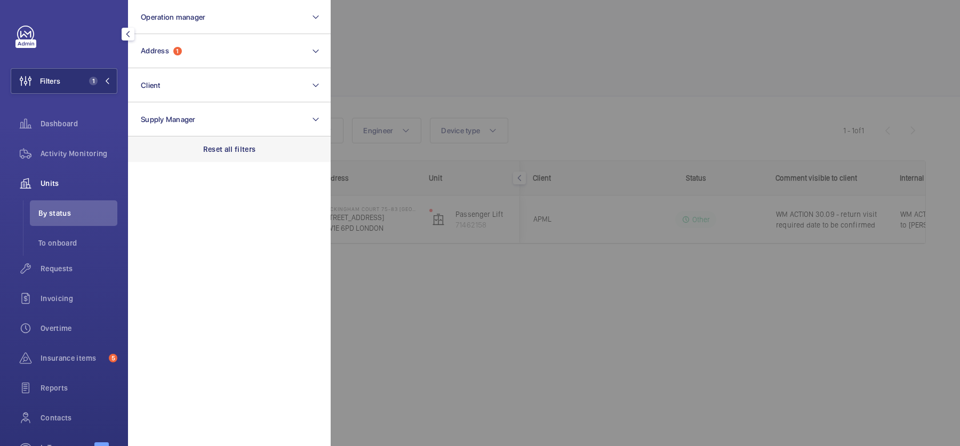
click at [237, 146] on p "Reset all filters" at bounding box center [229, 149] width 53 height 11
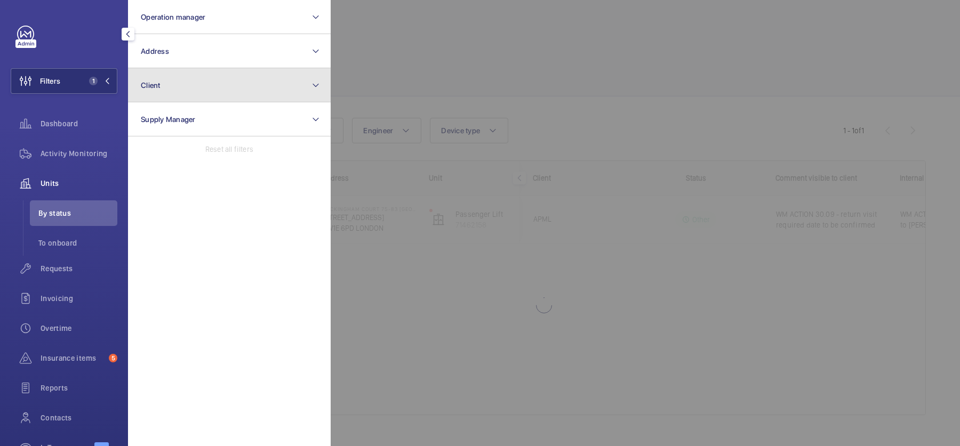
click at [199, 93] on button "Client" at bounding box center [229, 85] width 203 height 34
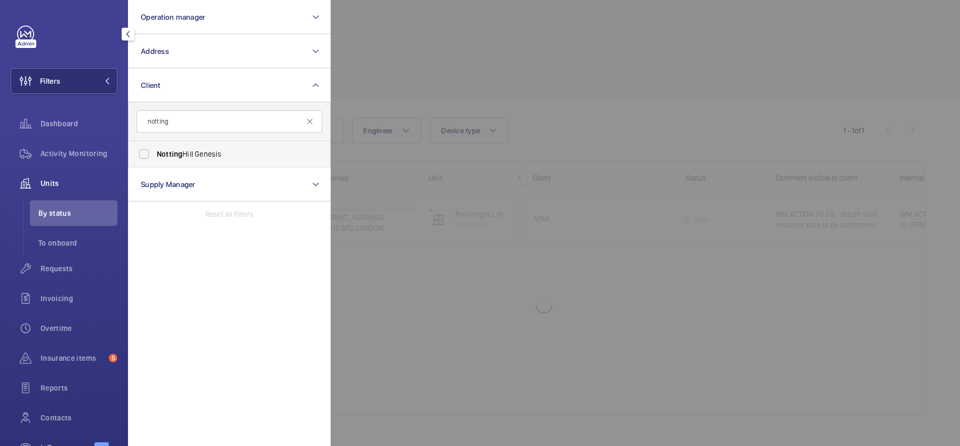
type input "notting"
click at [228, 148] on label "Notting Hill Genesis" at bounding box center [222, 154] width 186 height 26
click at [155, 148] on input "Notting Hill Genesis" at bounding box center [143, 153] width 21 height 21
checkbox input "true"
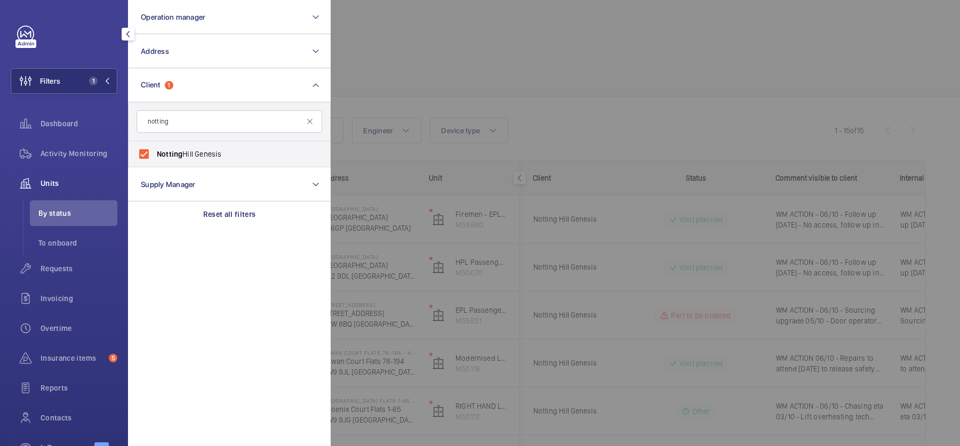
click at [497, 69] on div at bounding box center [811, 223] width 960 height 446
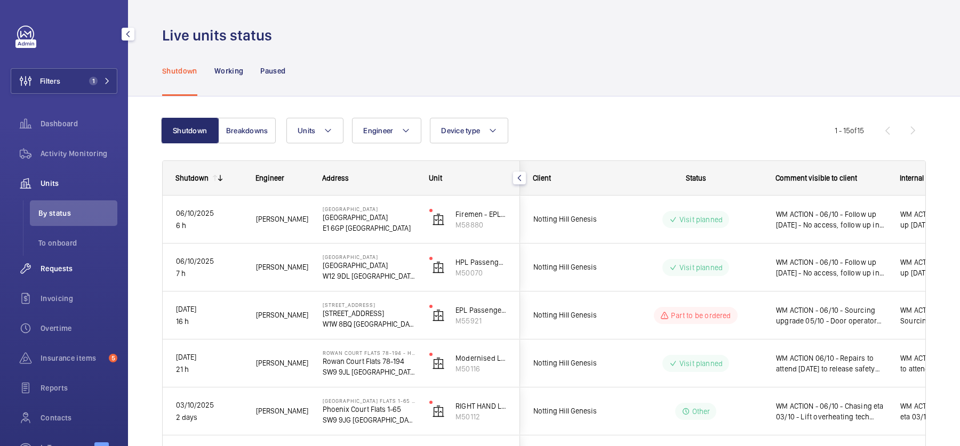
click at [73, 270] on span "Requests" at bounding box center [79, 268] width 77 height 11
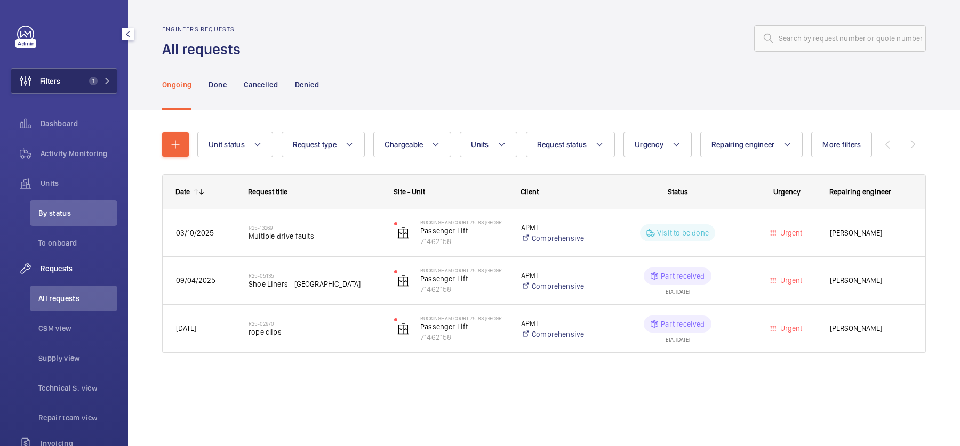
click at [70, 90] on button "Filters 1" at bounding box center [64, 81] width 107 height 26
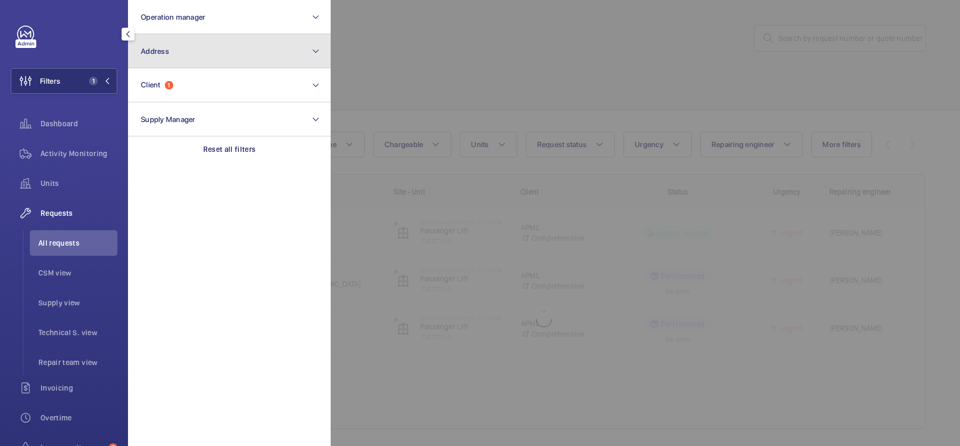
click at [270, 55] on button "Address" at bounding box center [229, 51] width 203 height 34
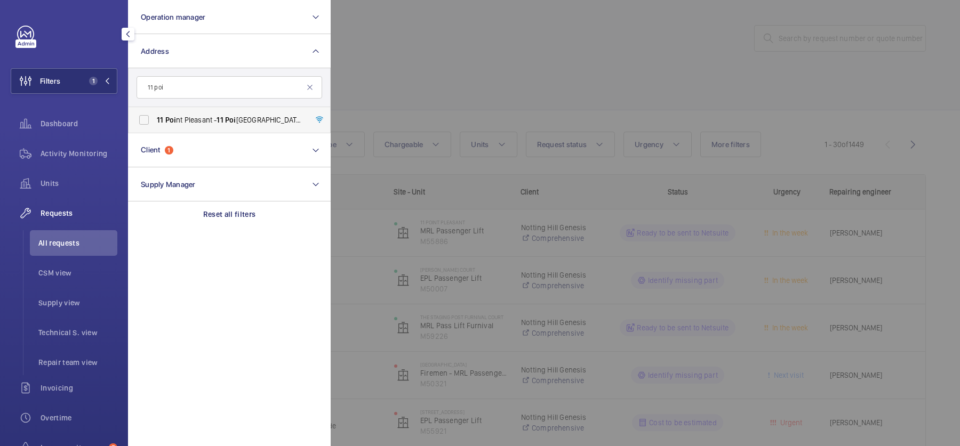
type input "11 poi"
click at [282, 113] on label "[STREET_ADDRESS]" at bounding box center [222, 120] width 186 height 26
click at [155, 113] on input "[STREET_ADDRESS]" at bounding box center [143, 119] width 21 height 21
checkbox input "true"
click at [515, 79] on div at bounding box center [811, 223] width 960 height 446
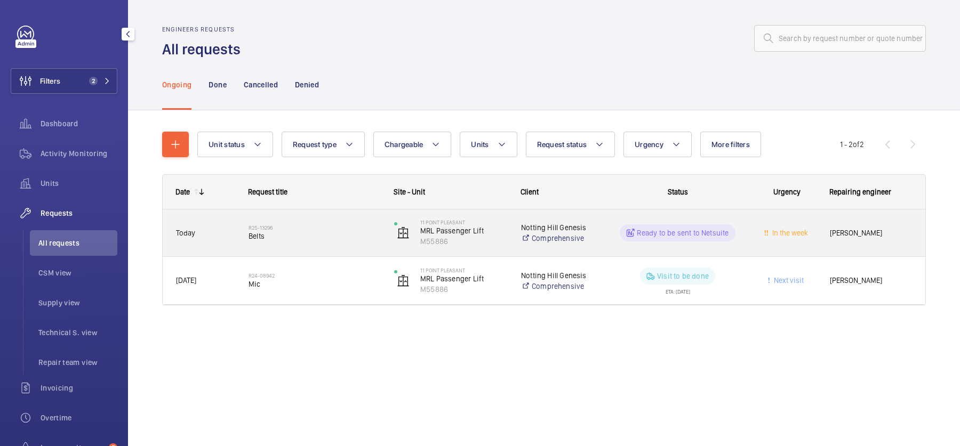
click at [371, 216] on div "R25-13296 Belts" at bounding box center [308, 233] width 145 height 48
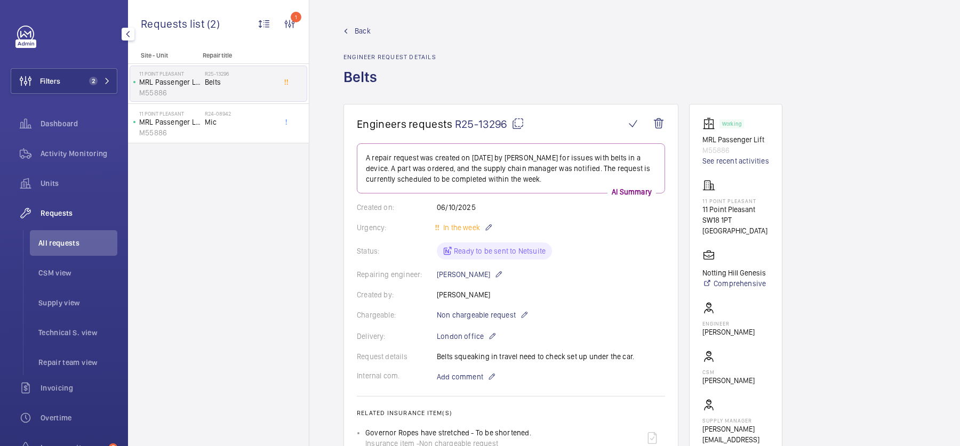
click at [517, 130] on span "R25-13296" at bounding box center [489, 123] width 69 height 13
click at [515, 121] on mat-icon at bounding box center [517, 123] width 13 height 13
drag, startPoint x: 702, startPoint y: 209, endPoint x: 731, endPoint y: 223, distance: 32.9
click at [731, 223] on div "11 Point Pleasant 11 Point Pleasant SW18 1PT LONDON" at bounding box center [735, 207] width 67 height 57
copy div "11 Point Pleasant SW18 1PT"
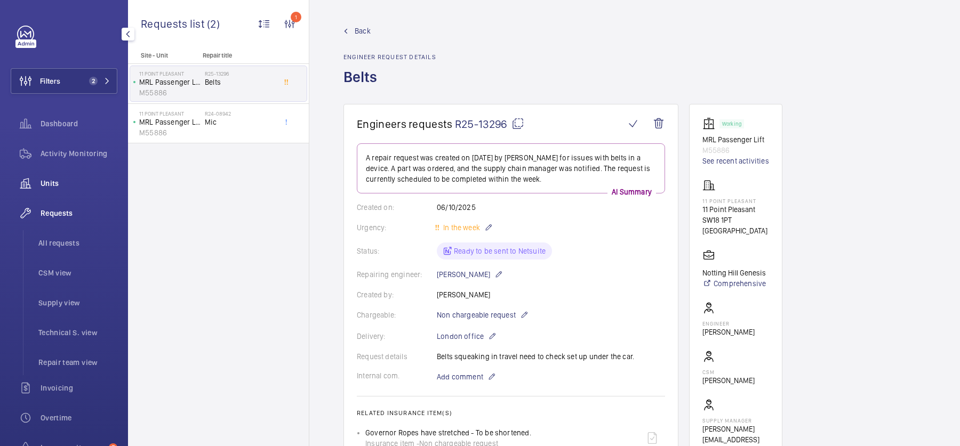
click at [54, 191] on div "Units" at bounding box center [64, 184] width 107 height 26
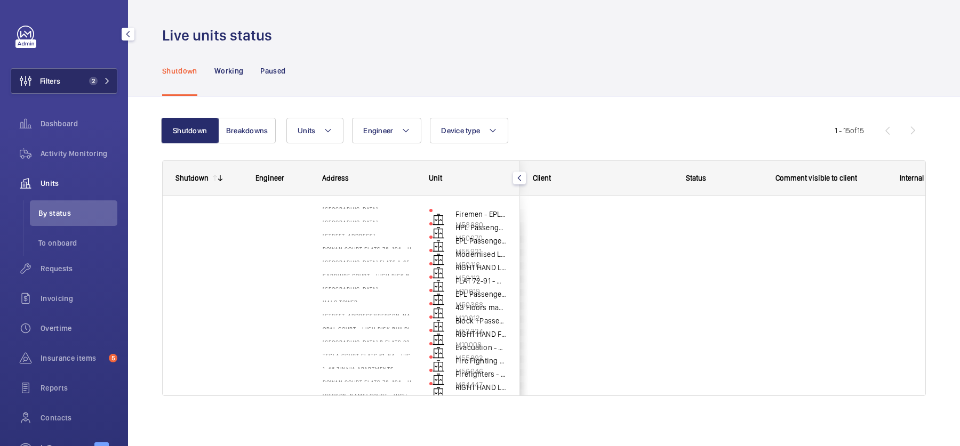
click at [99, 90] on button "Filters 2" at bounding box center [64, 81] width 107 height 26
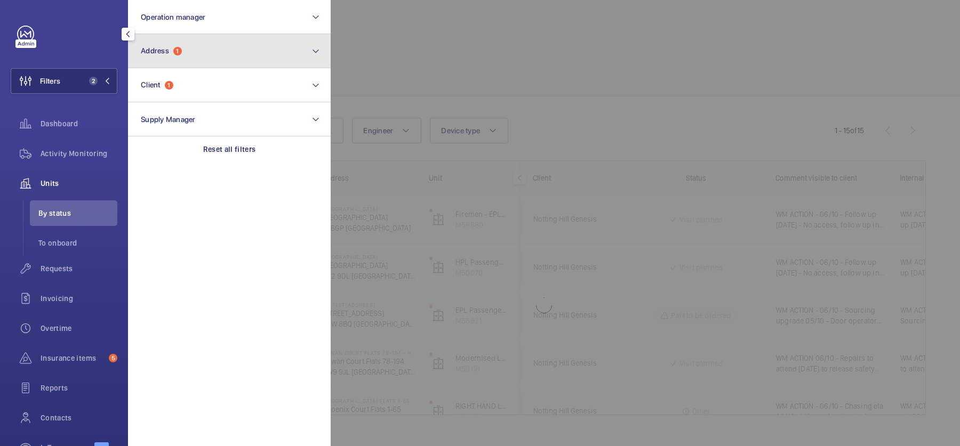
click at [220, 53] on button "Address 1" at bounding box center [229, 51] width 203 height 34
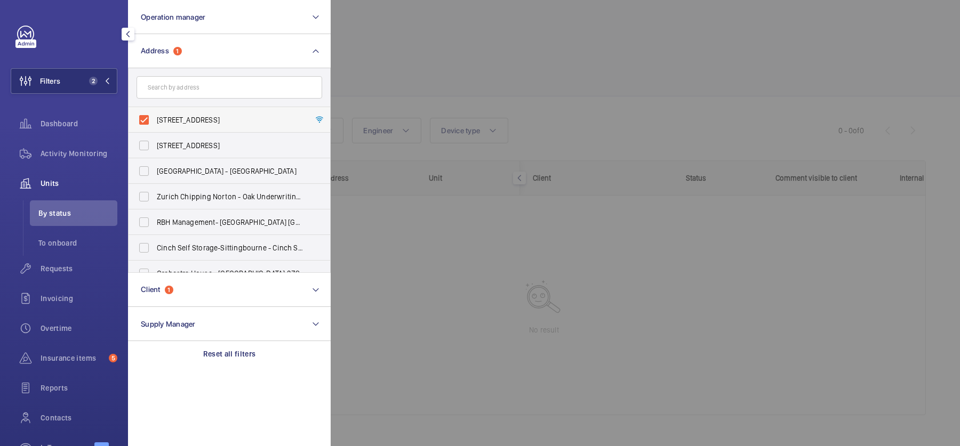
click at [217, 116] on span "11 Point Pleasant - 11 Point Pleasant, LONDON SW18 1PT" at bounding box center [230, 120] width 147 height 11
click at [155, 116] on input "11 Point Pleasant - 11 Point Pleasant, LONDON SW18 1PT" at bounding box center [143, 119] width 21 height 21
checkbox input "false"
click at [496, 94] on div at bounding box center [811, 223] width 960 height 446
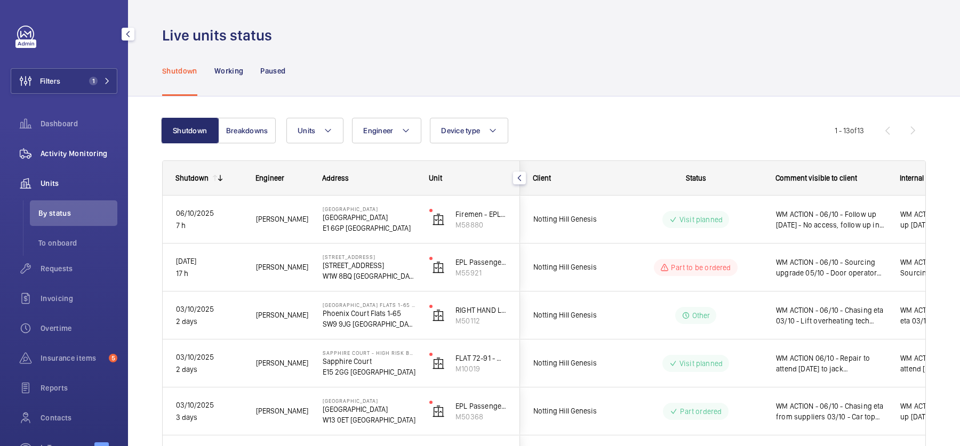
click at [47, 149] on span "Activity Monitoring" at bounding box center [79, 153] width 77 height 11
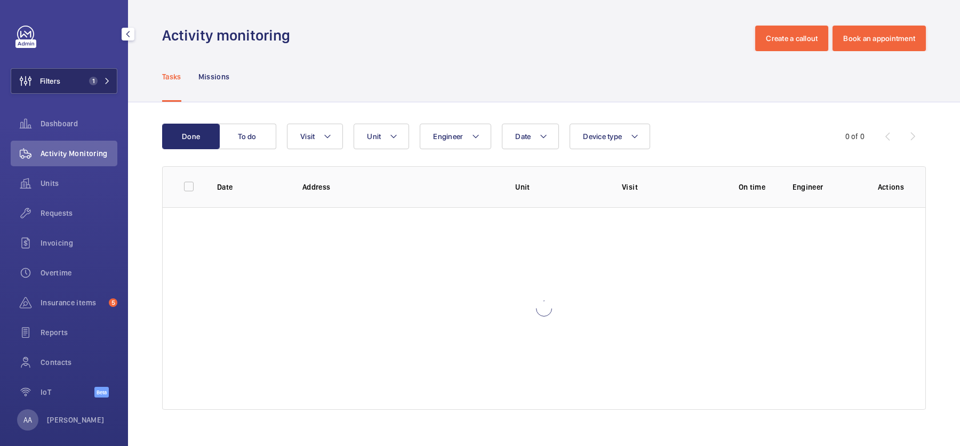
click at [64, 69] on button "Filters 1" at bounding box center [64, 81] width 107 height 26
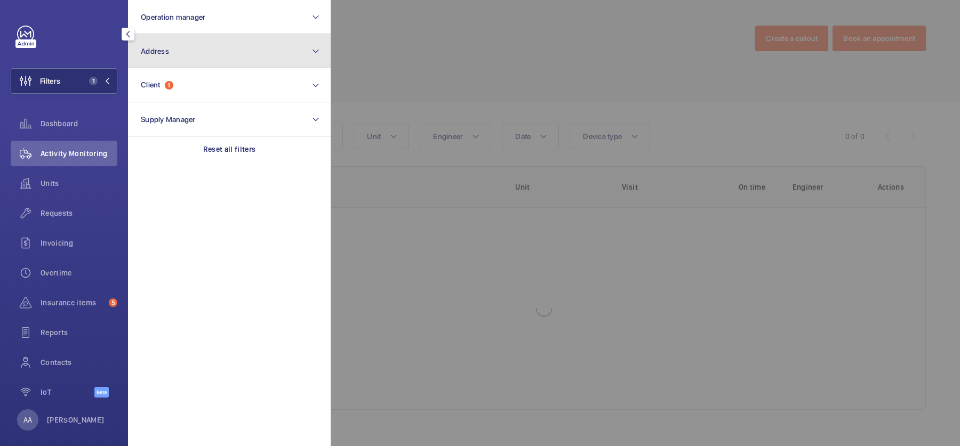
click at [228, 65] on button "Address" at bounding box center [229, 51] width 203 height 34
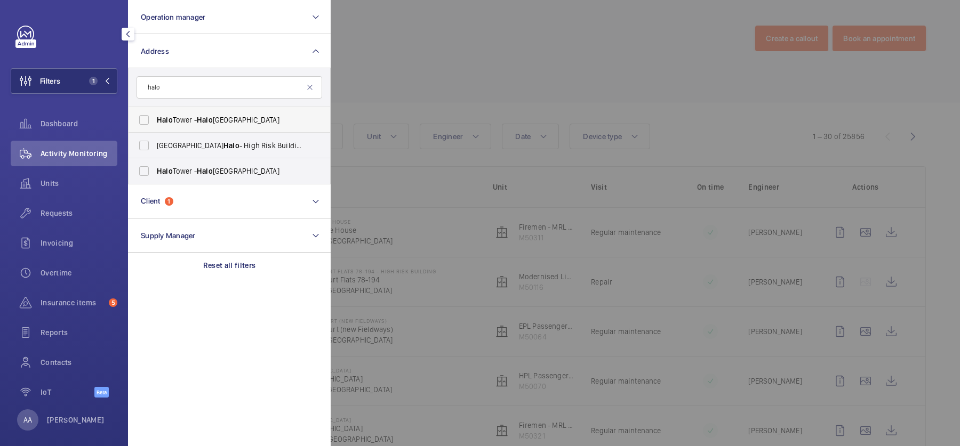
type input "halo"
click at [214, 118] on span "[GEOGRAPHIC_DATA] - [GEOGRAPHIC_DATA]" at bounding box center [230, 120] width 147 height 11
click at [155, 118] on input "[GEOGRAPHIC_DATA] - [GEOGRAPHIC_DATA]" at bounding box center [143, 119] width 21 height 21
checkbox input "true"
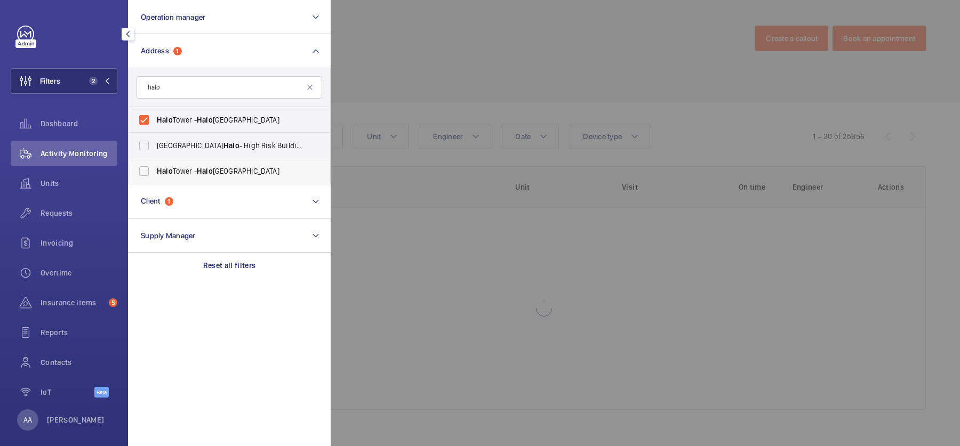
click at [220, 175] on span "[GEOGRAPHIC_DATA] - [GEOGRAPHIC_DATA]" at bounding box center [230, 171] width 147 height 11
click at [155, 175] on input "[GEOGRAPHIC_DATA] - [GEOGRAPHIC_DATA]" at bounding box center [143, 171] width 21 height 21
checkbox input "true"
click at [655, 98] on div at bounding box center [811, 223] width 960 height 446
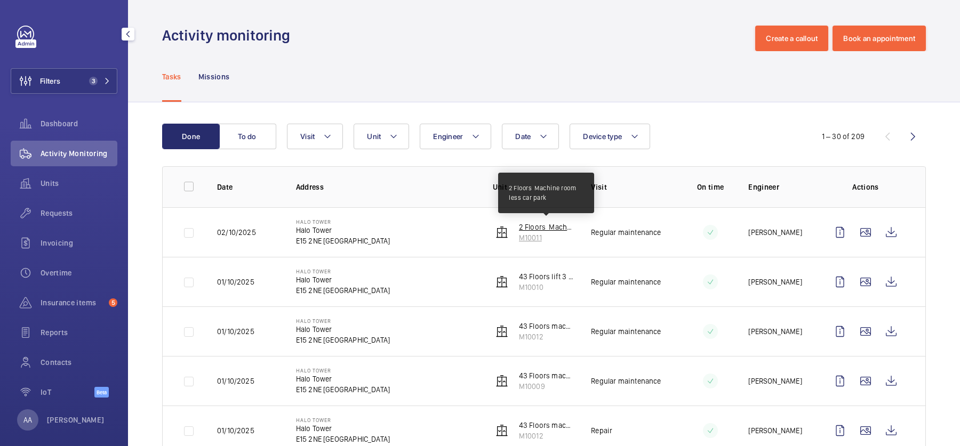
click at [530, 228] on p "2 Floors Machine room less car park" at bounding box center [546, 227] width 55 height 11
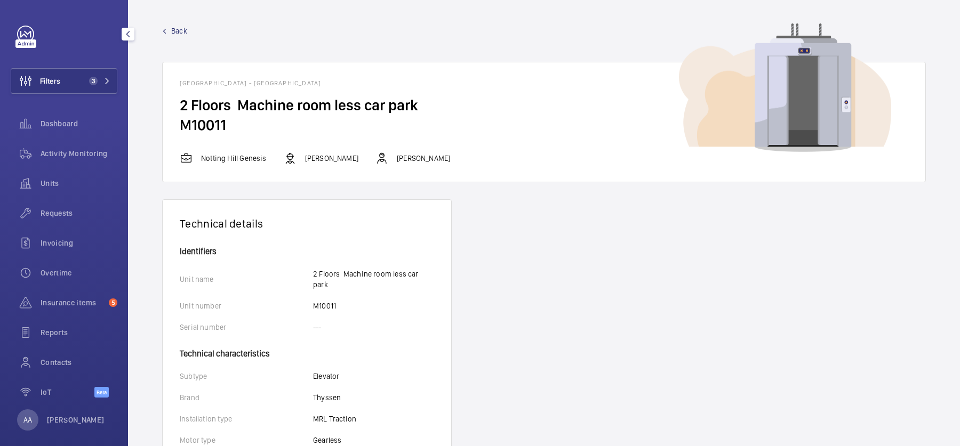
click at [177, 35] on span "Back" at bounding box center [179, 31] width 16 height 11
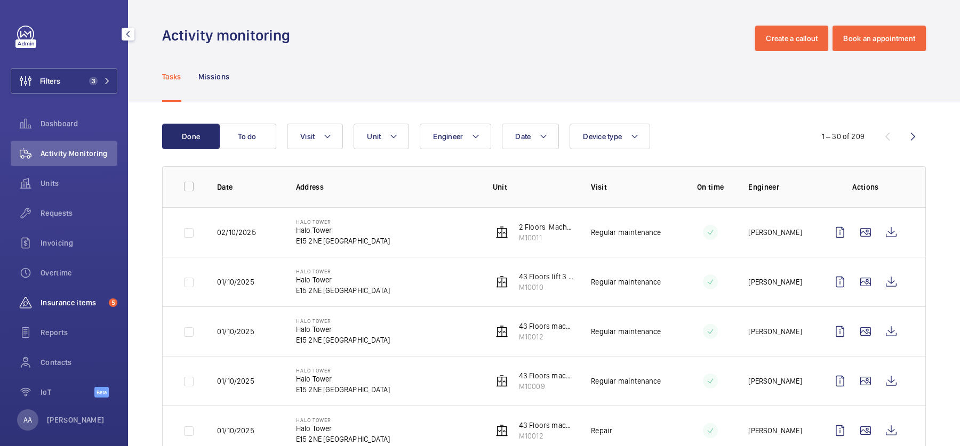
click at [75, 309] on div "Insurance items 5" at bounding box center [64, 303] width 107 height 26
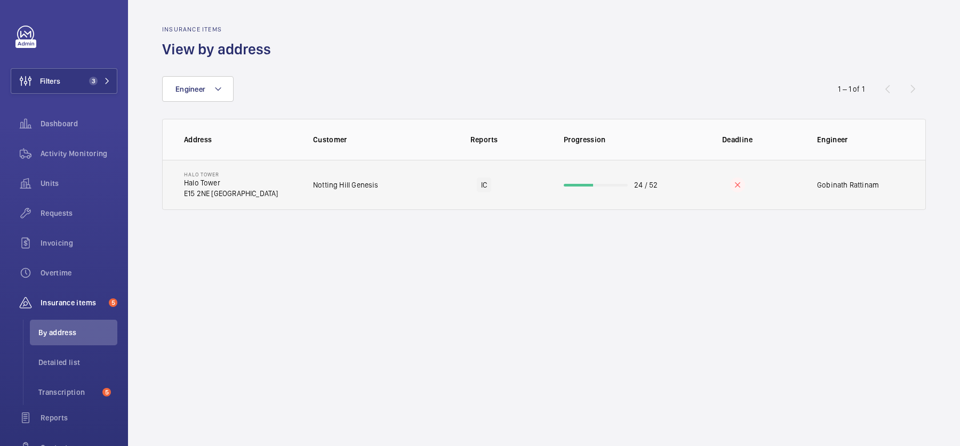
click at [480, 161] on td "IC" at bounding box center [483, 185] width 125 height 50
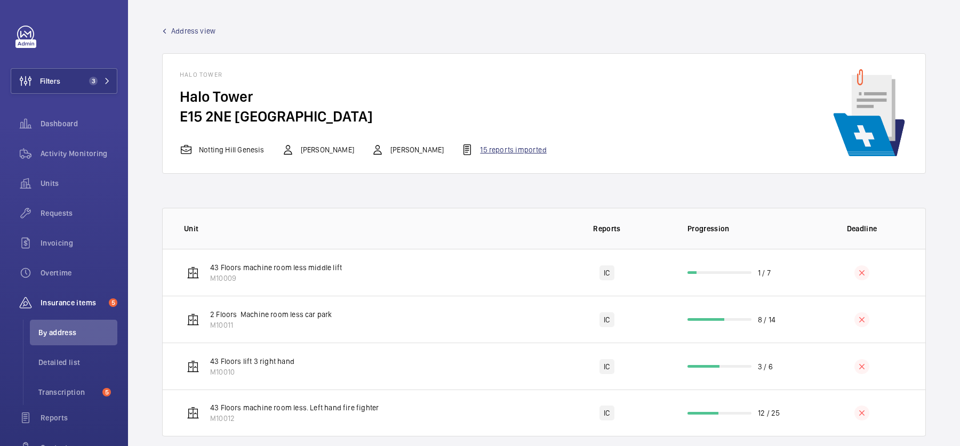
click at [461, 150] on mat-icon at bounding box center [467, 149] width 13 height 13
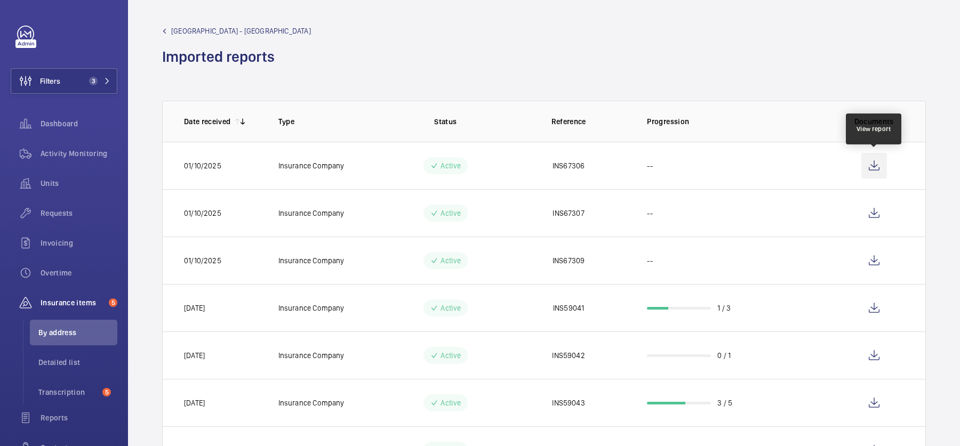
click at [878, 157] on wm-front-icon-button at bounding box center [874, 166] width 26 height 26
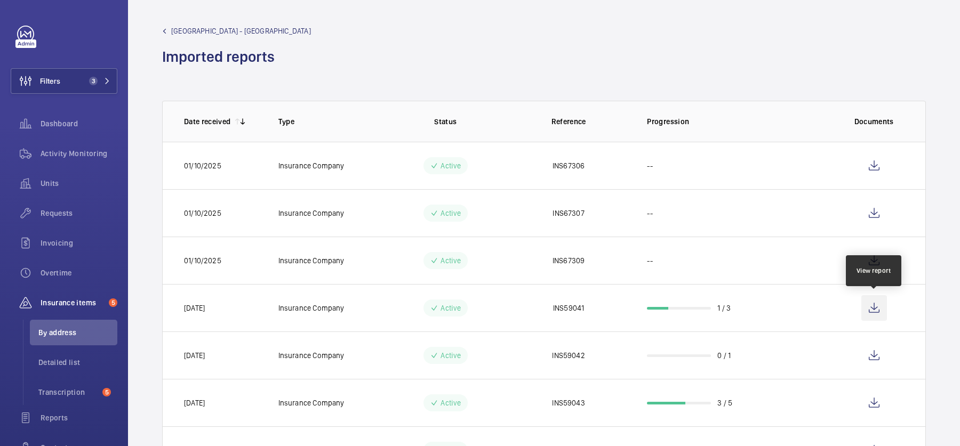
click at [879, 311] on wm-front-icon-button at bounding box center [874, 308] width 26 height 26
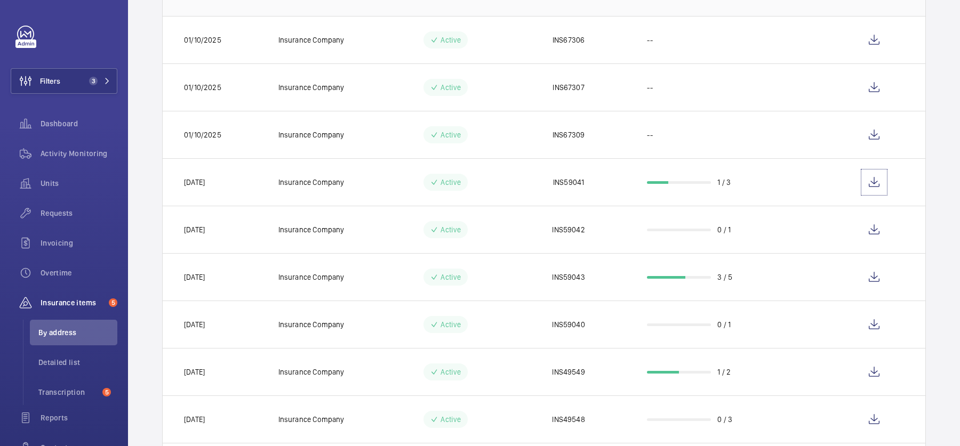
scroll to position [224, 0]
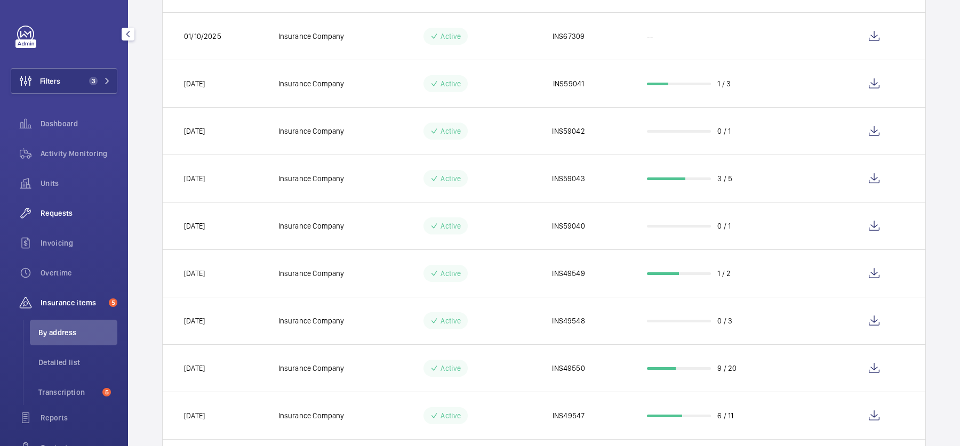
click at [79, 205] on div "Requests" at bounding box center [64, 214] width 107 height 26
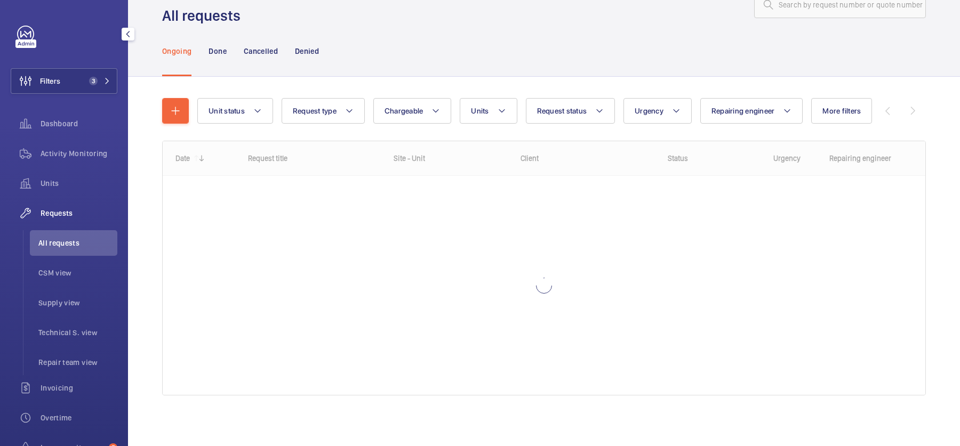
click at [105, 63] on div "Filters 3 Dashboard Activity Monitoring Units Requests All requests CSM view Su…" at bounding box center [64, 290] width 107 height 529
click at [110, 83] on button "Filters 3" at bounding box center [64, 81] width 107 height 26
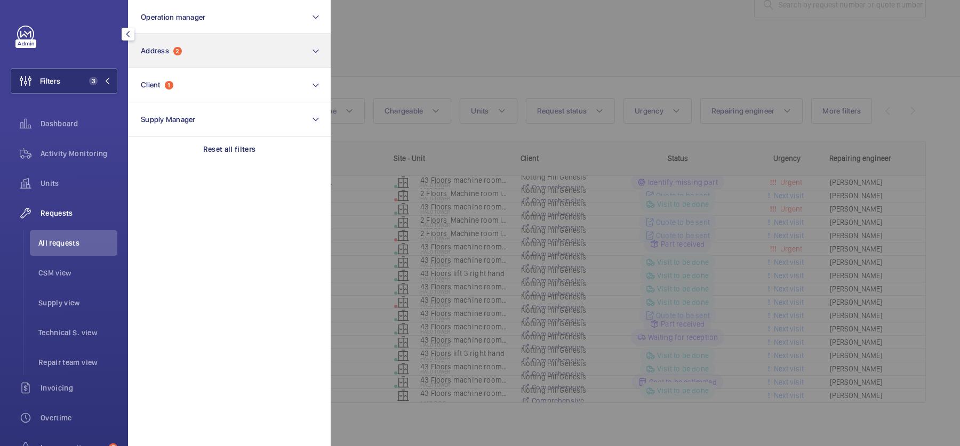
scroll to position [34, 0]
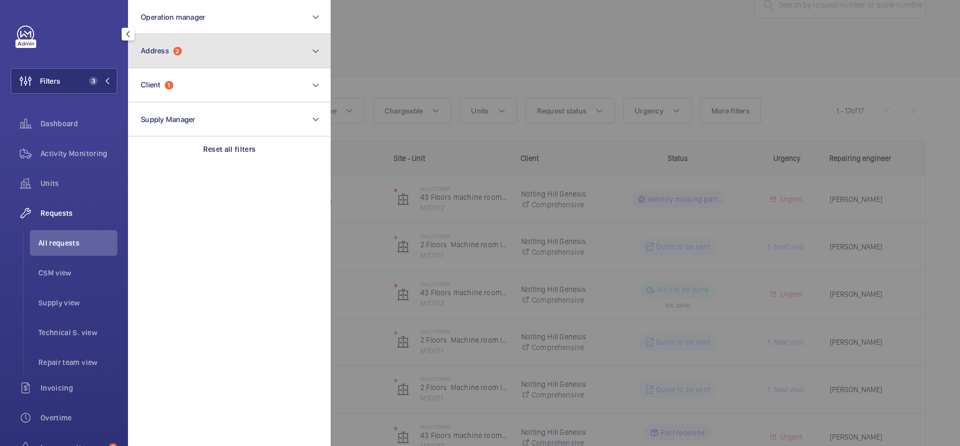
click at [237, 47] on button "Address 2" at bounding box center [229, 51] width 203 height 34
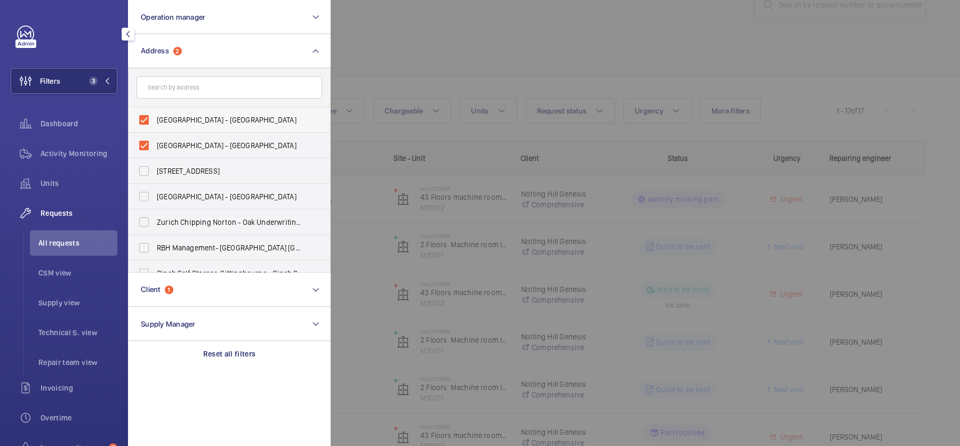
click at [204, 119] on span "[GEOGRAPHIC_DATA] - [GEOGRAPHIC_DATA]" at bounding box center [230, 120] width 147 height 11
click at [155, 119] on input "[GEOGRAPHIC_DATA] - [GEOGRAPHIC_DATA]" at bounding box center [143, 119] width 21 height 21
checkbox input "false"
click at [218, 145] on span "[GEOGRAPHIC_DATA] - [GEOGRAPHIC_DATA]" at bounding box center [230, 145] width 147 height 11
click at [155, 145] on input "[GEOGRAPHIC_DATA] - [GEOGRAPHIC_DATA]" at bounding box center [143, 145] width 21 height 21
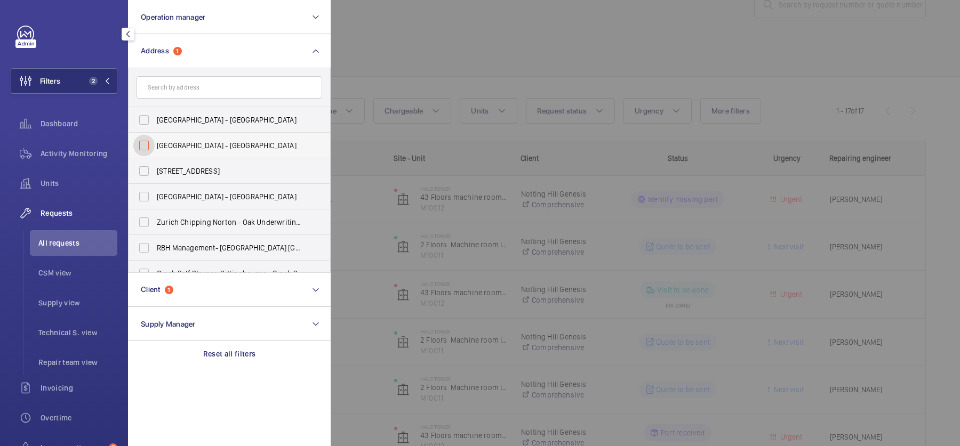
checkbox input "false"
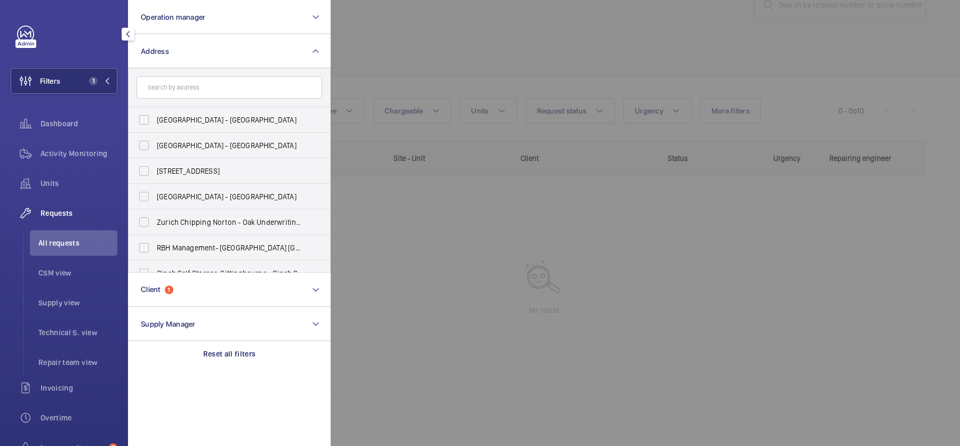
click at [782, 84] on div at bounding box center [811, 223] width 960 height 446
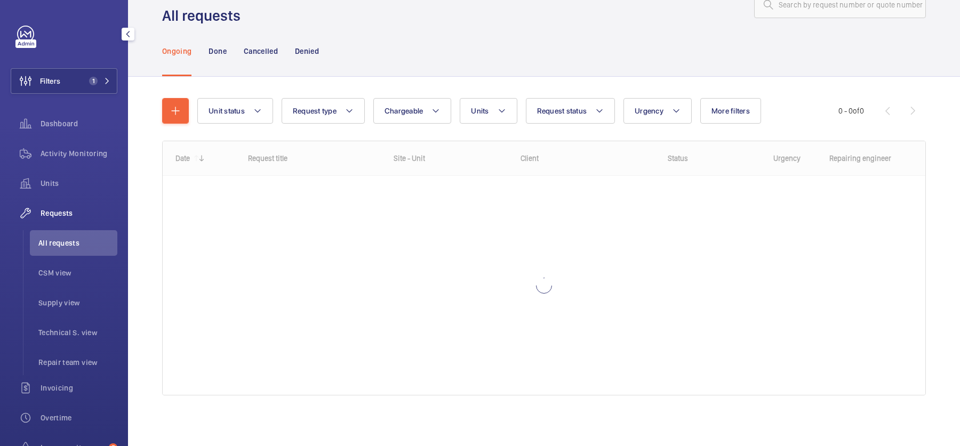
scroll to position [34, 0]
click at [815, 10] on input "text" at bounding box center [840, 4] width 172 height 27
paste input "R25-13286"
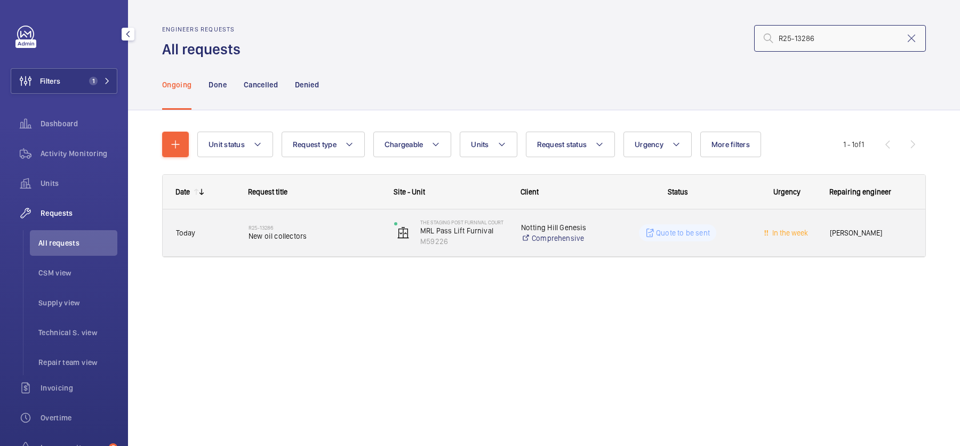
type input "R25-13286"
click at [332, 235] on span "New oil collectors" at bounding box center [314, 236] width 132 height 11
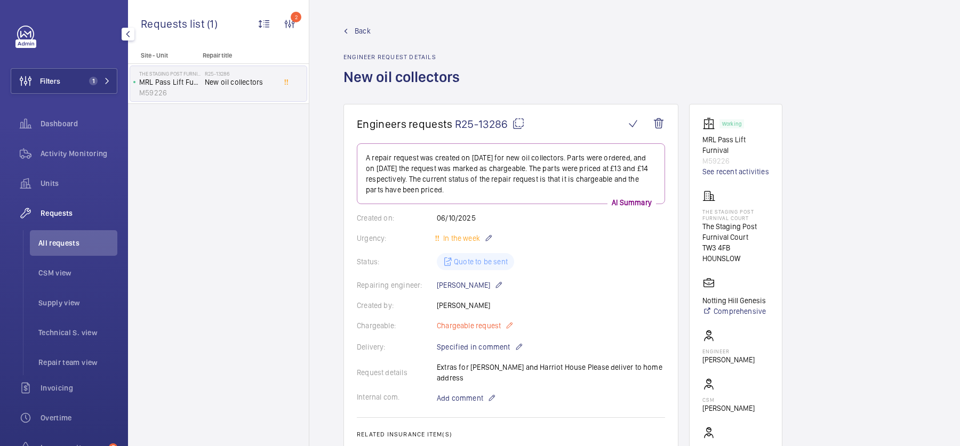
click at [507, 329] on mat-icon at bounding box center [509, 325] width 9 height 13
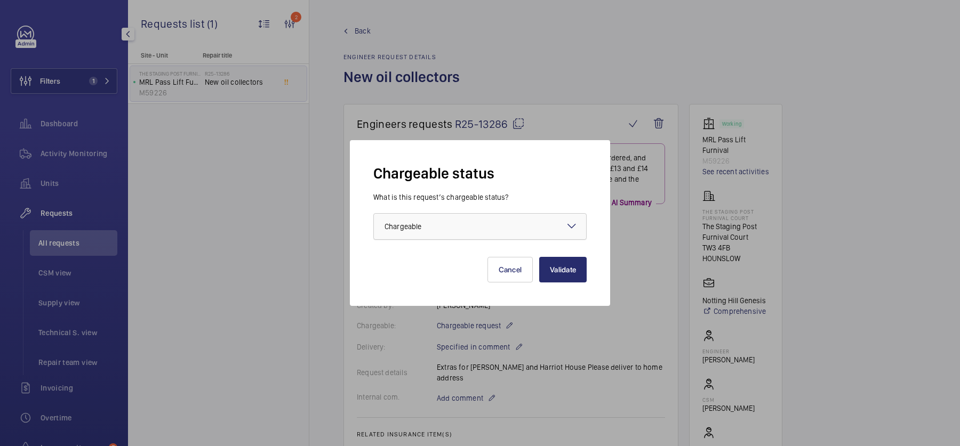
click at [478, 238] on div at bounding box center [480, 227] width 212 height 26
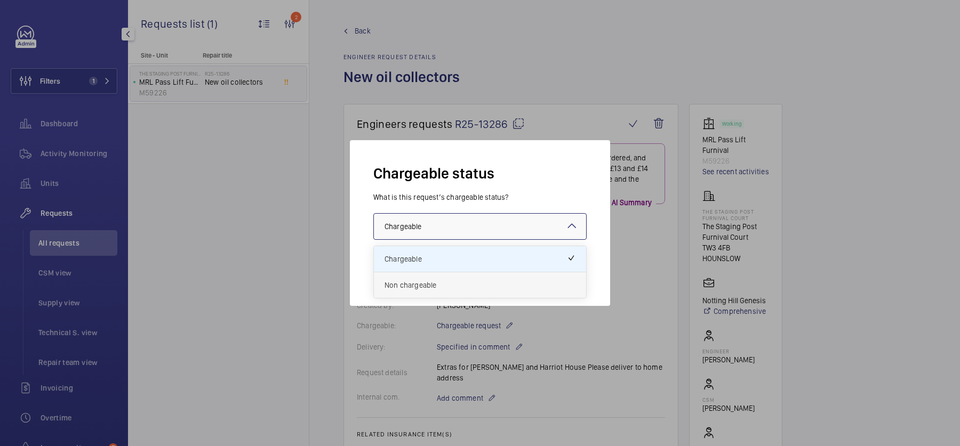
click at [455, 283] on span "Non chargeable" at bounding box center [479, 285] width 191 height 11
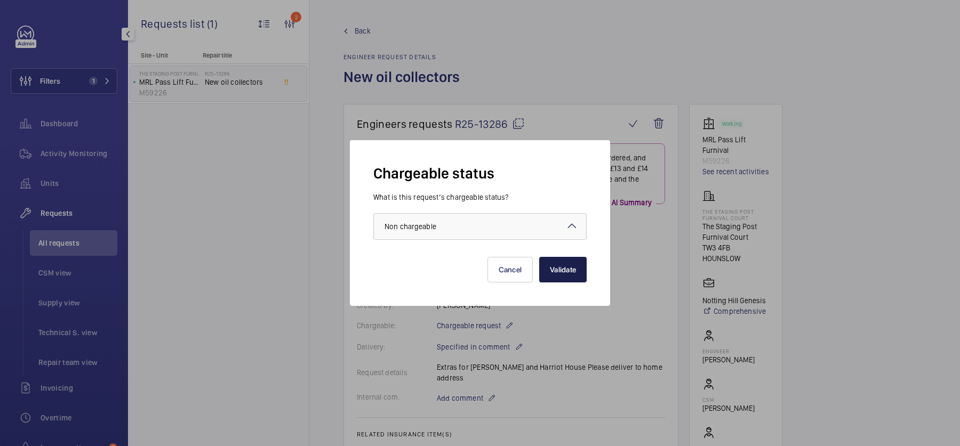
click at [557, 278] on button "Validate" at bounding box center [562, 270] width 47 height 26
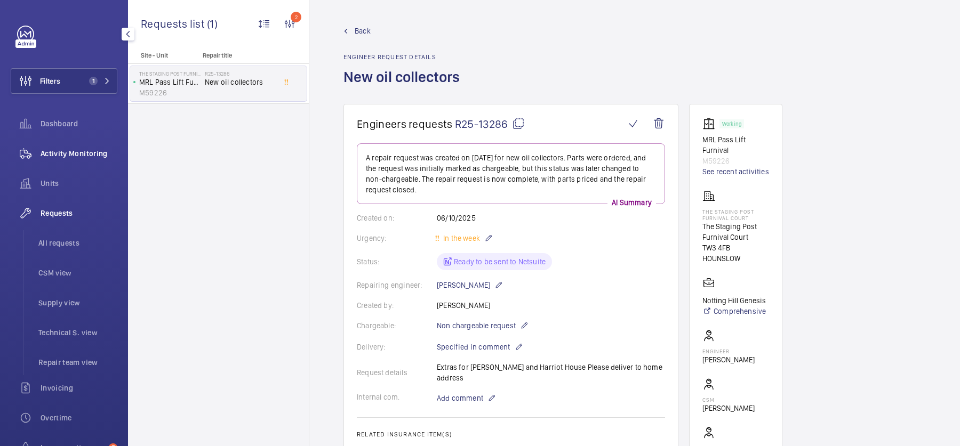
click at [94, 146] on div "Activity Monitoring" at bounding box center [64, 154] width 107 height 26
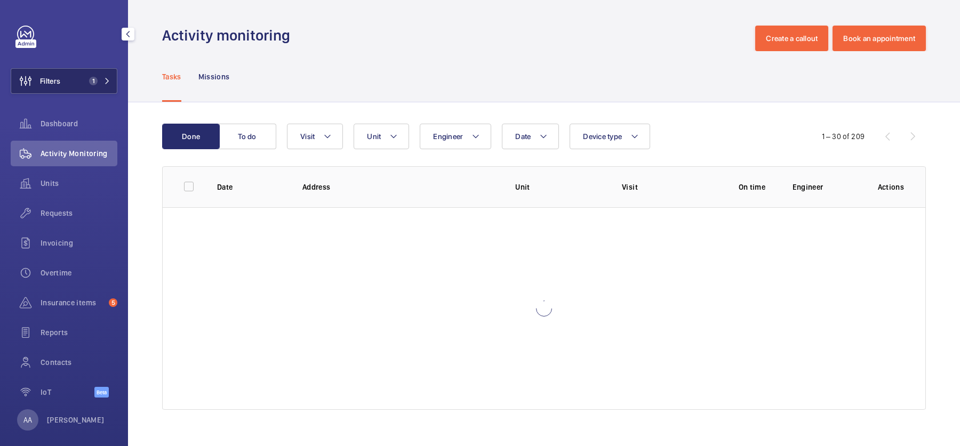
click at [86, 78] on span "1" at bounding box center [91, 81] width 13 height 9
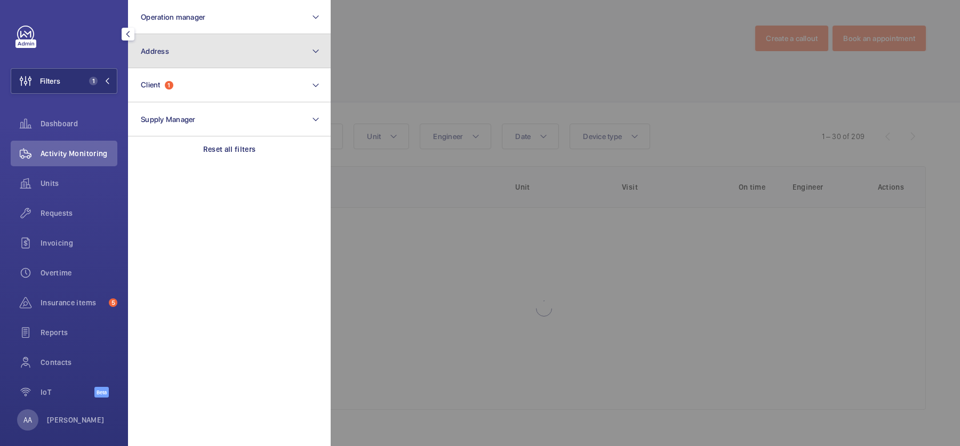
click at [190, 55] on button "Address" at bounding box center [229, 51] width 203 height 34
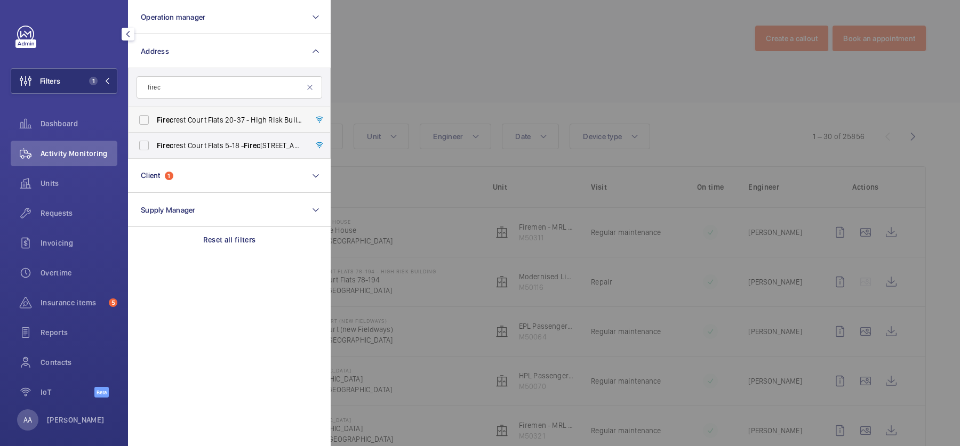
type input "firec"
click at [222, 118] on span "Firec rest Court Flats 20-37 - High Risk Building - Firec rest Court Flats 20-3…" at bounding box center [230, 120] width 147 height 11
click at [155, 118] on input "Firec rest Court Flats 20-37 - High Risk Building - Firec rest Court Flats 20-3…" at bounding box center [143, 119] width 21 height 21
checkbox input "true"
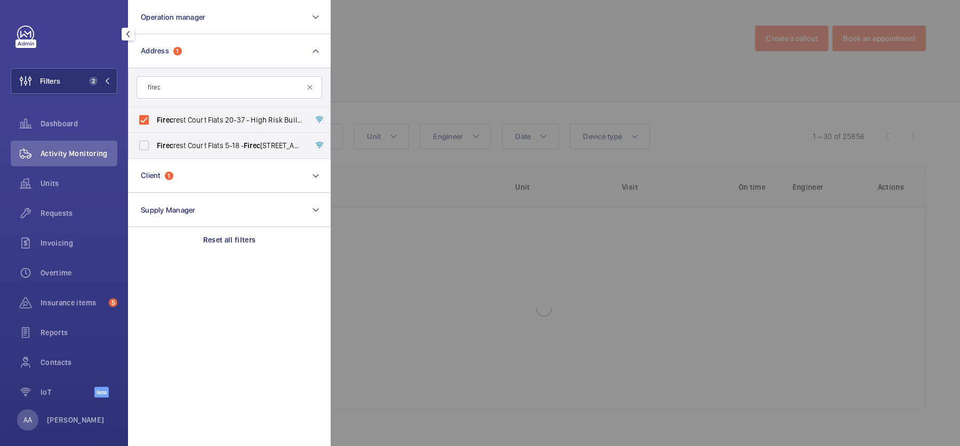
click at [395, 81] on div at bounding box center [811, 223] width 960 height 446
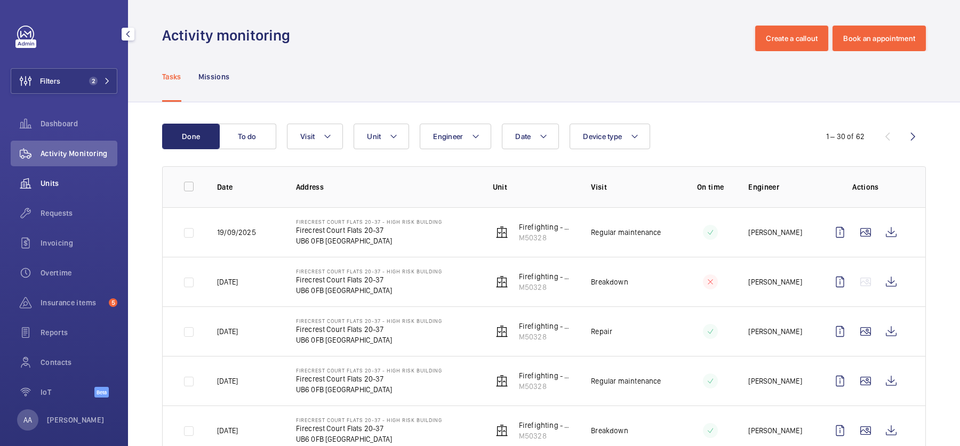
click at [69, 182] on span "Units" at bounding box center [79, 183] width 77 height 11
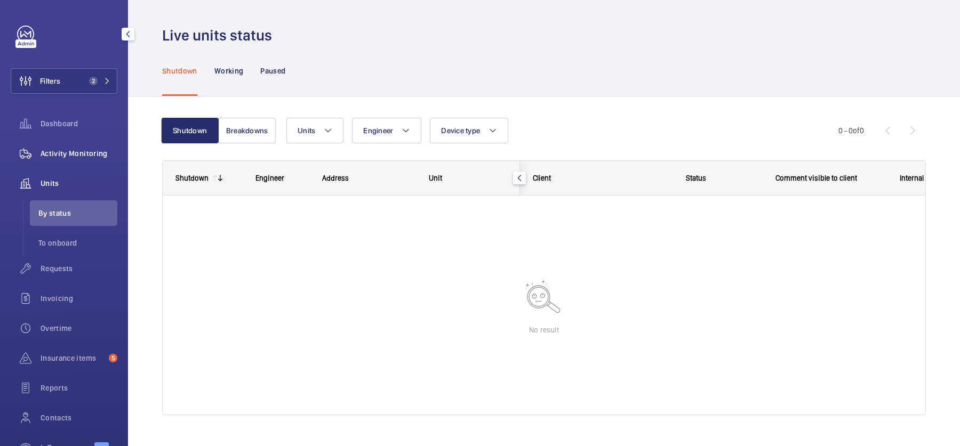
click at [110, 148] on span "Activity Monitoring" at bounding box center [79, 153] width 77 height 11
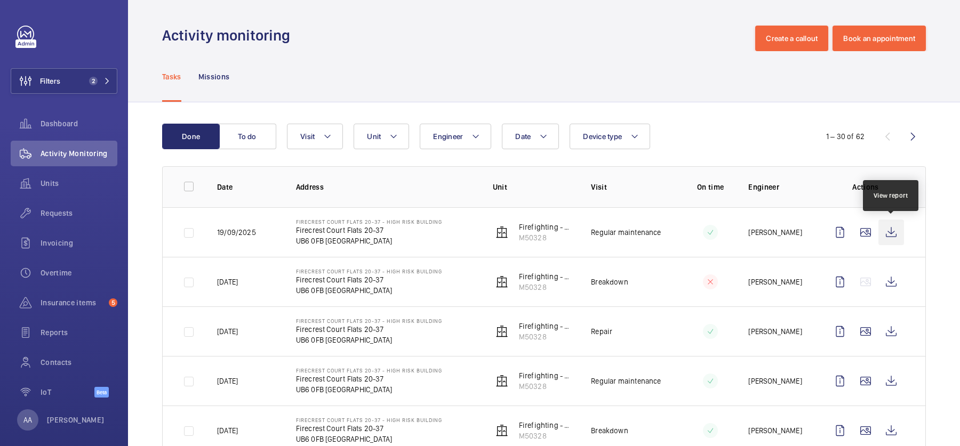
click at [893, 230] on wm-front-icon-button at bounding box center [891, 233] width 26 height 26
click at [49, 213] on span "Requests" at bounding box center [79, 213] width 77 height 11
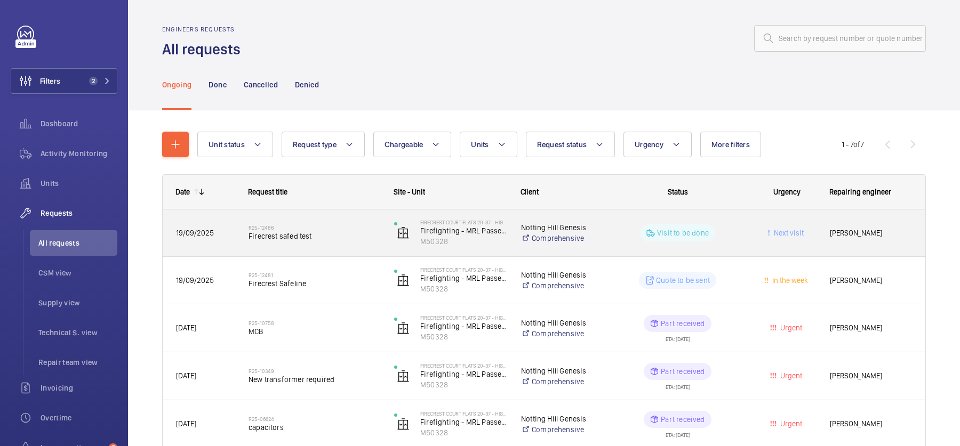
click at [370, 232] on span "Firecrest safed test" at bounding box center [314, 236] width 132 height 11
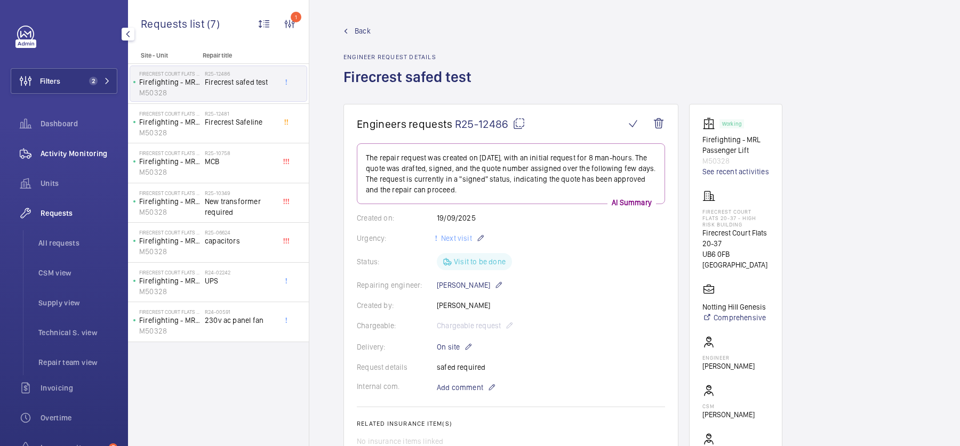
click at [71, 160] on div "Activity Monitoring" at bounding box center [64, 154] width 107 height 26
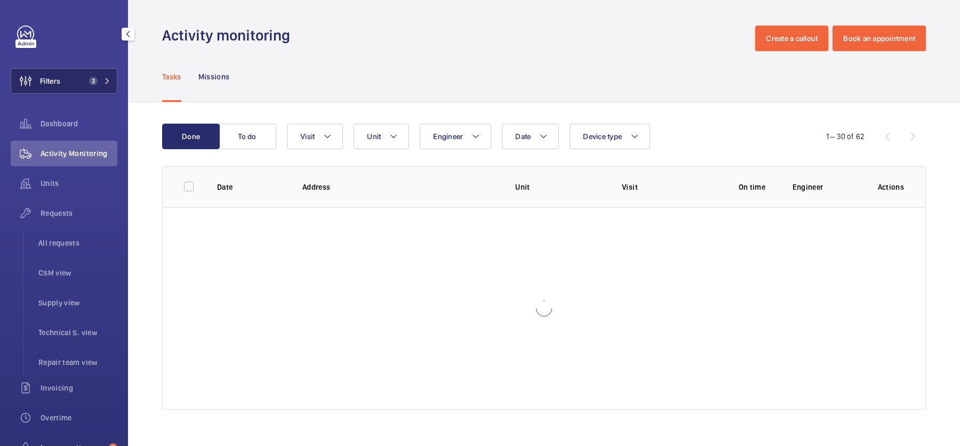
click at [69, 93] on button "Filters 2" at bounding box center [64, 81] width 107 height 26
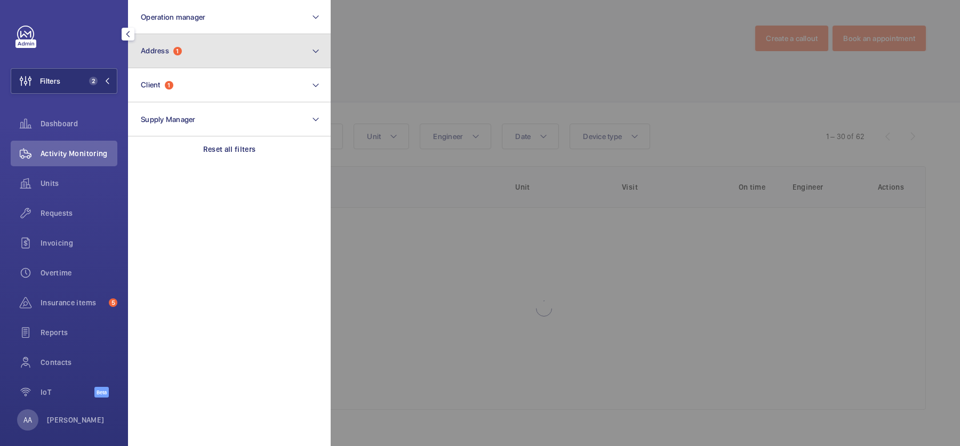
click at [175, 62] on button "Address 1" at bounding box center [229, 51] width 203 height 34
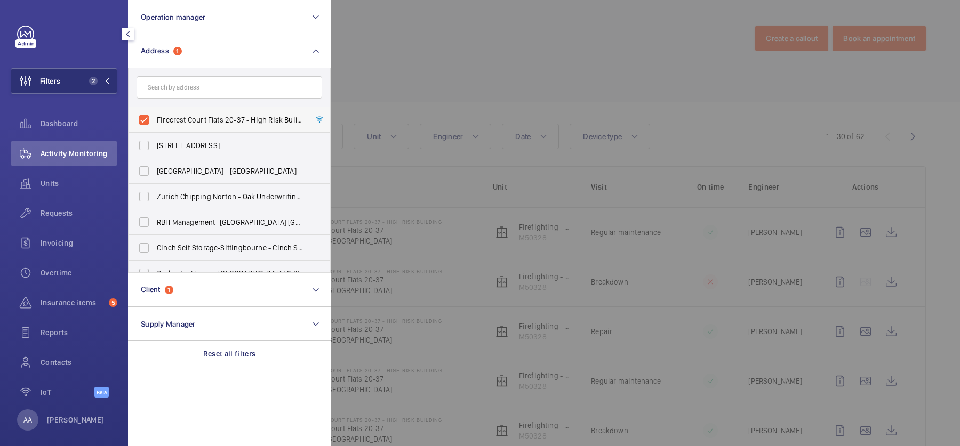
click at [204, 116] on span "Firecrest Court Flats 20-37 - High Risk Building - Firecrest Court Flats 20-37,…" at bounding box center [230, 120] width 147 height 11
click at [155, 116] on input "Firecrest Court Flats 20-37 - High Risk Building - Firecrest Court Flats 20-37,…" at bounding box center [143, 119] width 21 height 21
checkbox input "false"
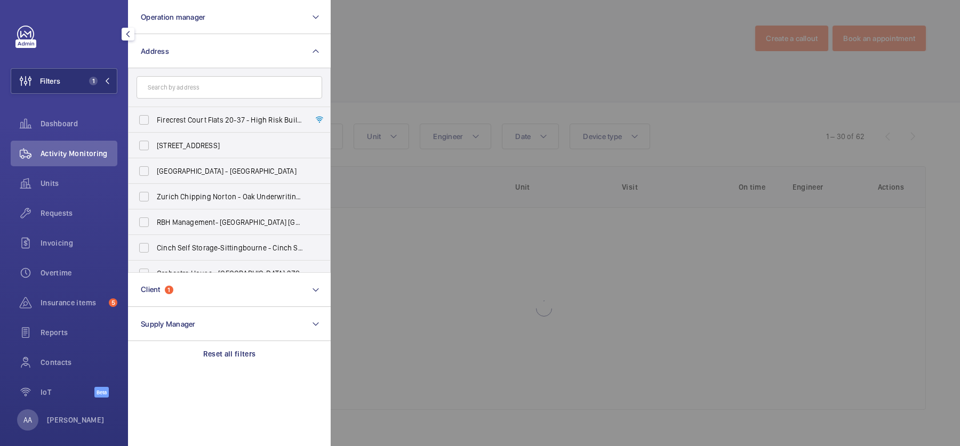
click at [195, 75] on form at bounding box center [230, 87] width 202 height 39
click at [228, 84] on input "text" at bounding box center [230, 87] width 186 height 22
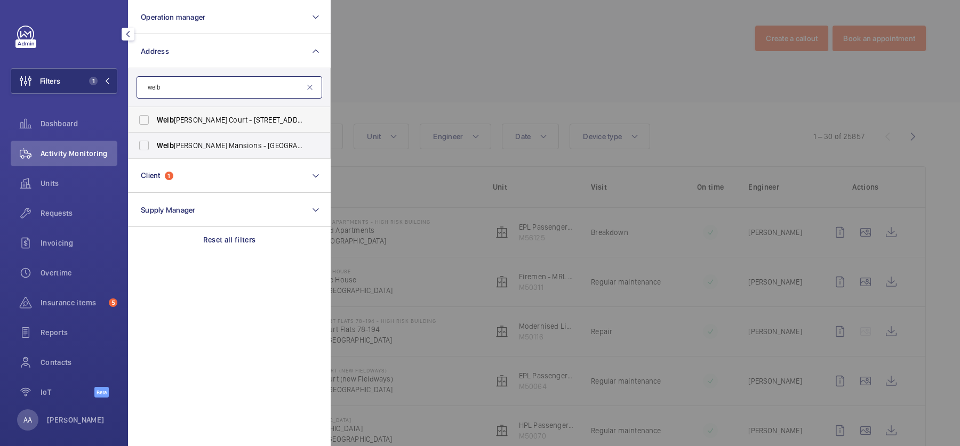
type input "welb"
click at [267, 114] on label "Welb eck Court - Addison Bridge Place, LONDON W14 8XW" at bounding box center [222, 120] width 186 height 26
click at [155, 114] on input "Welb eck Court - Addison Bridge Place, LONDON W14 8XW" at bounding box center [143, 119] width 21 height 21
checkbox input "true"
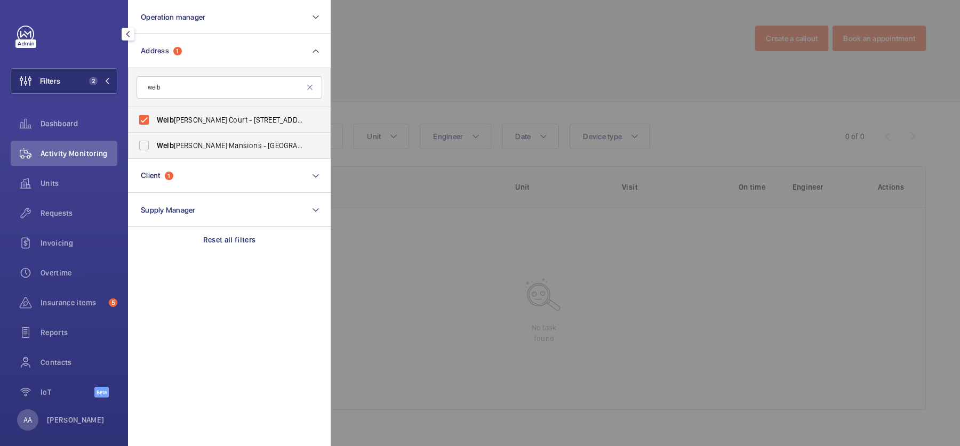
click at [411, 84] on div at bounding box center [811, 223] width 960 height 446
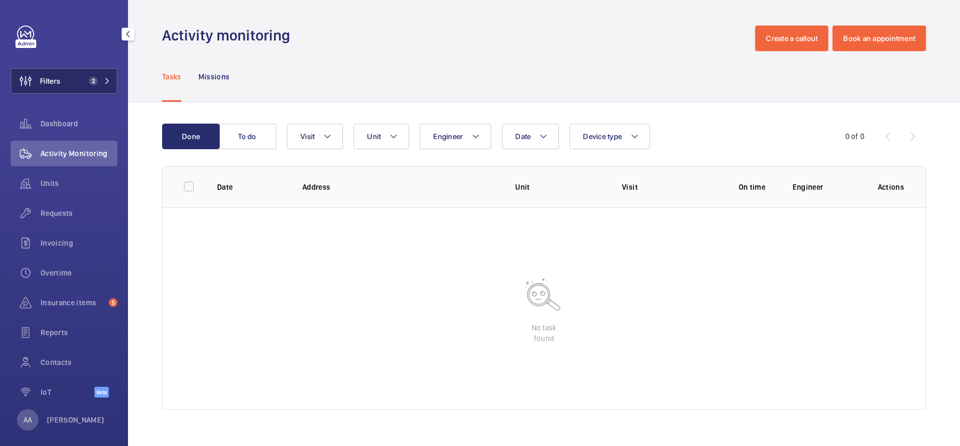
click at [95, 93] on button "Filters 2" at bounding box center [64, 81] width 107 height 26
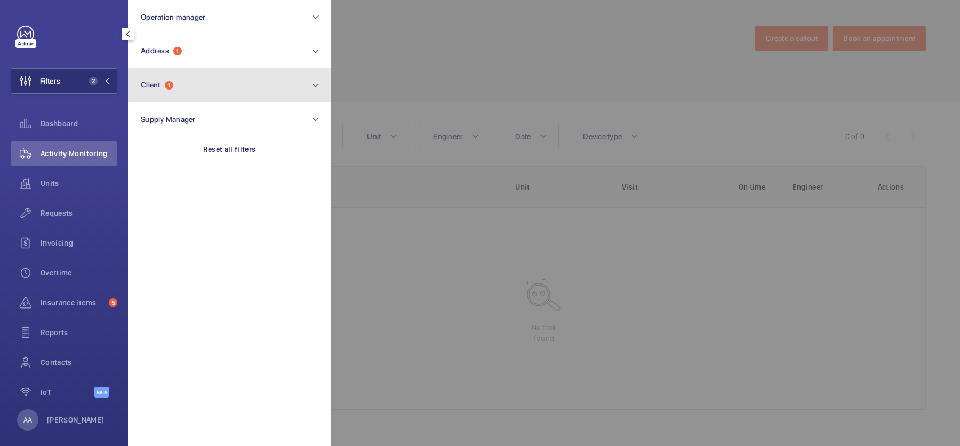
click at [179, 84] on button "Client 1" at bounding box center [229, 85] width 203 height 34
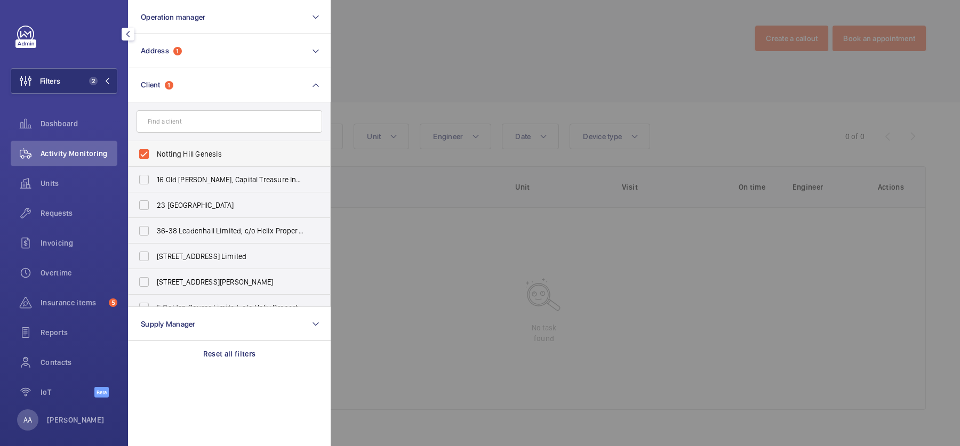
click at [227, 150] on span "Notting Hill Genesis" at bounding box center [230, 154] width 147 height 11
click at [155, 150] on input "Notting Hill Genesis" at bounding box center [143, 153] width 21 height 21
checkbox input "false"
click at [480, 109] on div at bounding box center [811, 223] width 960 height 446
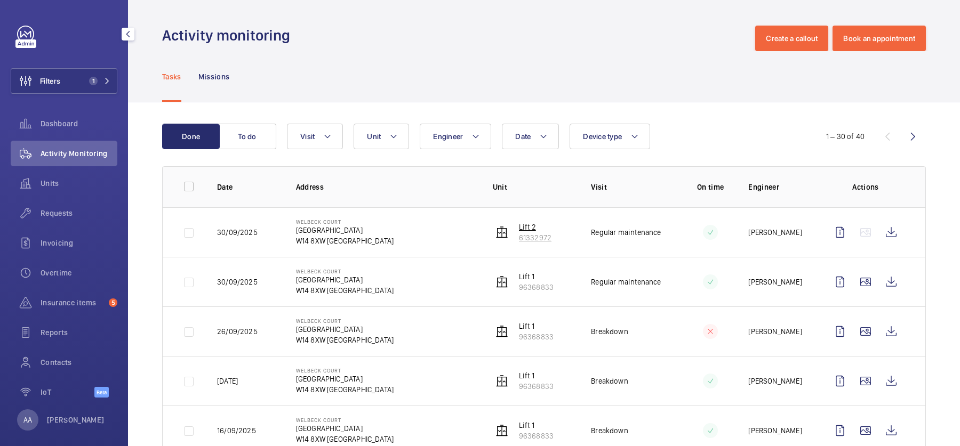
click at [532, 233] on p "61332972" at bounding box center [535, 237] width 33 height 11
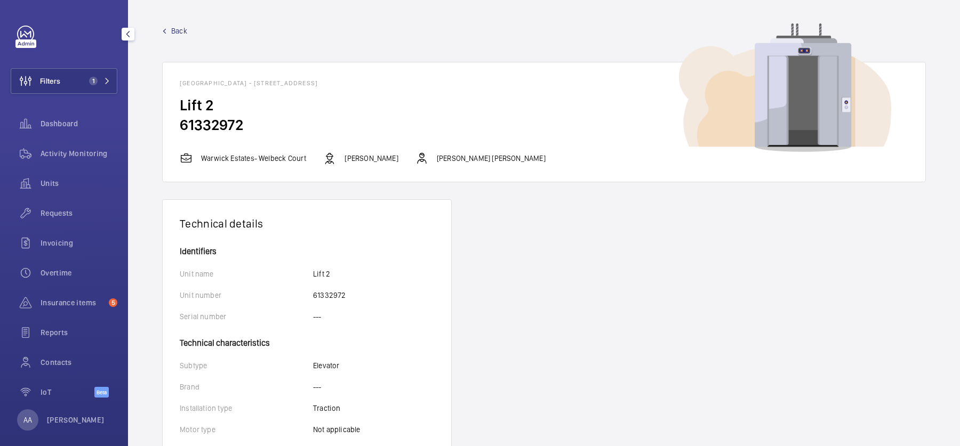
click at [173, 33] on span "Back" at bounding box center [179, 31] width 16 height 11
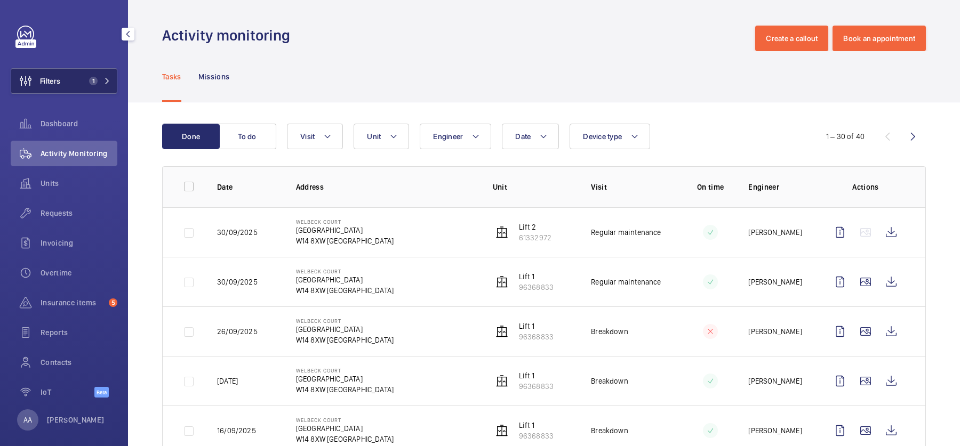
click at [102, 76] on button "Filters 1" at bounding box center [64, 81] width 107 height 26
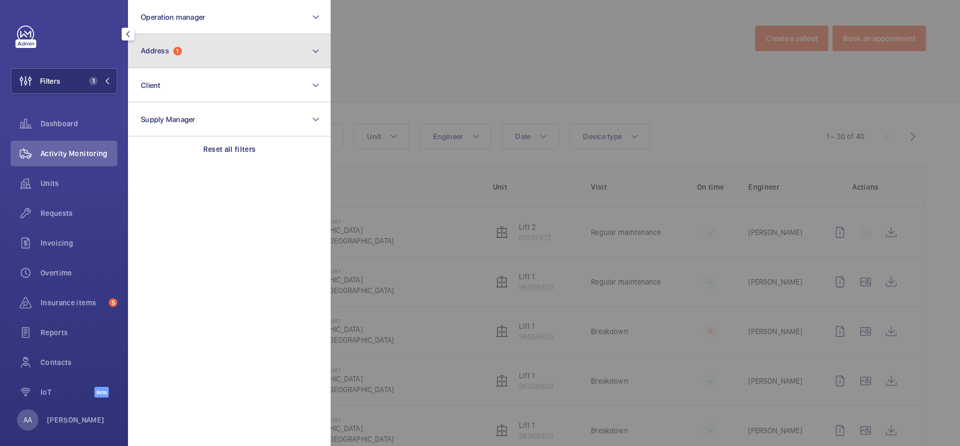
click at [211, 56] on button "Address 1" at bounding box center [229, 51] width 203 height 34
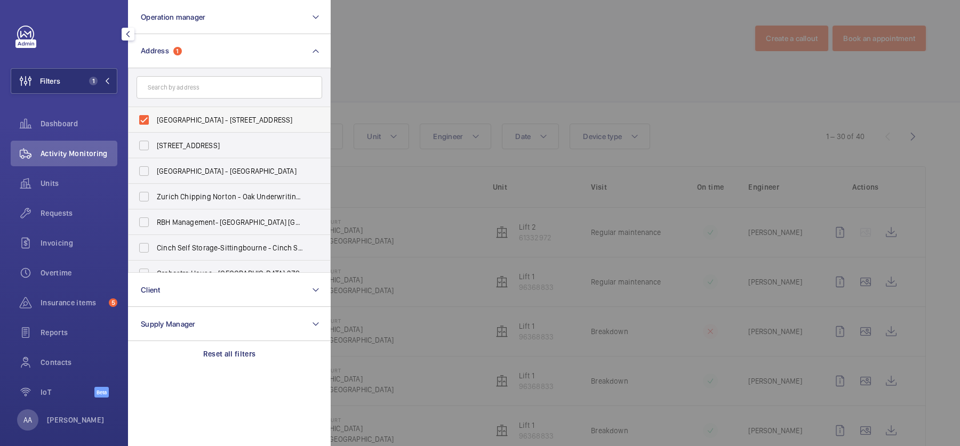
click at [187, 124] on span "Welbeck Court - Addison Bridge Place, LONDON W14 8XW" at bounding box center [230, 120] width 147 height 11
click at [155, 124] on input "Welbeck Court - Addison Bridge Place, LONDON W14 8XW" at bounding box center [143, 119] width 21 height 21
checkbox input "false"
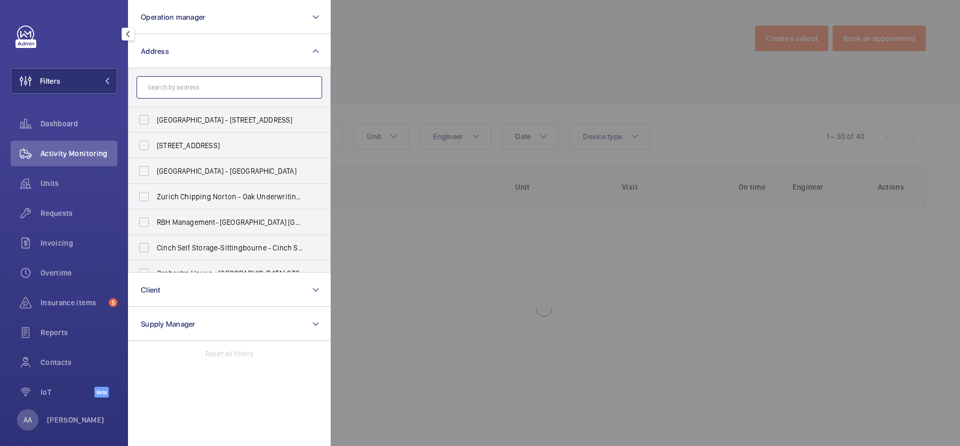
click at [175, 79] on input "text" at bounding box center [230, 87] width 186 height 22
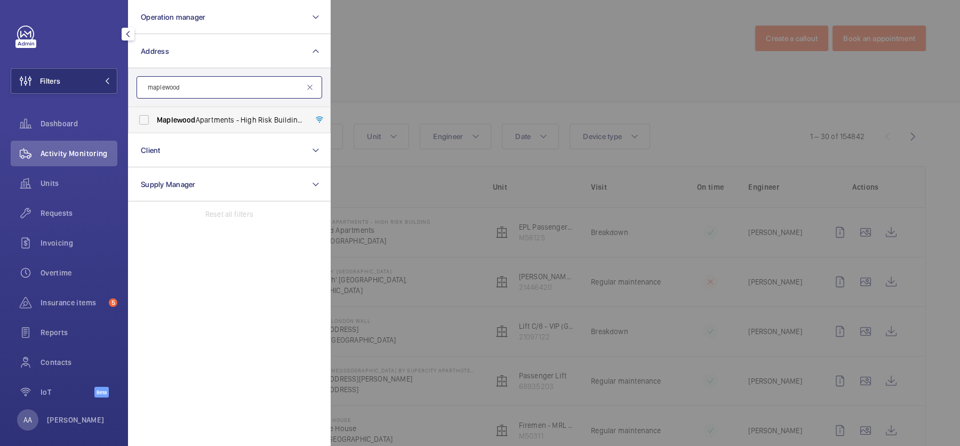
type input "maplewood"
click at [195, 123] on span "Maplewood" at bounding box center [176, 120] width 39 height 9
click at [155, 123] on input "Maplewood Apartments - High Risk Building - Maplewood Apartments, LONDON N4 1FP" at bounding box center [143, 119] width 21 height 21
checkbox input "true"
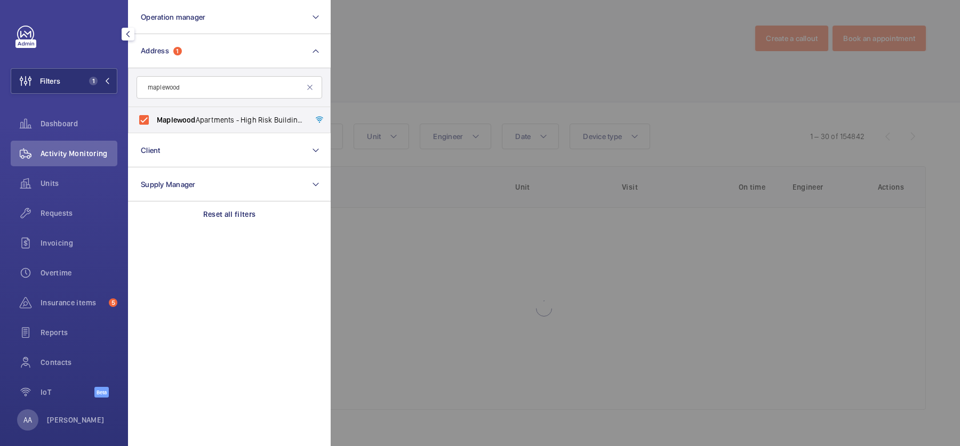
click at [433, 99] on div at bounding box center [811, 223] width 960 height 446
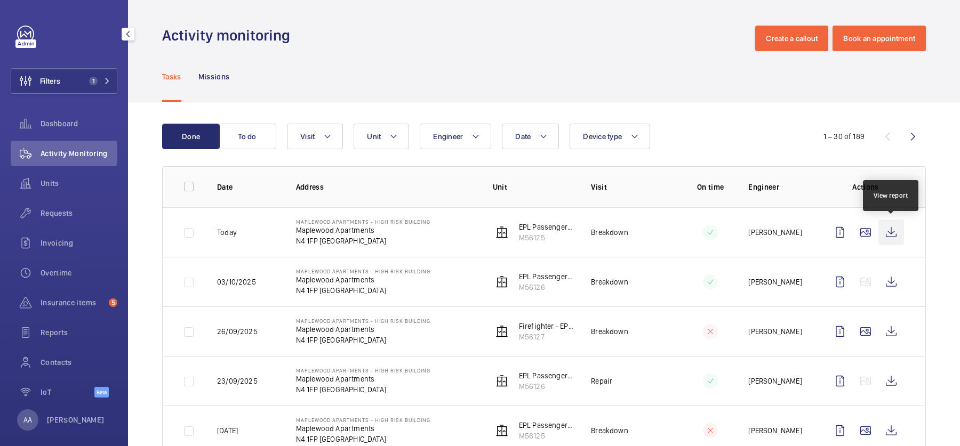
click at [892, 230] on wm-front-icon-button at bounding box center [891, 233] width 26 height 26
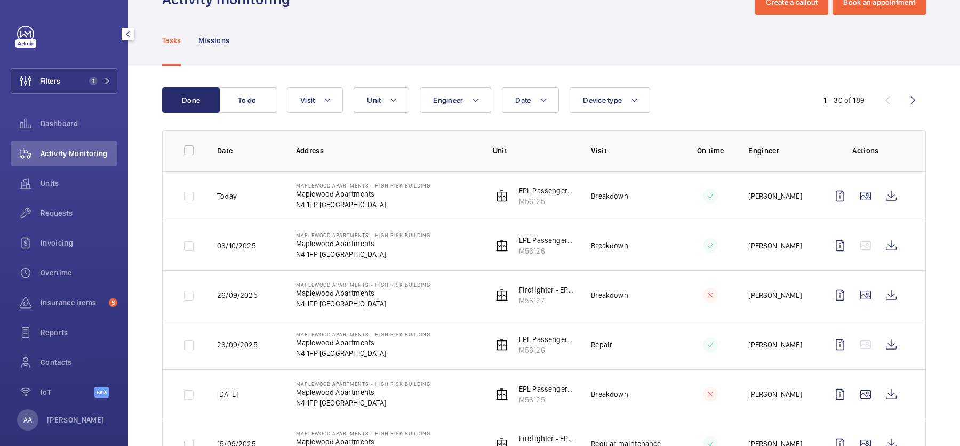
scroll to position [44, 0]
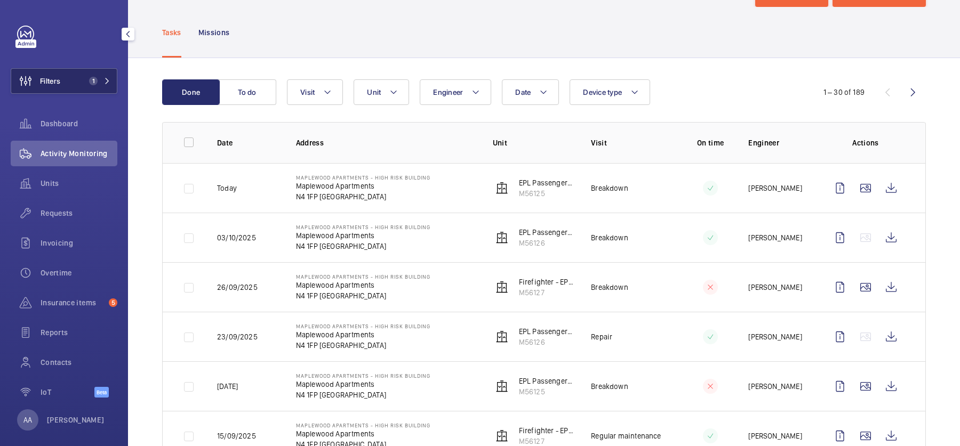
click at [77, 84] on button "Filters 1" at bounding box center [64, 81] width 107 height 26
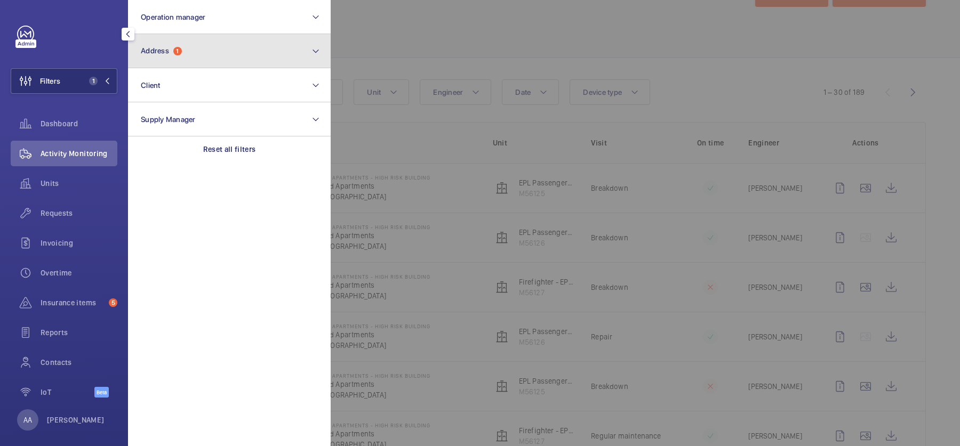
click at [179, 56] on button "Address 1" at bounding box center [229, 51] width 203 height 34
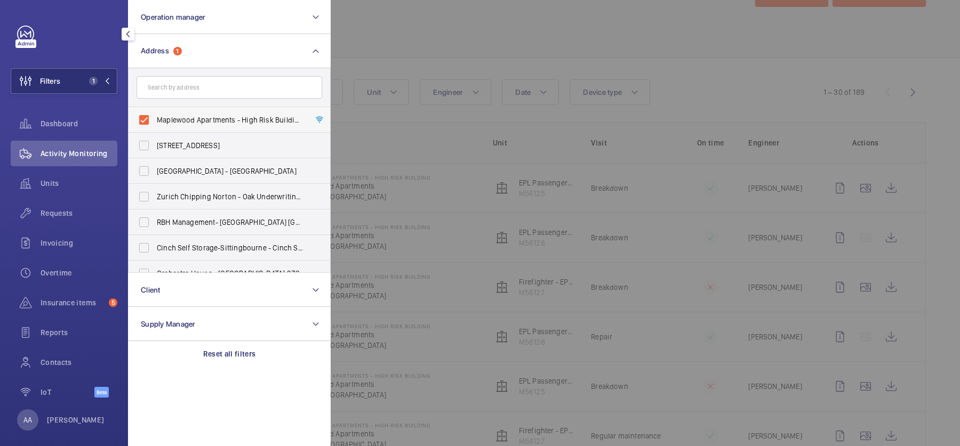
click at [202, 120] on span "Maplewood Apartments - High Risk Building - Maplewood Apartments, LONDON N4 1FP" at bounding box center [230, 120] width 147 height 11
click at [155, 120] on input "Maplewood Apartments - High Risk Building - Maplewood Apartments, LONDON N4 1FP" at bounding box center [143, 119] width 21 height 21
checkbox input "false"
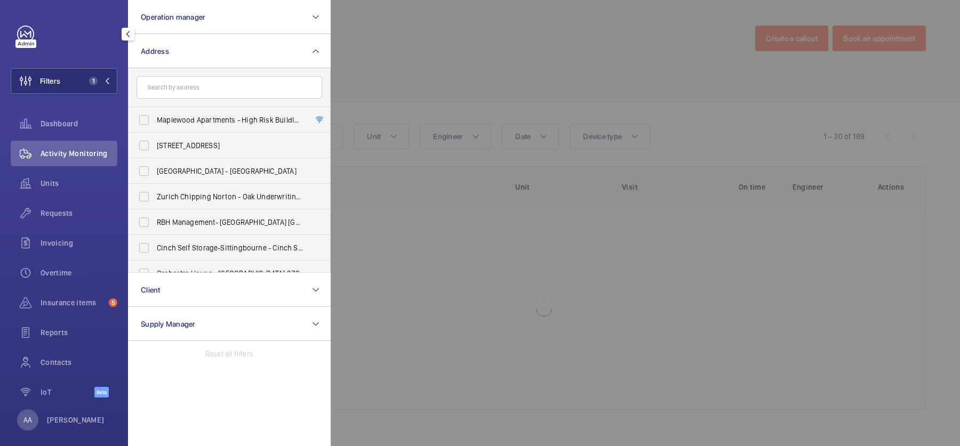
click at [506, 65] on div at bounding box center [811, 223] width 960 height 446
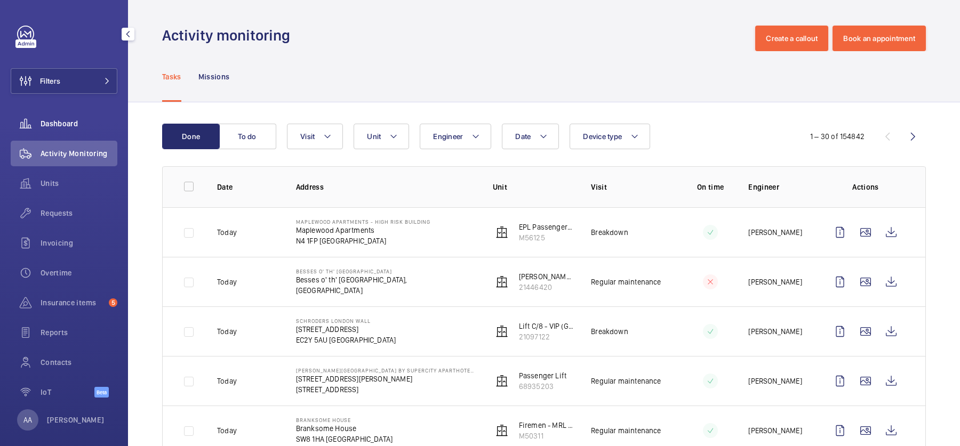
click at [69, 130] on div "Dashboard" at bounding box center [64, 124] width 107 height 26
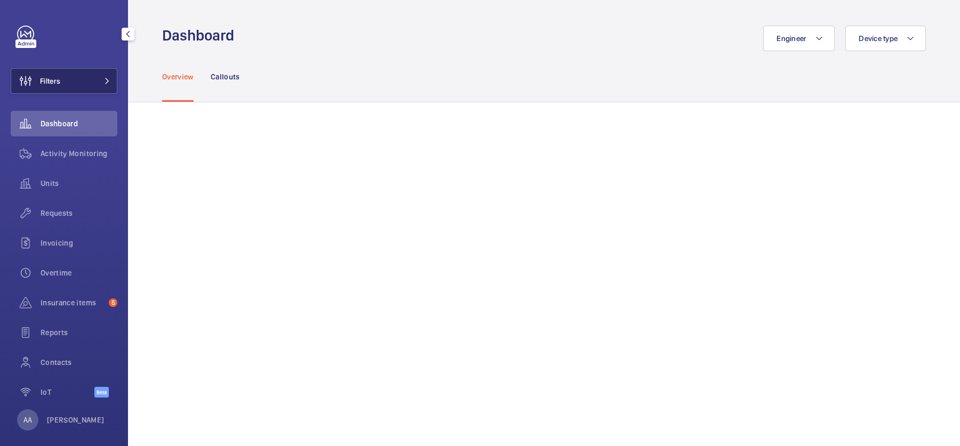
click at [76, 88] on button "Filters" at bounding box center [64, 81] width 107 height 26
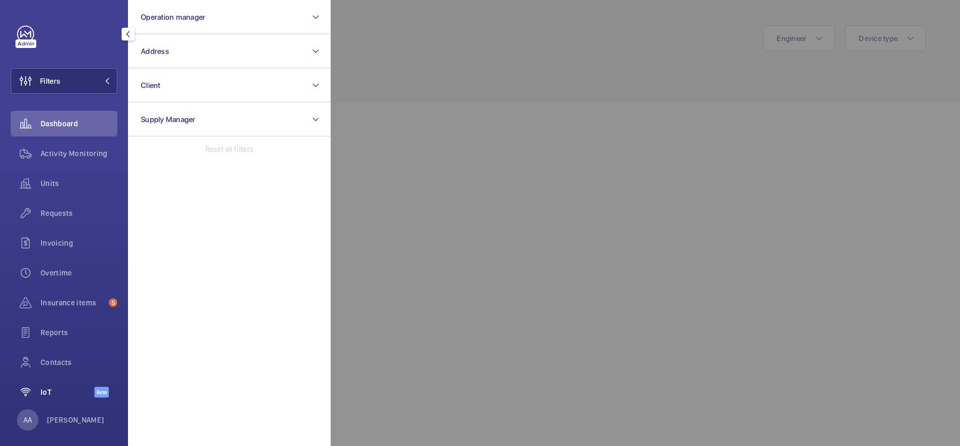
click at [64, 387] on span "IoT" at bounding box center [68, 392] width 54 height 11
click at [579, 182] on div at bounding box center [811, 223] width 960 height 446
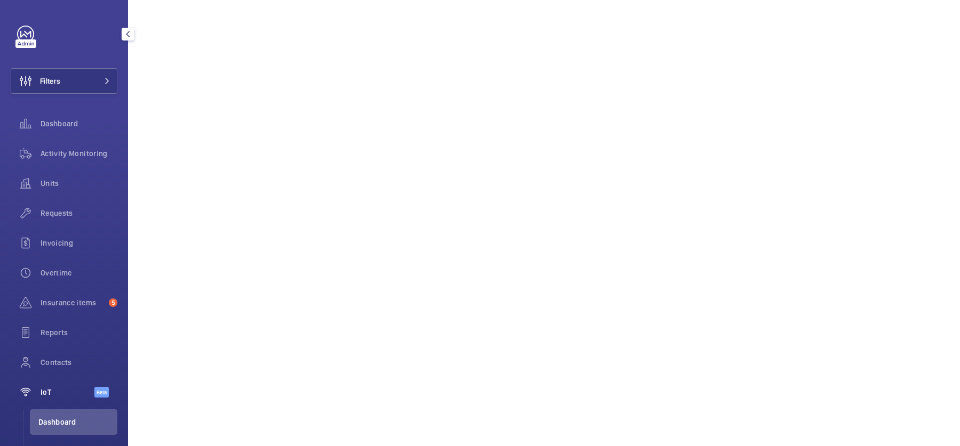
click at [81, 97] on div "Filters Dashboard Activity Monitoring Units Requests Invoicing Overtime Insuran…" at bounding box center [64, 245] width 107 height 439
click at [77, 76] on button "Filters" at bounding box center [64, 81] width 107 height 26
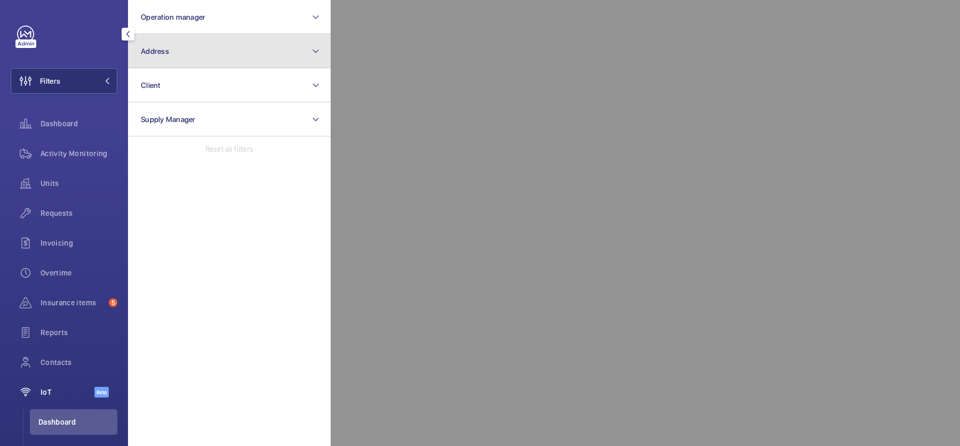
click at [190, 51] on button "Address" at bounding box center [229, 51] width 203 height 34
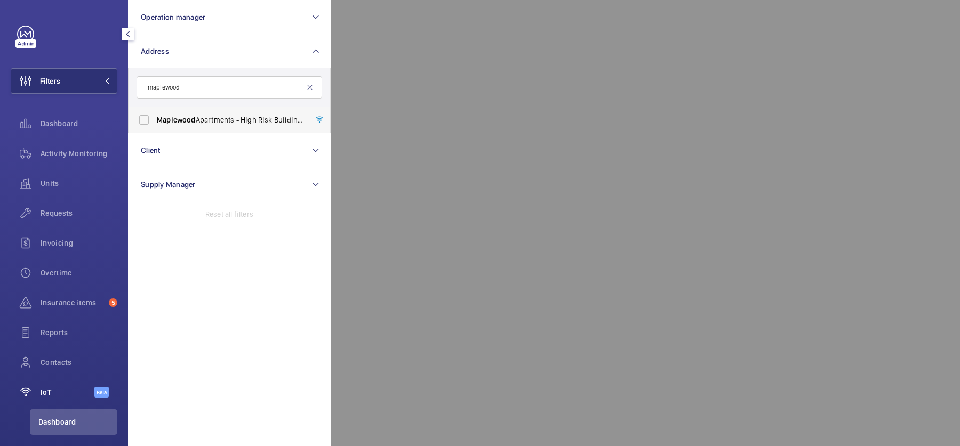
type input "maplewood"
click at [245, 119] on span "Maplewood Apartments - High Risk Building - Maplewood Apartments, LONDON N4 1FP" at bounding box center [230, 120] width 147 height 11
click at [155, 119] on input "Maplewood Apartments - High Risk Building - Maplewood Apartments, LONDON N4 1FP" at bounding box center [143, 119] width 21 height 21
checkbox input "true"
click at [740, 47] on div at bounding box center [811, 223] width 960 height 446
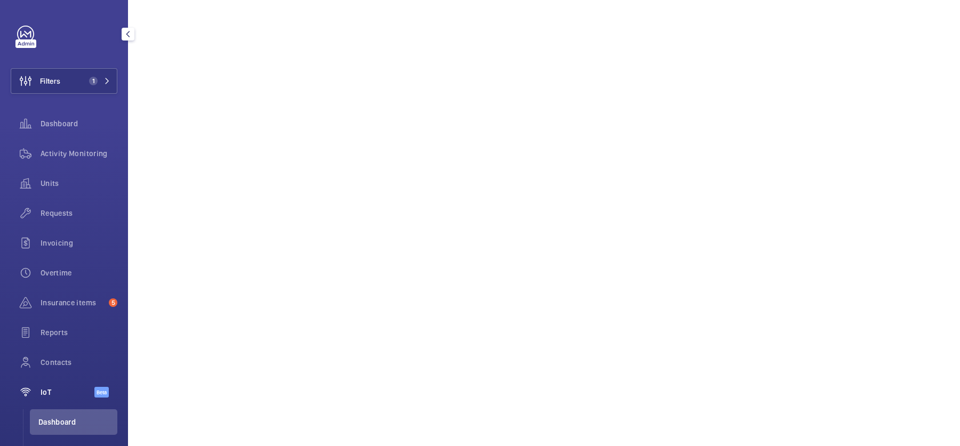
scroll to position [653, 0]
click at [67, 143] on div "Activity Monitoring" at bounding box center [64, 154] width 107 height 26
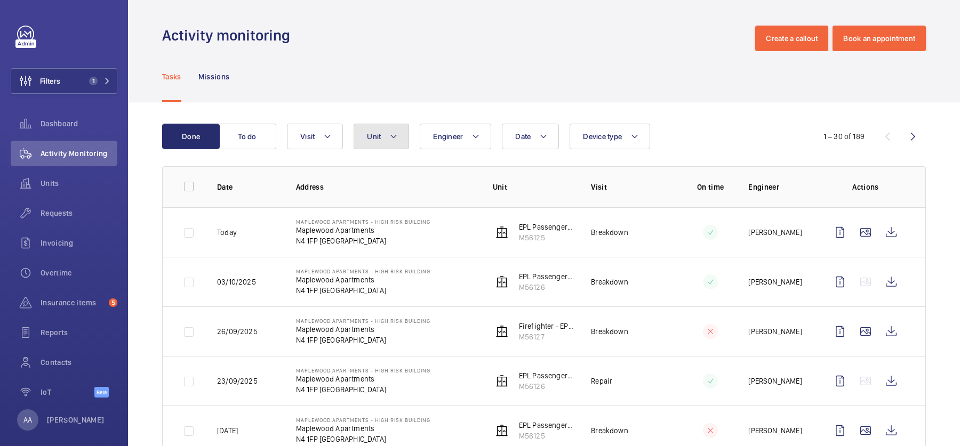
click at [373, 138] on span "Unit" at bounding box center [374, 136] width 14 height 9
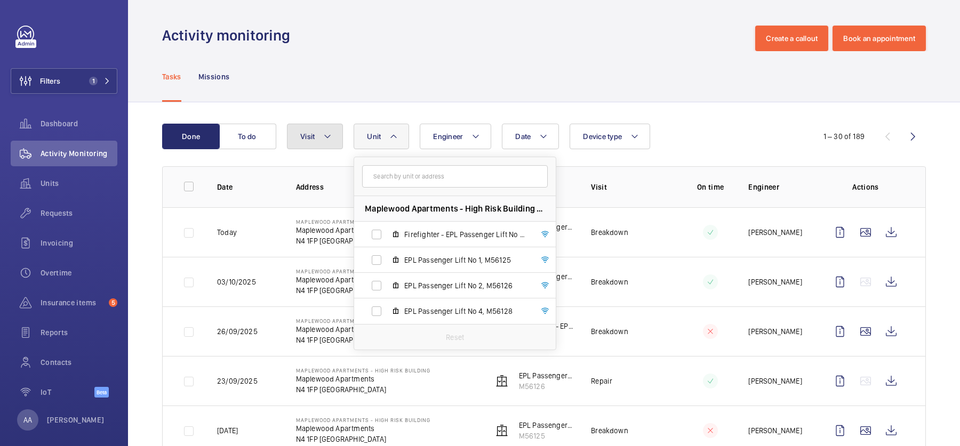
click at [303, 135] on span "Visit" at bounding box center [307, 136] width 14 height 9
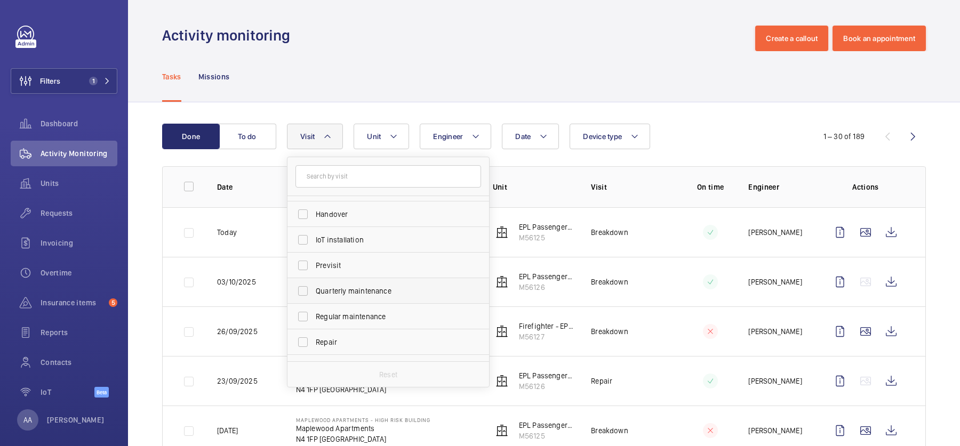
scroll to position [98, 0]
click at [367, 241] on span "IoT installation" at bounding box center [389, 239] width 147 height 11
click at [314, 241] on input "IoT installation" at bounding box center [302, 239] width 21 height 21
checkbox input "true"
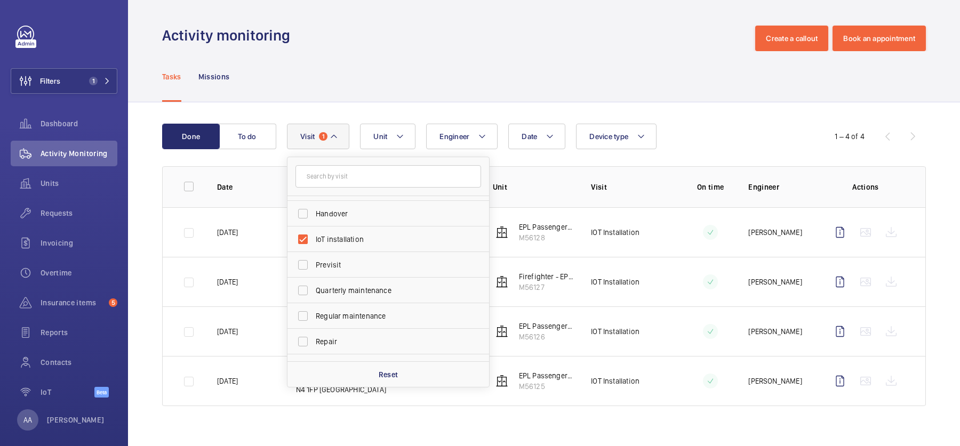
click at [635, 83] on div "Tasks Missions" at bounding box center [544, 76] width 764 height 51
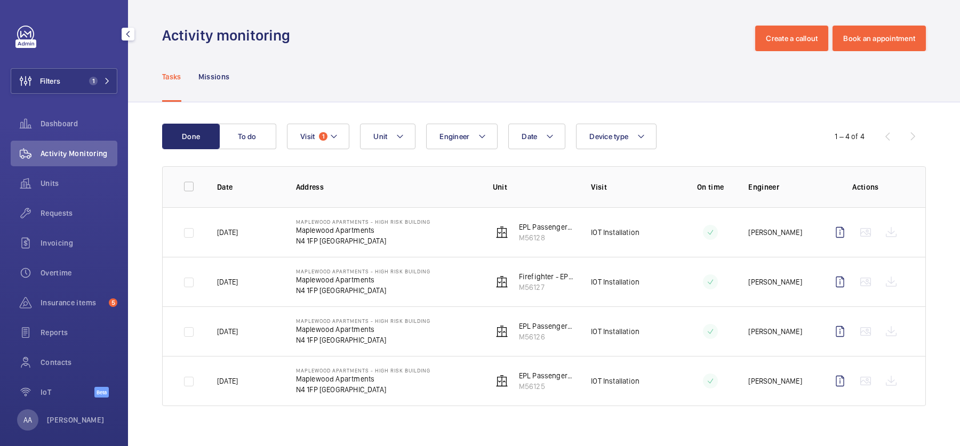
click at [93, 145] on div "Activity Monitoring" at bounding box center [64, 154] width 107 height 26
click at [50, 408] on div "IoT Beta" at bounding box center [64, 395] width 107 height 30
click at [45, 397] on span "IoT" at bounding box center [68, 392] width 54 height 11
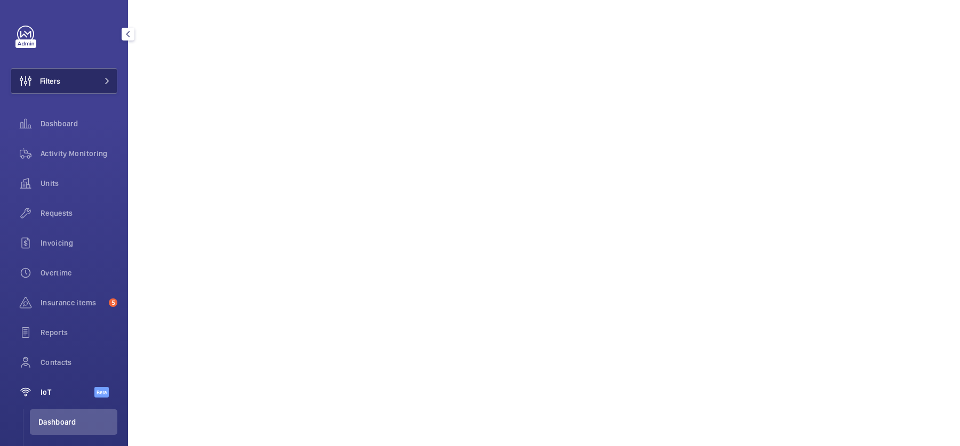
click at [106, 78] on mat-icon at bounding box center [107, 81] width 6 height 6
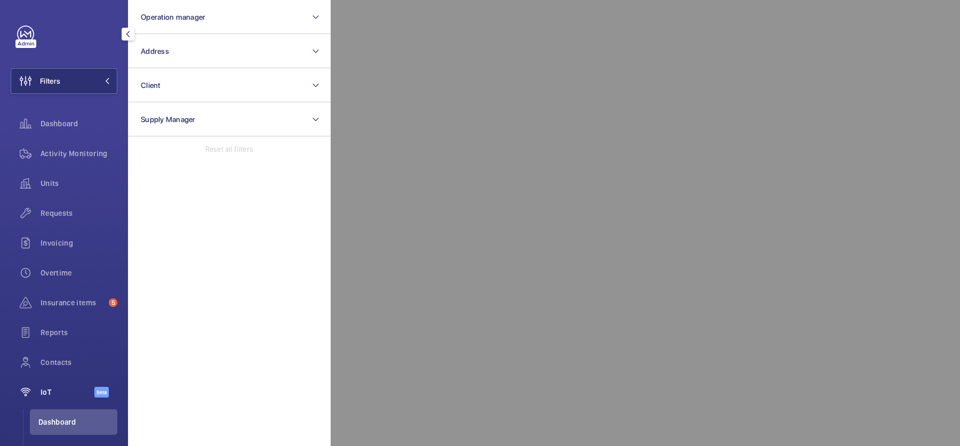
click at [532, 19] on div at bounding box center [811, 223] width 960 height 446
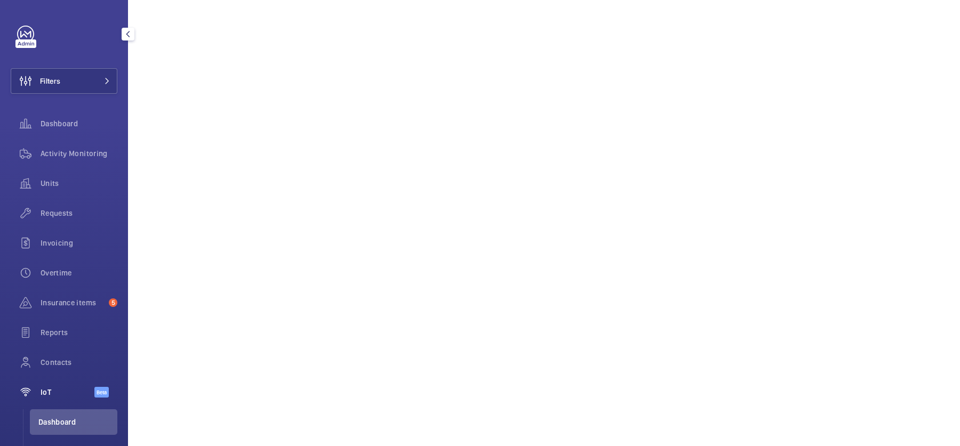
scroll to position [1013, 0]
